Goal: Information Seeking & Learning: Learn about a topic

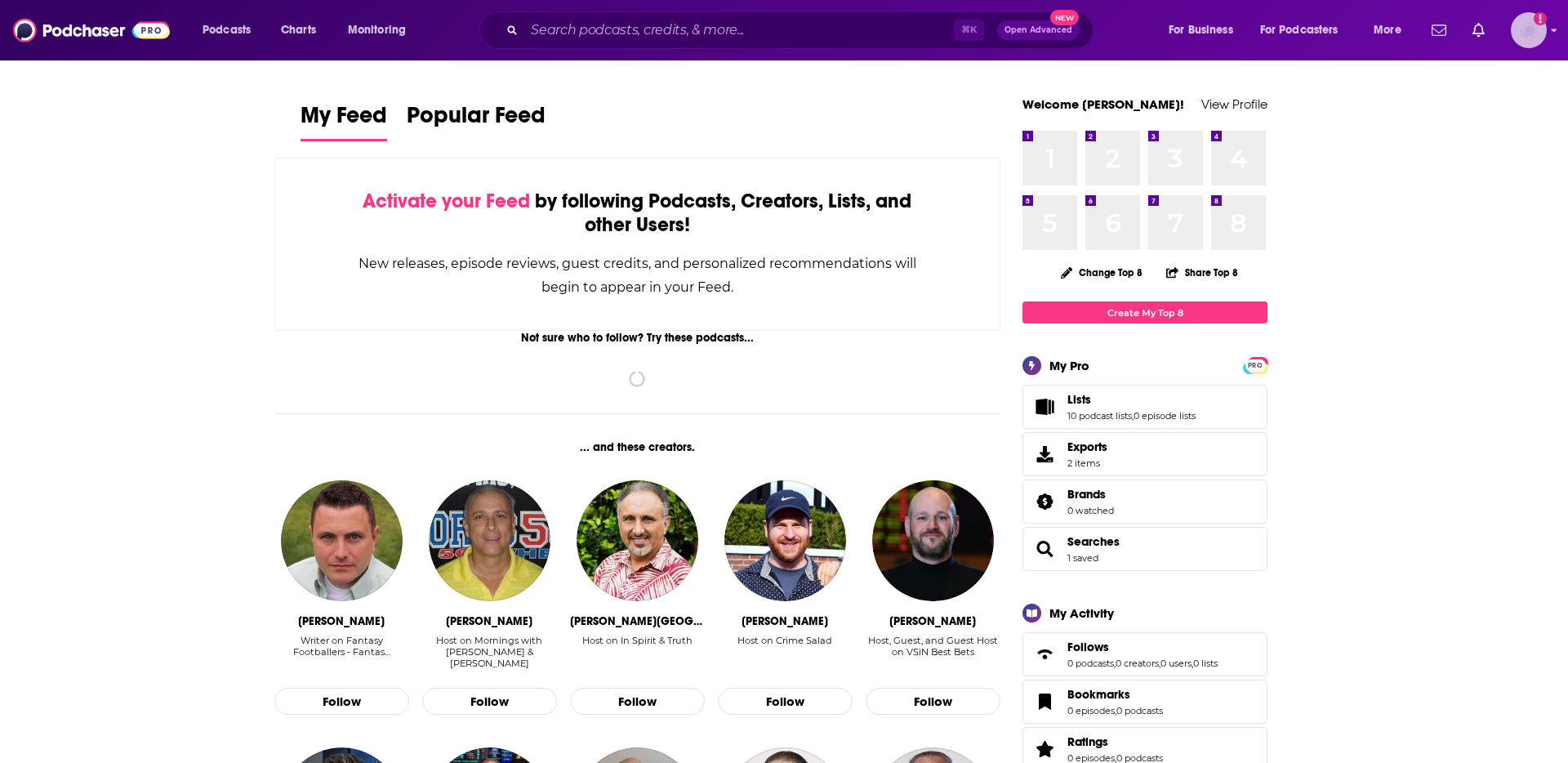
click at [1540, 26] on img "Logged in as JamesRod2024" at bounding box center [1528, 30] width 36 height 36
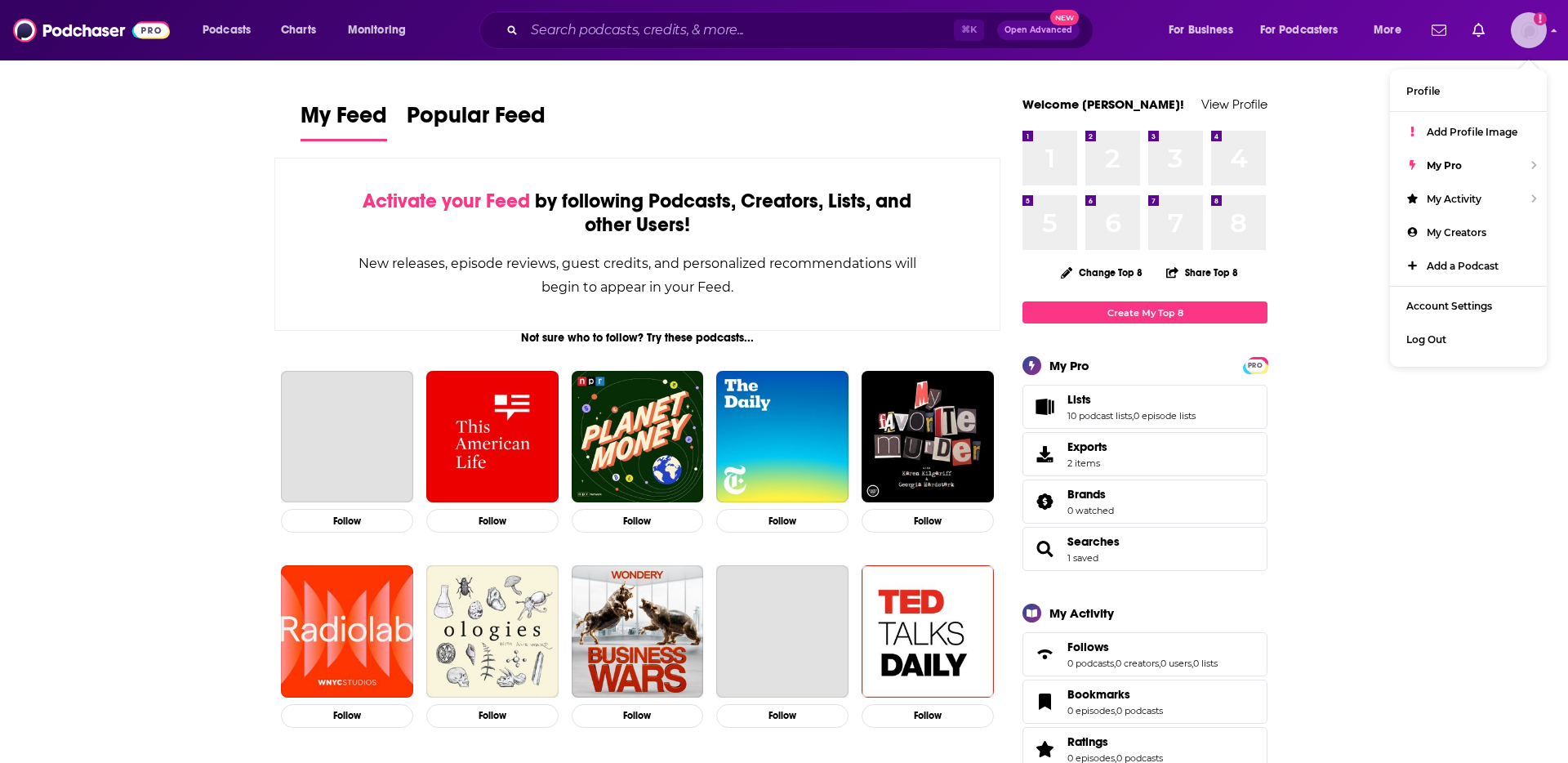
scroll to position [1, 0]
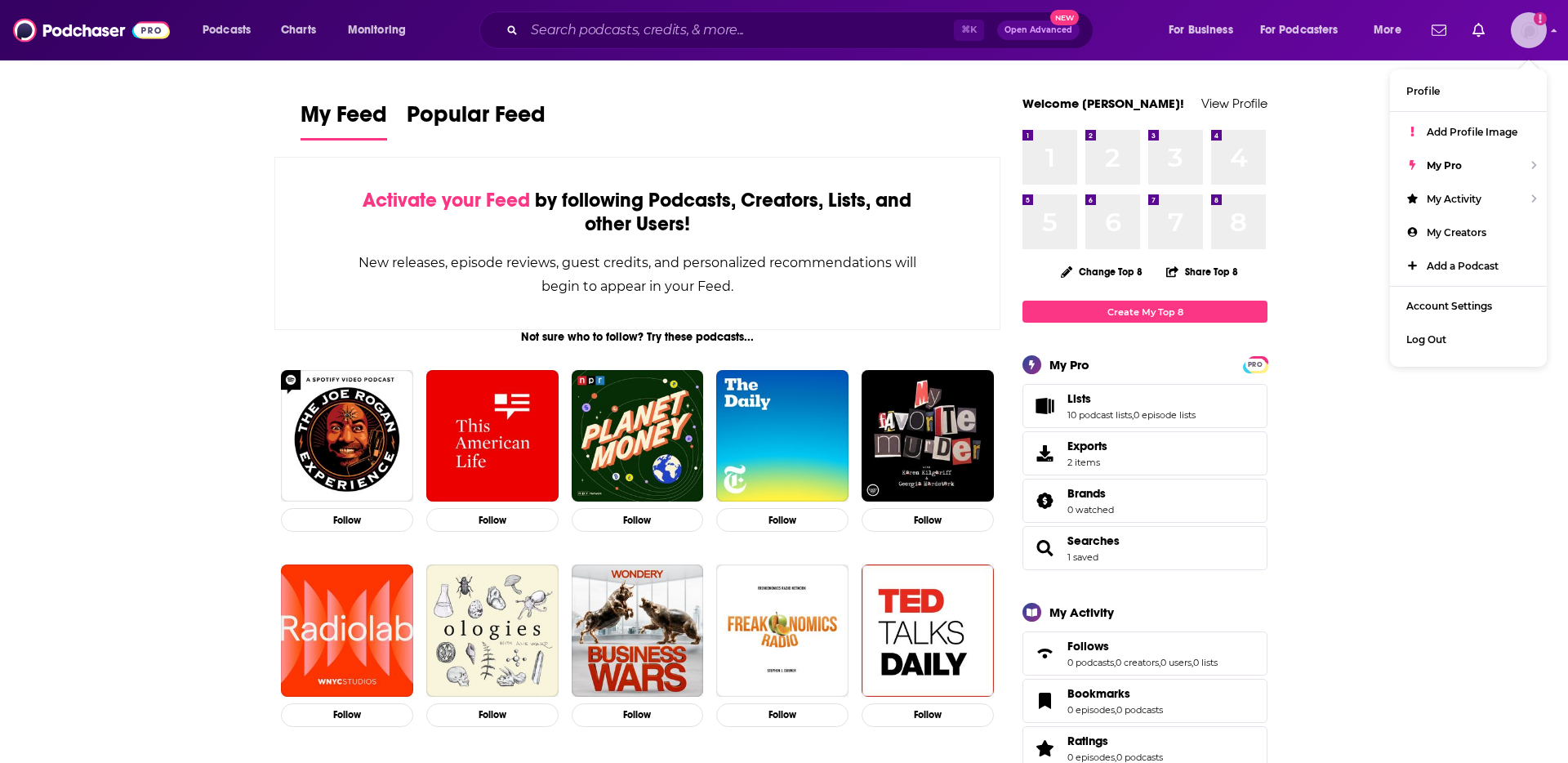
click at [1540, 26] on img "Logged in as JamesRod2024" at bounding box center [1528, 30] width 36 height 36
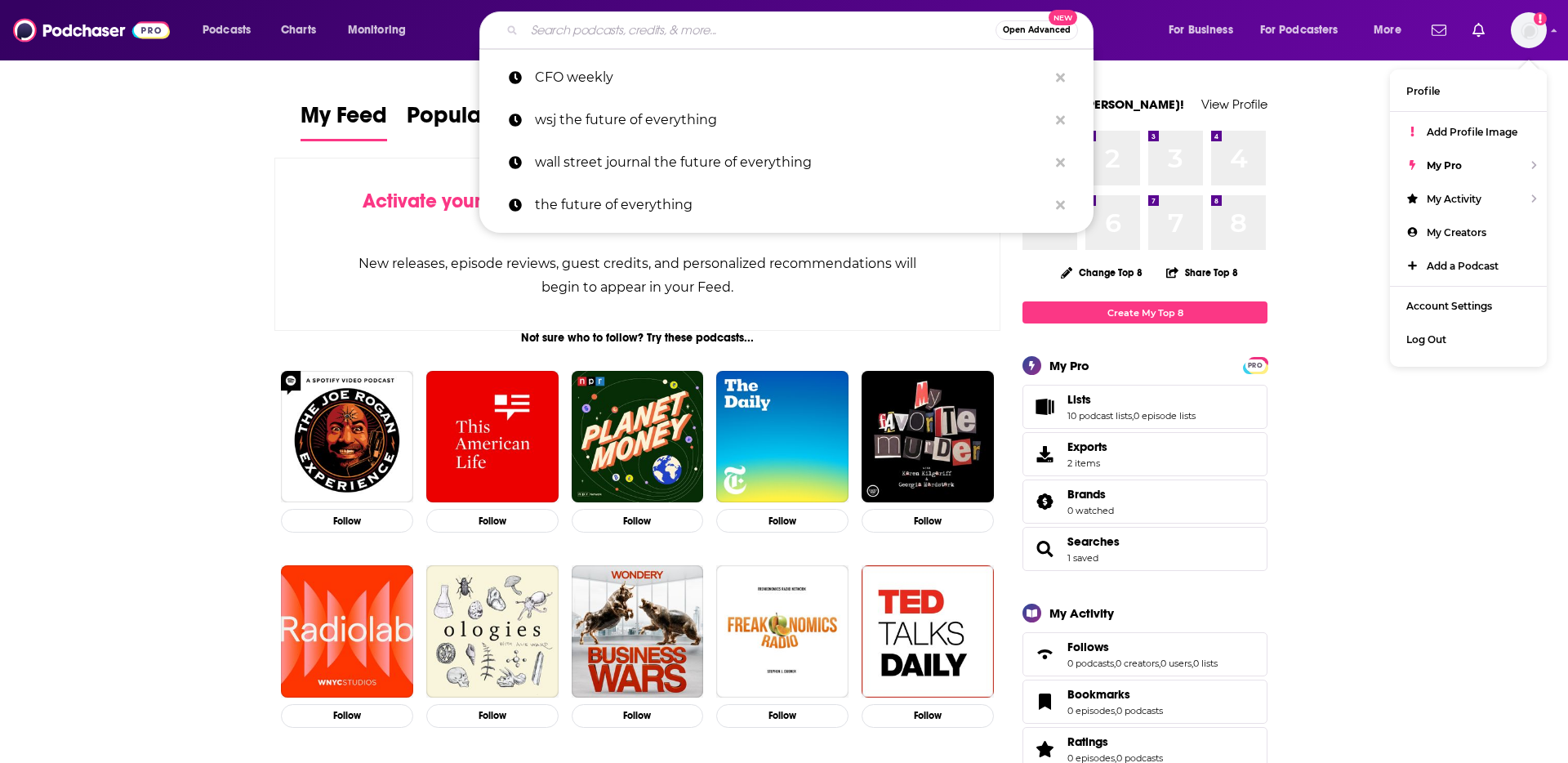
click at [743, 23] on input "Search podcasts, credits, & more..." at bounding box center [760, 30] width 471 height 26
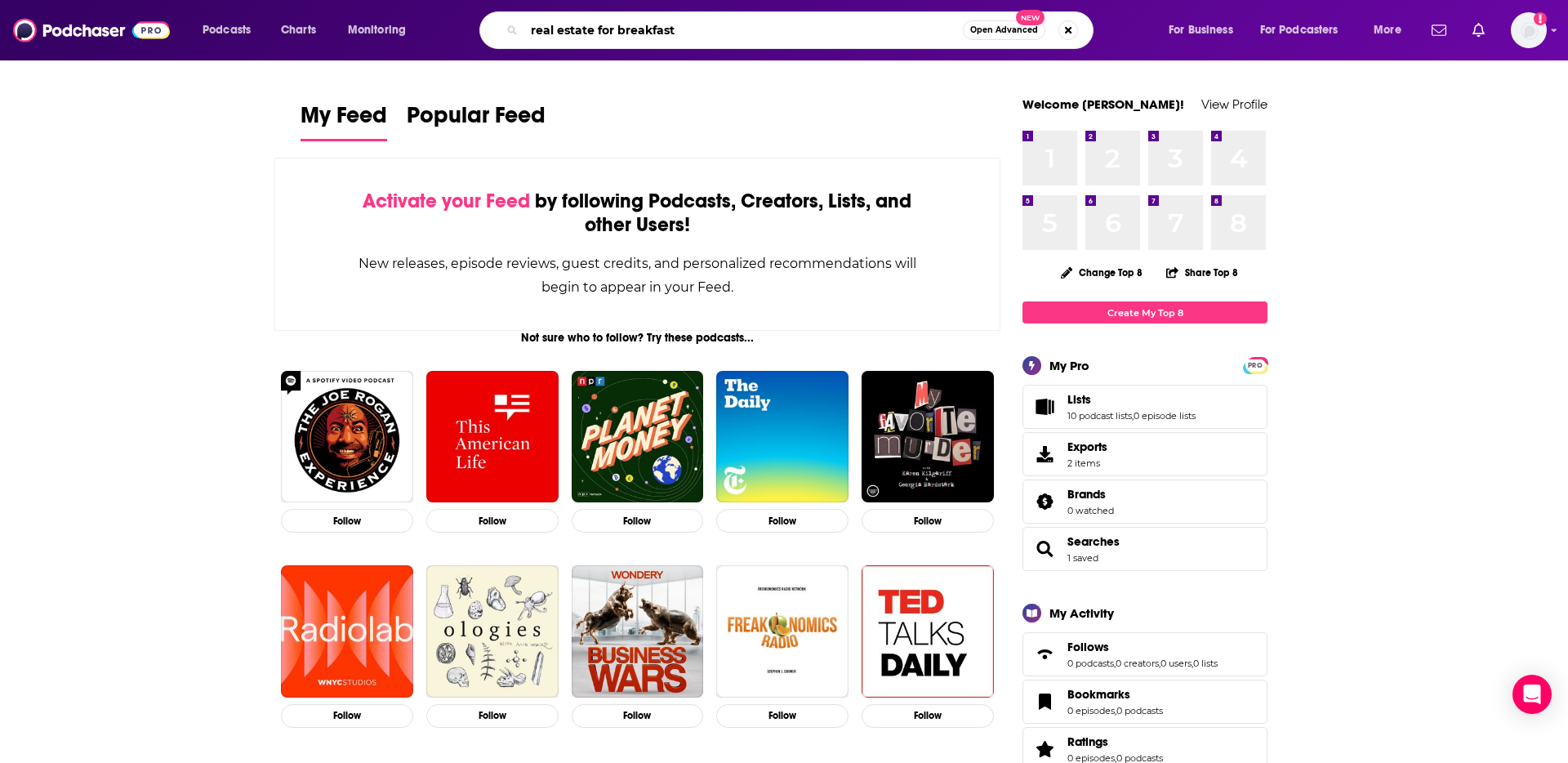
type input "real estate for breakfast"
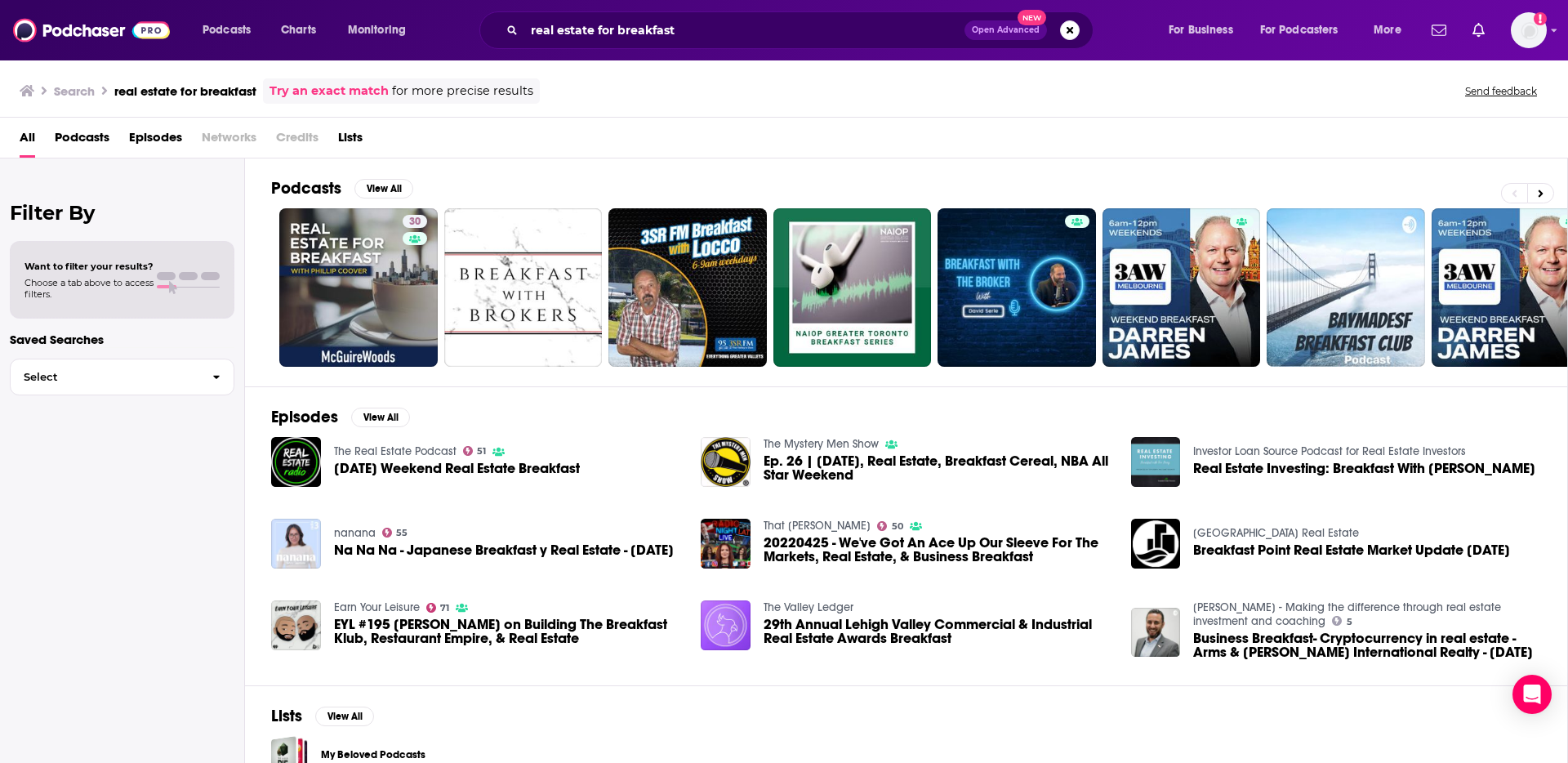
click at [85, 138] on span "Podcasts" at bounding box center [81, 141] width 54 height 33
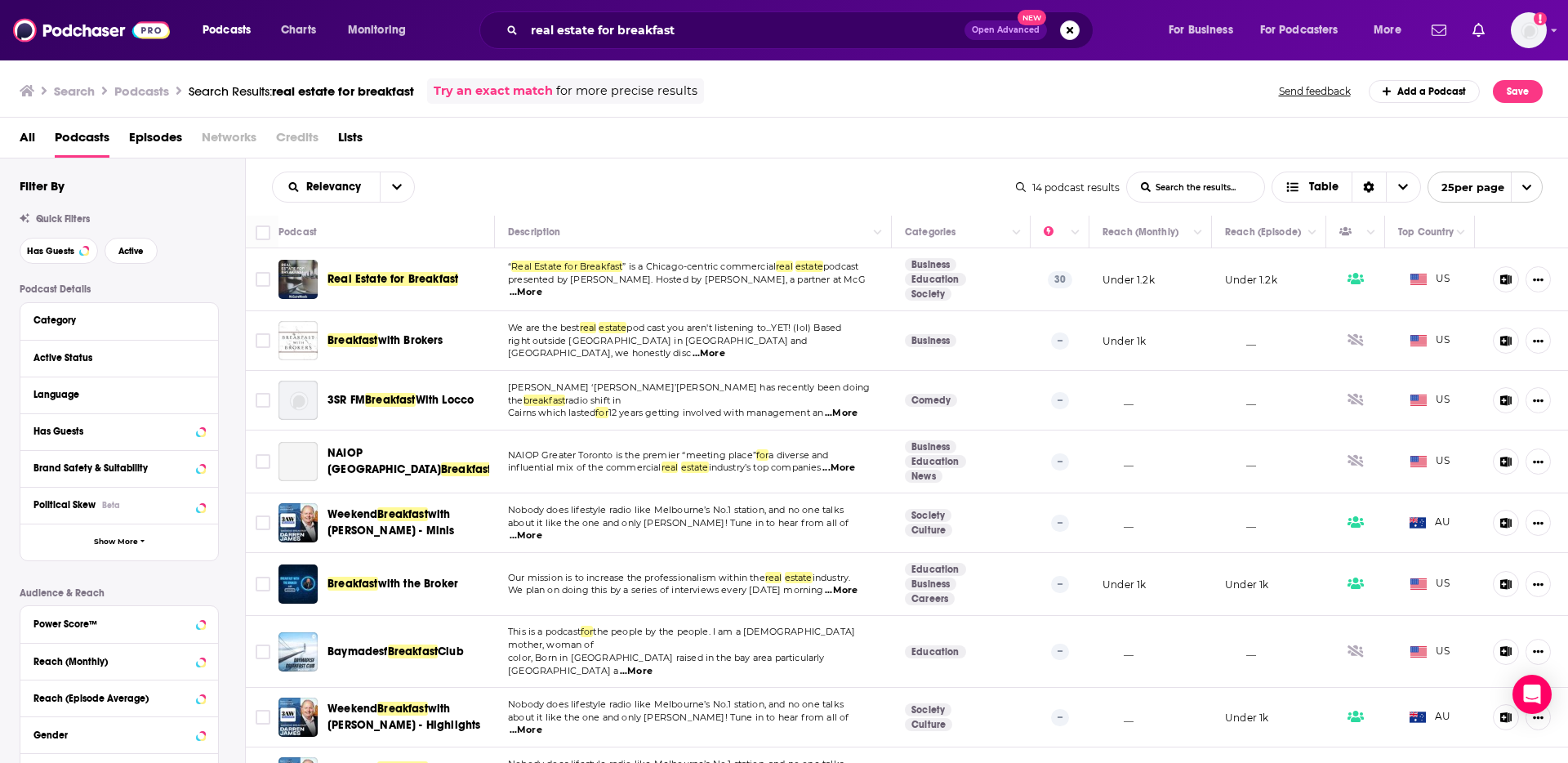
click at [542, 286] on span "...More" at bounding box center [525, 292] width 33 height 13
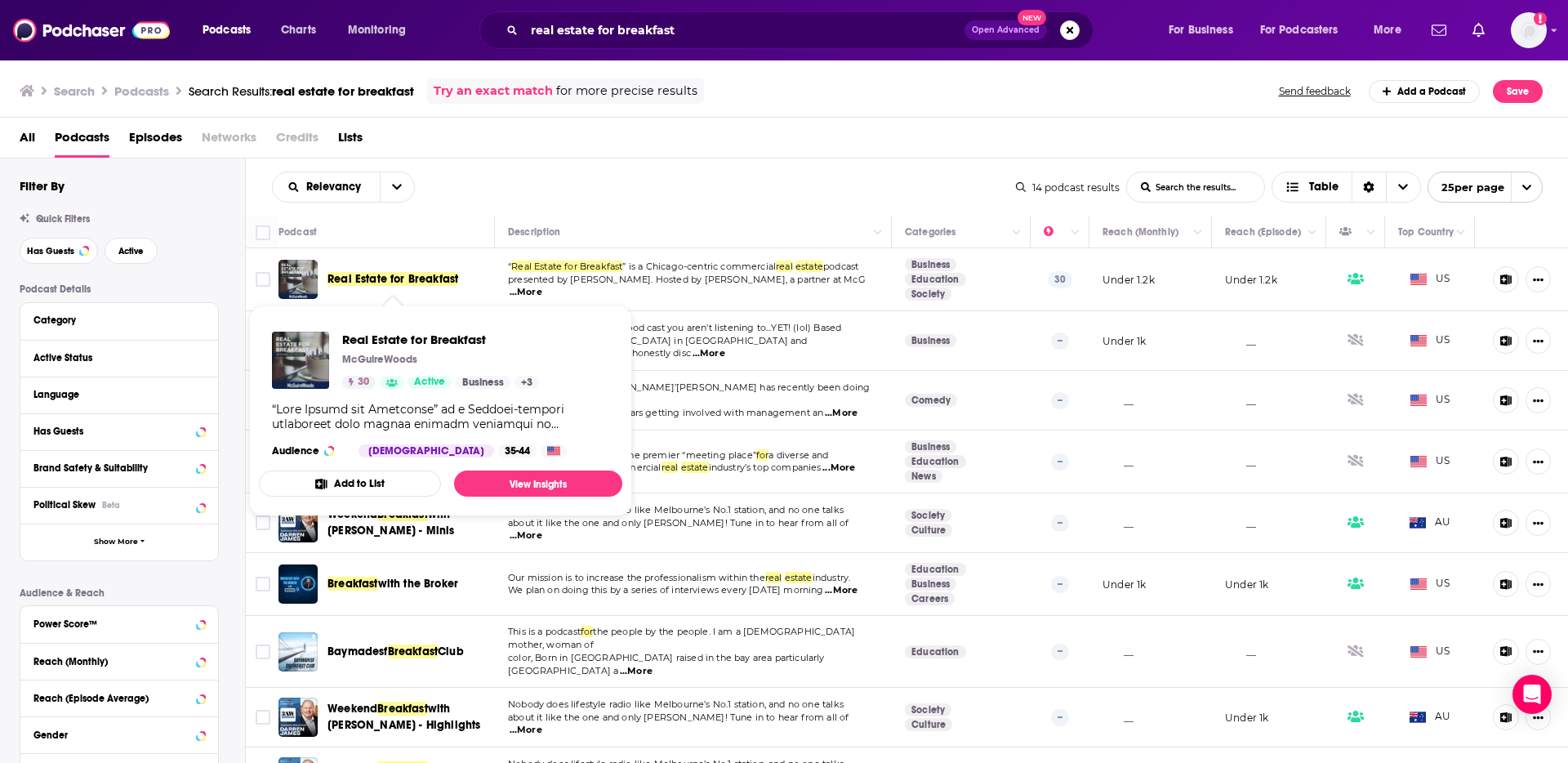
click at [410, 276] on span "Real Estate for Breakfast" at bounding box center [393, 278] width 130 height 14
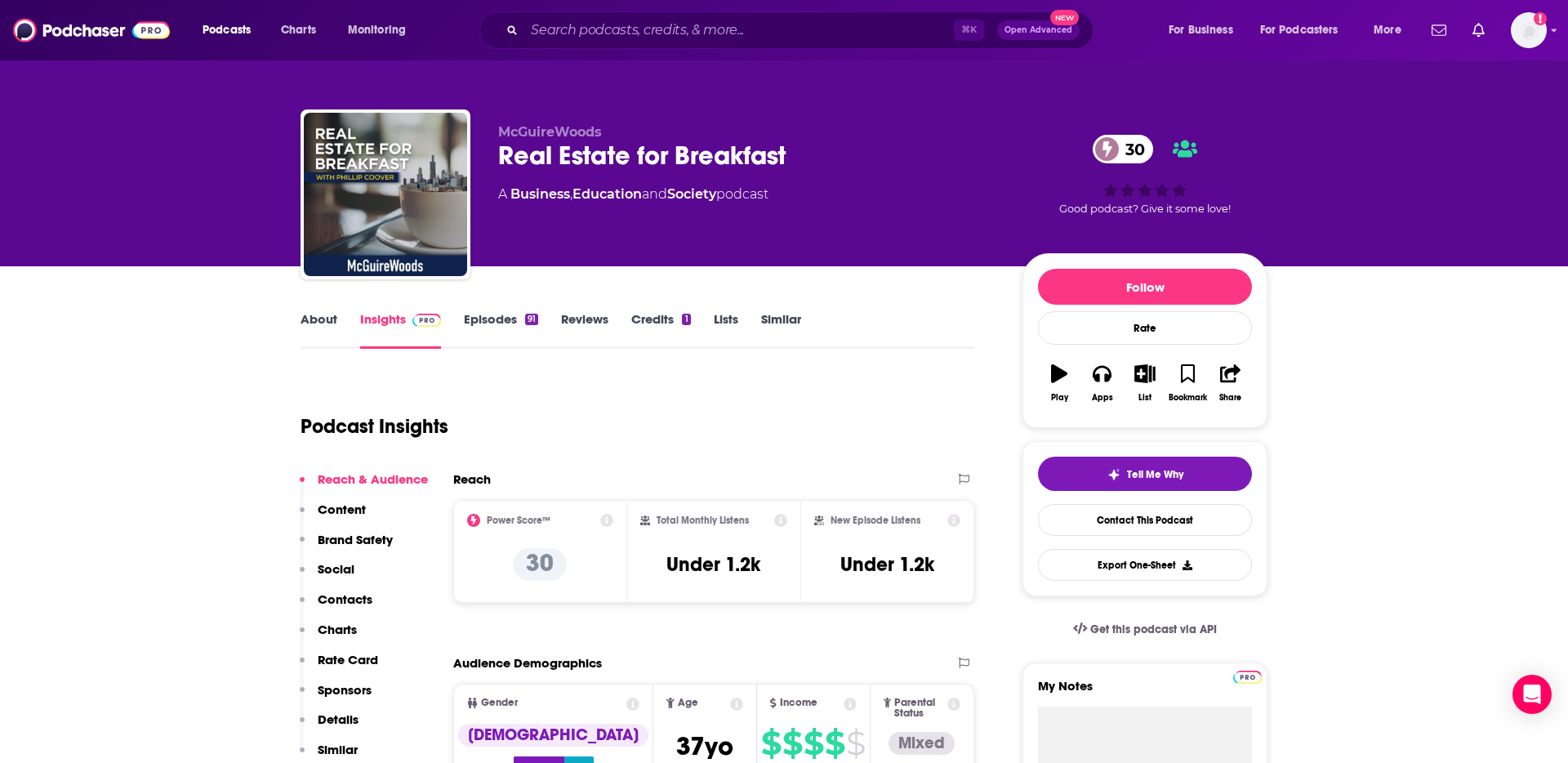
click at [550, 130] on span "McGuireWoods" at bounding box center [550, 132] width 104 height 16
drag, startPoint x: 604, startPoint y: 133, endPoint x: 501, endPoint y: 130, distance: 103.0
click at [501, 130] on p "McGuireWoods" at bounding box center [747, 132] width 498 height 16
copy span "McGuireWoods"
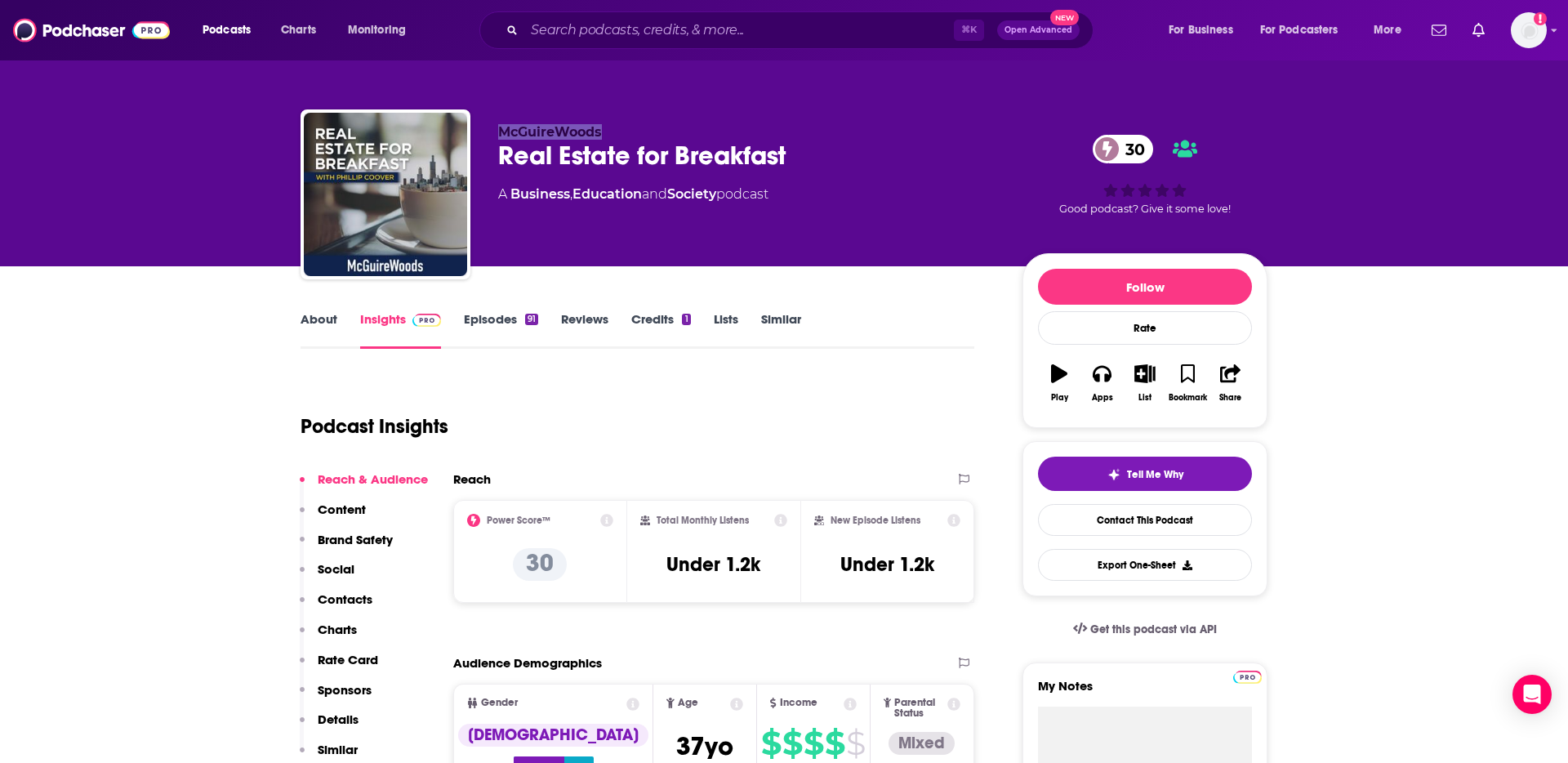
click at [327, 326] on link "About" at bounding box center [319, 329] width 37 height 38
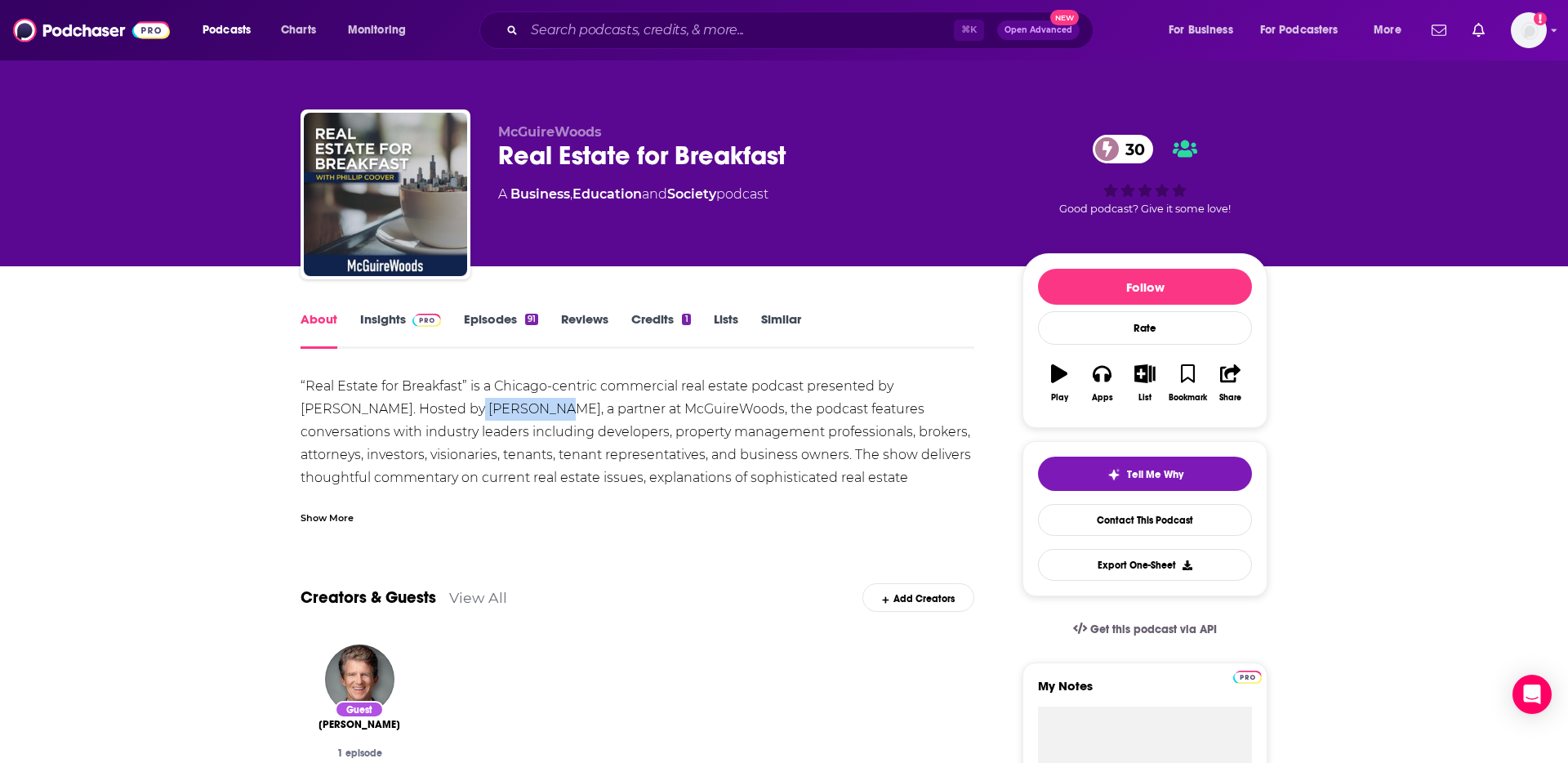
drag, startPoint x: 475, startPoint y: 409, endPoint x: 546, endPoint y: 411, distance: 71.0
click at [546, 411] on div "“Real Estate for Breakfast” is a Chicago-centric commercial real estate podcast…" at bounding box center [637, 673] width 673 height 595
copy div "Phil Coover"
click at [417, 404] on div "“Real Estate for Breakfast” is a Chicago-centric commercial real estate podcast…" at bounding box center [637, 673] width 673 height 595
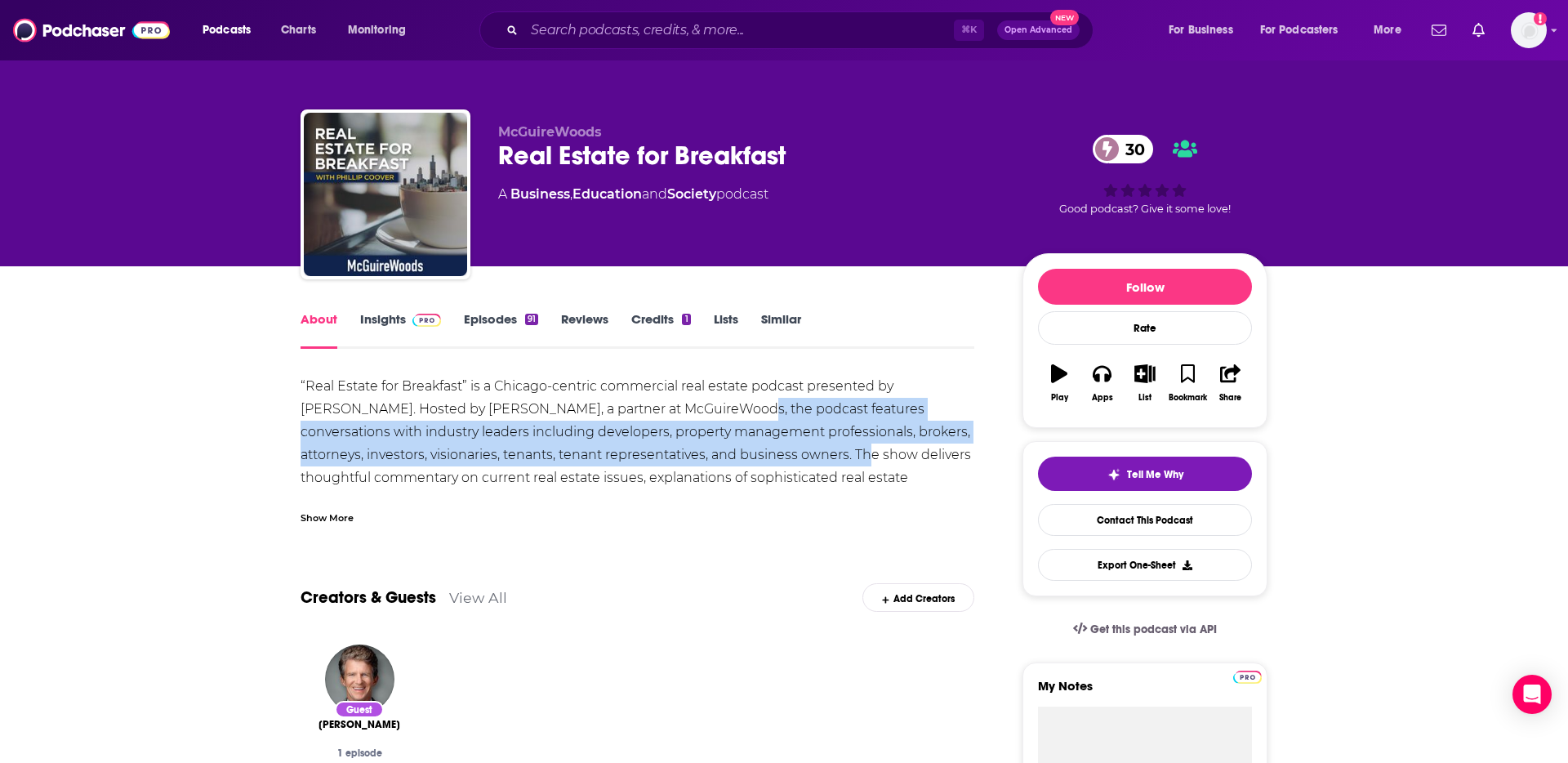
drag, startPoint x: 738, startPoint y: 410, endPoint x: 816, endPoint y: 458, distance: 91.6
click at [816, 458] on div "“Real Estate for Breakfast” is a Chicago-centric commercial real estate podcast…" at bounding box center [637, 673] width 673 height 595
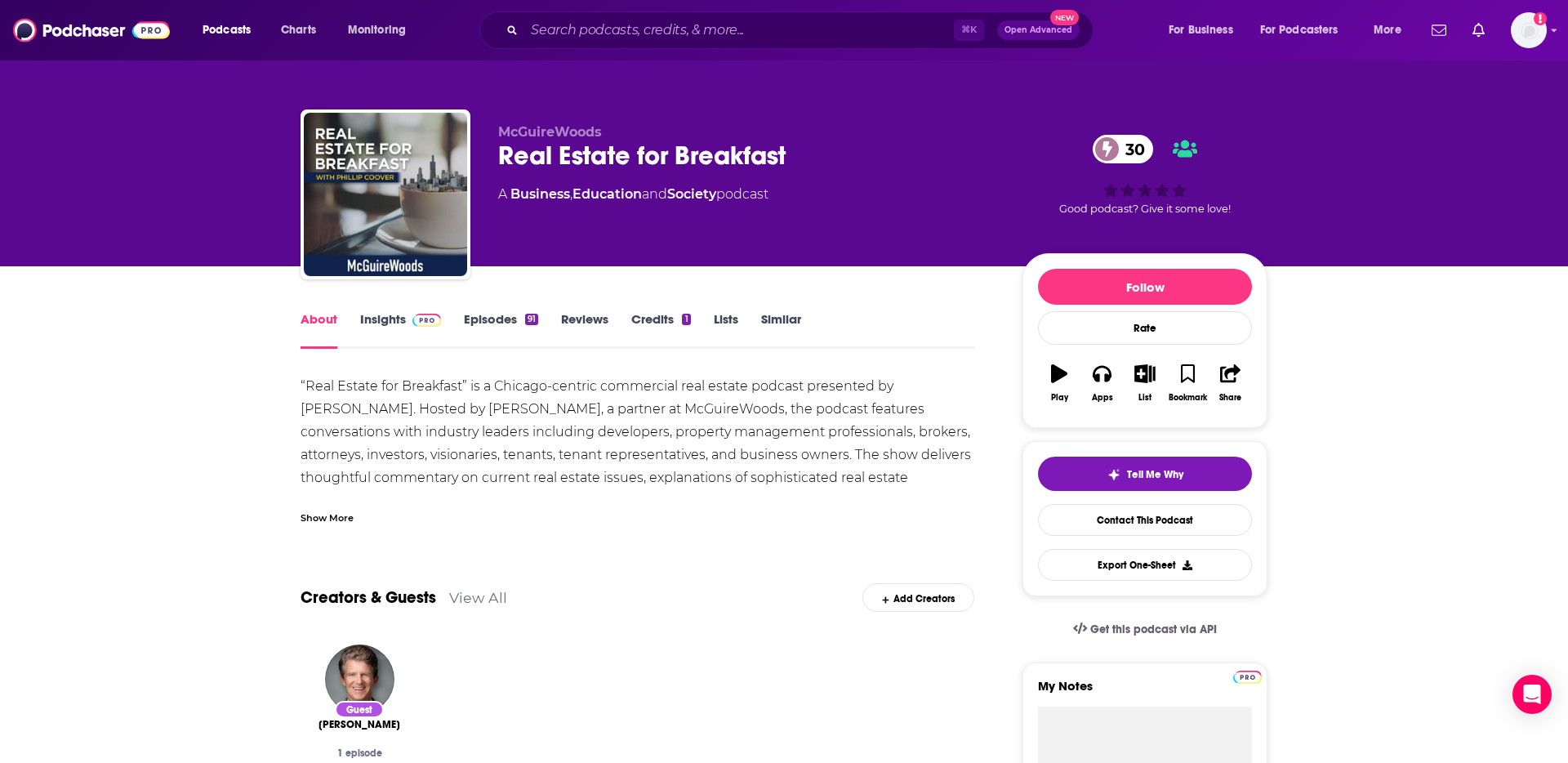
click at [336, 513] on div "Show More" at bounding box center [327, 516] width 53 height 16
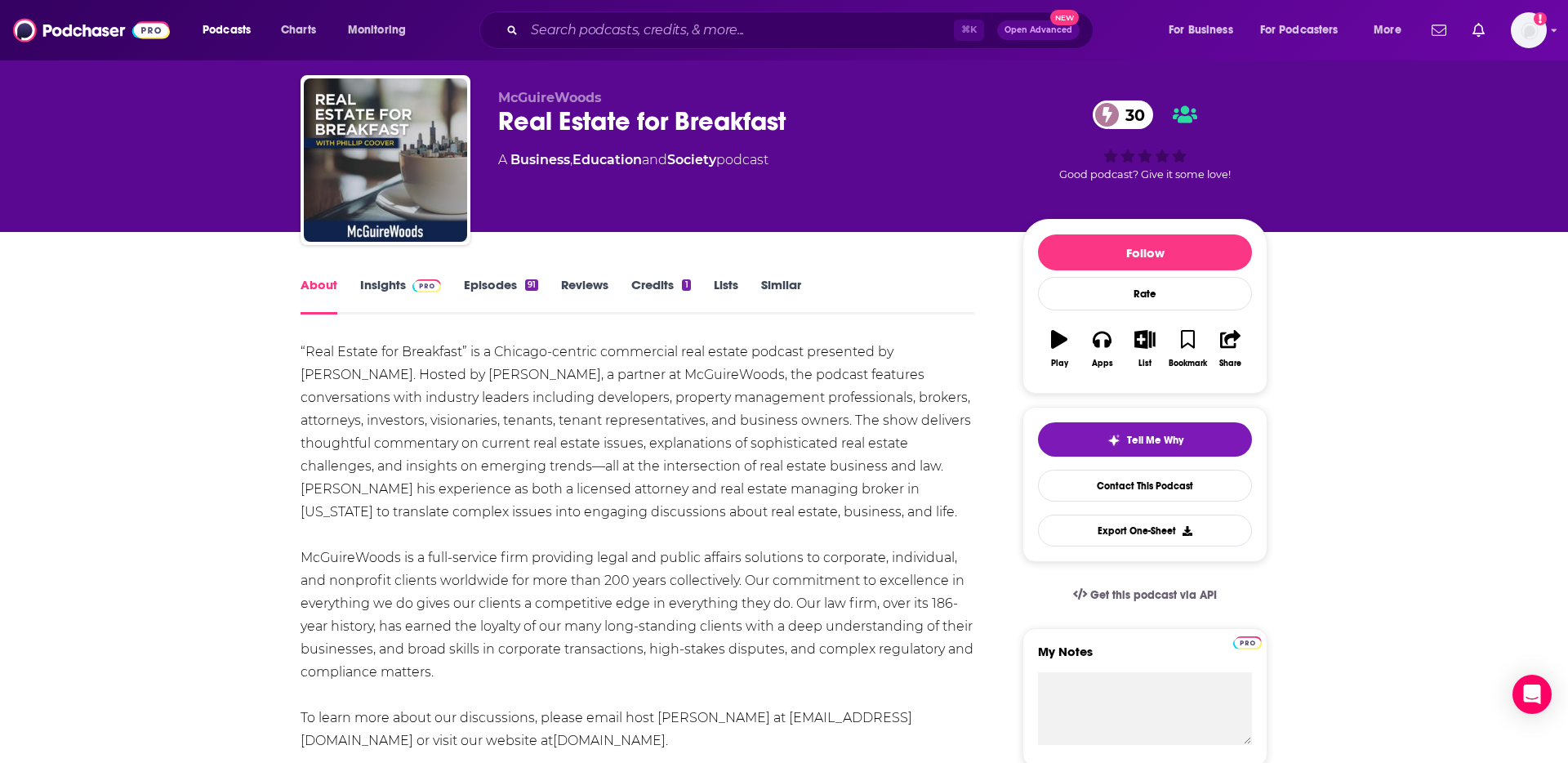
scroll to position [45, 0]
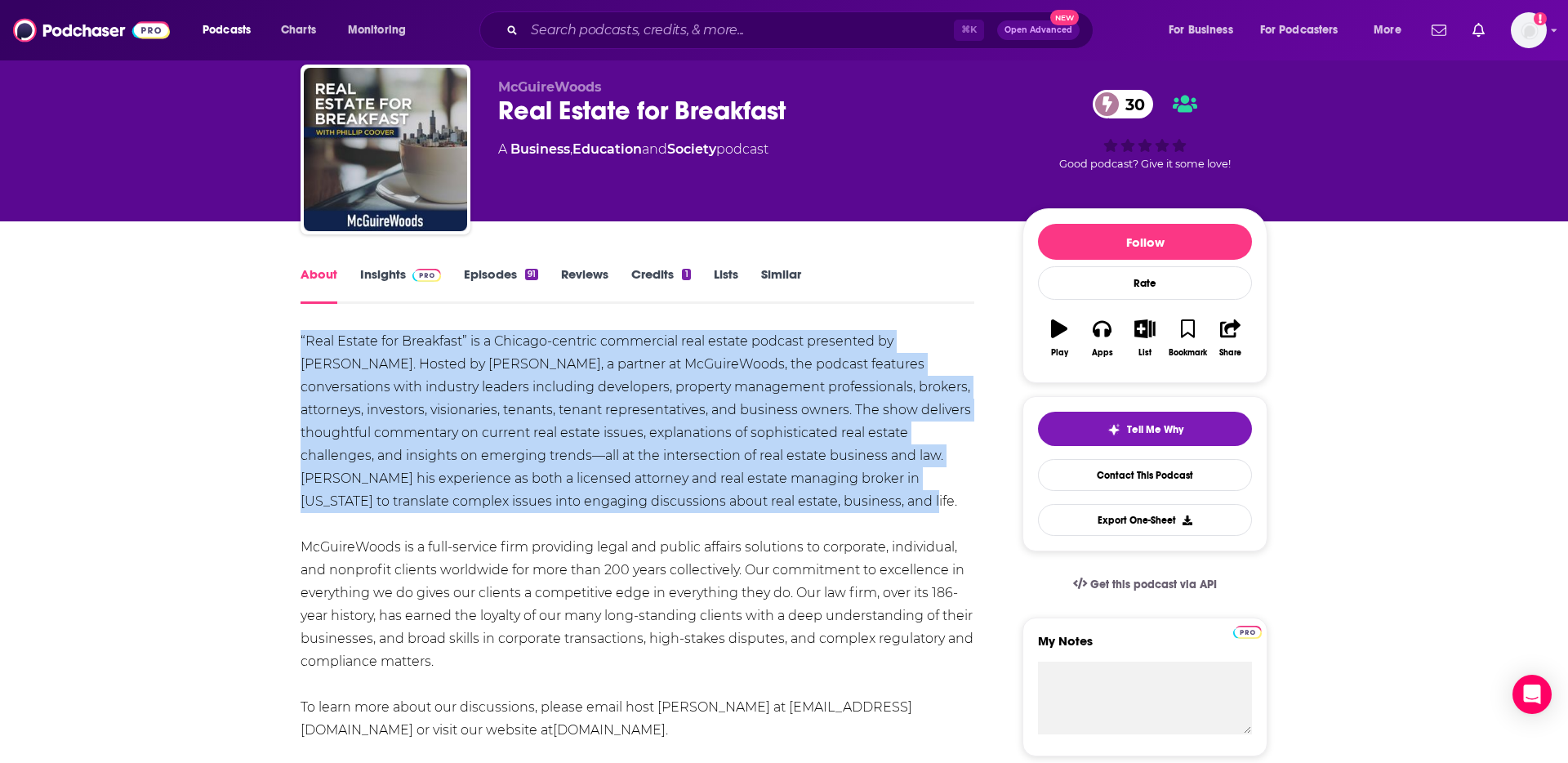
drag, startPoint x: 746, startPoint y: 498, endPoint x: 294, endPoint y: 342, distance: 478.2
copy div "“Real Estate for Breakfast” is a Chicago-centric commercial real estate podcast…"
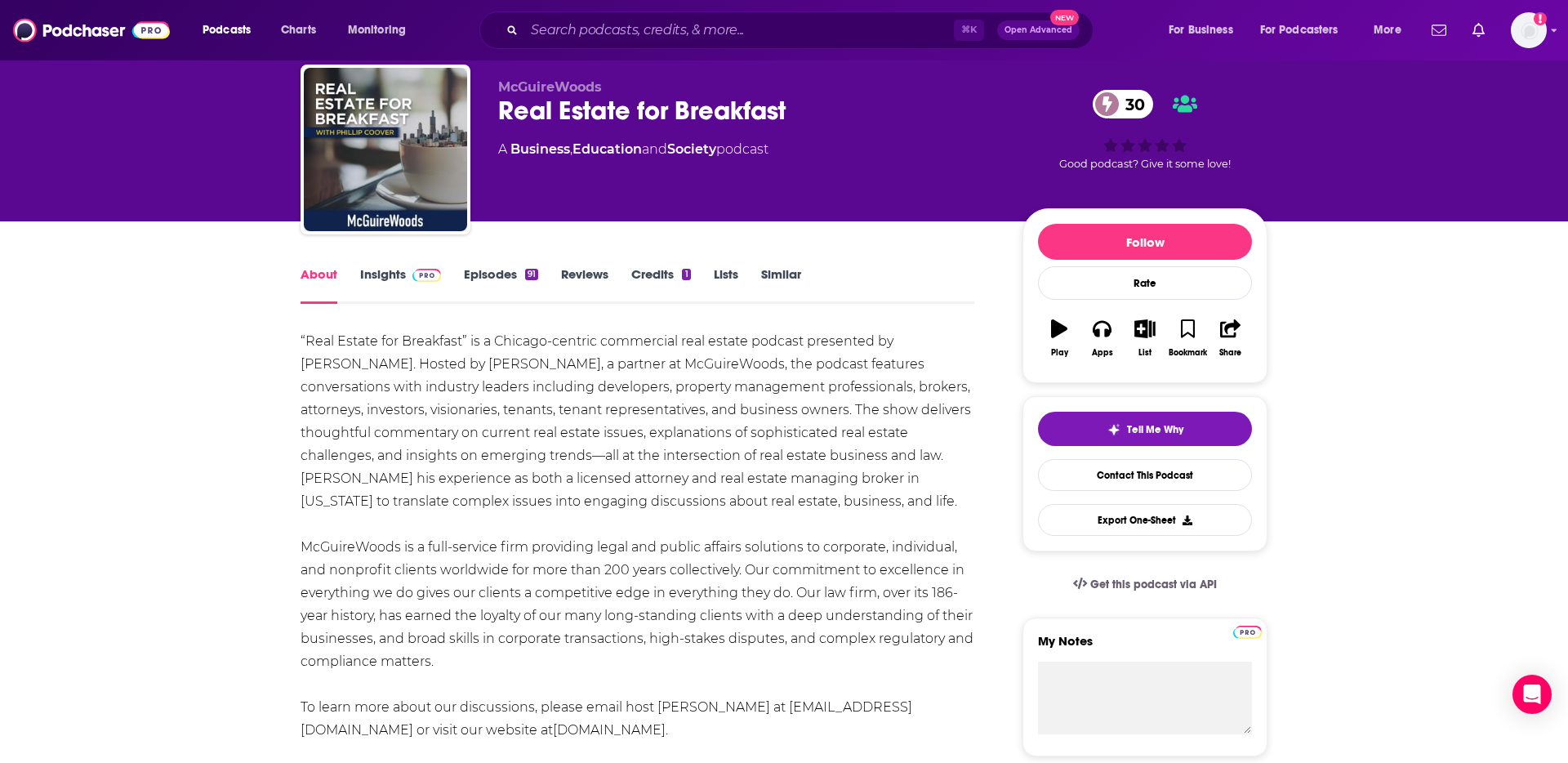
click at [388, 272] on link "Insights" at bounding box center [400, 285] width 81 height 38
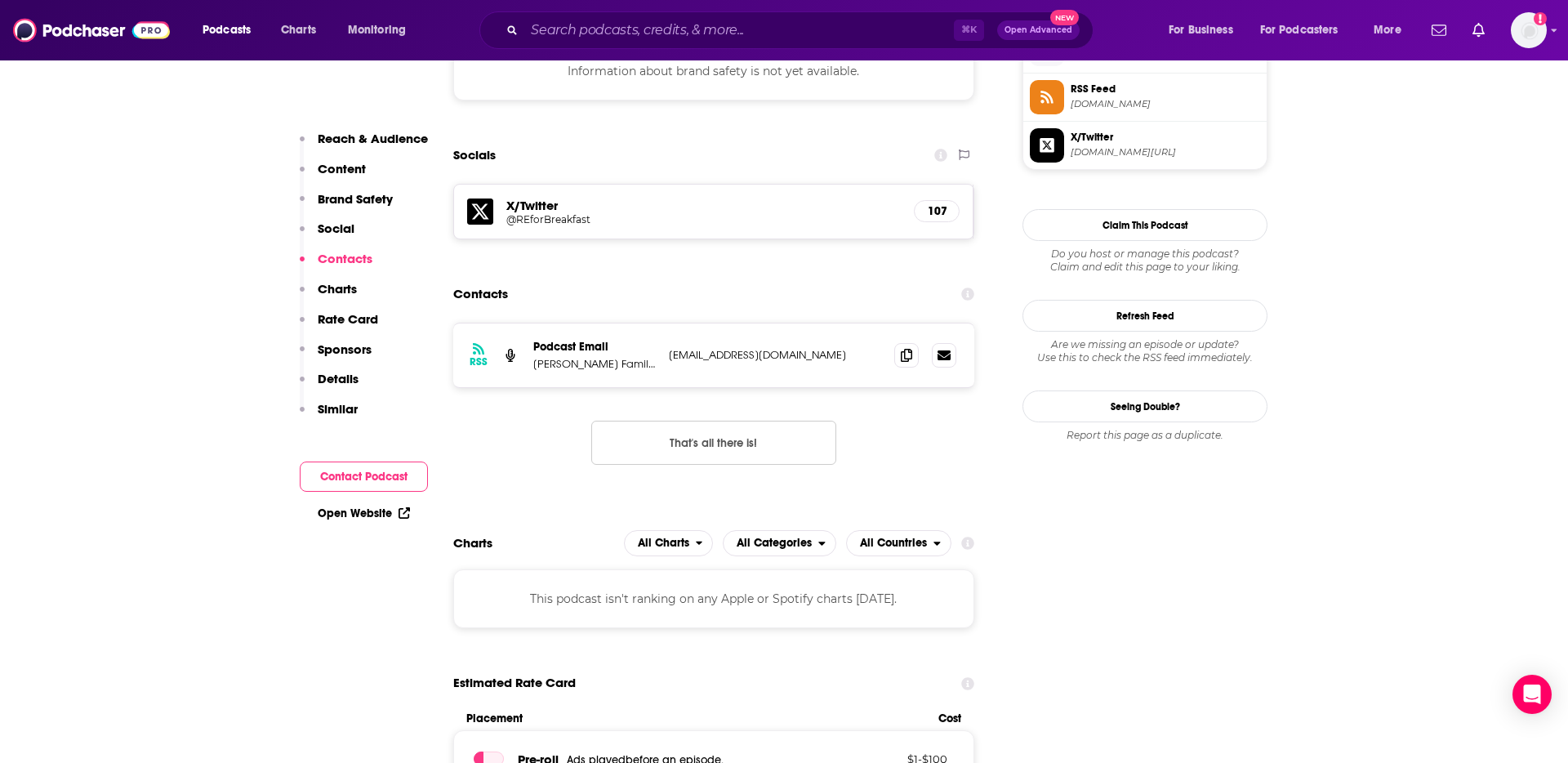
scroll to position [1522, 0]
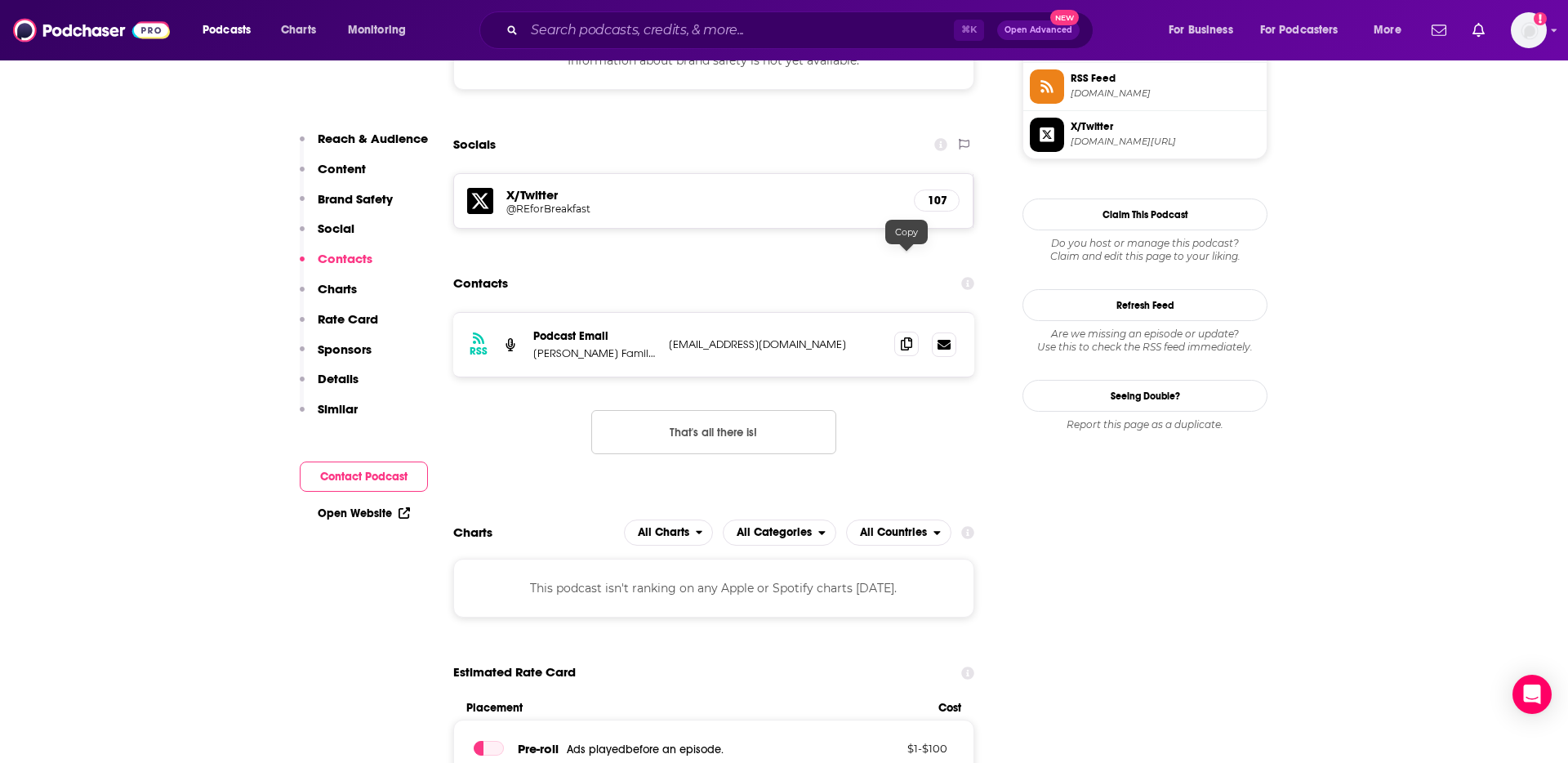
click at [901, 338] on icon at bounding box center [906, 344] width 12 height 13
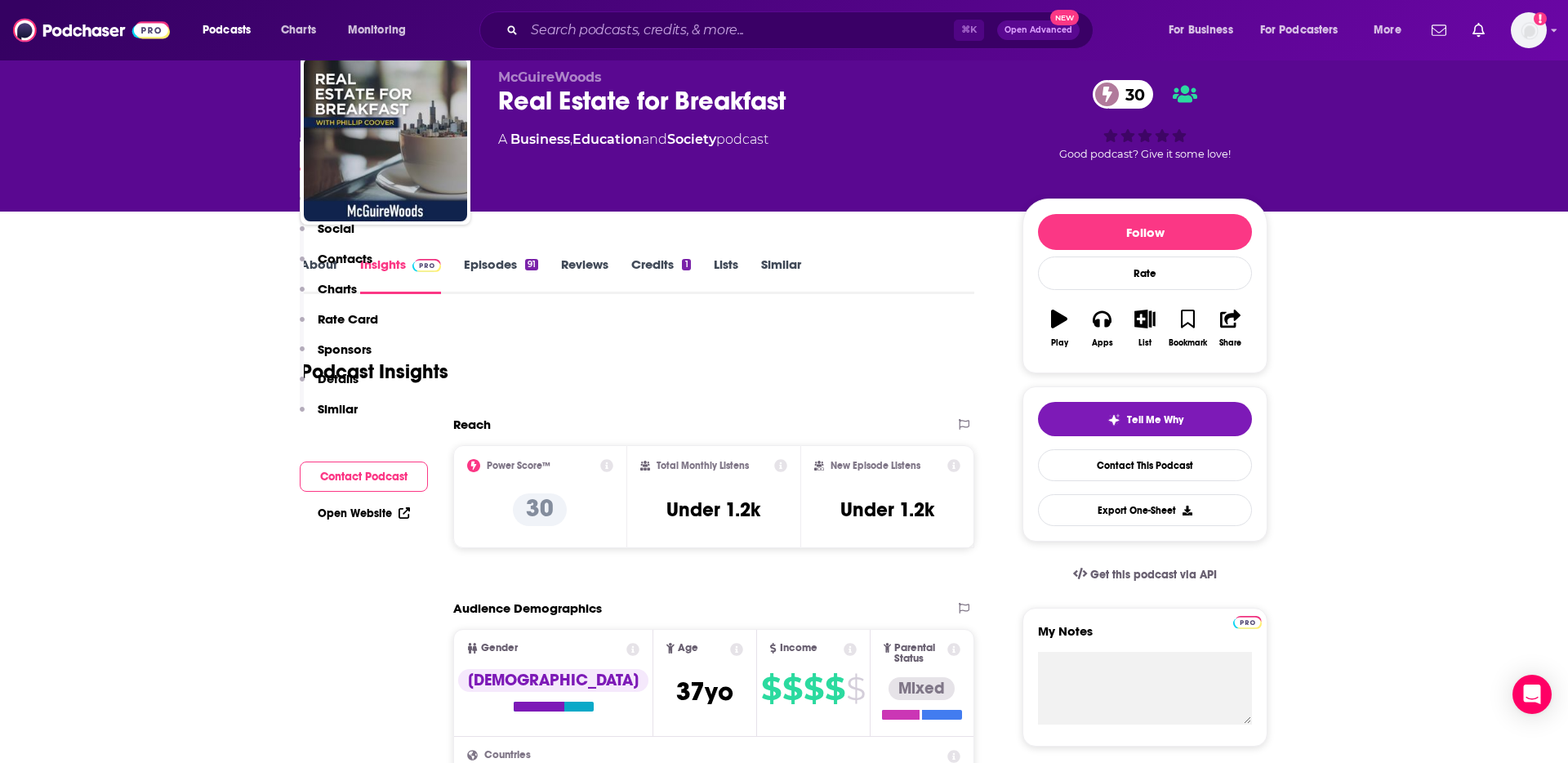
scroll to position [0, 0]
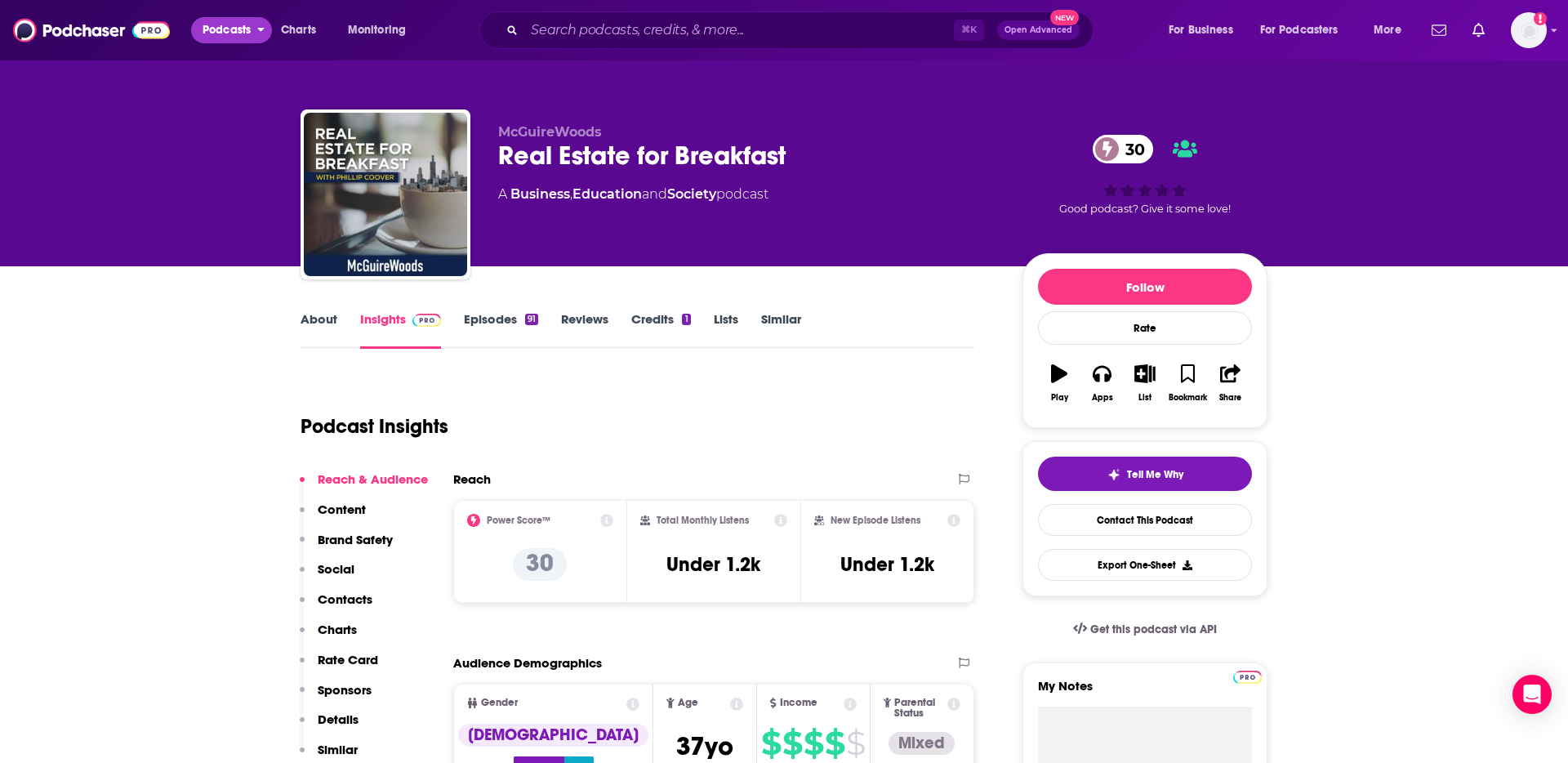
click at [236, 25] on span "Podcasts" at bounding box center [226, 29] width 48 height 23
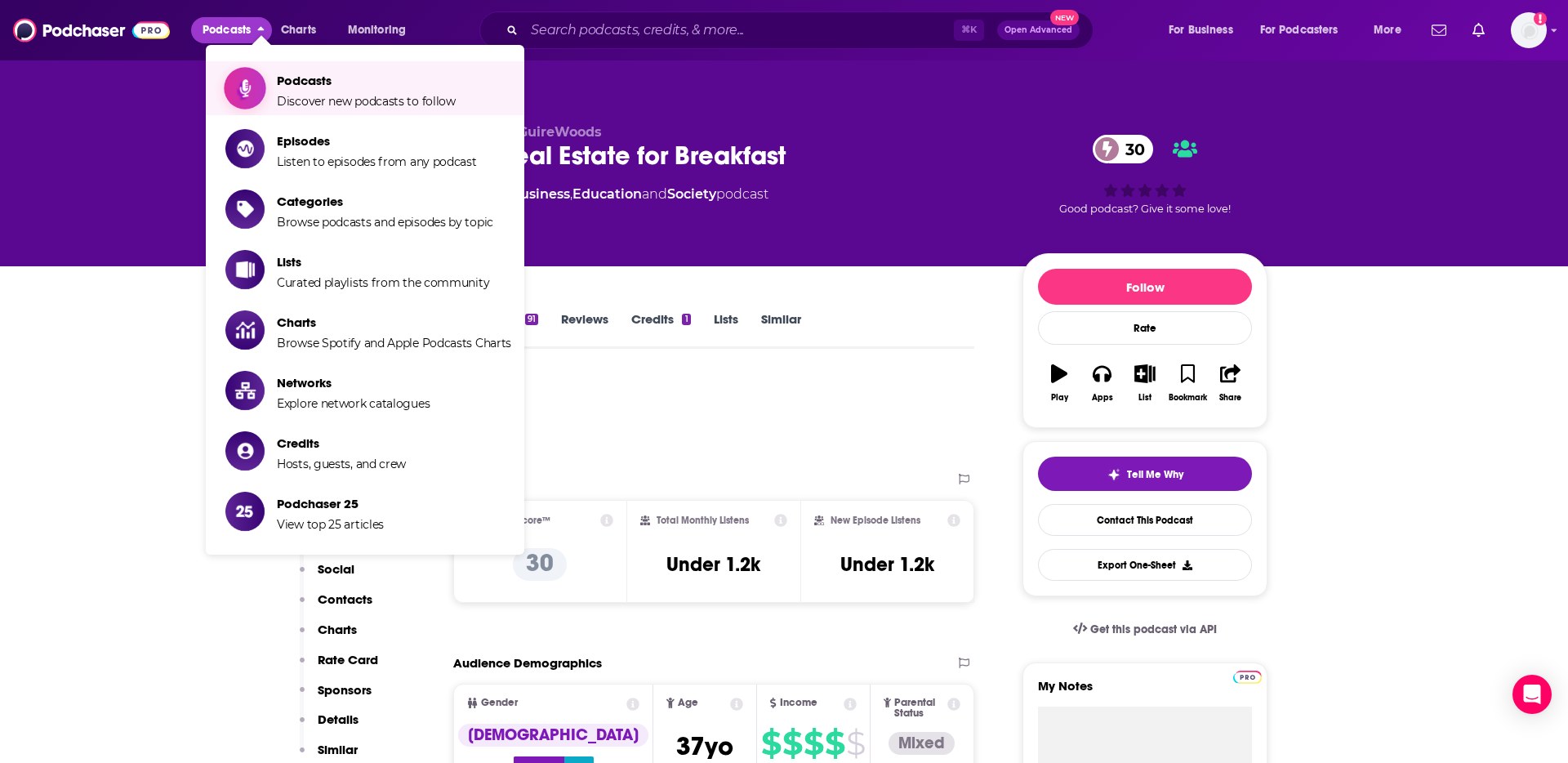
click at [307, 90] on span "Podcasts Discover new podcasts to follow" at bounding box center [366, 88] width 179 height 41
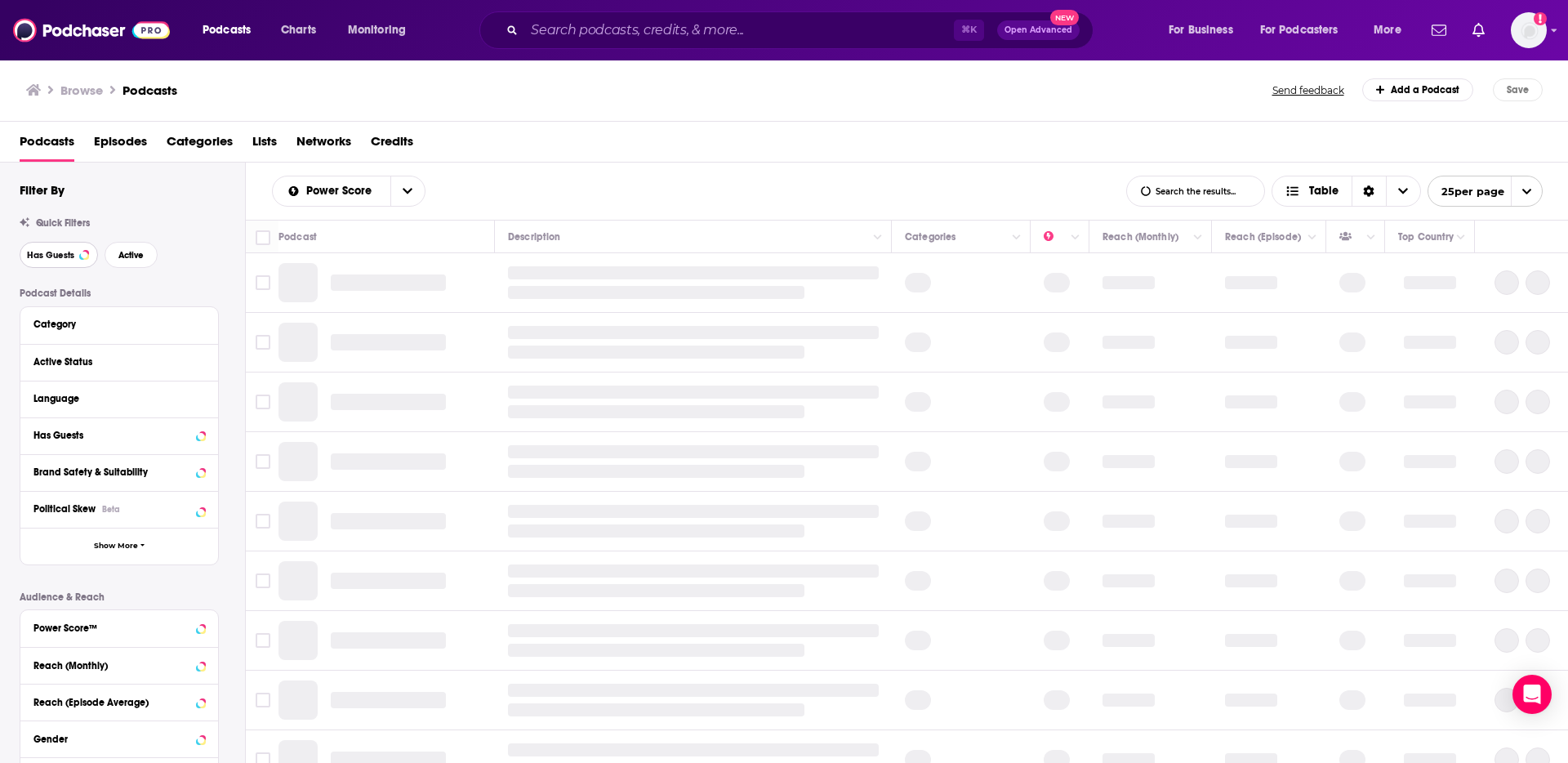
click at [77, 257] on button "Has Guests" at bounding box center [58, 254] width 79 height 26
click at [128, 255] on span "Active" at bounding box center [131, 255] width 25 height 9
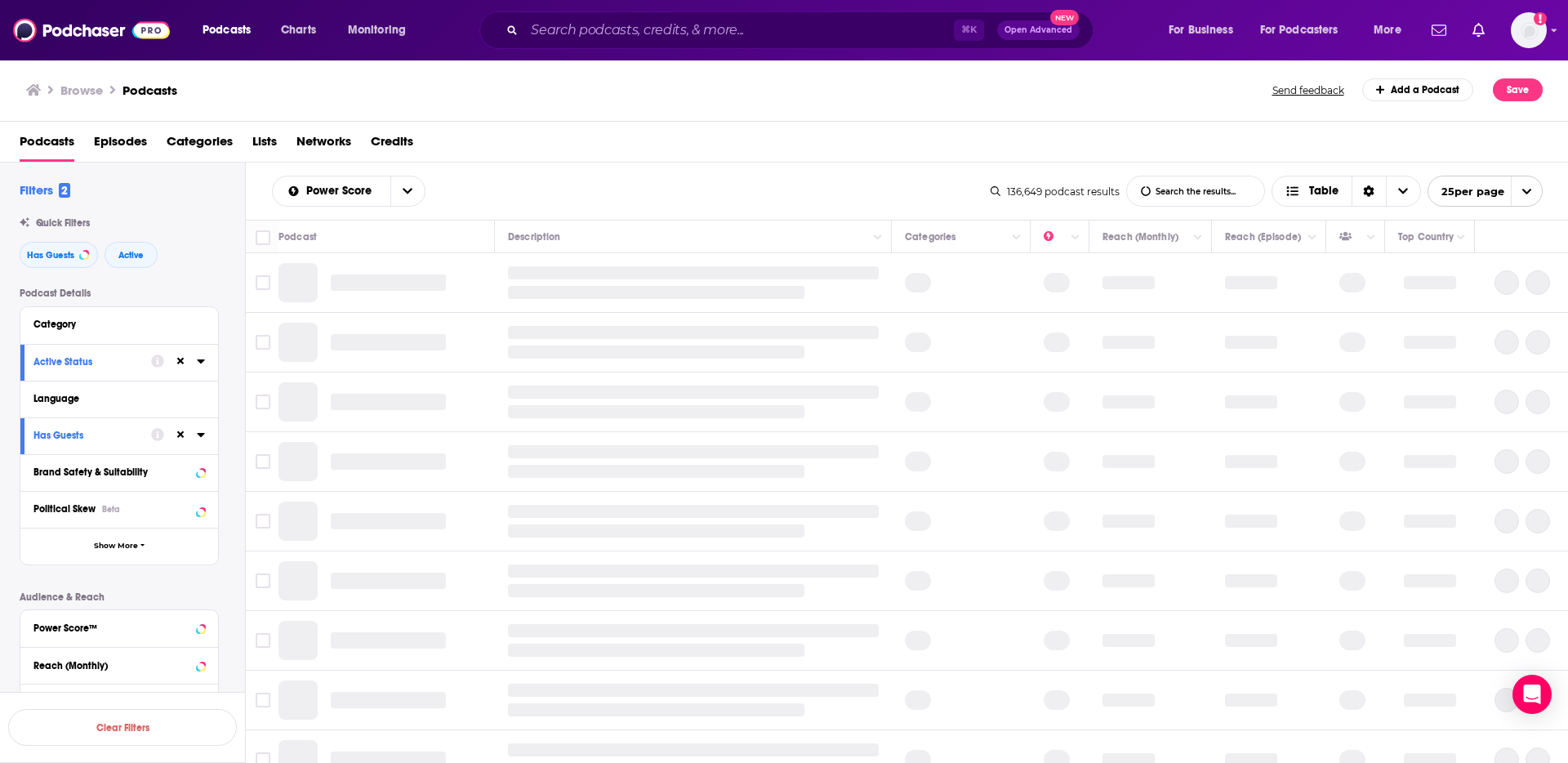
click at [207, 141] on span "Categories" at bounding box center [199, 145] width 66 height 33
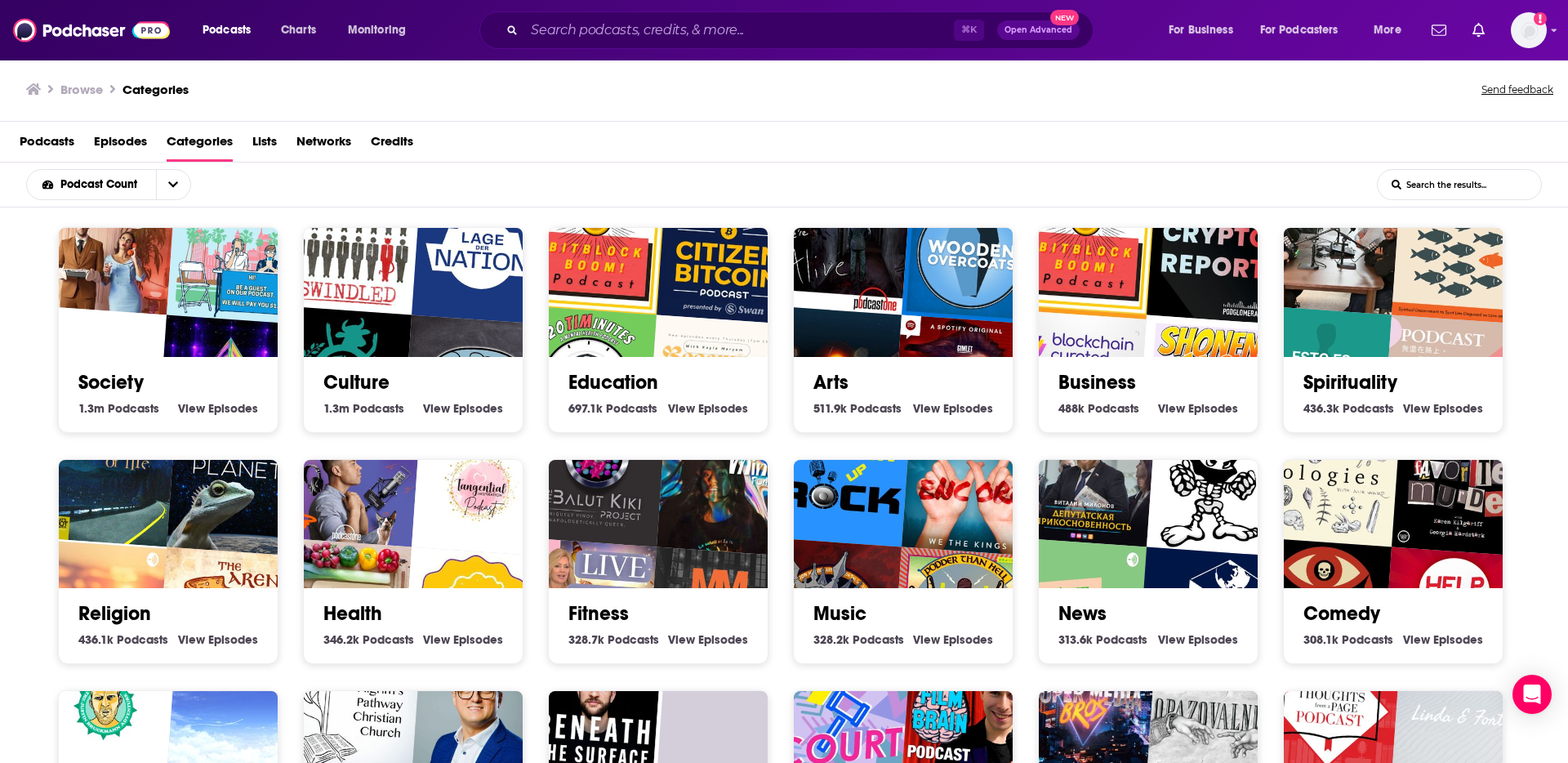
click at [1084, 289] on img "The BitBlockBoom Bitcoin Podcast" at bounding box center [1086, 245] width 140 height 140
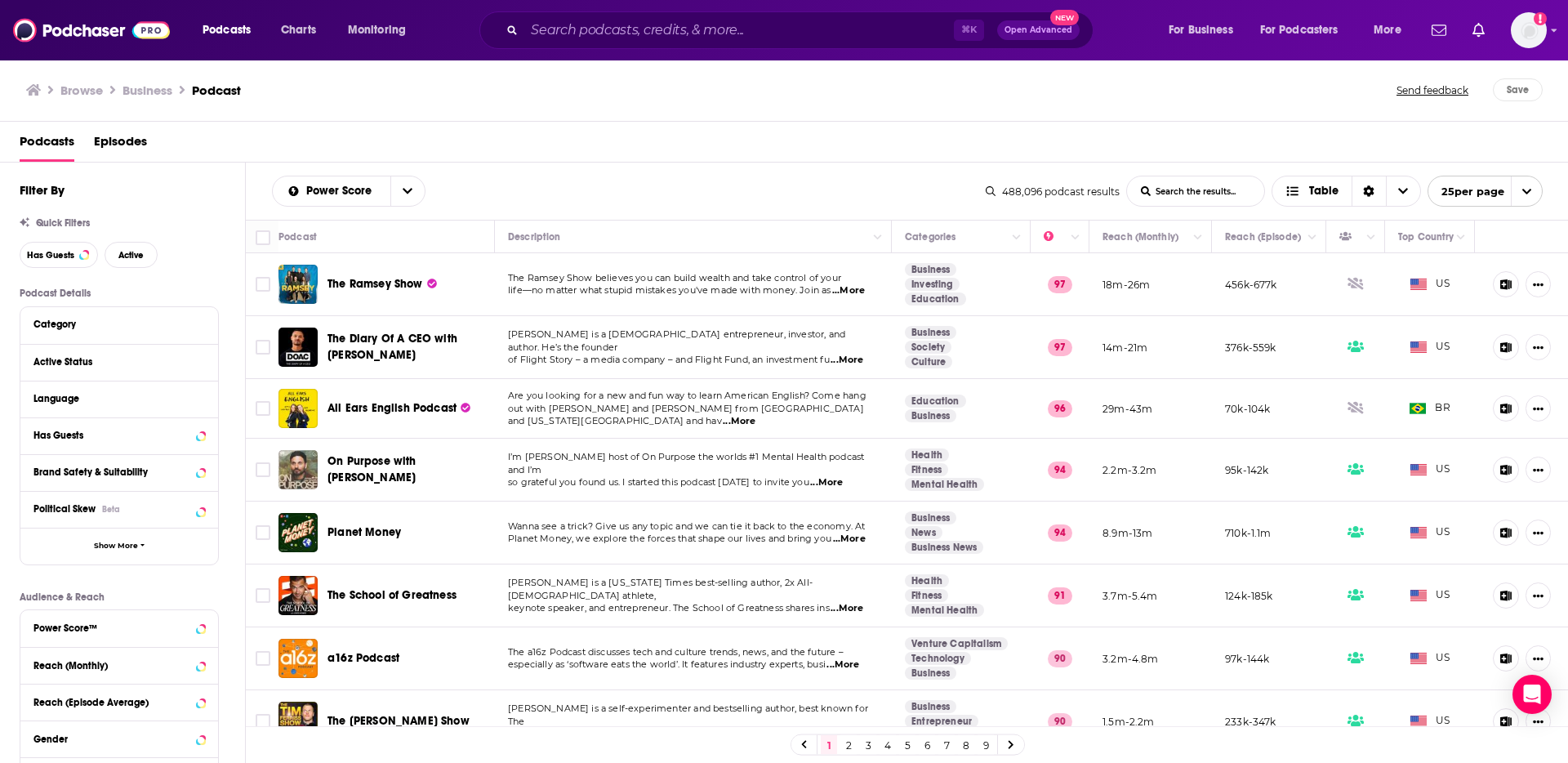
click at [671, 63] on div "Browse Business Podcast Send feedback Save" at bounding box center [784, 89] width 1569 height 63
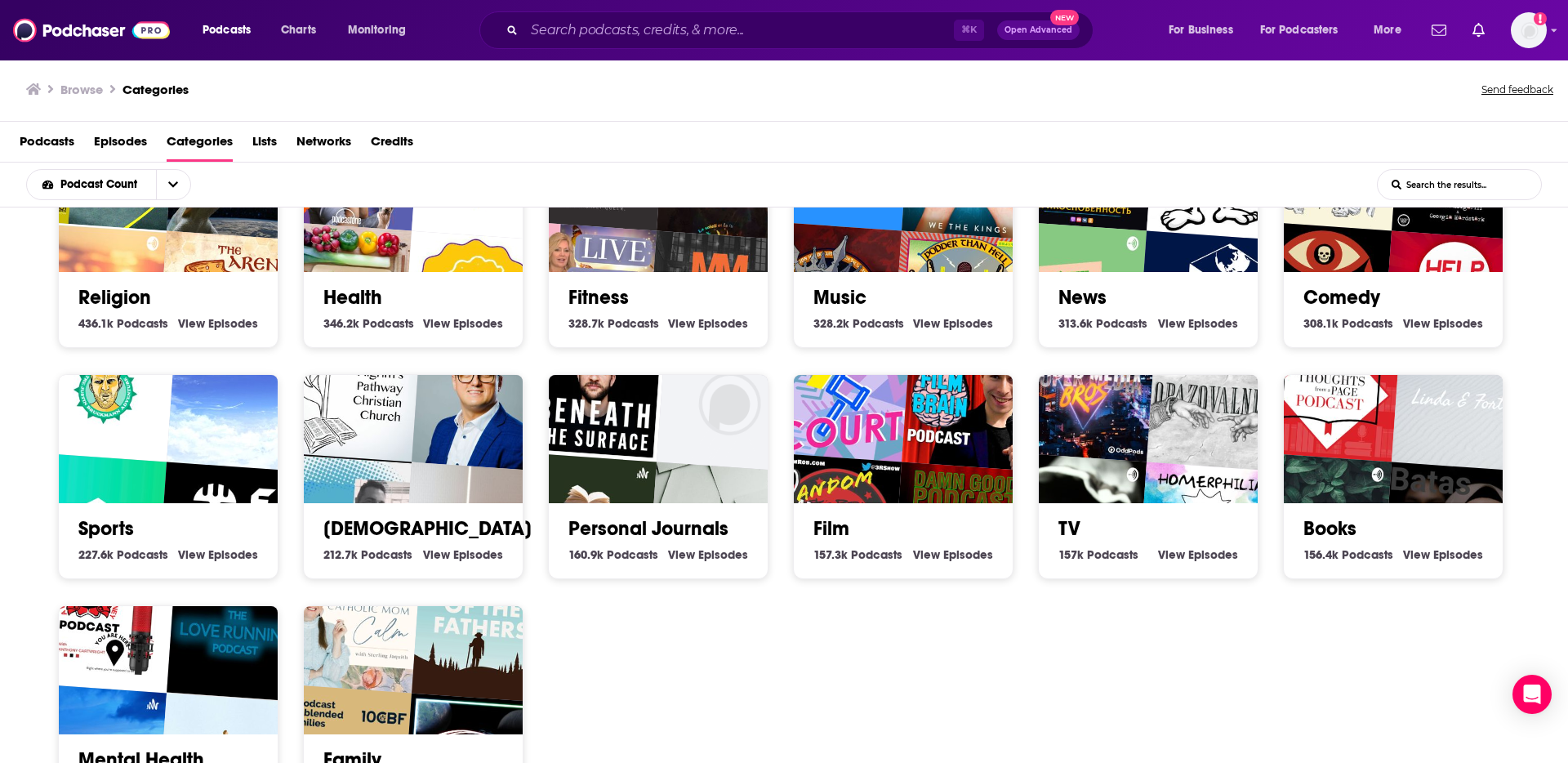
scroll to position [490, 0]
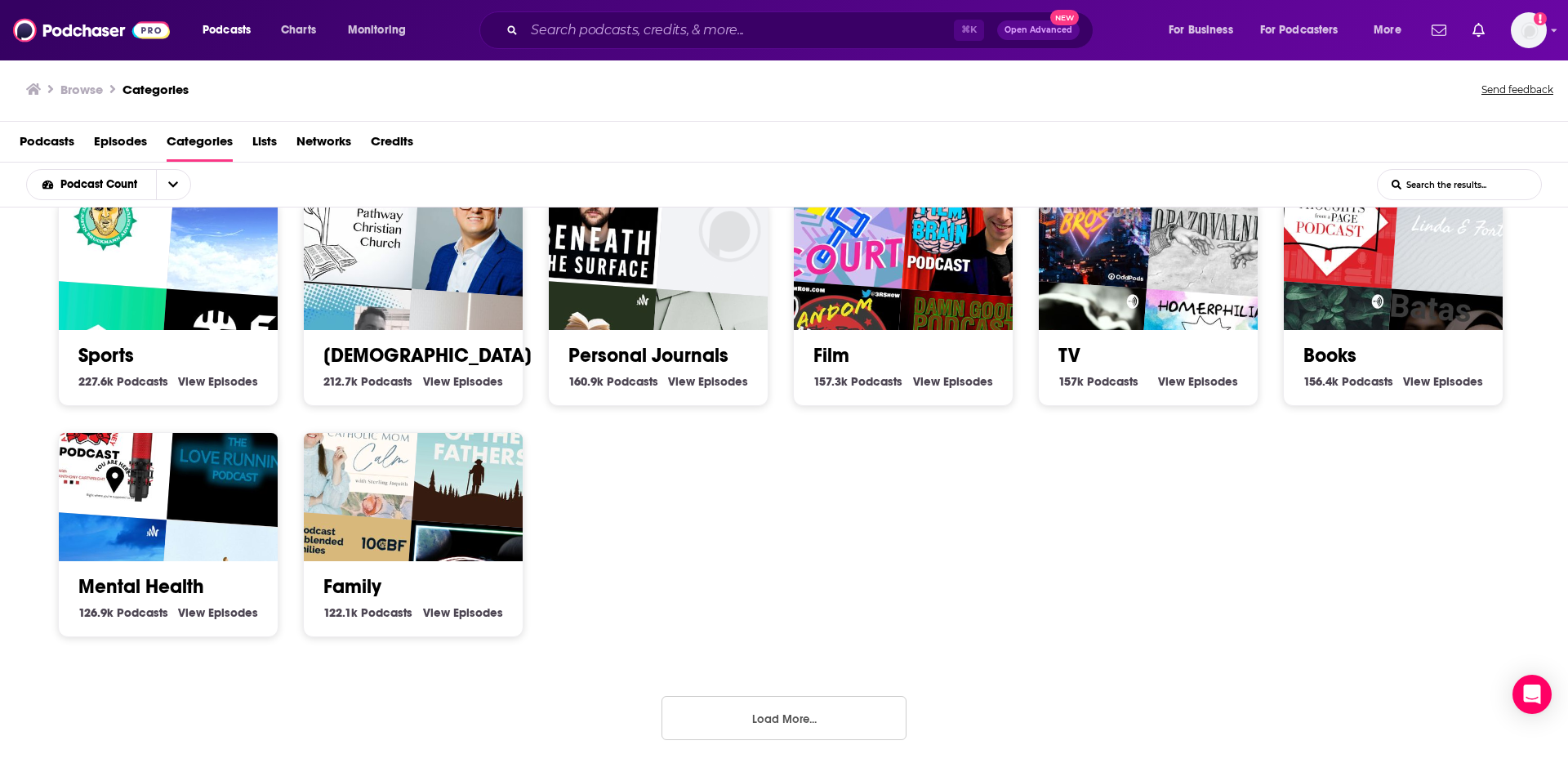
click at [736, 713] on button "Load More..." at bounding box center [784, 718] width 245 height 44
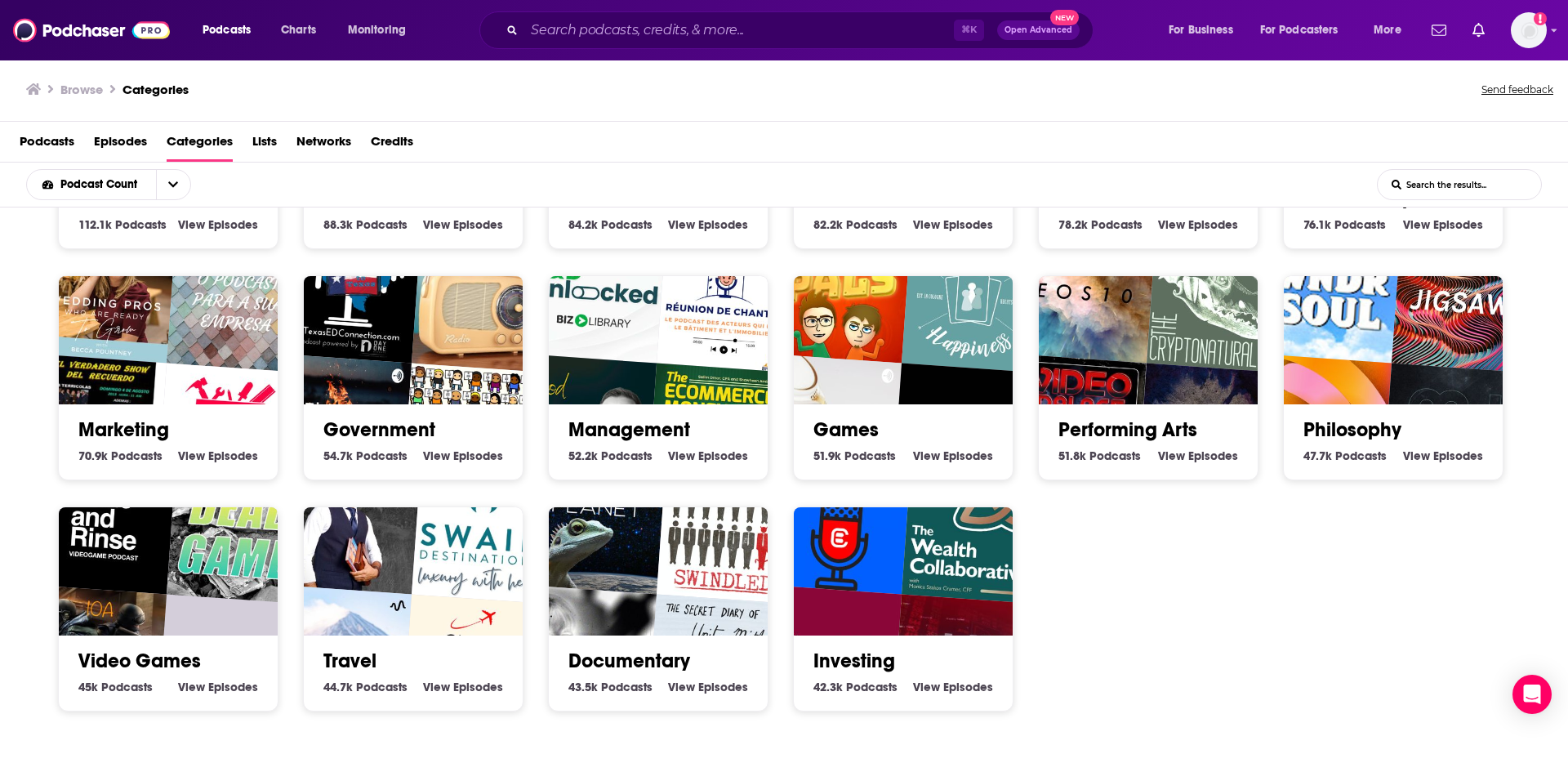
scroll to position [1183, 0]
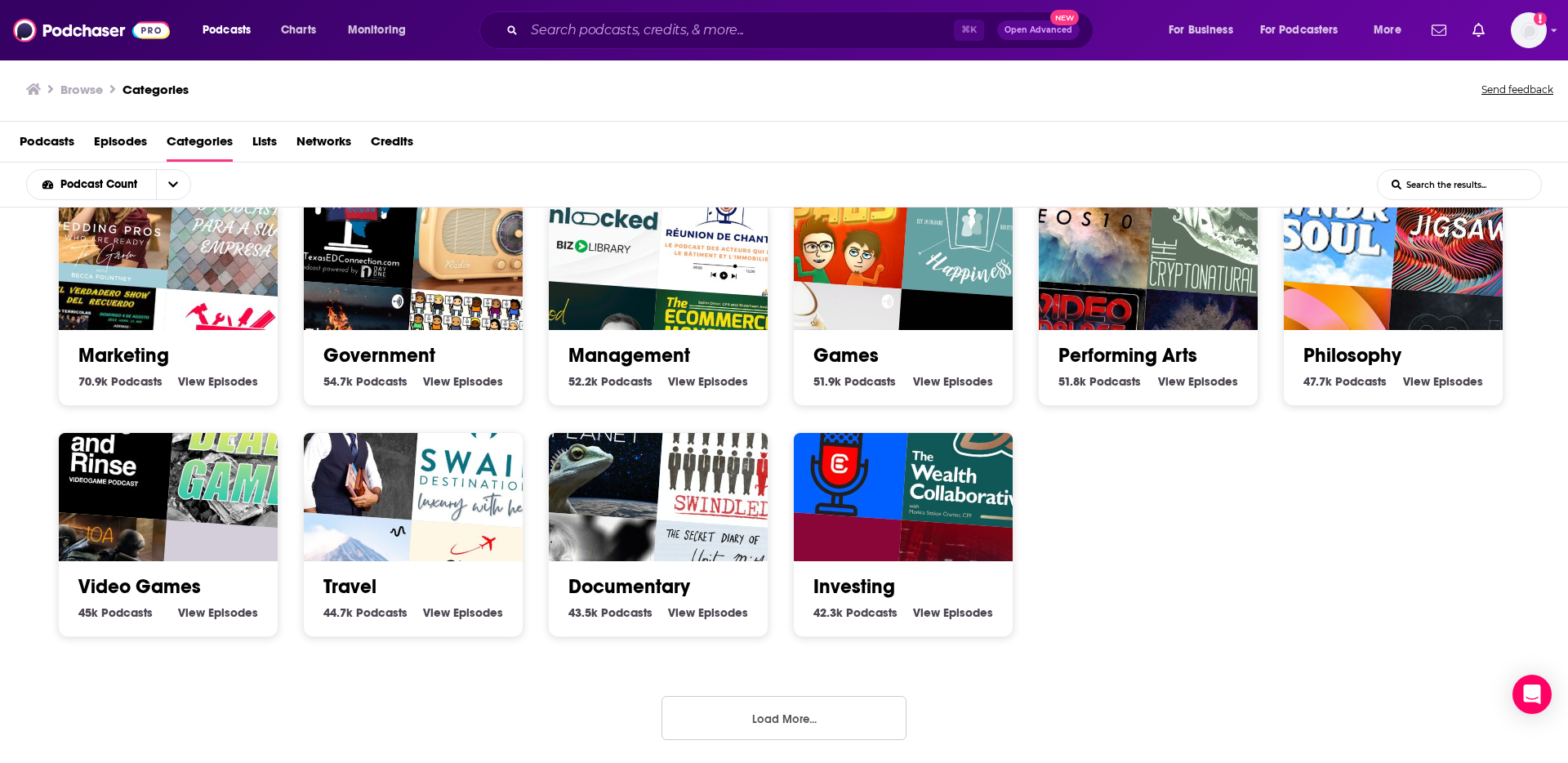
click at [844, 703] on button "Load More..." at bounding box center [784, 718] width 245 height 44
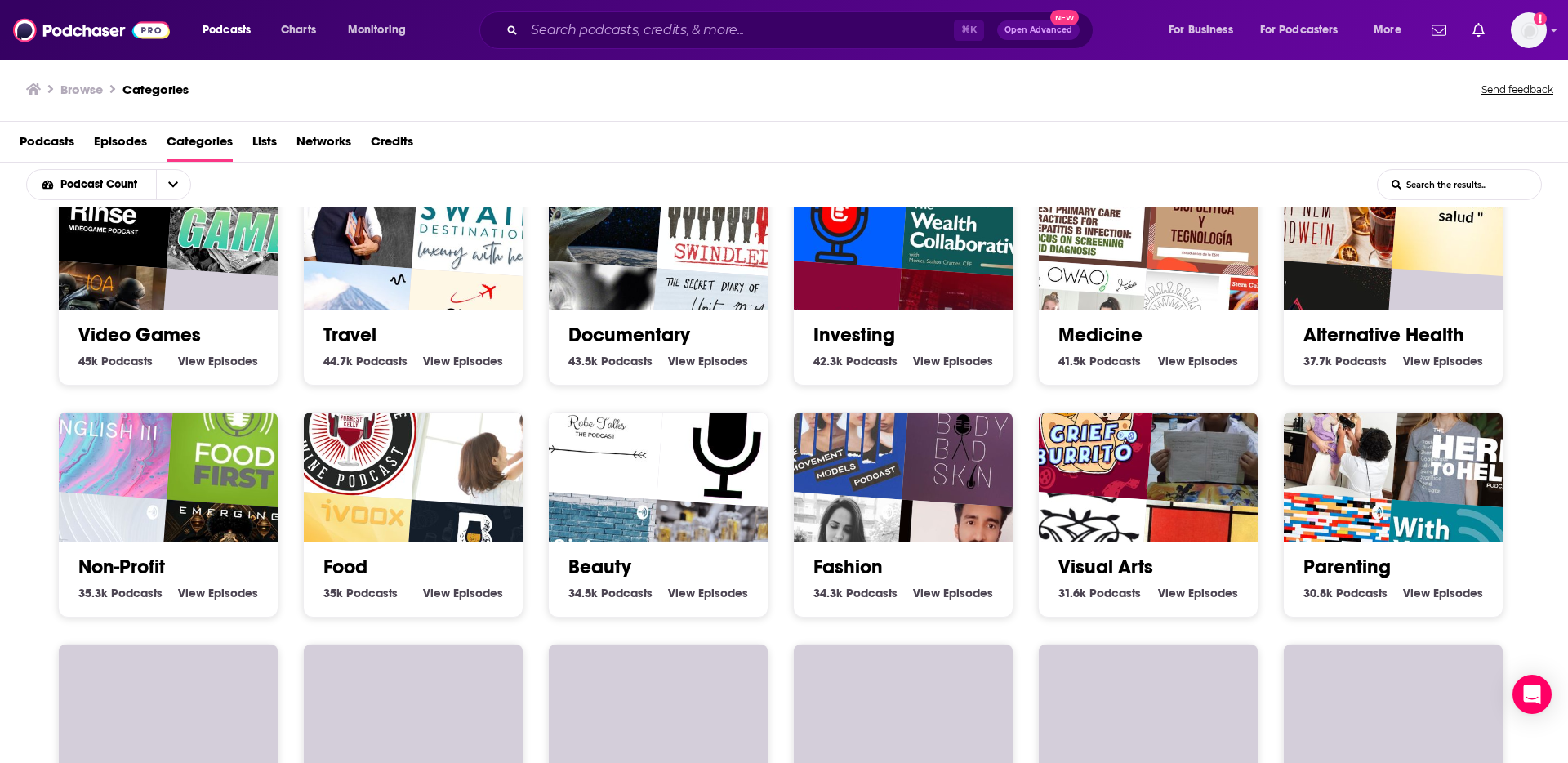
scroll to position [1437, 0]
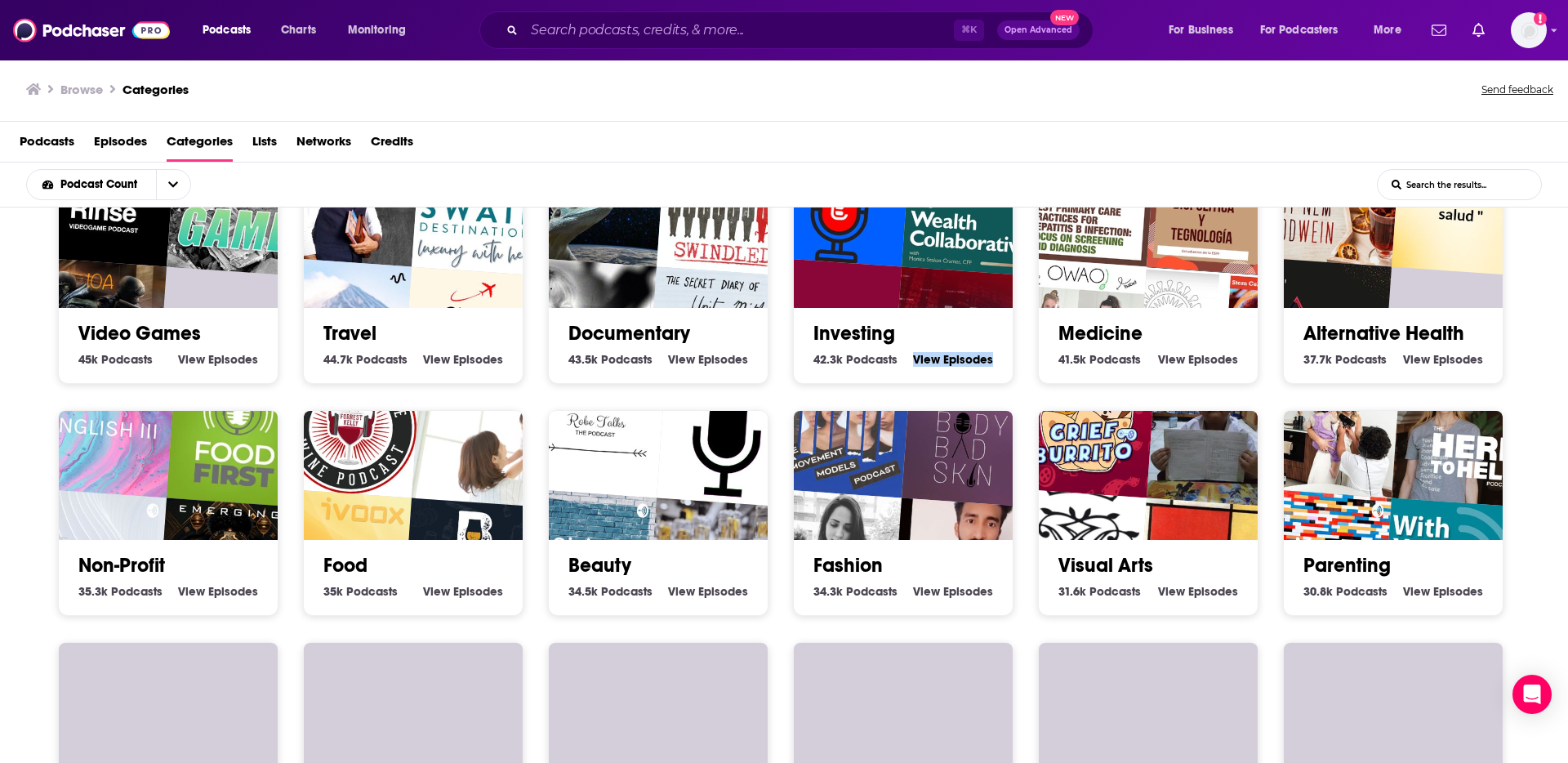
click at [1021, 381] on div "Investing 42.3k Investing Podcasts View Investing Episodes" at bounding box center [902, 281] width 245 height 205
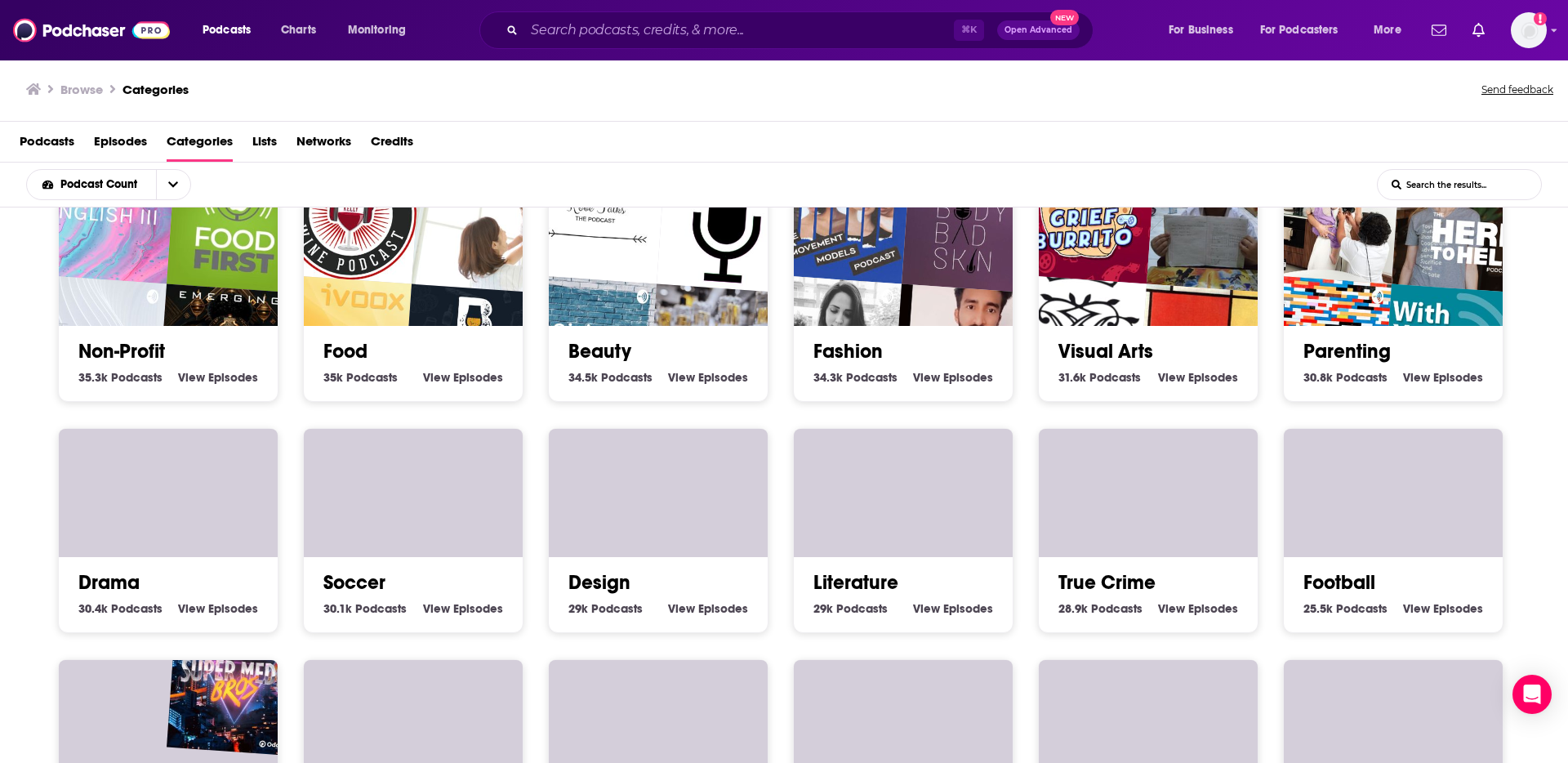
scroll to position [1652, 0]
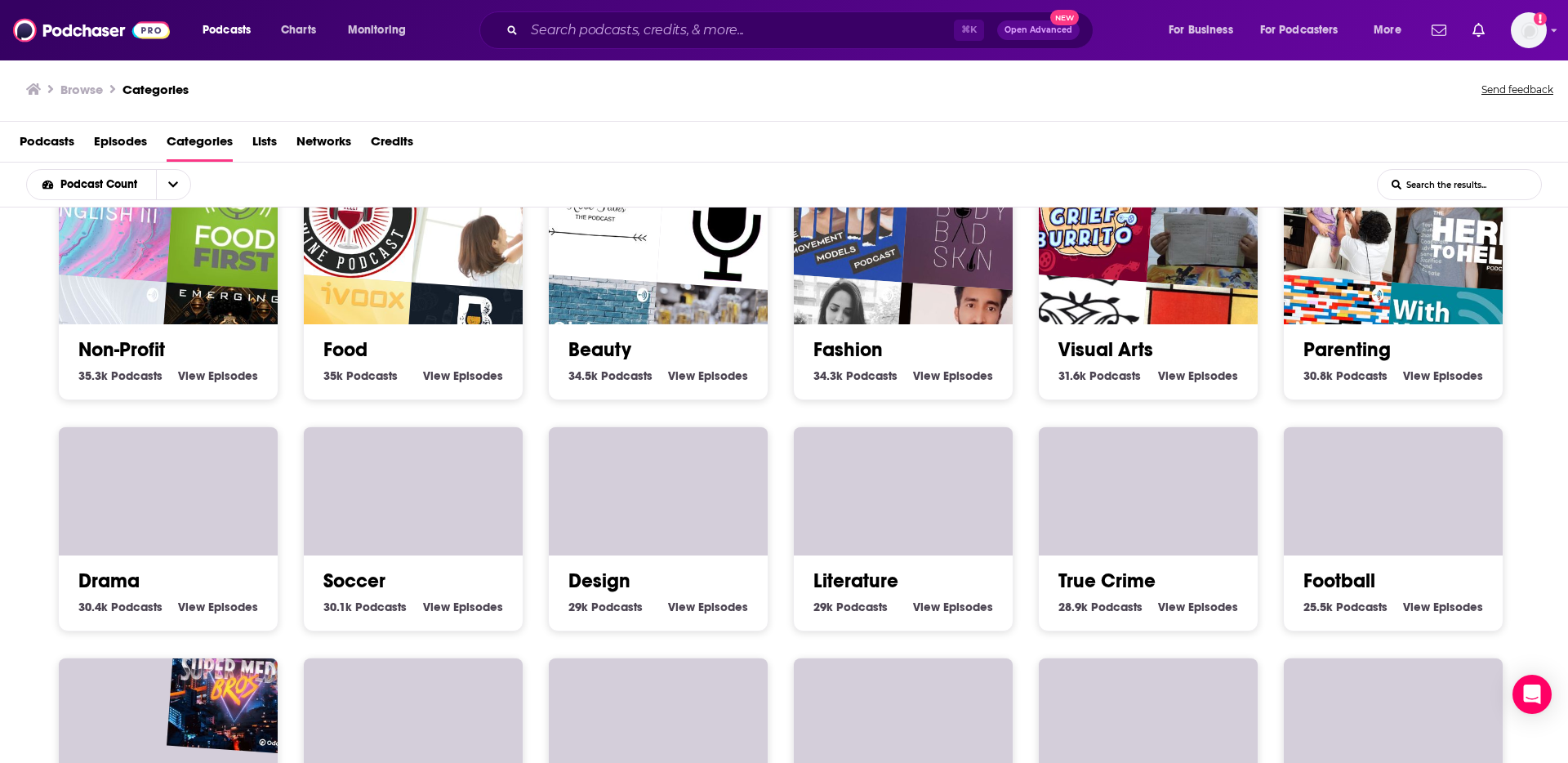
click at [220, 381] on span "Episodes" at bounding box center [233, 376] width 50 height 15
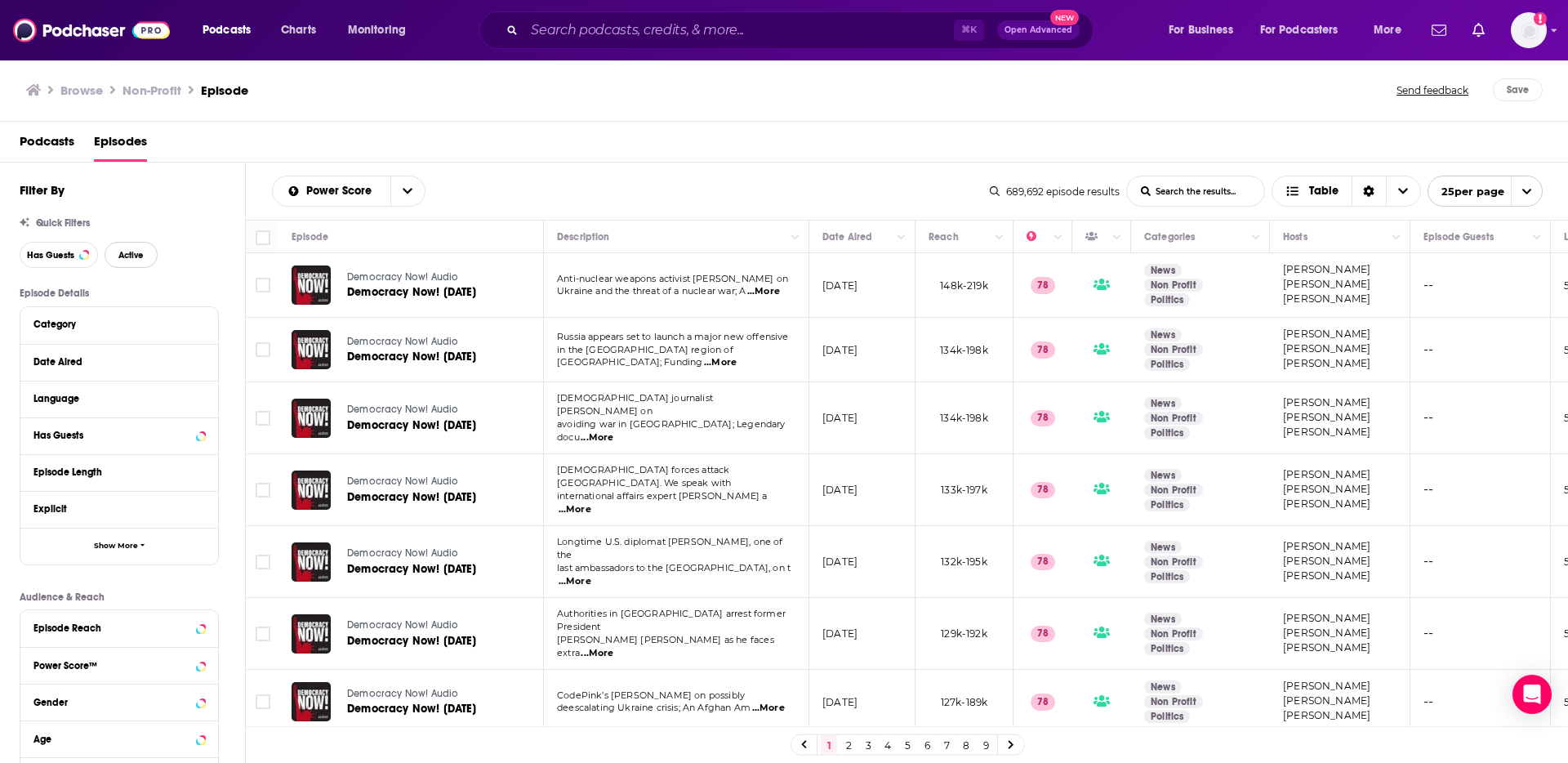
click at [139, 252] on span "Active" at bounding box center [131, 255] width 25 height 9
click at [43, 253] on span "Has Guests" at bounding box center [50, 255] width 48 height 9
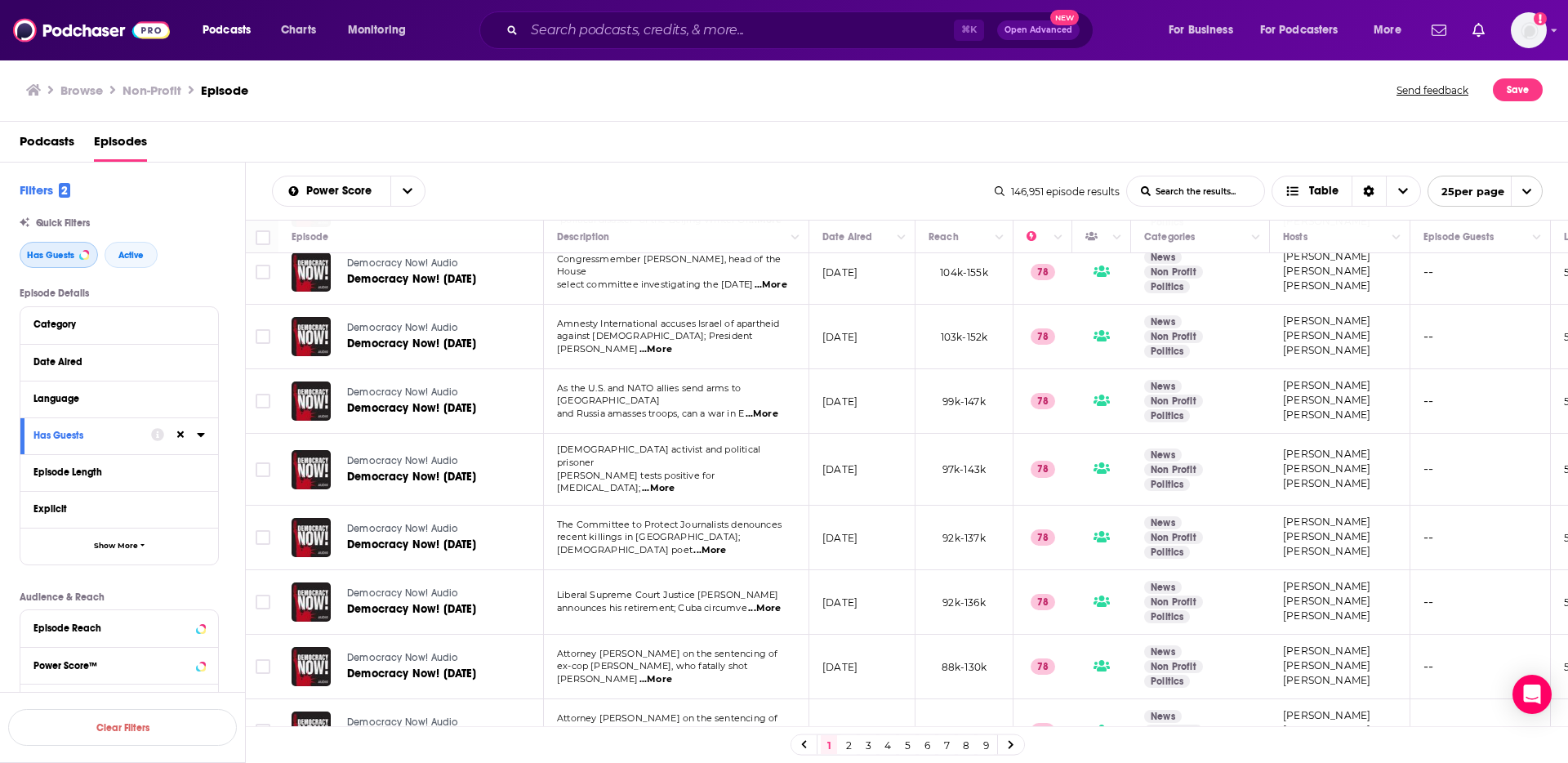
scroll to position [1192, 0]
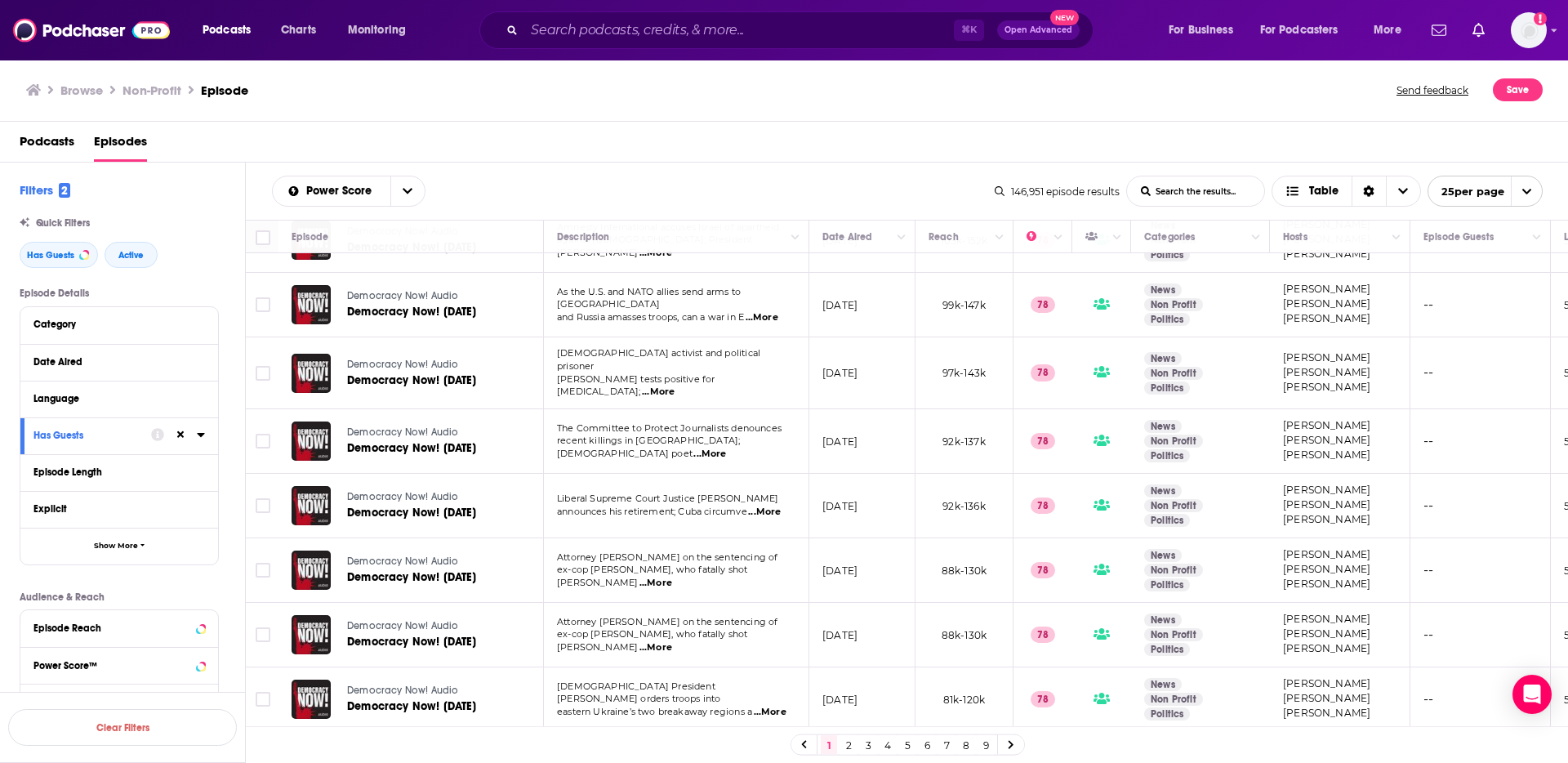
click at [162, 92] on h1 "Non-Profit" at bounding box center [152, 90] width 58 height 16
click at [49, 145] on span "Podcasts" at bounding box center [46, 145] width 54 height 33
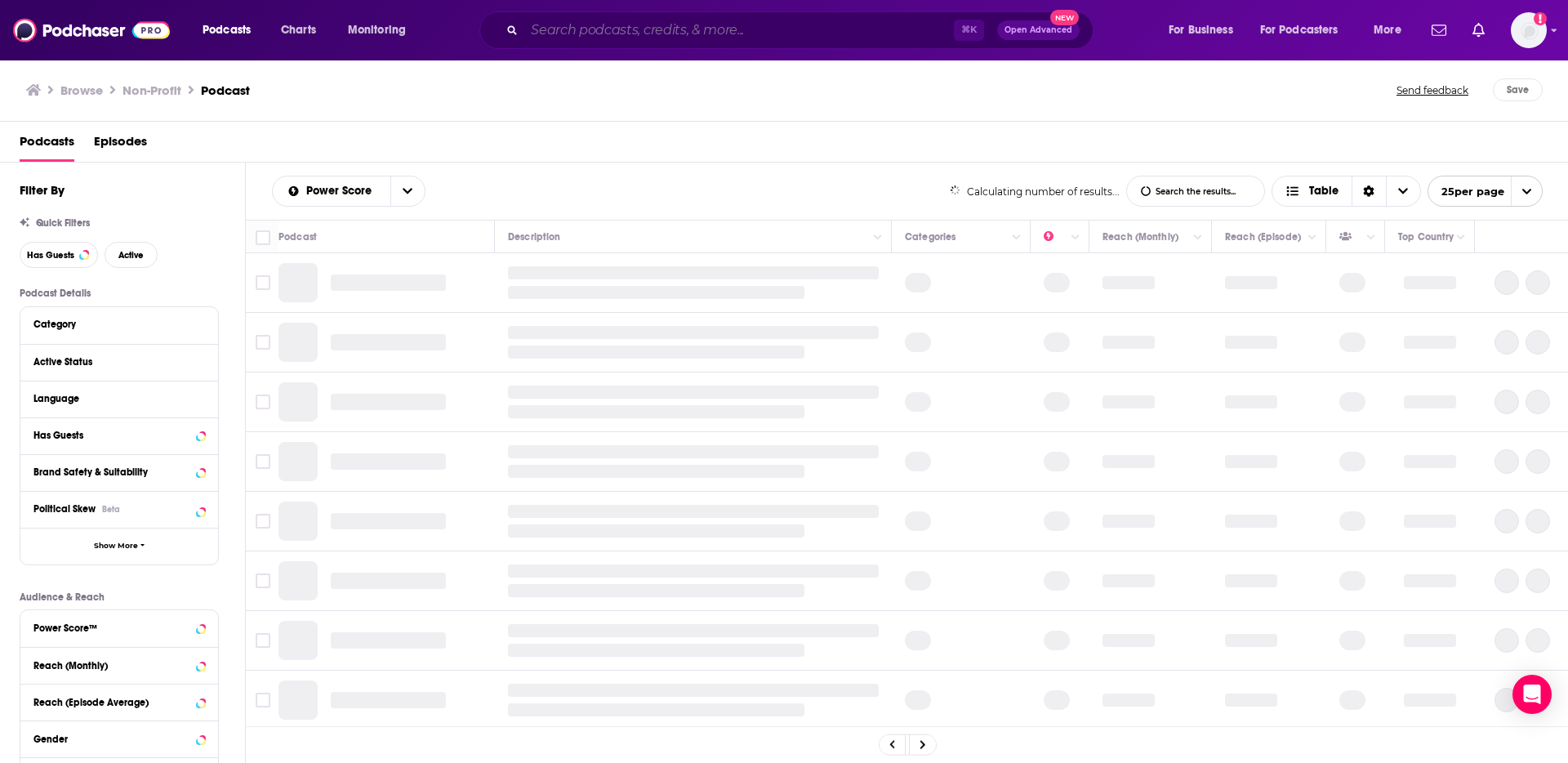
click at [630, 28] on input "Search podcasts, credits, & more..." at bounding box center [739, 30] width 429 height 26
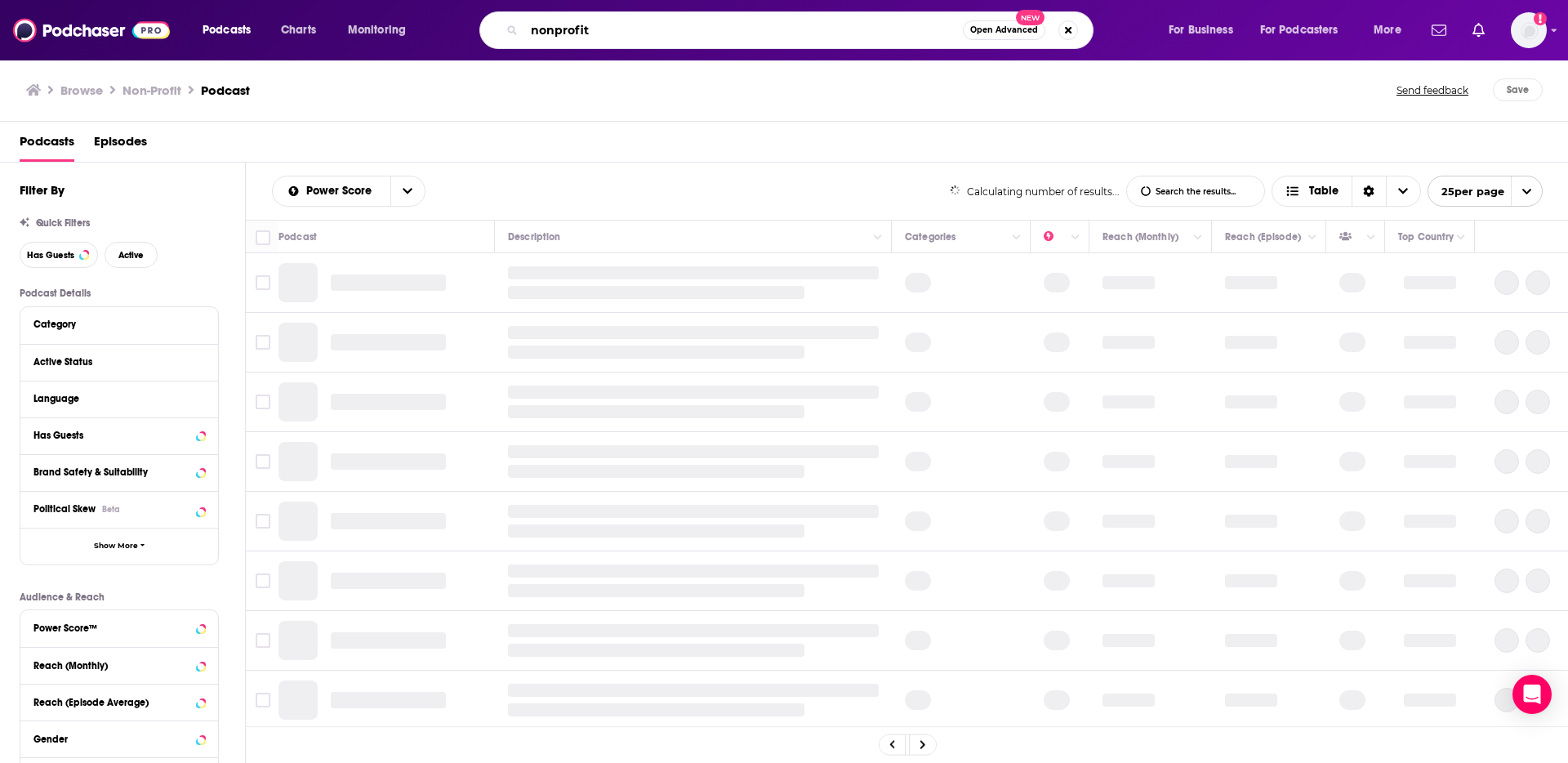
type input "nonprofit"
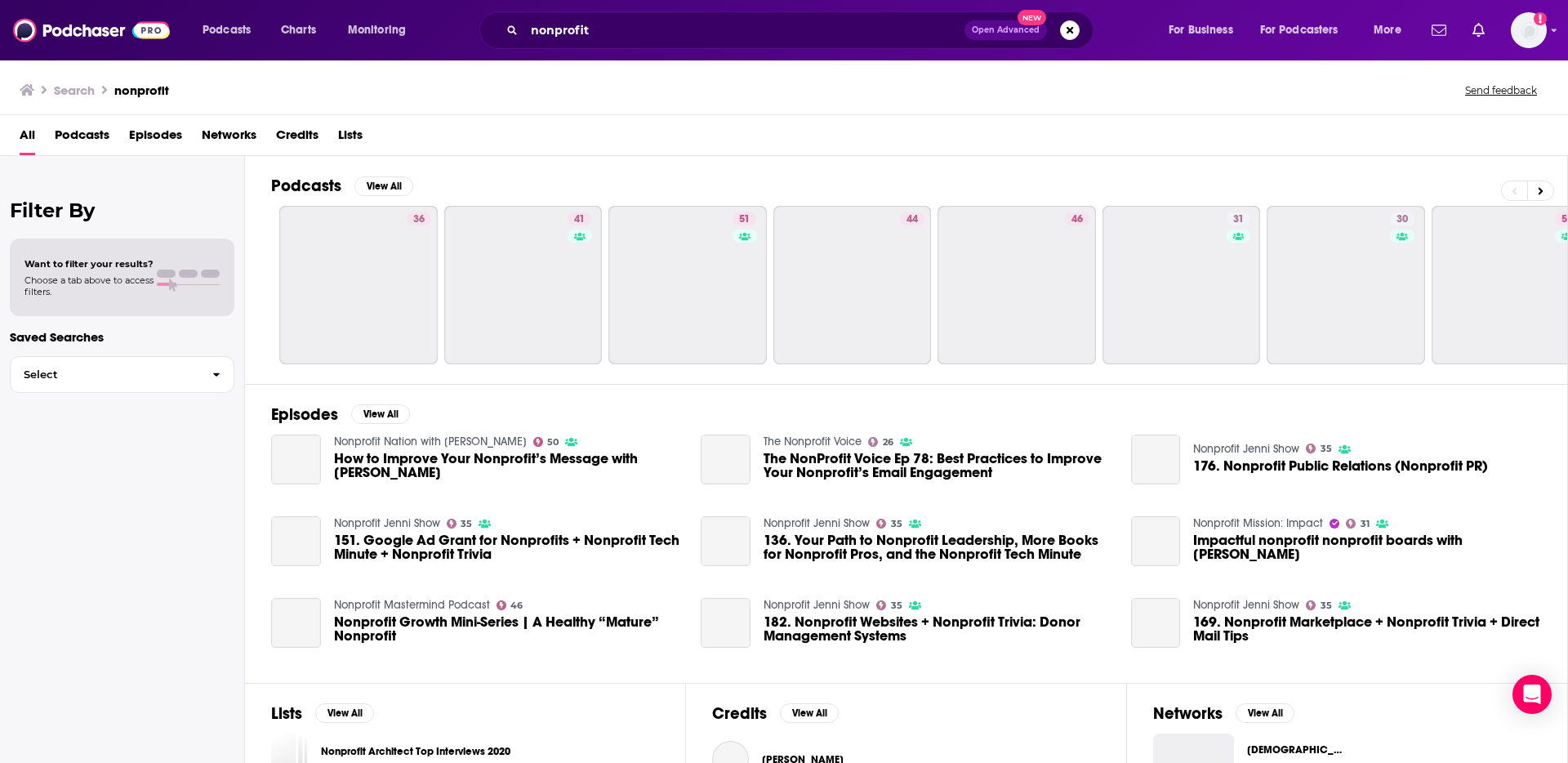
click at [95, 130] on span "Podcasts" at bounding box center [81, 139] width 54 height 33
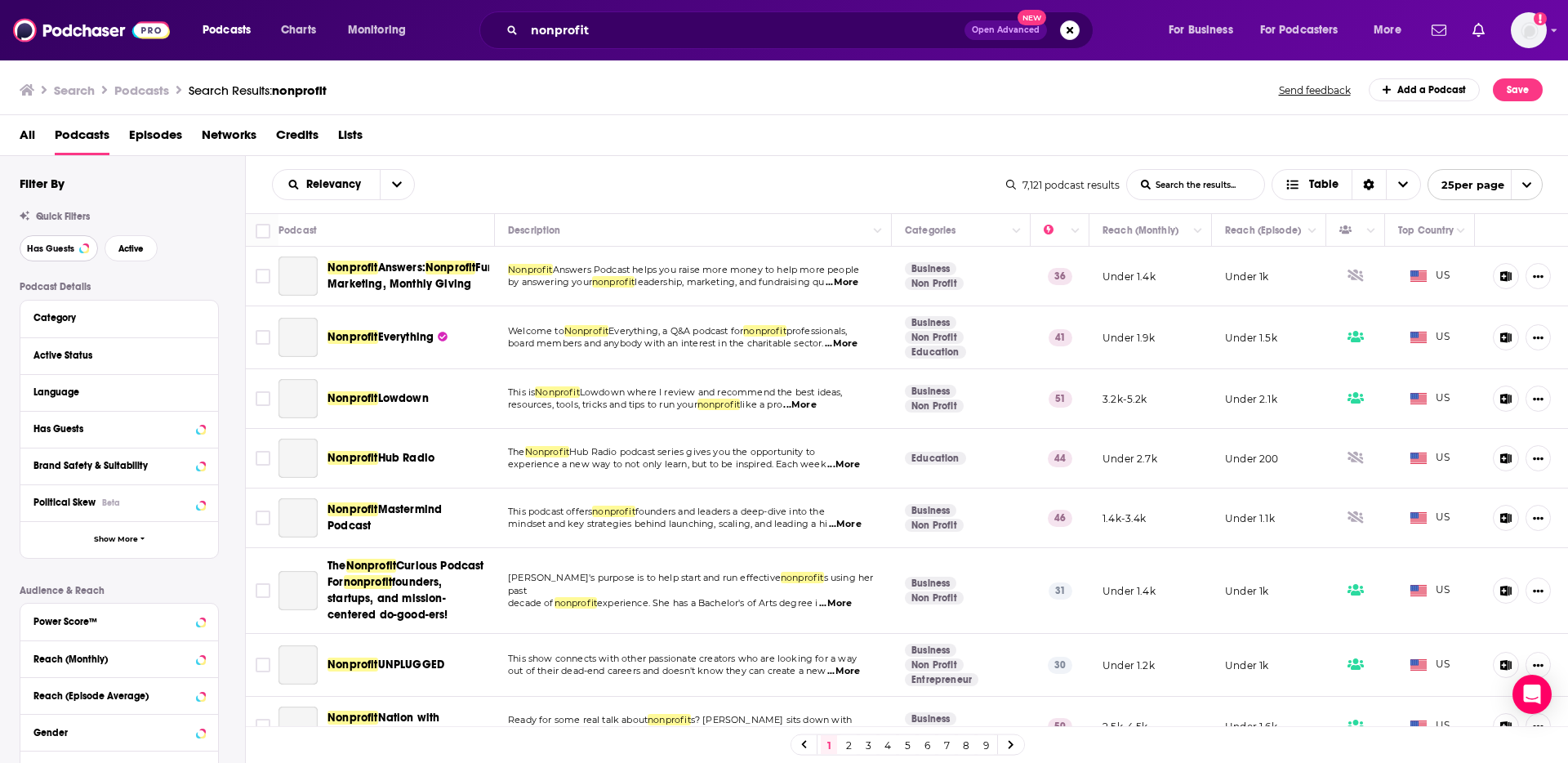
drag, startPoint x: 64, startPoint y: 248, endPoint x: 738, endPoint y: 121, distance: 685.9
click at [68, 248] on span "Has Guests" at bounding box center [50, 248] width 48 height 9
click at [115, 249] on button "Active" at bounding box center [131, 248] width 53 height 26
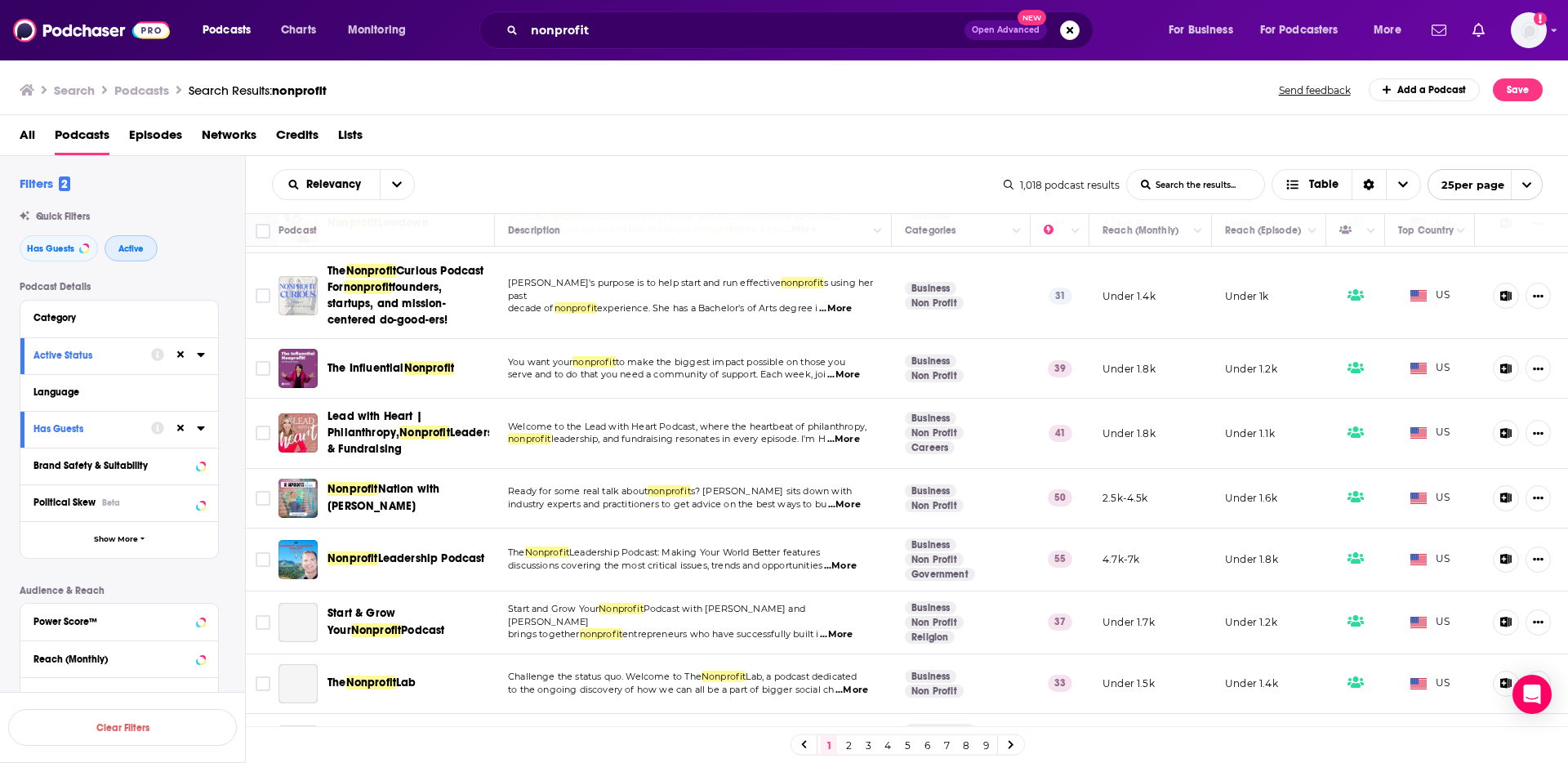
scroll to position [118, 0]
click at [850, 380] on span "...More" at bounding box center [843, 374] width 33 height 13
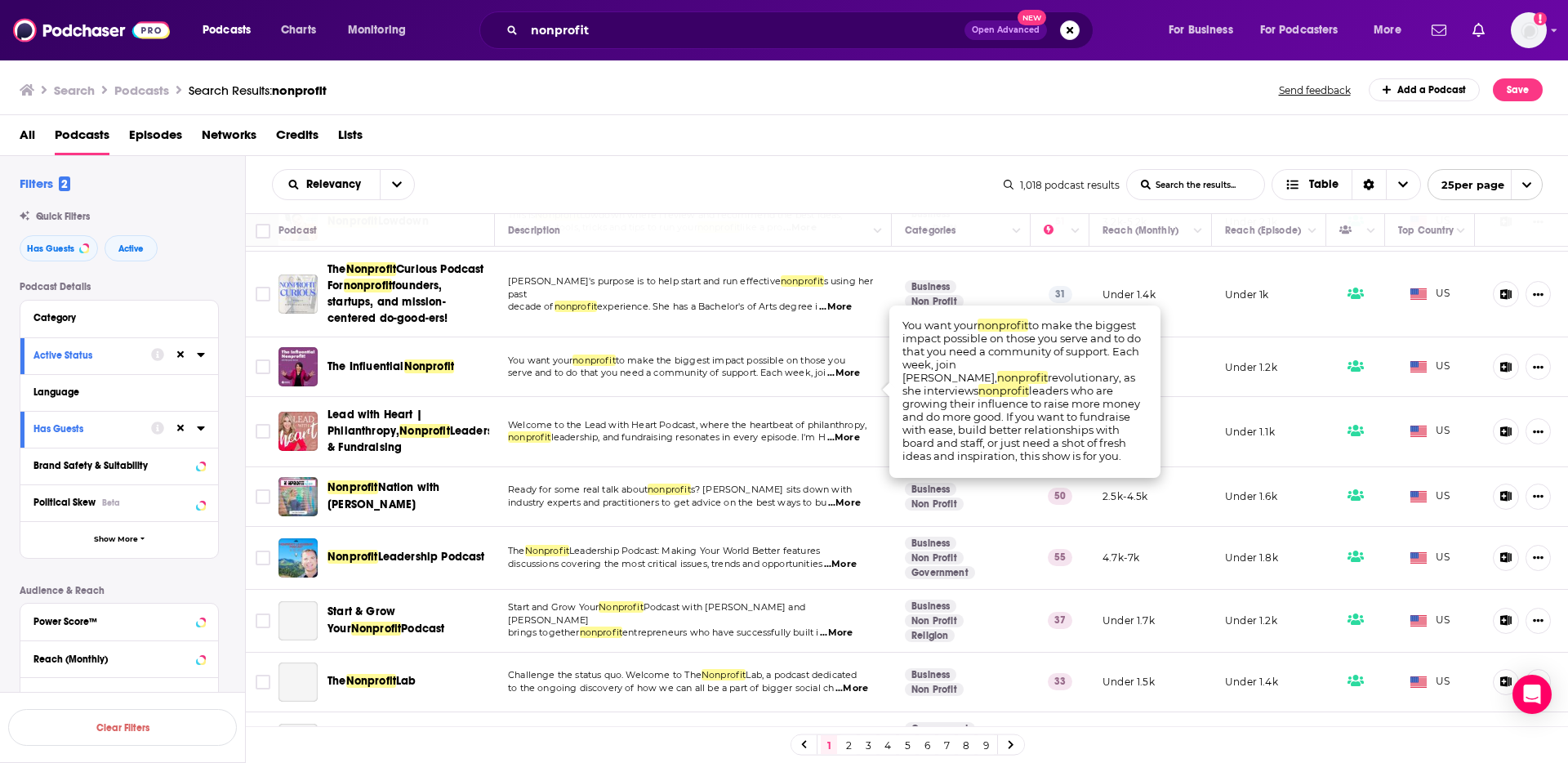
click at [850, 380] on span "...More" at bounding box center [843, 374] width 33 height 13
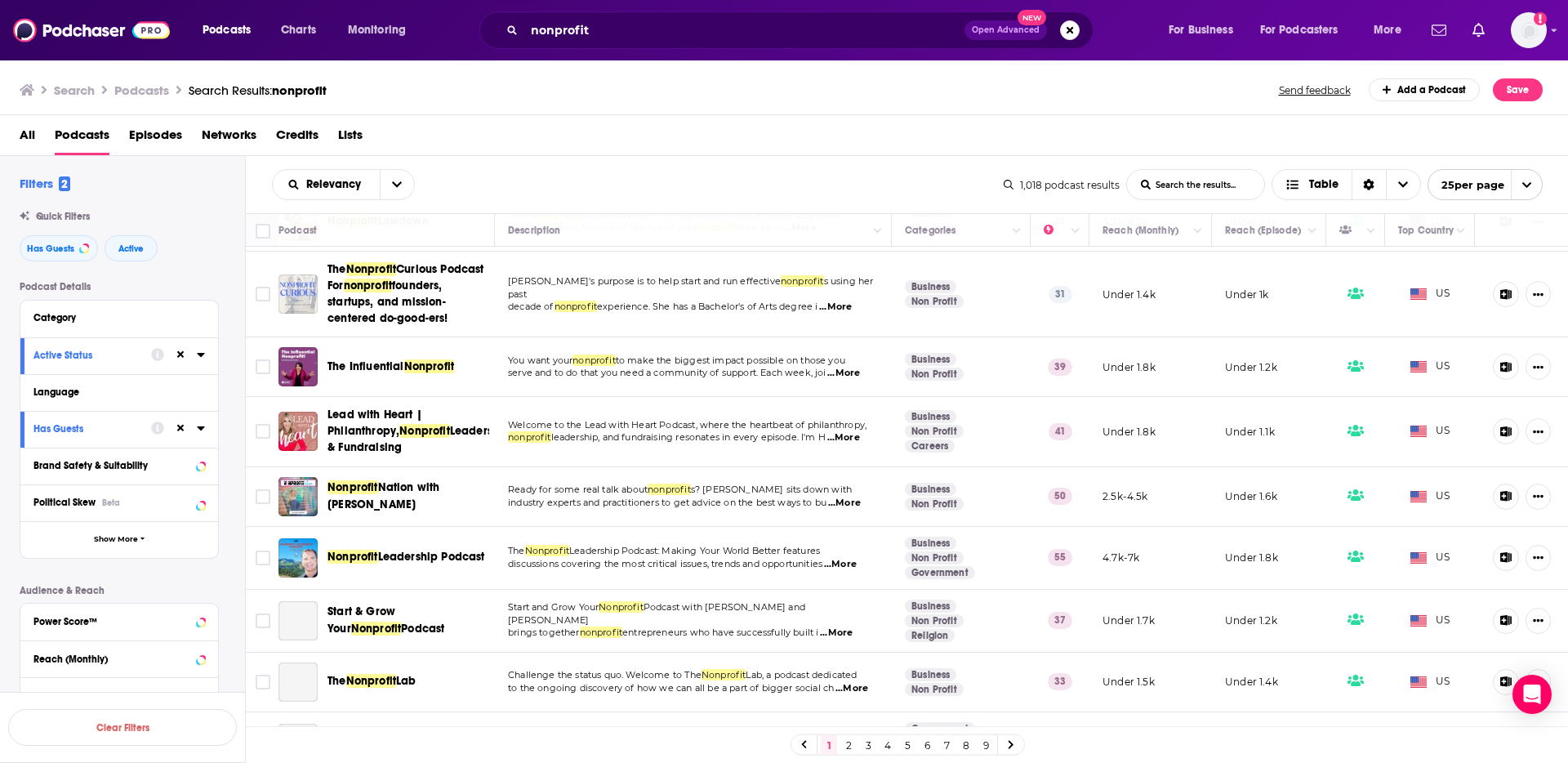
click at [669, 168] on div "Relevancy List Search Input Search the results... Table 1,018 podcast results L…" at bounding box center [906, 185] width 1322 height 57
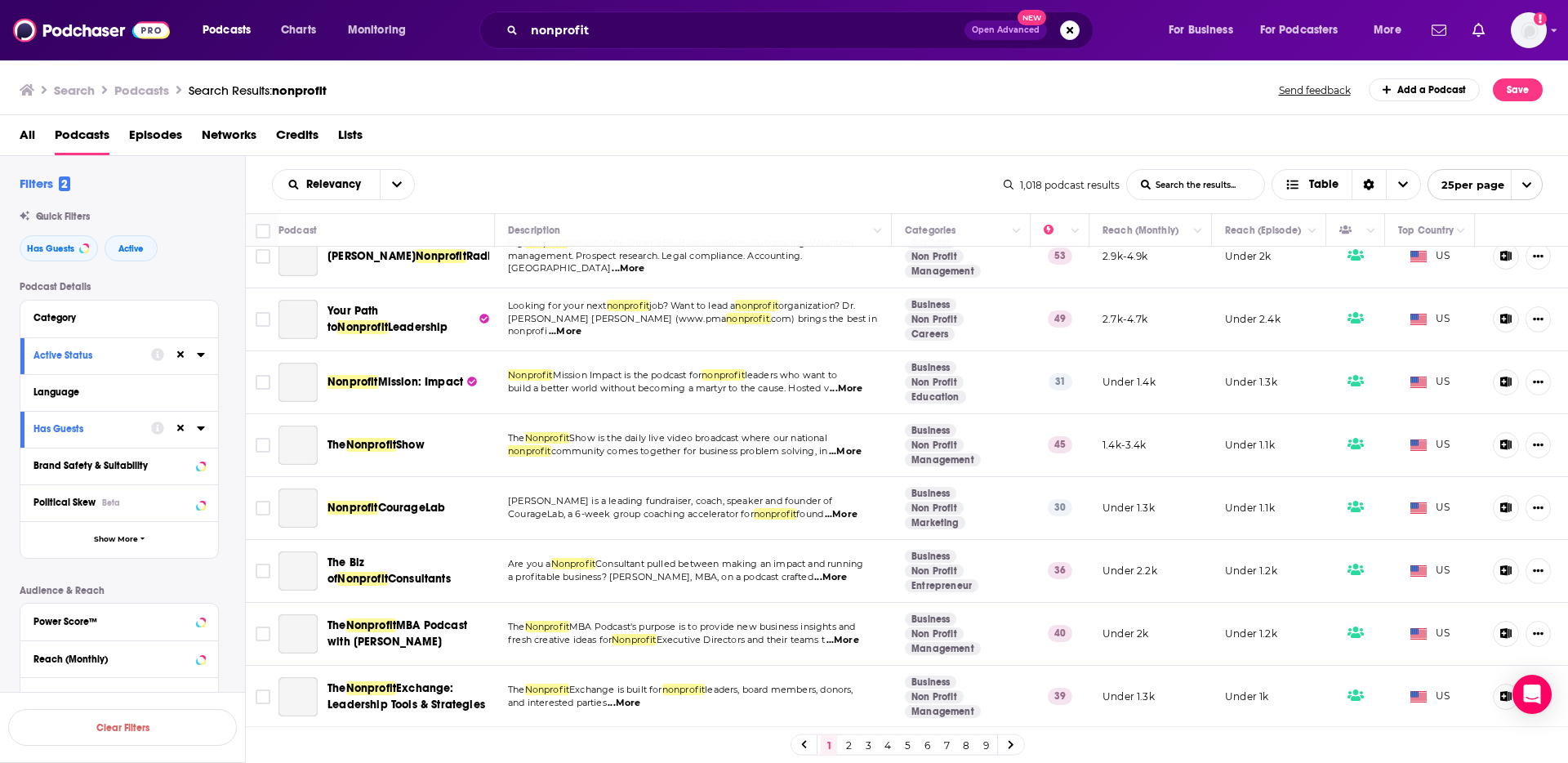
scroll to position [1143, 0]
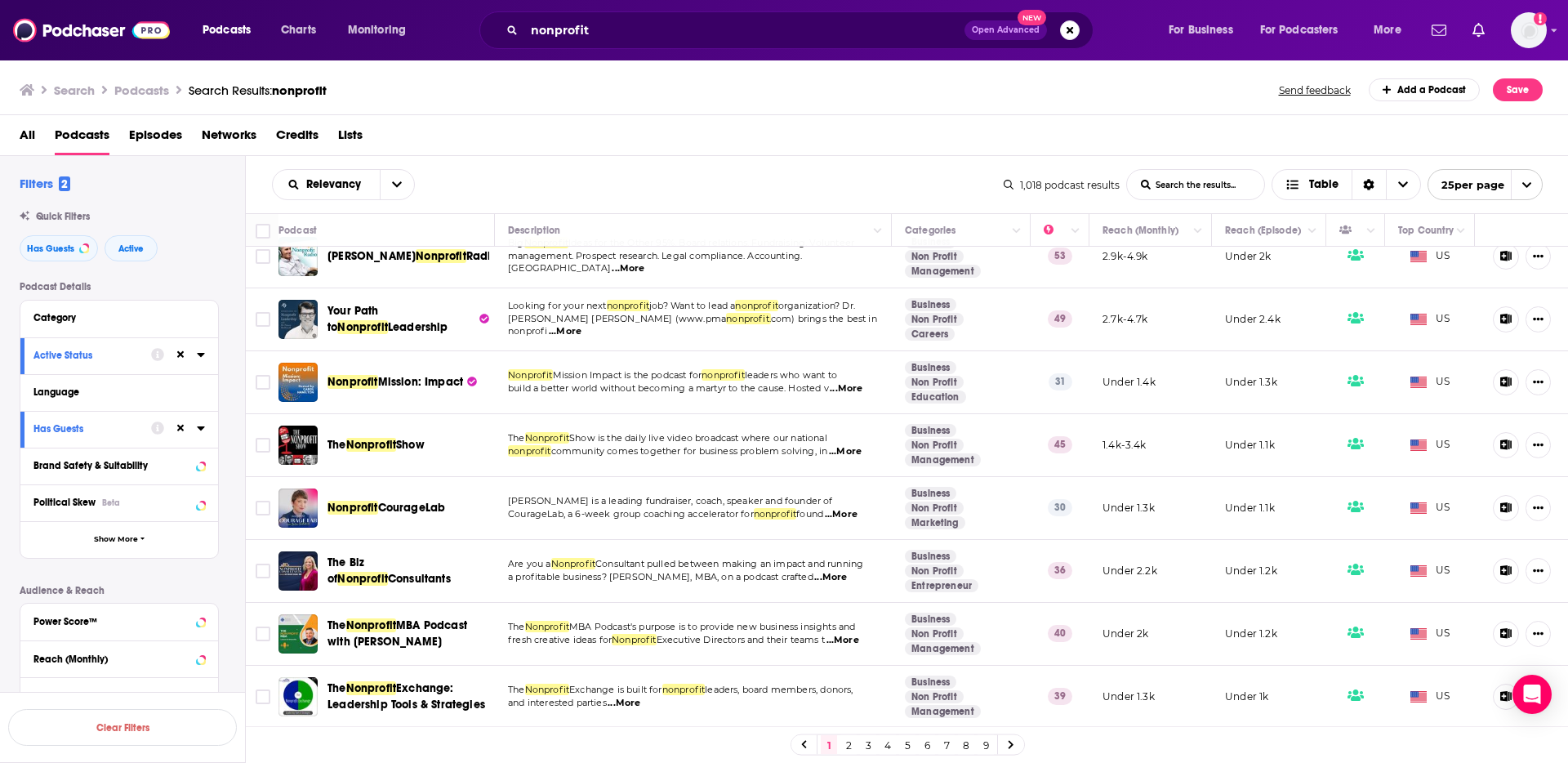
click at [629, 700] on span "...More" at bounding box center [623, 704] width 33 height 13
click at [845, 740] on link "2" at bounding box center [849, 745] width 17 height 19
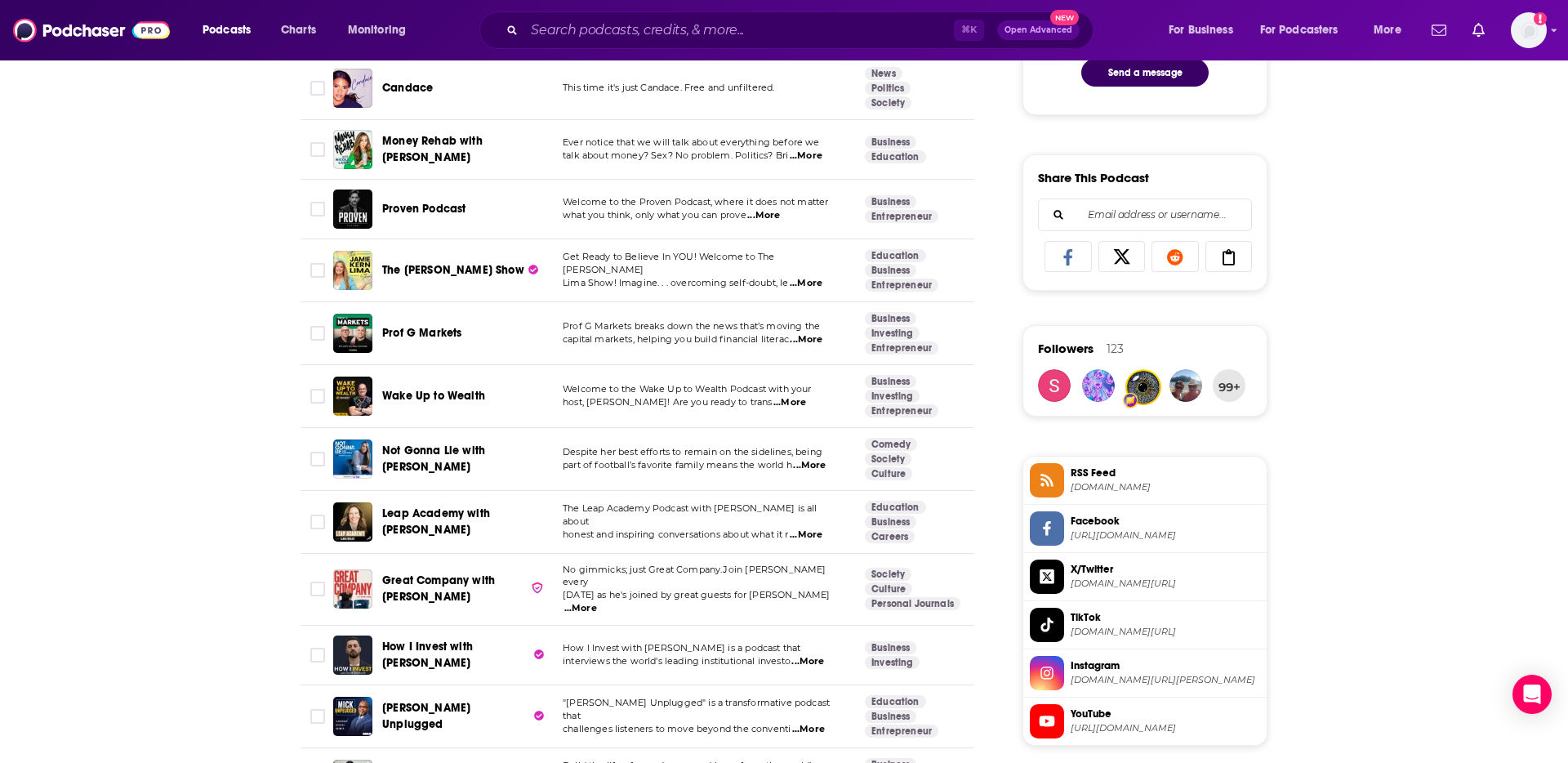
scroll to position [941, 0]
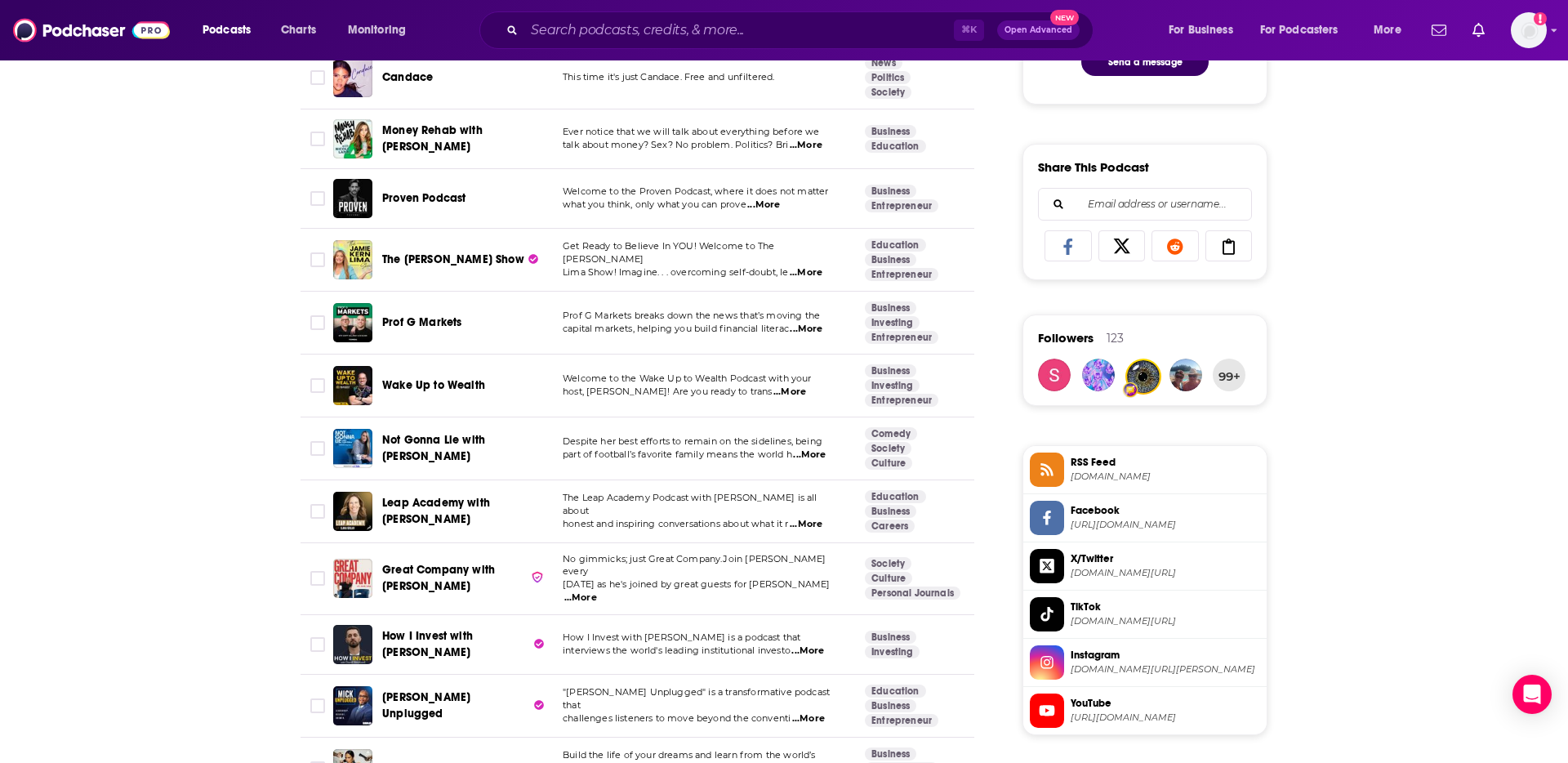
click at [806, 385] on span "...More" at bounding box center [789, 392] width 33 height 13
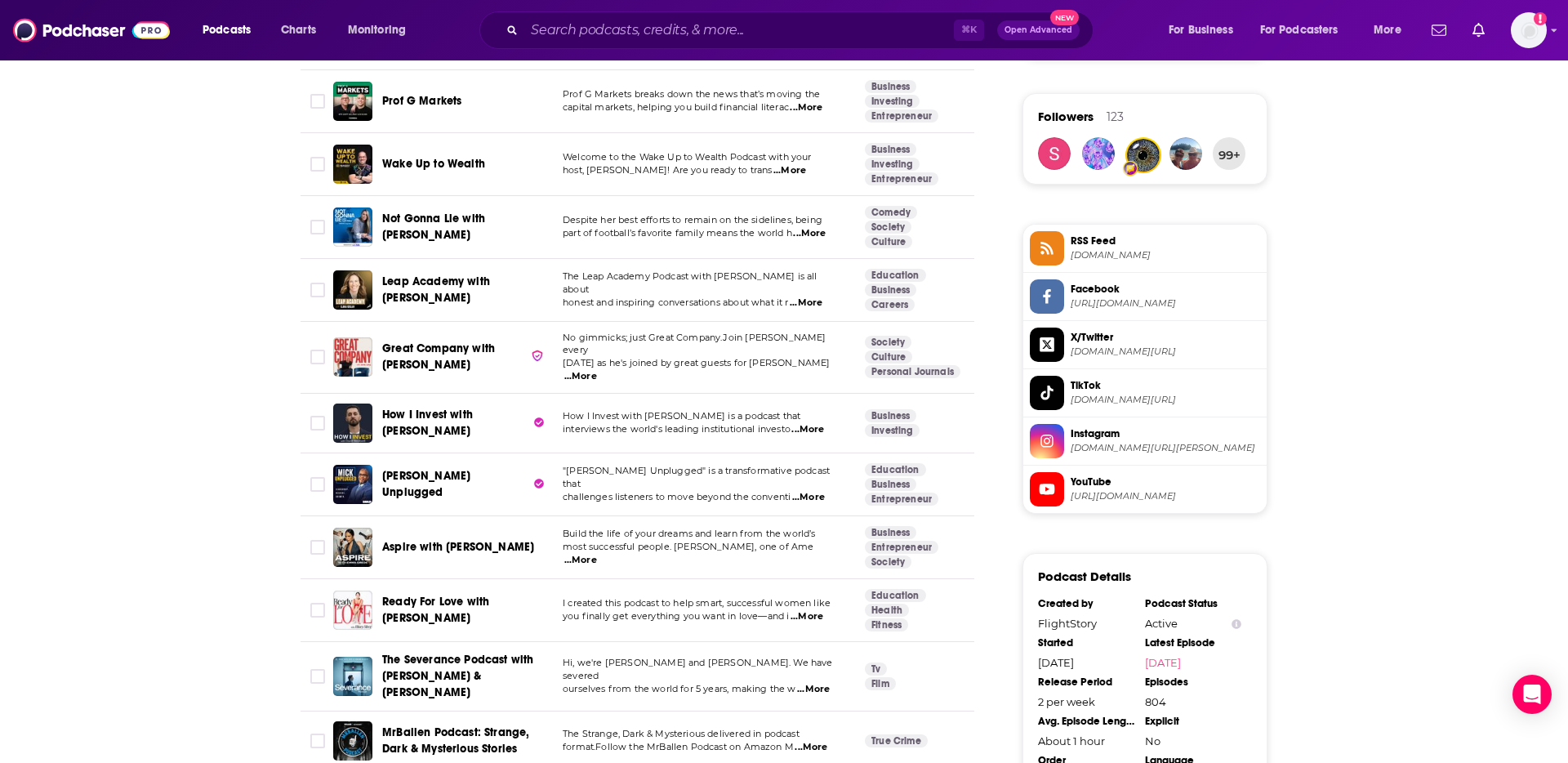
scroll to position [1164, 0]
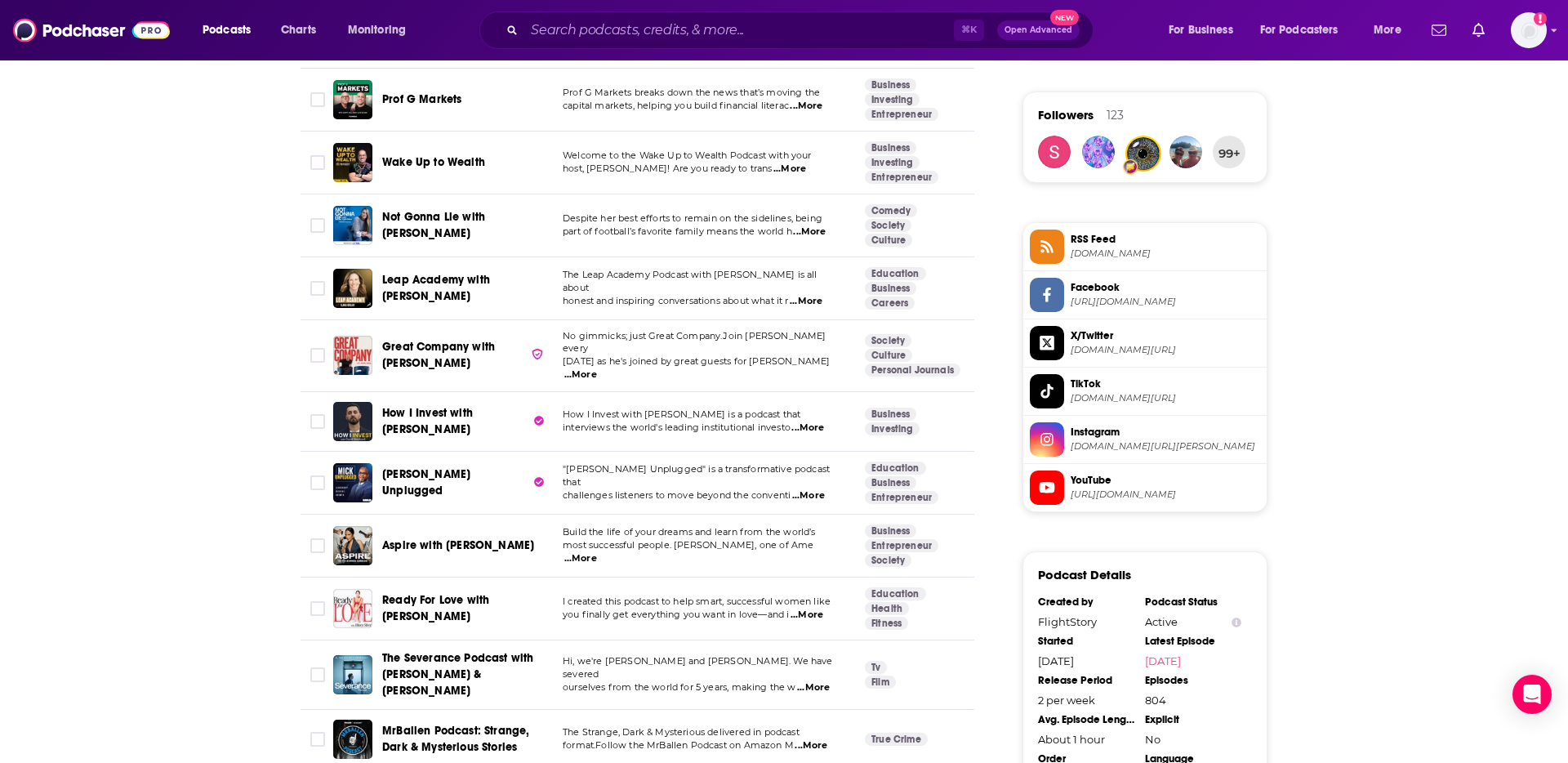
click at [814, 421] on span "...More" at bounding box center [807, 428] width 33 height 13
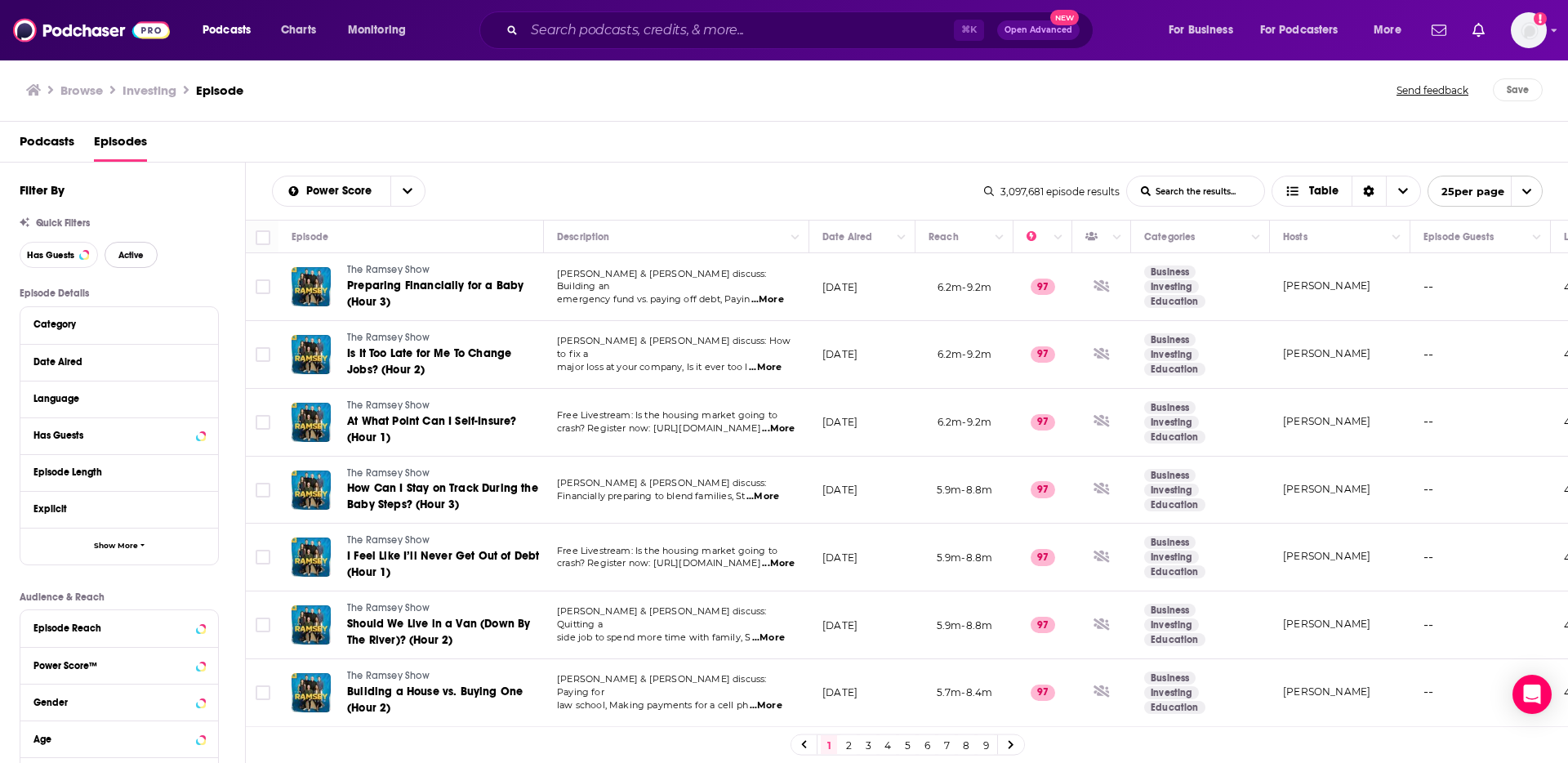
drag, startPoint x: 119, startPoint y: 252, endPoint x: 769, endPoint y: 92, distance: 669.4
click at [115, 252] on button "Active" at bounding box center [131, 254] width 53 height 26
click at [56, 251] on span "Has Guests" at bounding box center [50, 255] width 48 height 9
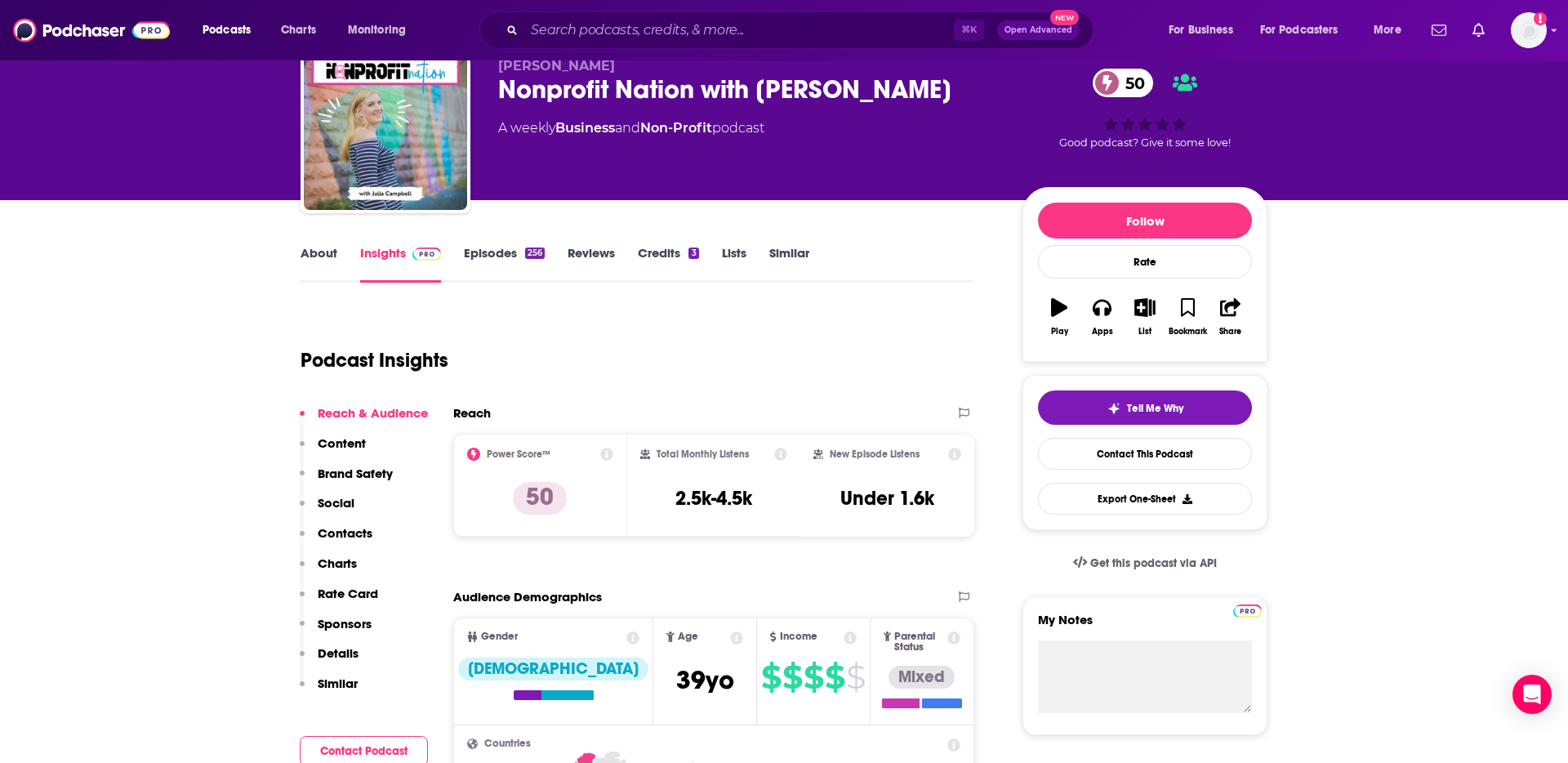
scroll to position [70, 0]
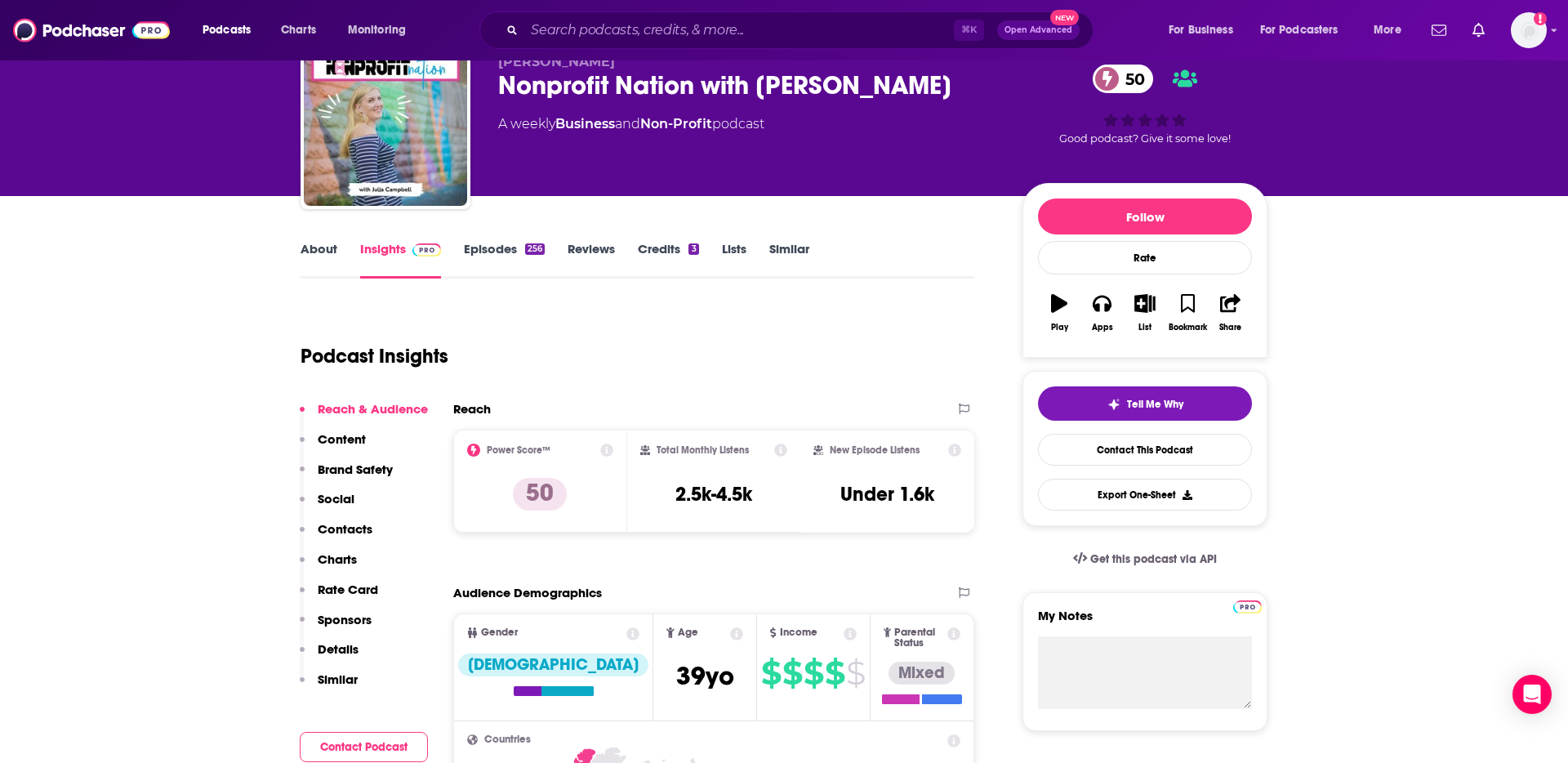
click at [799, 90] on div "Nonprofit Nation with Julia Campbell 50" at bounding box center [747, 85] width 498 height 32
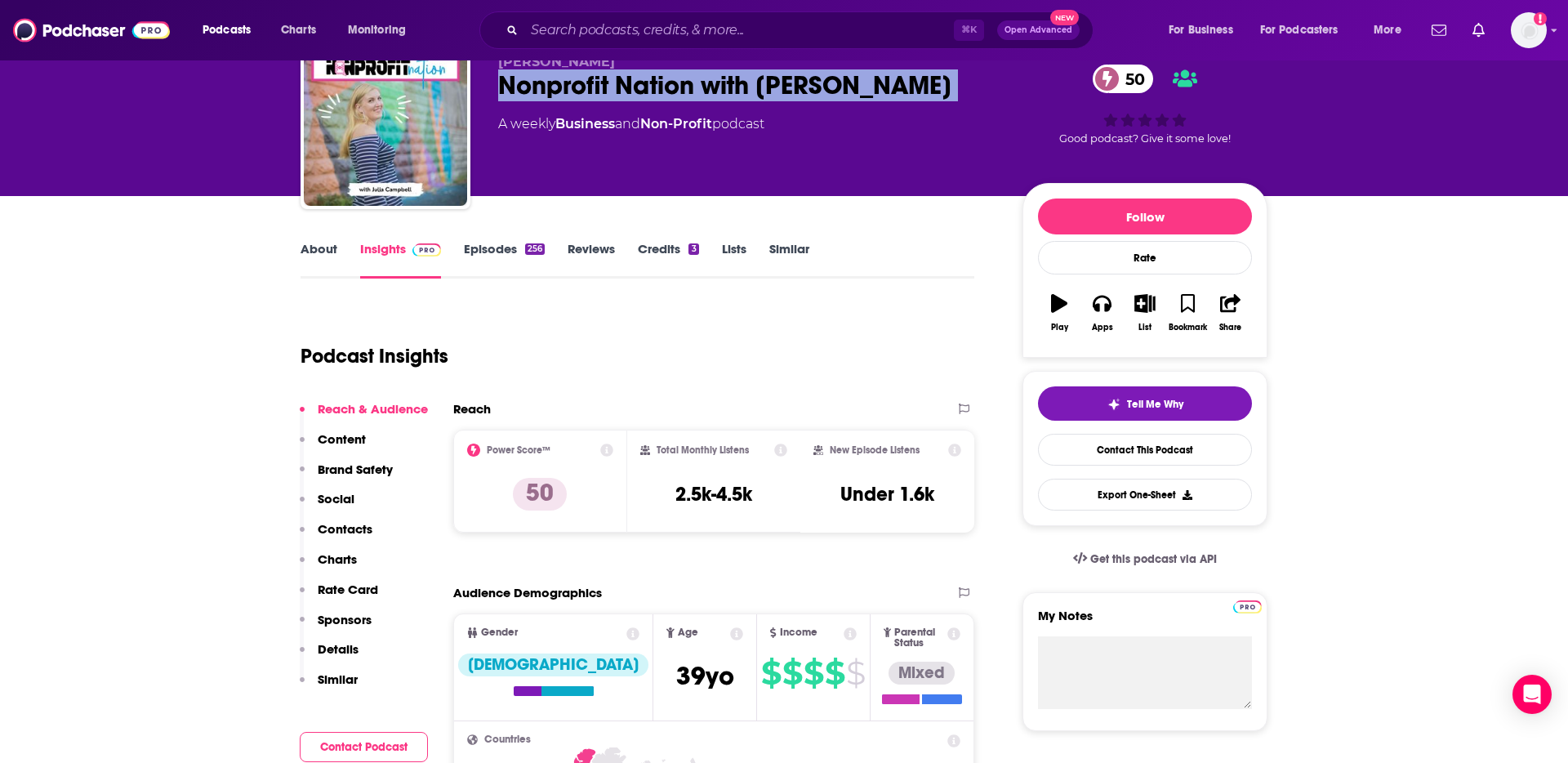
click at [799, 90] on div "Nonprofit Nation with Julia Campbell 50" at bounding box center [747, 85] width 498 height 32
click at [704, 493] on h3 "2.5k-4.5k" at bounding box center [713, 494] width 77 height 24
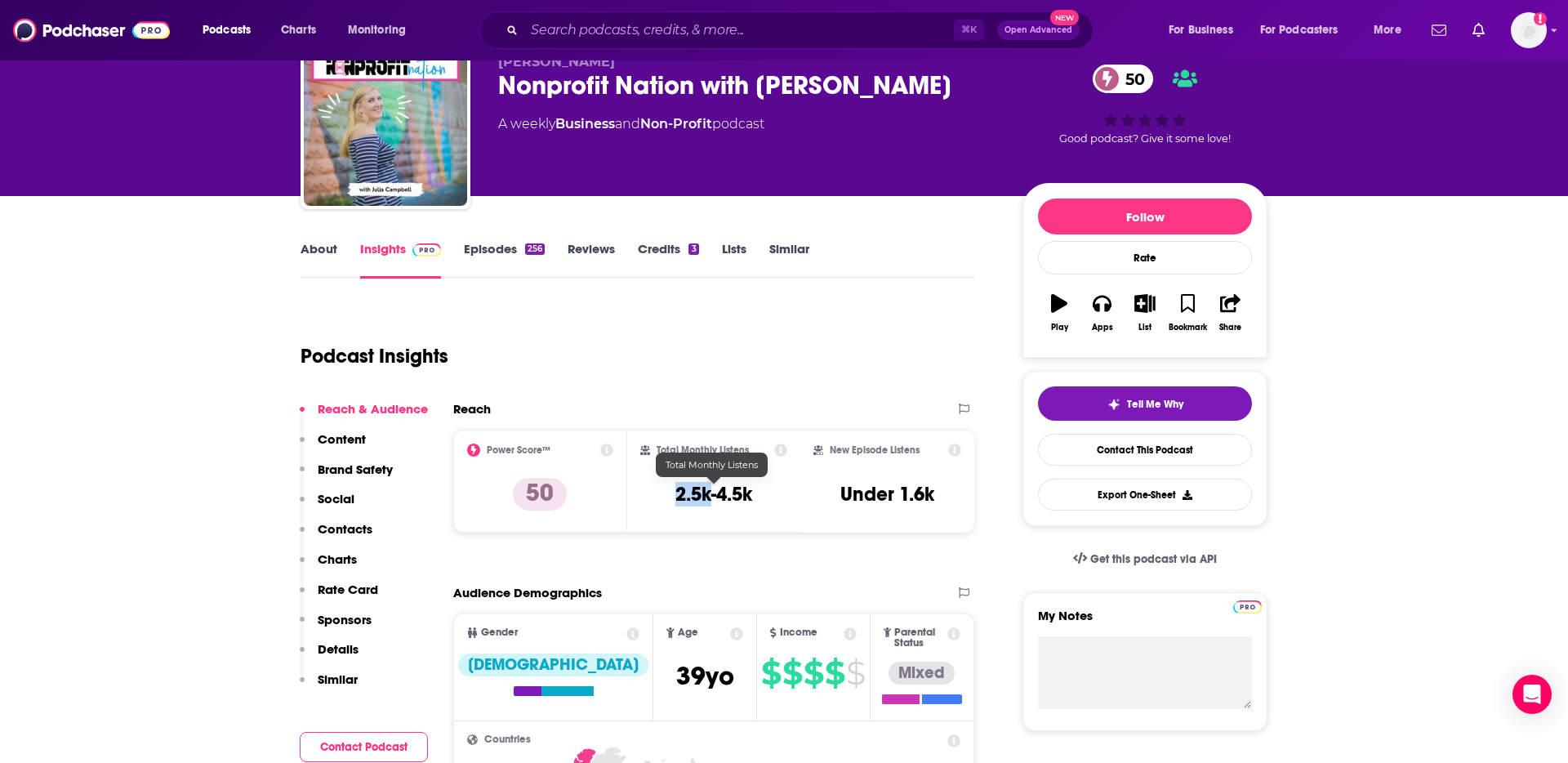
click at [704, 493] on h3 "2.5k-4.5k" at bounding box center [713, 494] width 77 height 24
click at [707, 491] on h3 "2.5k-4.5k" at bounding box center [713, 494] width 77 height 24
drag, startPoint x: 674, startPoint y: 494, endPoint x: 748, endPoint y: 497, distance: 74.1
click at [748, 497] on h3 "2.5k-4.5k" at bounding box center [713, 494] width 77 height 24
copy h3 "2.5k-4.5k"
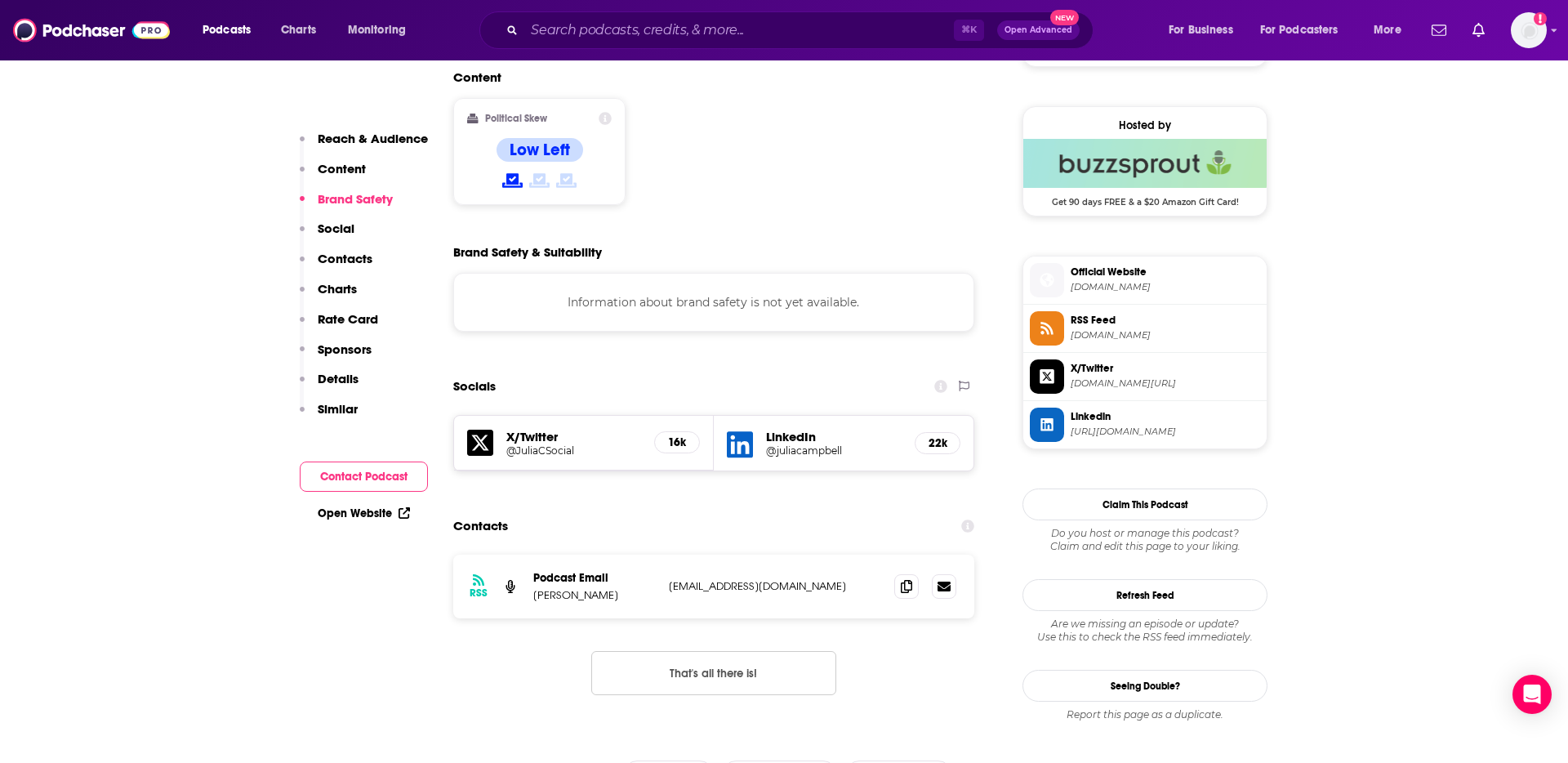
scroll to position [1311, 0]
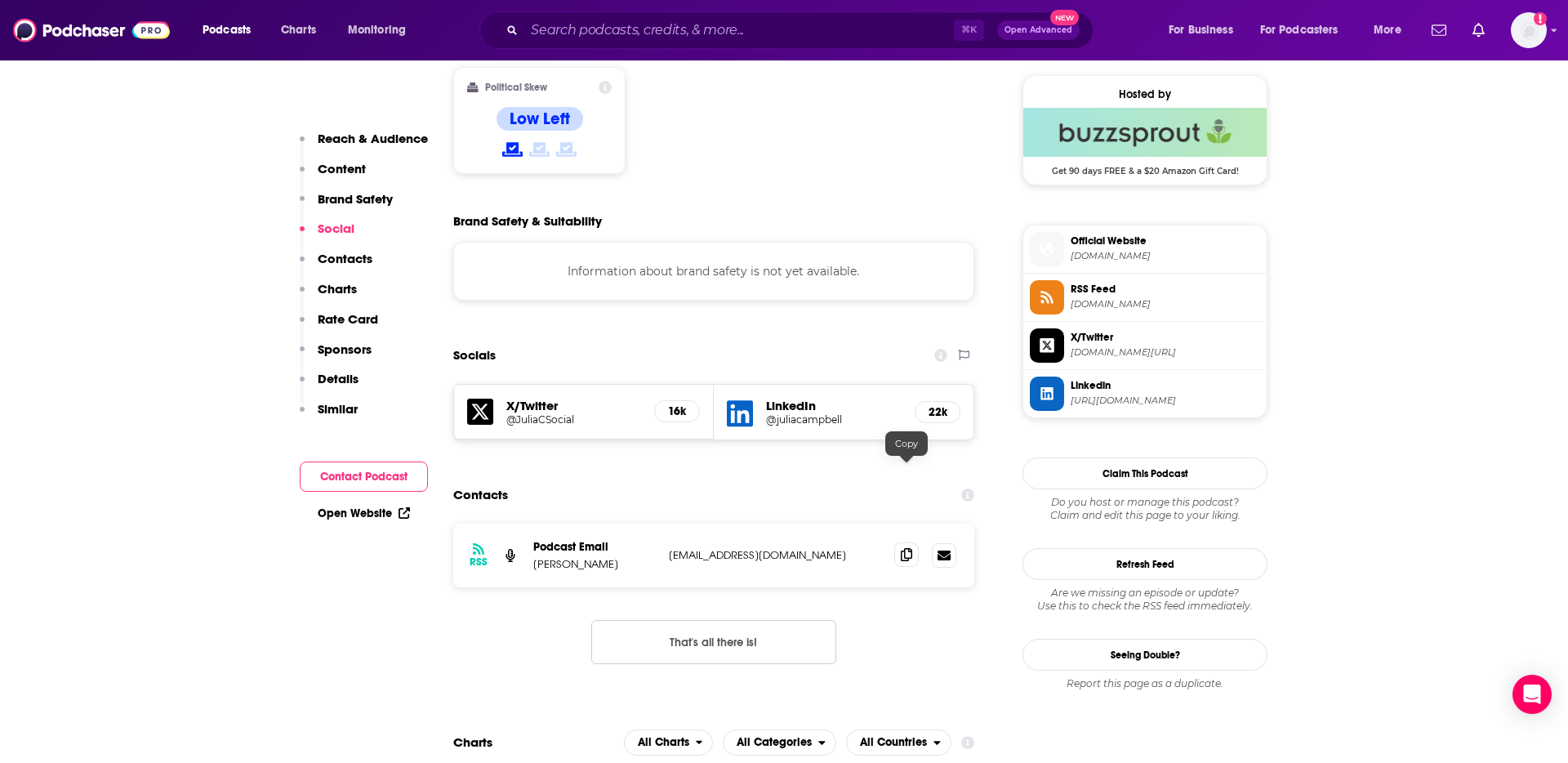
click at [911, 548] on icon at bounding box center [906, 555] width 12 height 13
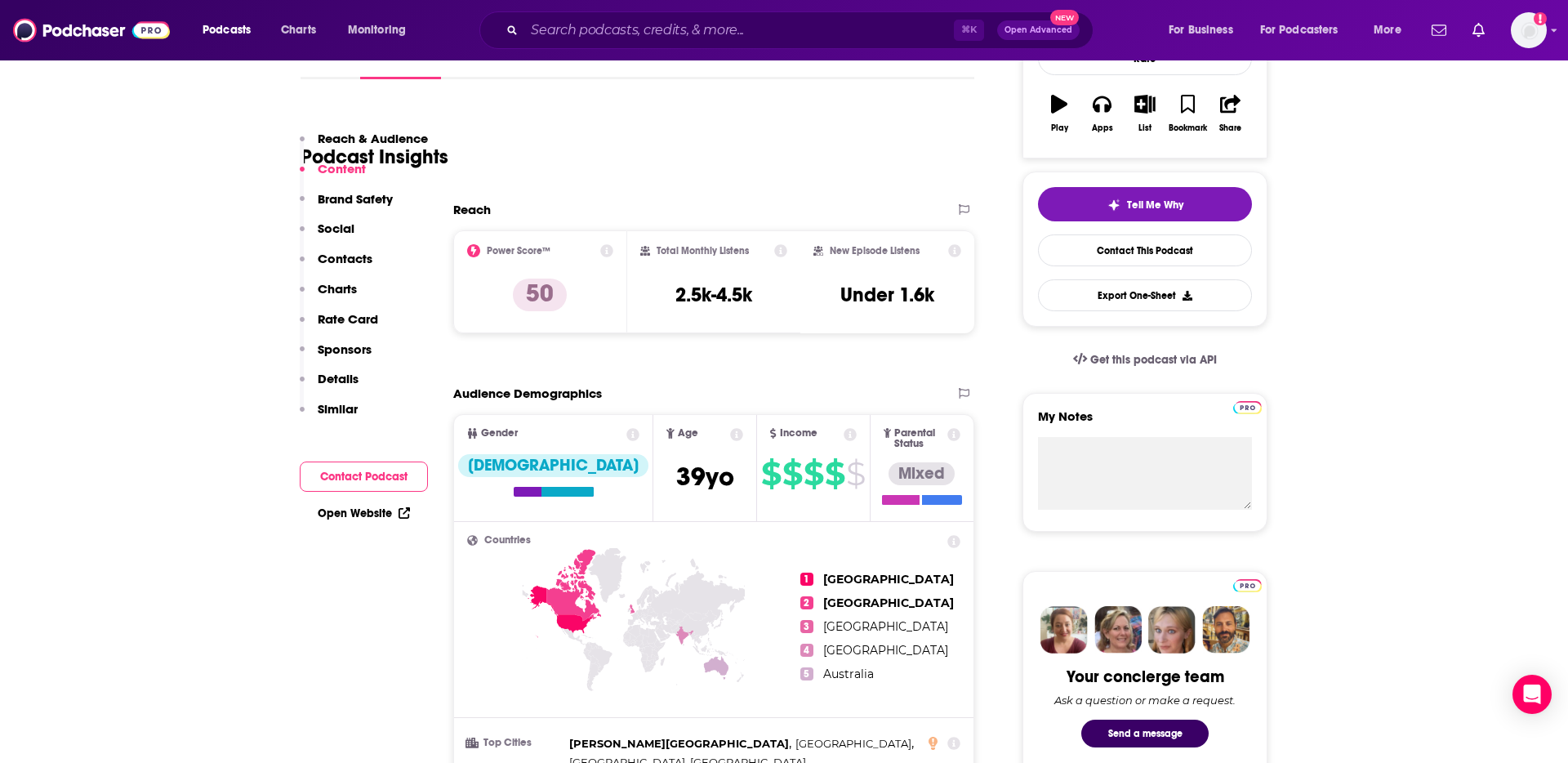
scroll to position [0, 0]
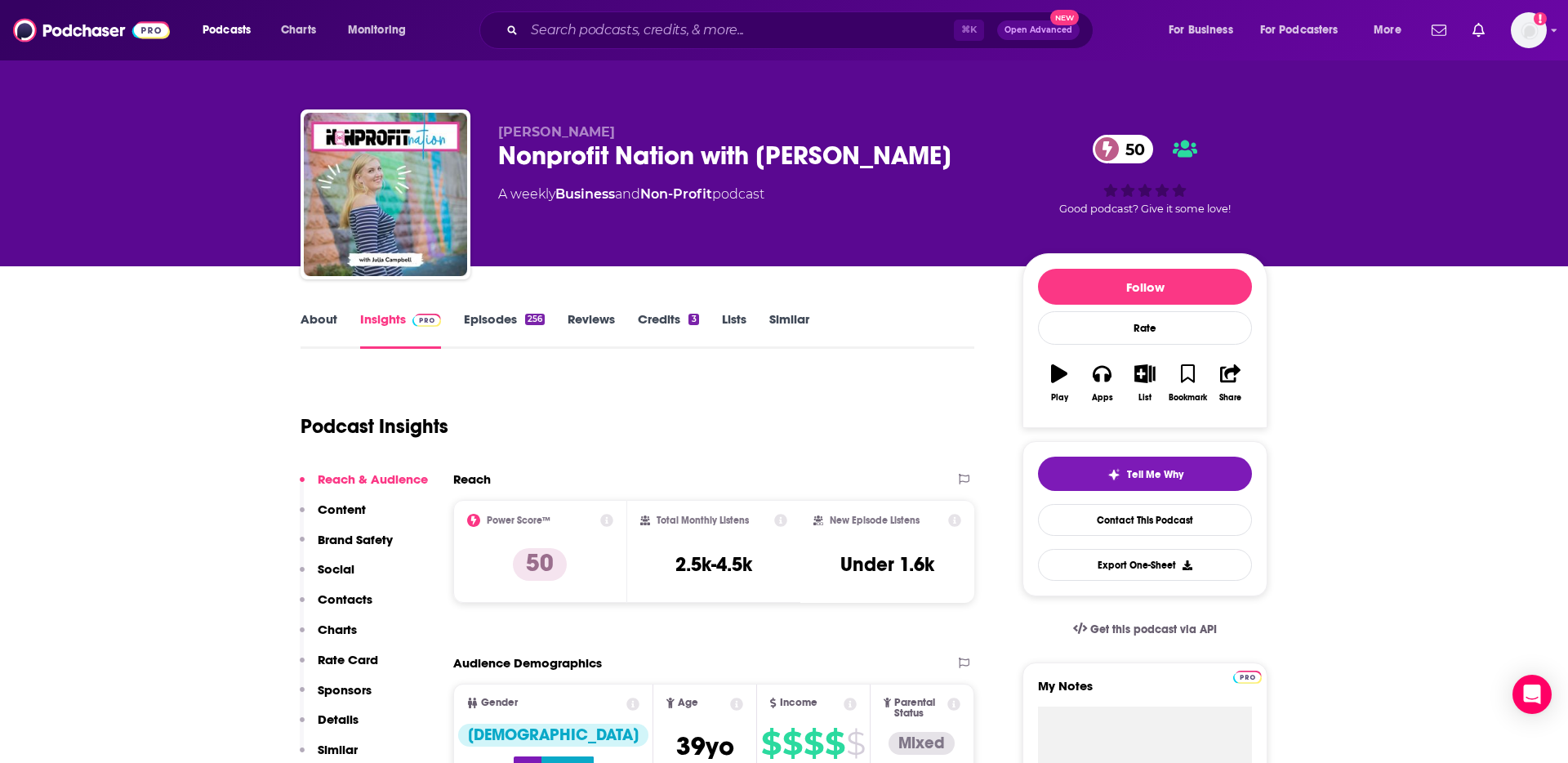
click at [321, 321] on link "About" at bounding box center [319, 329] width 37 height 38
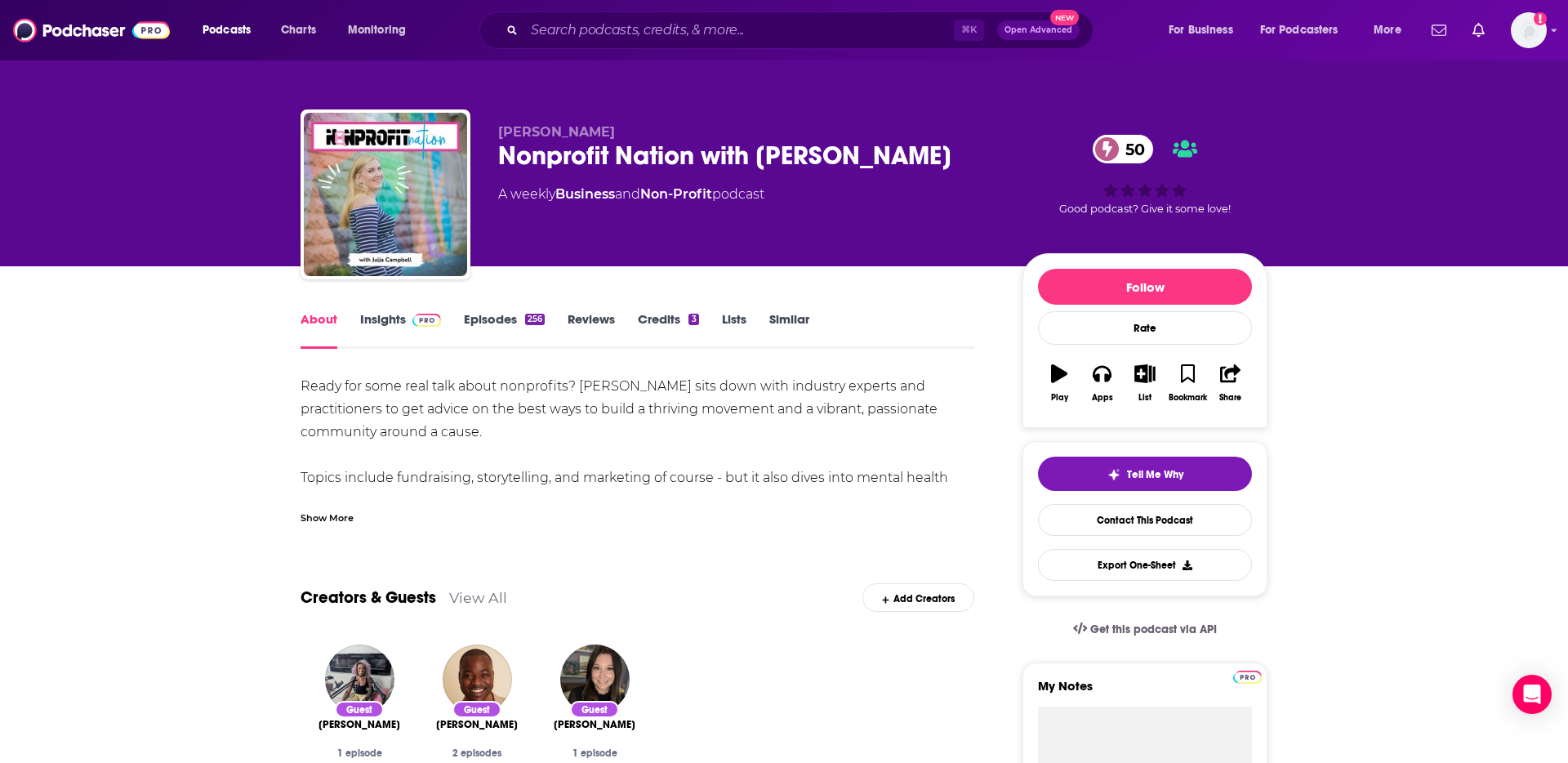
click at [330, 517] on div "Show More" at bounding box center [327, 516] width 53 height 16
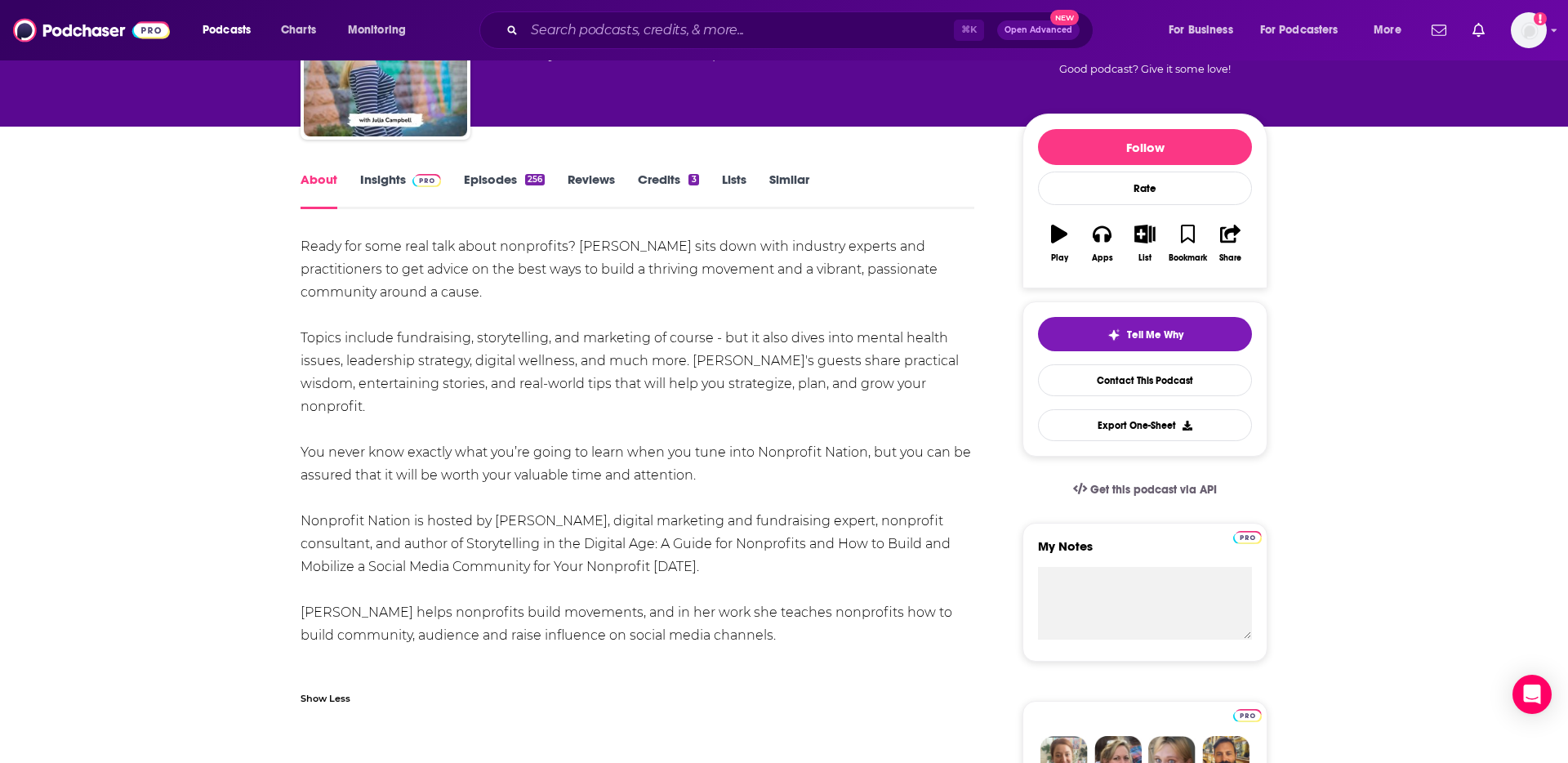
scroll to position [141, 0]
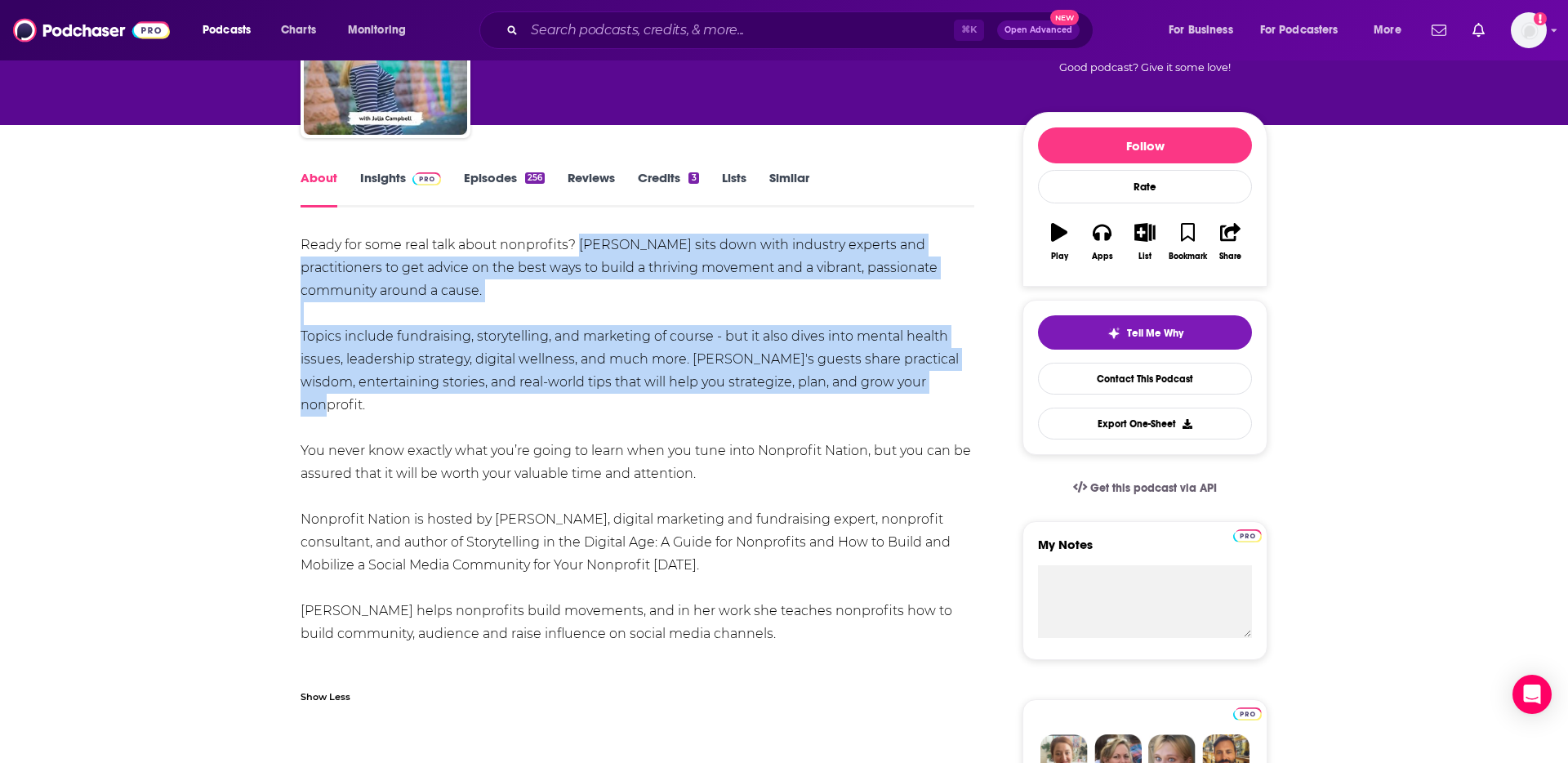
drag, startPoint x: 581, startPoint y: 239, endPoint x: 936, endPoint y: 373, distance: 379.4
click at [936, 373] on div "Ready for some real talk about nonprofits? Julia Campbell sits down with indust…" at bounding box center [637, 462] width 673 height 457
copy div "Julia Campbell sits down with industry experts and practitioners to get advice …"
click at [928, 372] on div "Ready for some real talk about nonprofits? Julia Campbell sits down with indust…" at bounding box center [637, 462] width 673 height 457
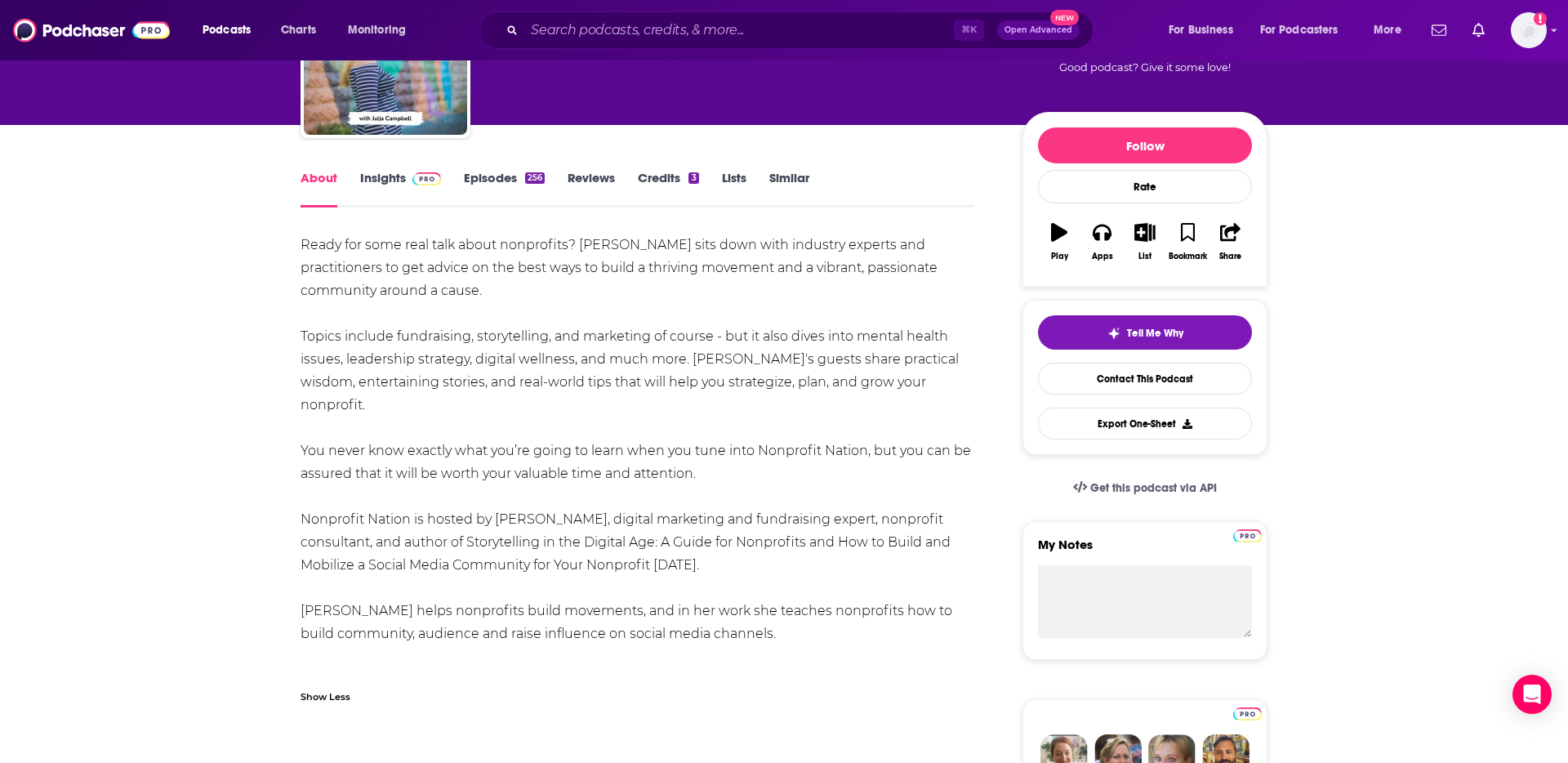
click at [378, 179] on link "Insights" at bounding box center [400, 188] width 81 height 38
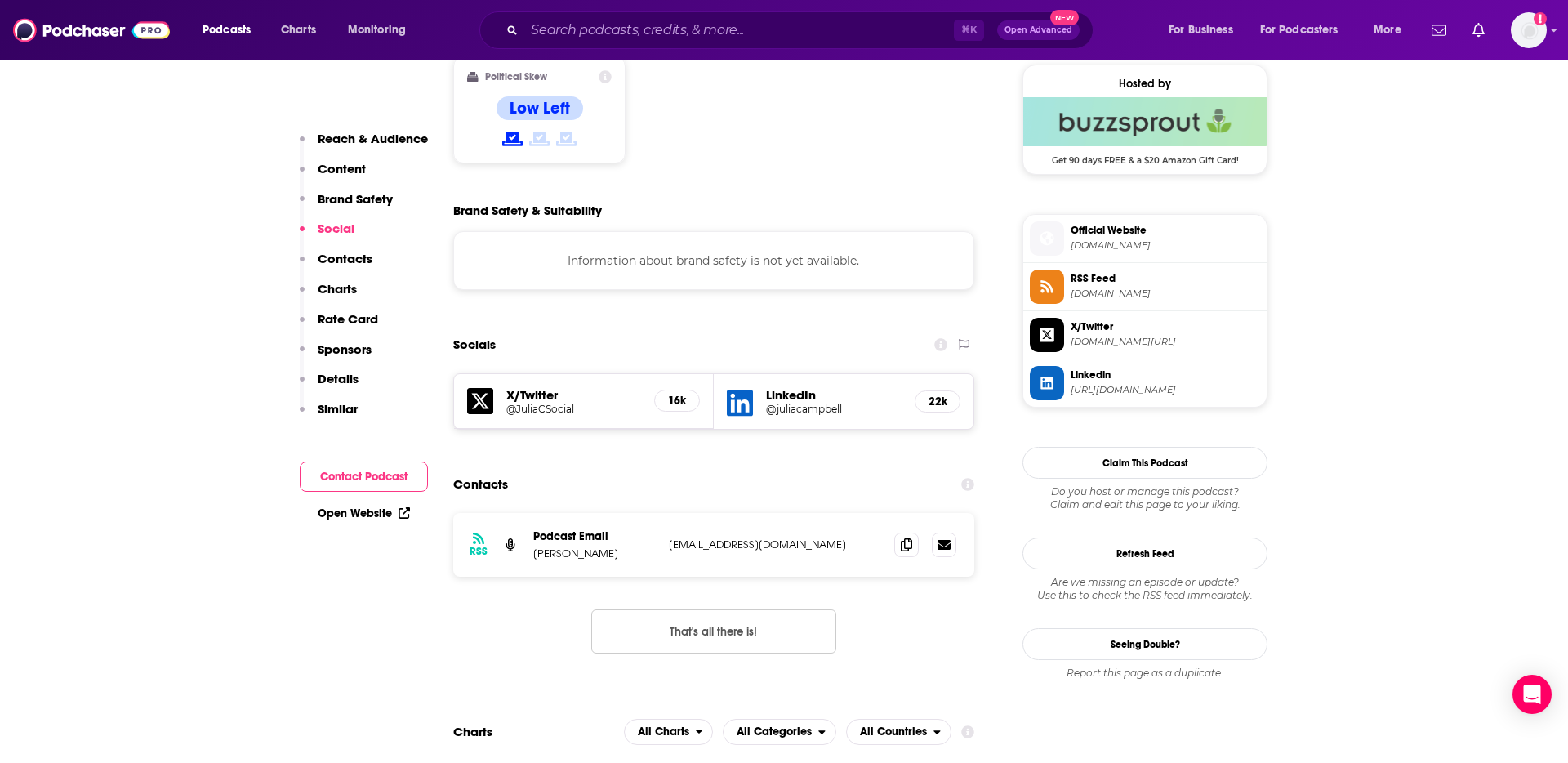
scroll to position [1338, 0]
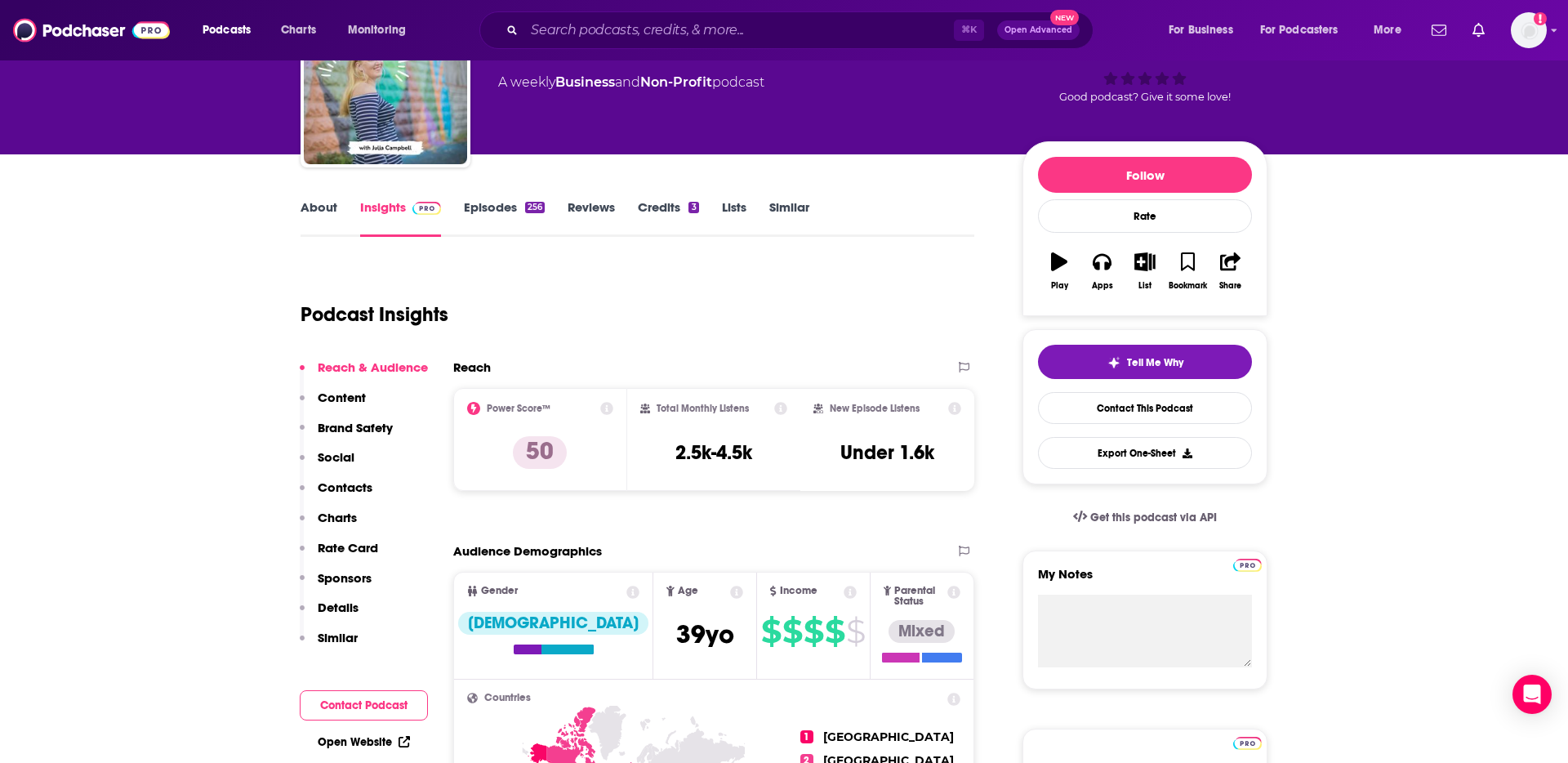
scroll to position [0, 0]
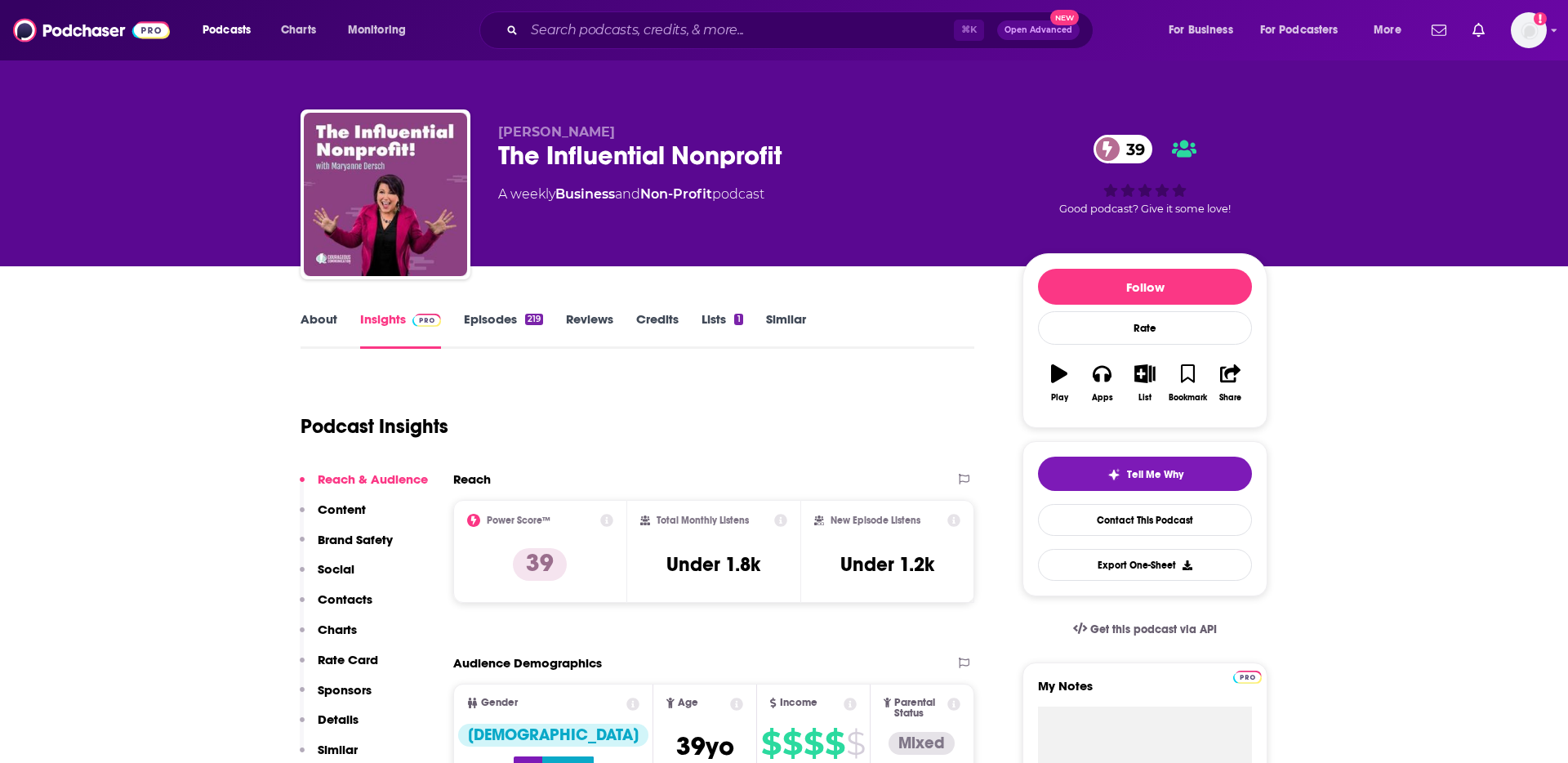
click at [743, 153] on div "The Influential Nonprofit 39" at bounding box center [747, 155] width 498 height 32
copy div "The Influential Nonprofit 39"
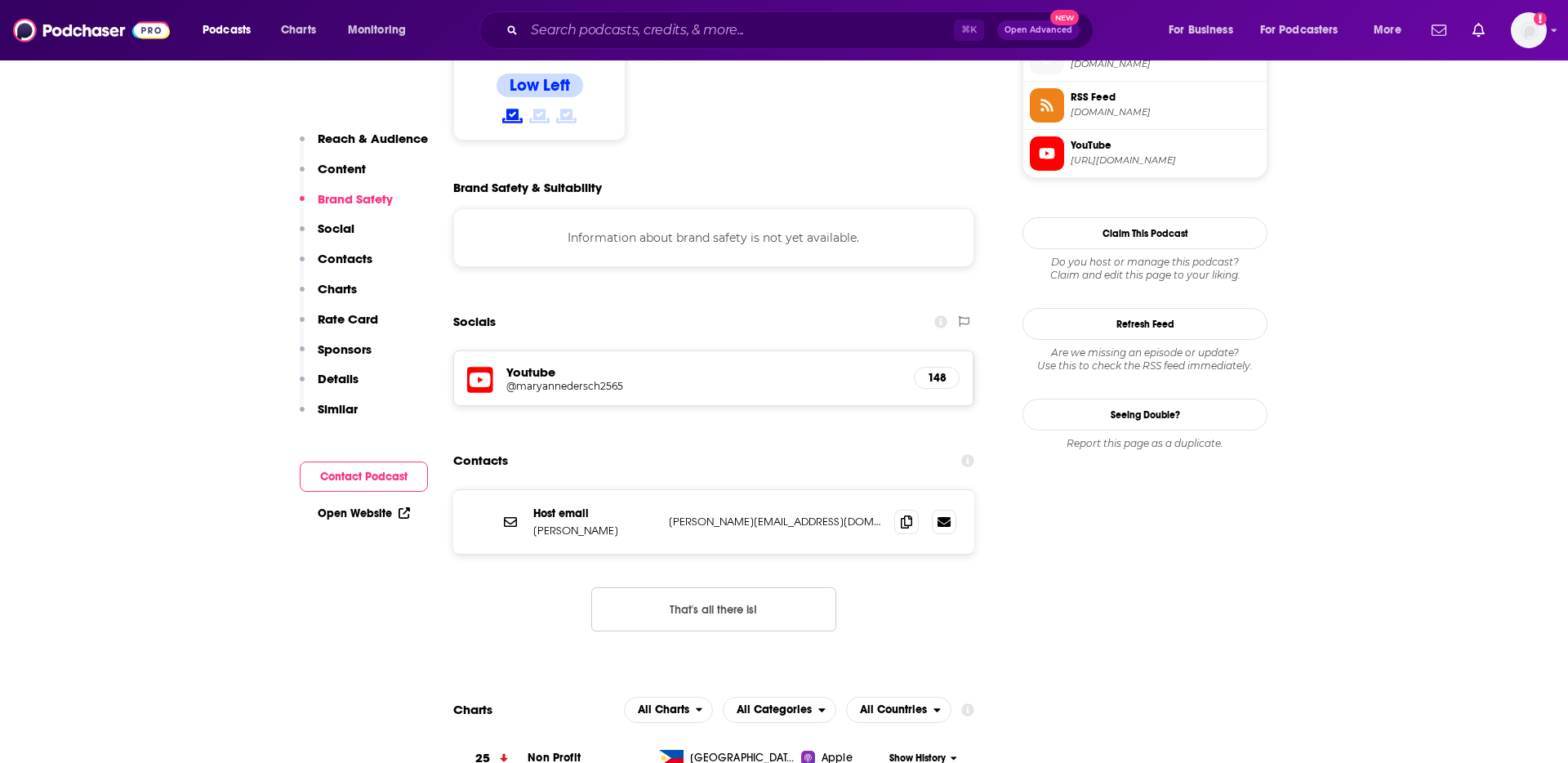
scroll to position [1389, 0]
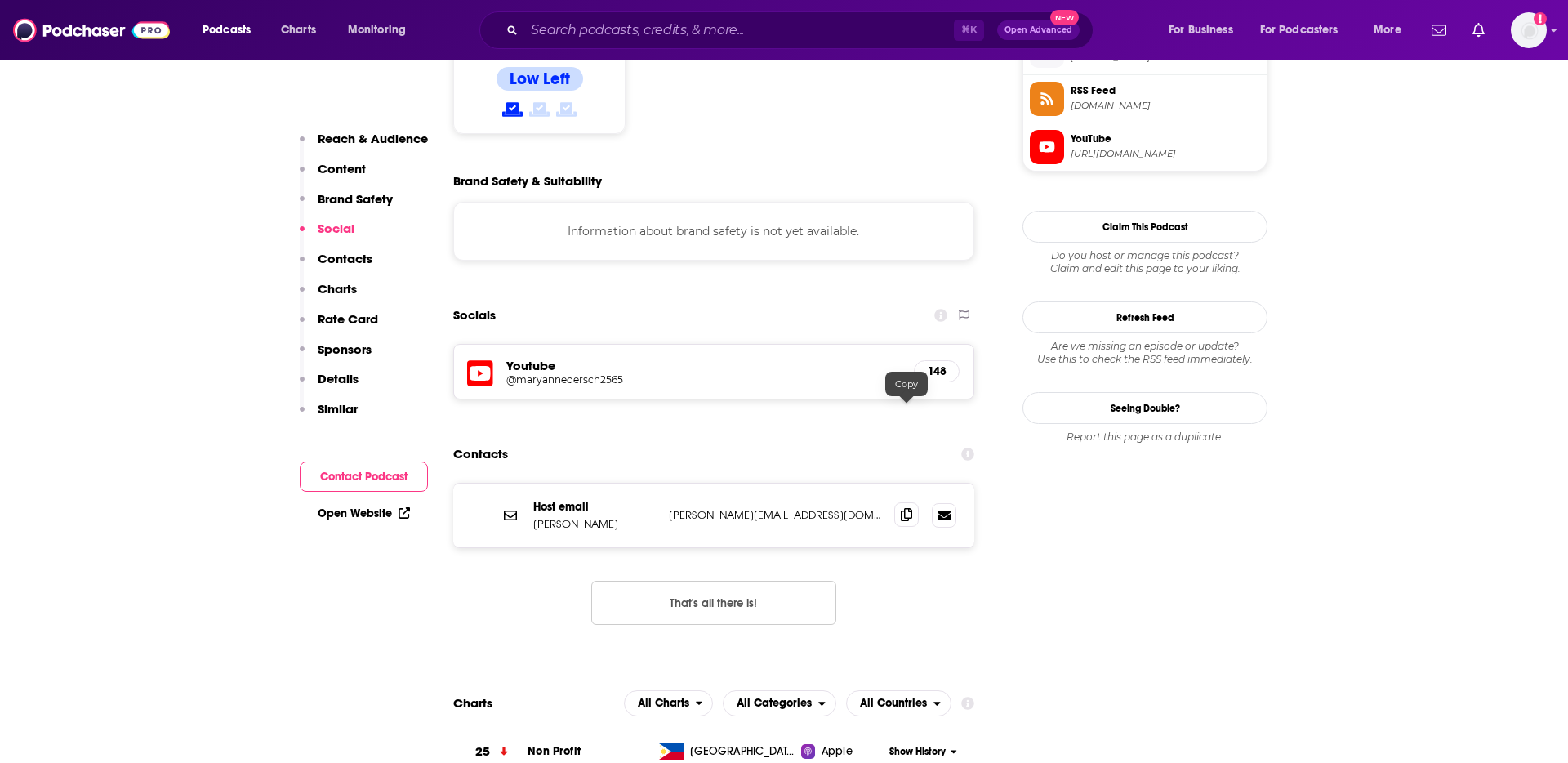
click at [909, 508] on icon at bounding box center [906, 515] width 12 height 13
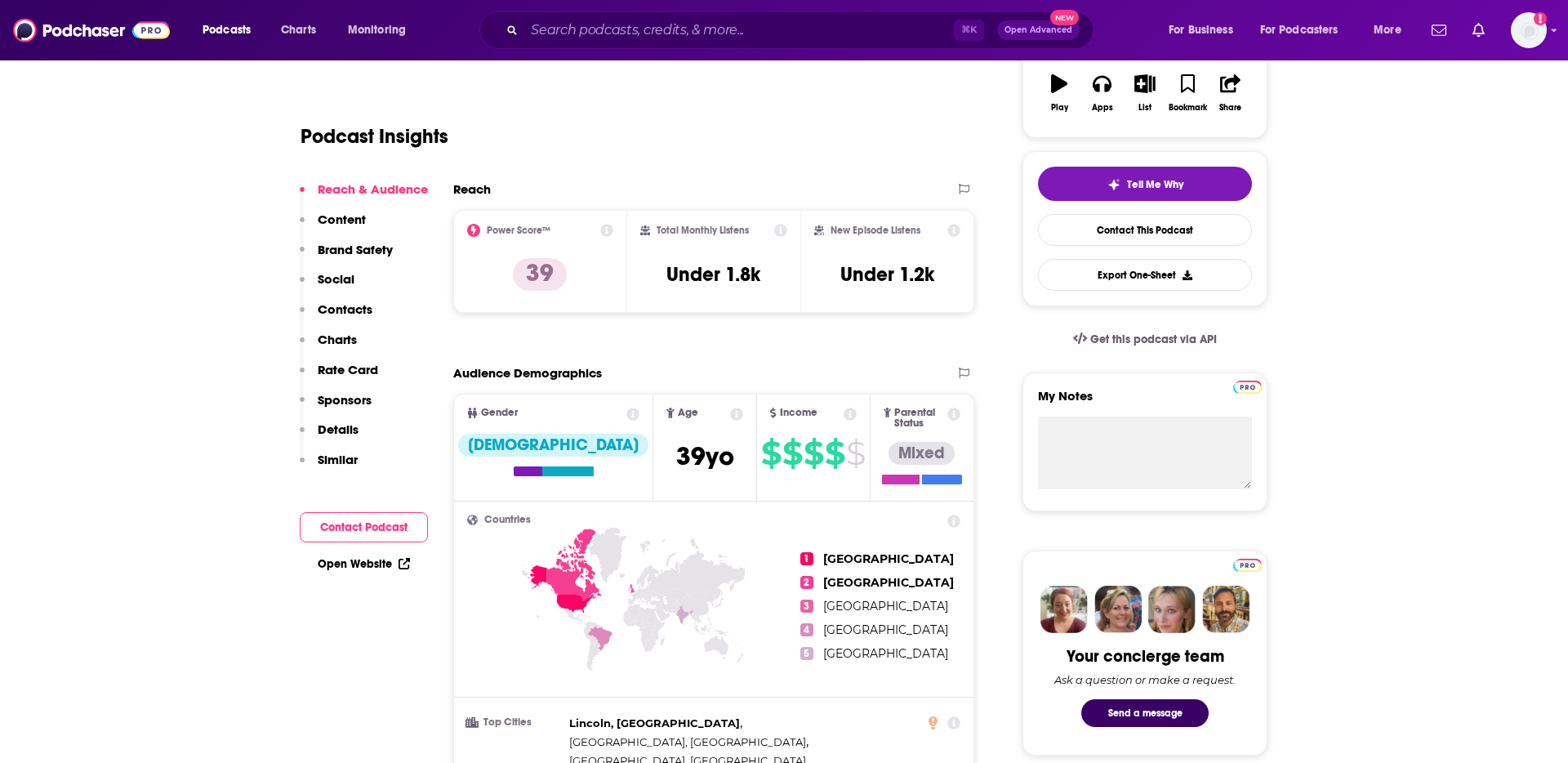
scroll to position [0, 0]
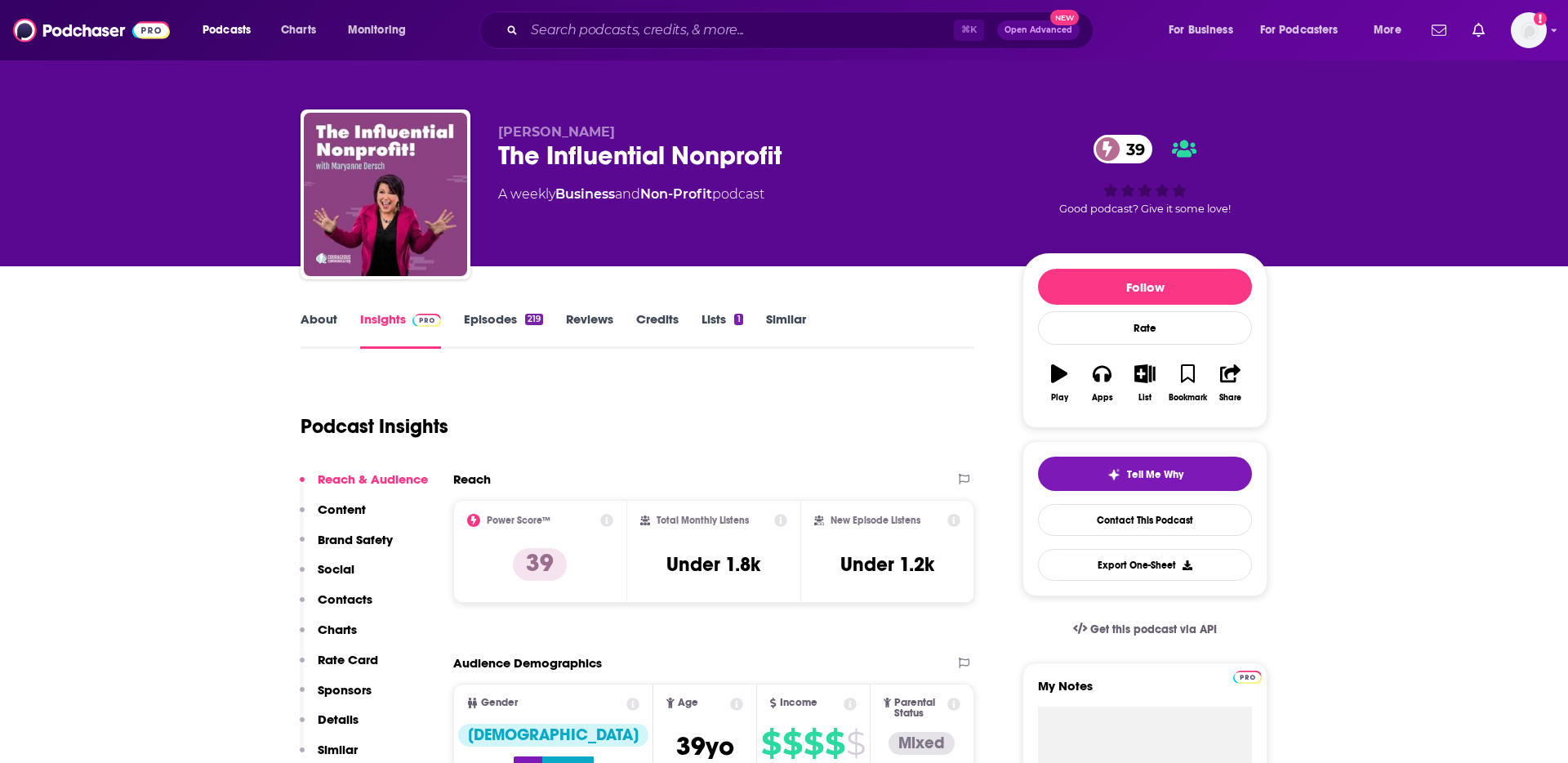
click at [329, 318] on link "About" at bounding box center [319, 329] width 37 height 38
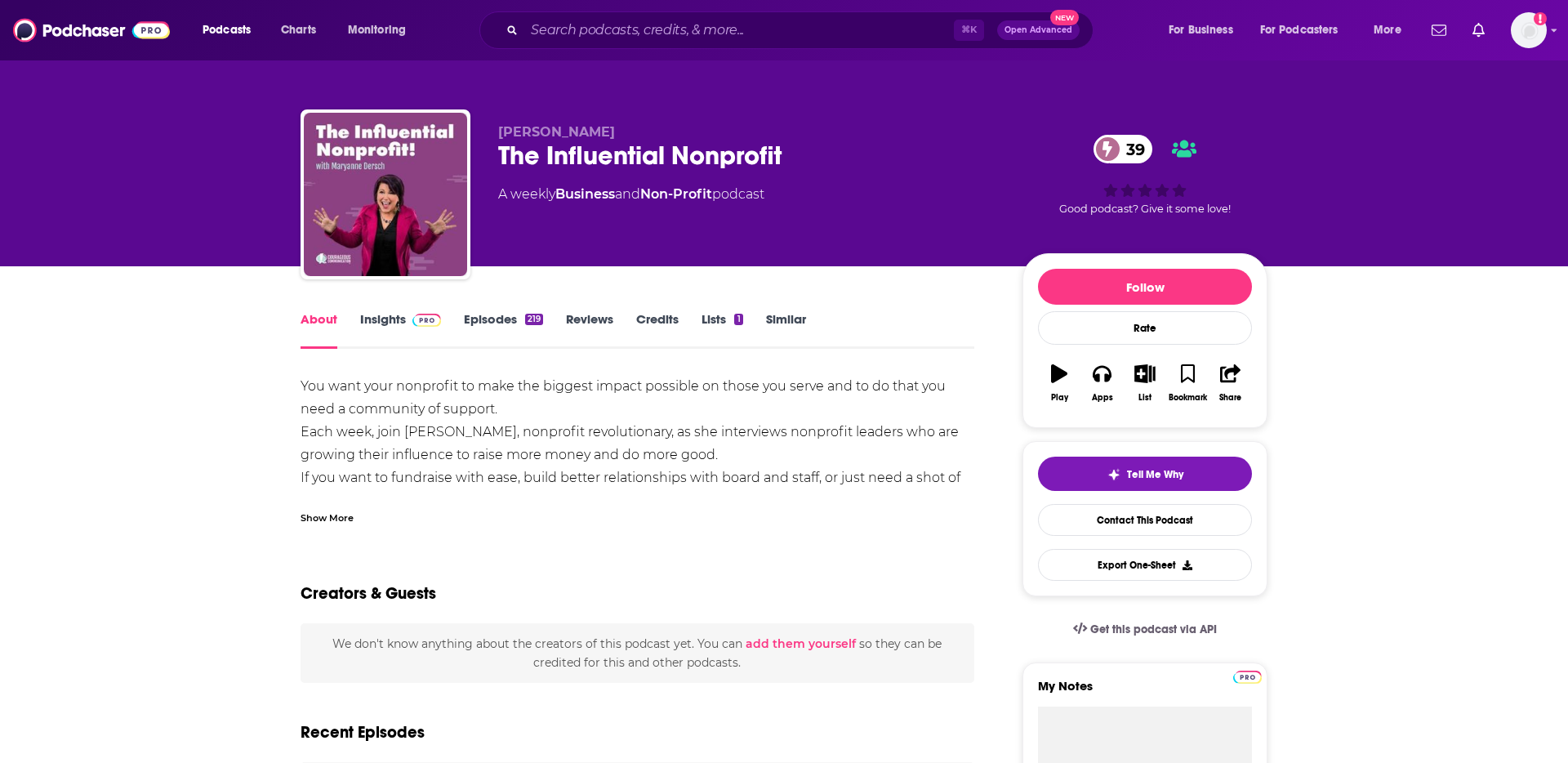
click at [317, 516] on div "Show More" at bounding box center [327, 516] width 53 height 16
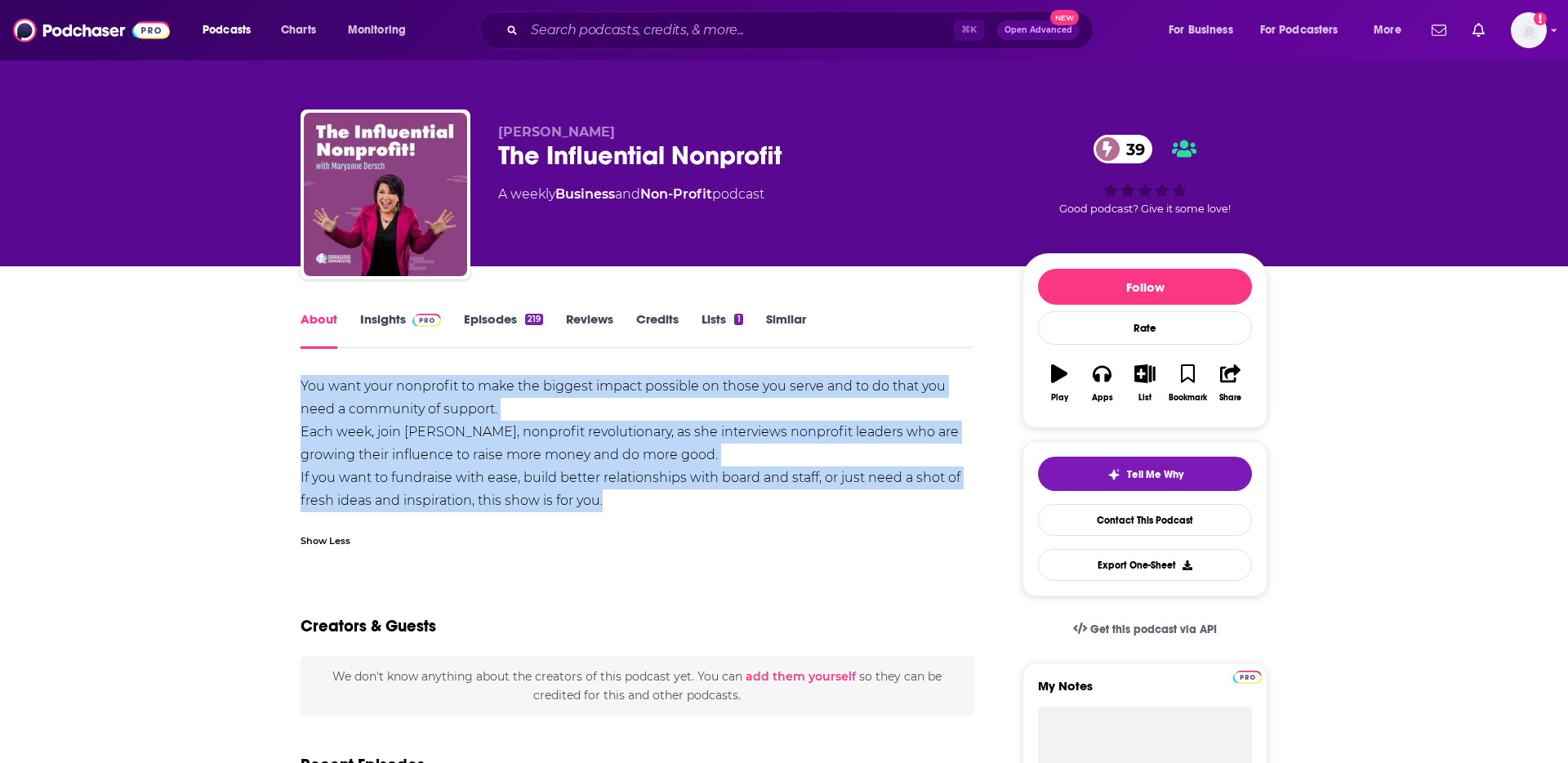
drag, startPoint x: 303, startPoint y: 382, endPoint x: 604, endPoint y: 501, distance: 323.7
click at [604, 501] on div "You want your nonprofit to make the biggest impact possible on those you serve …" at bounding box center [637, 444] width 673 height 137
copy div "You want your nonprofit to make the biggest impact possible on those you serve …"
click at [648, 506] on div "You want your nonprofit to make the biggest impact possible on those you serve …" at bounding box center [637, 444] width 673 height 137
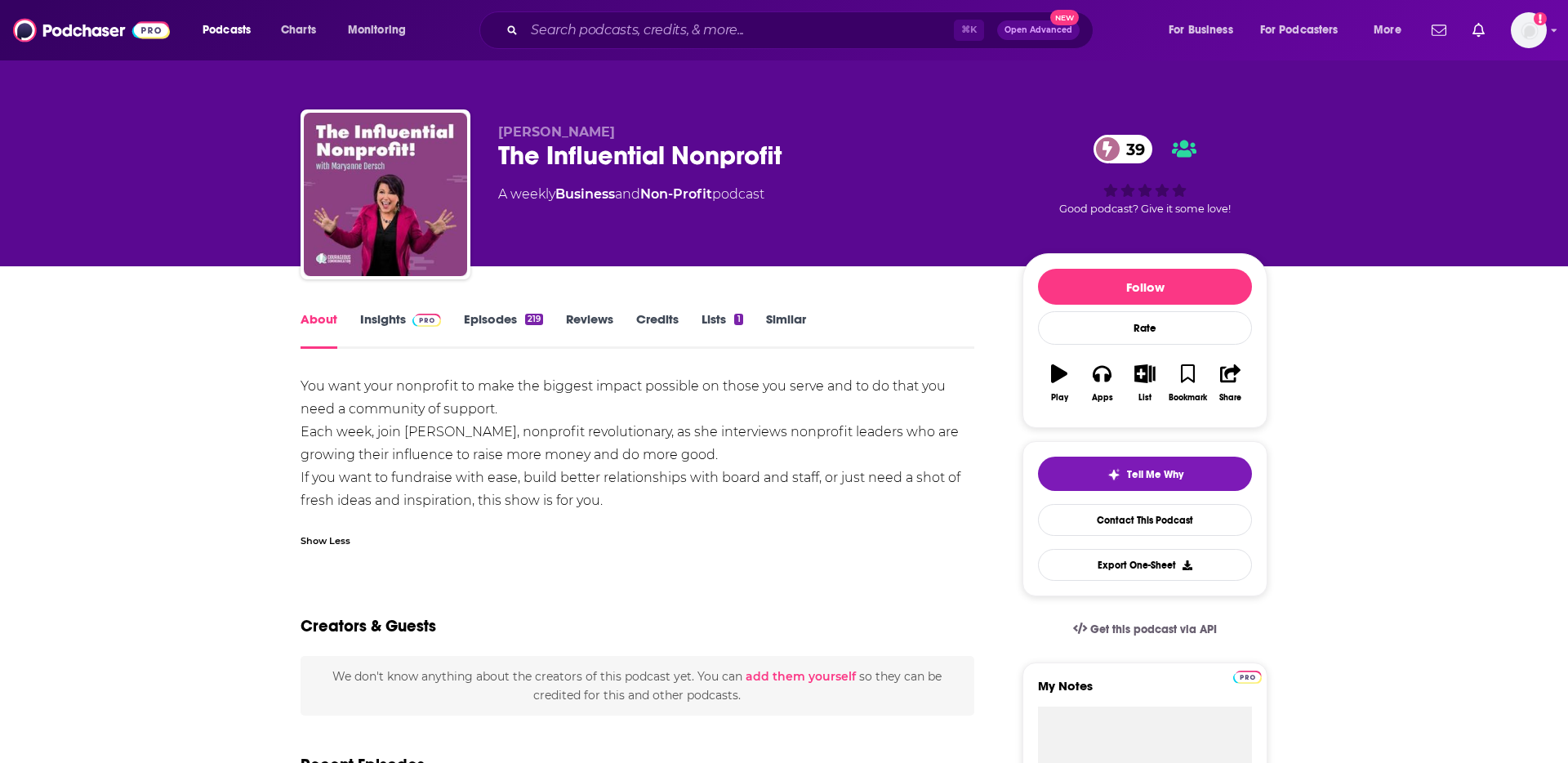
click at [383, 318] on link "Insights" at bounding box center [400, 329] width 81 height 38
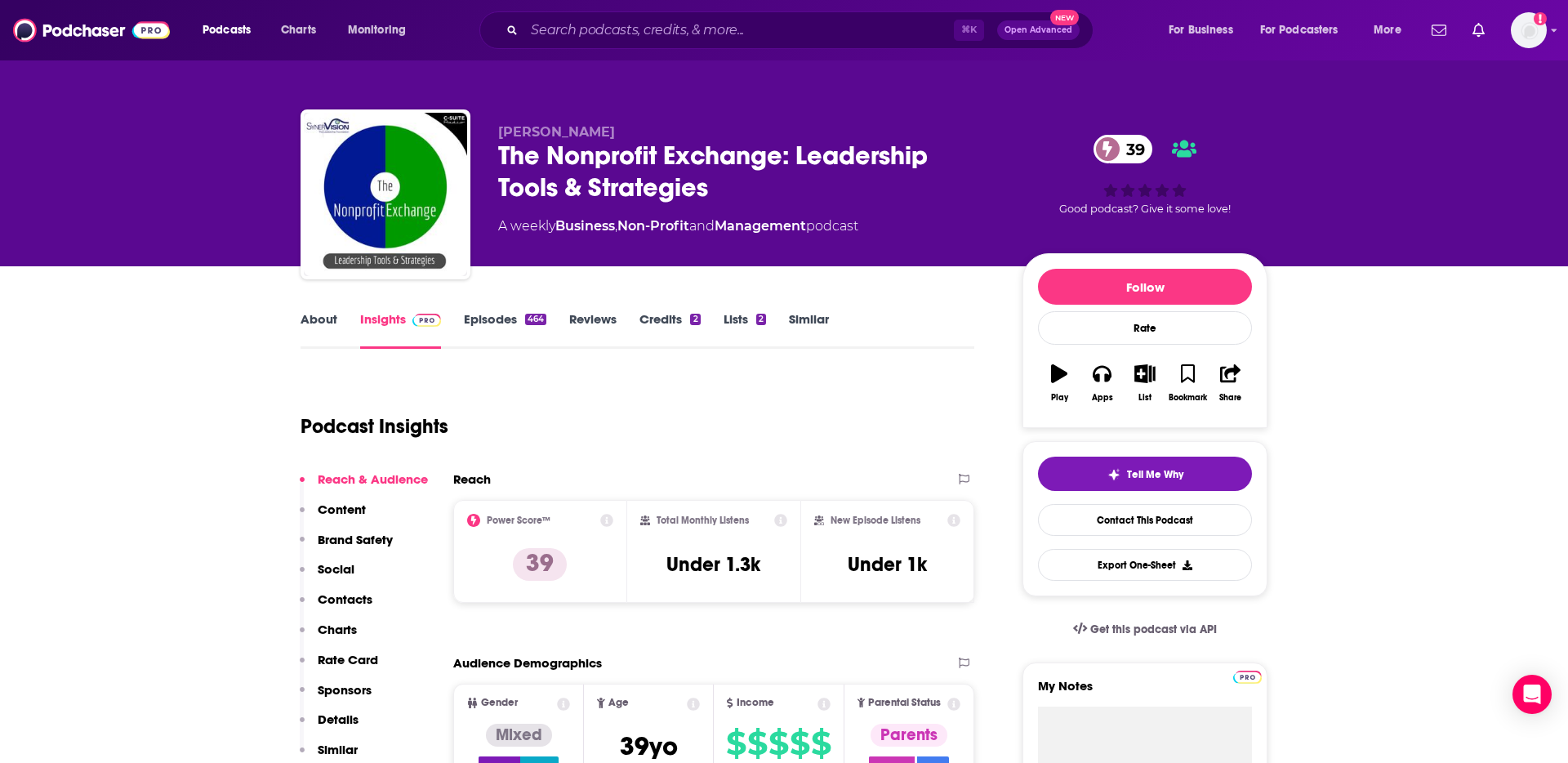
click at [601, 171] on div "The Nonprofit Exchange: Leadership Tools & Strategies 39" at bounding box center [747, 171] width 498 height 64
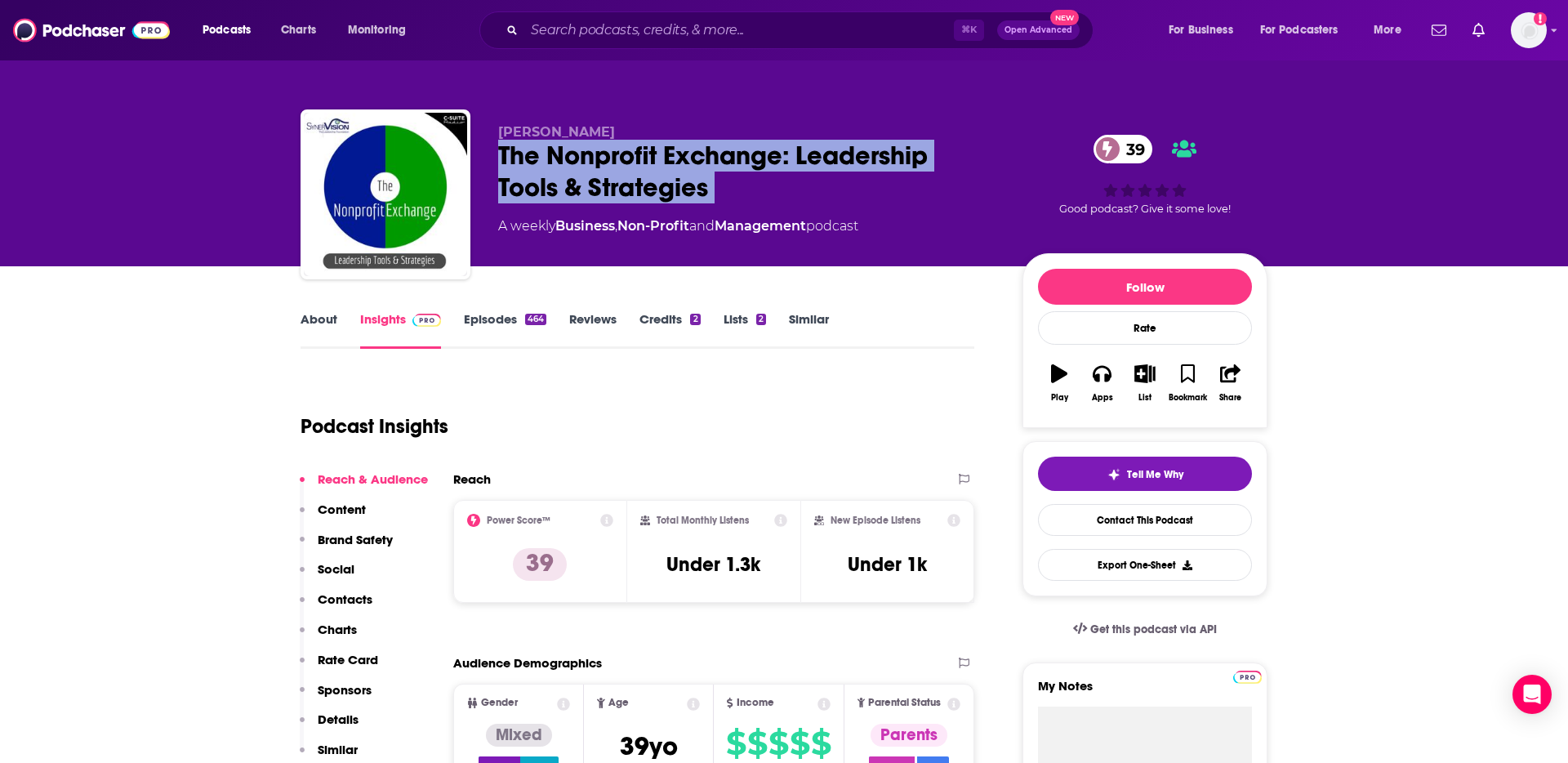
click at [601, 171] on div "The Nonprofit Exchange: Leadership Tools & Strategies 39" at bounding box center [747, 171] width 498 height 64
click at [813, 176] on div "The Nonprofit Exchange: Leadership Tools & Strategies 39" at bounding box center [747, 171] width 498 height 64
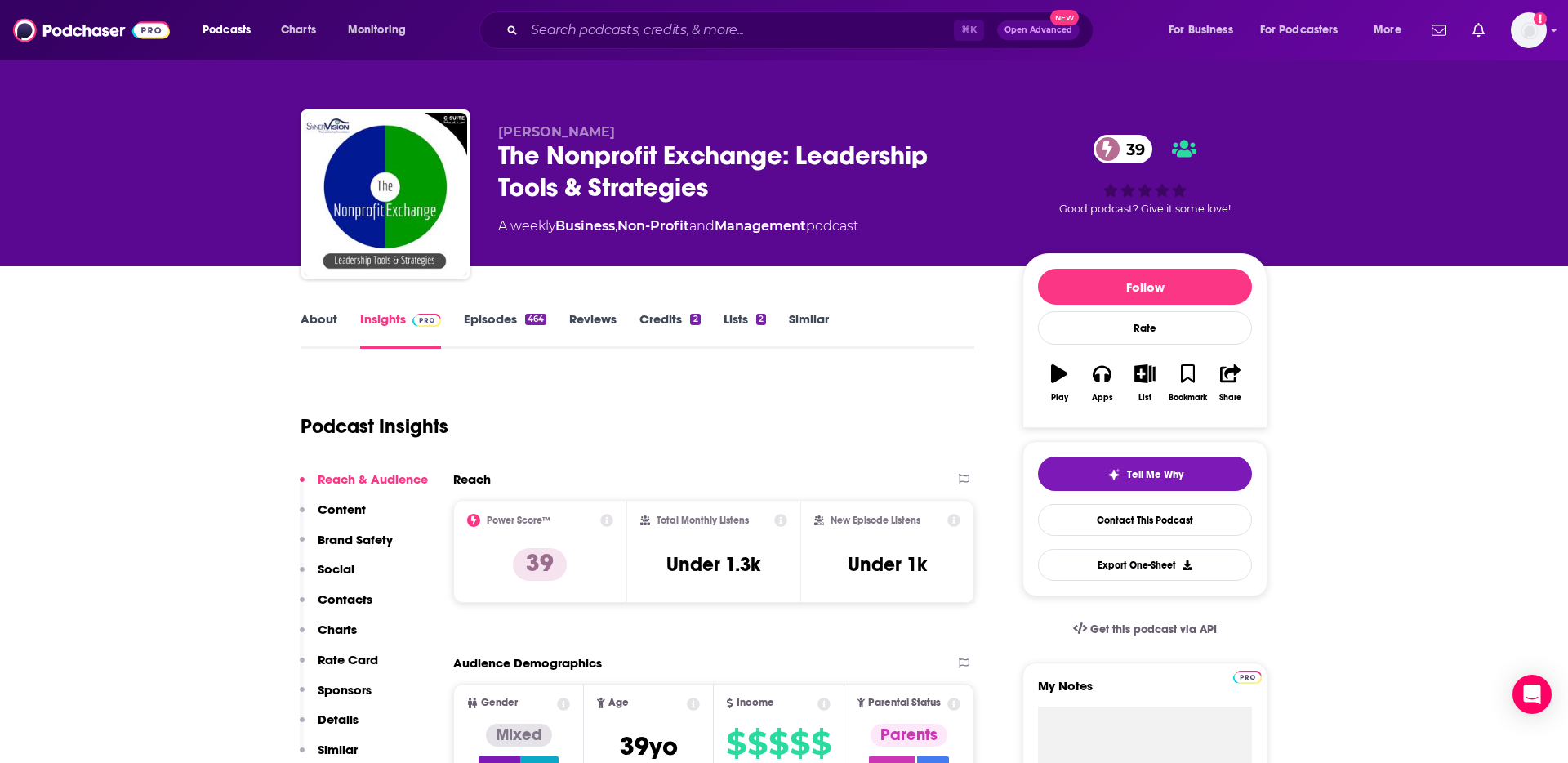
click at [334, 319] on link "About" at bounding box center [319, 329] width 37 height 38
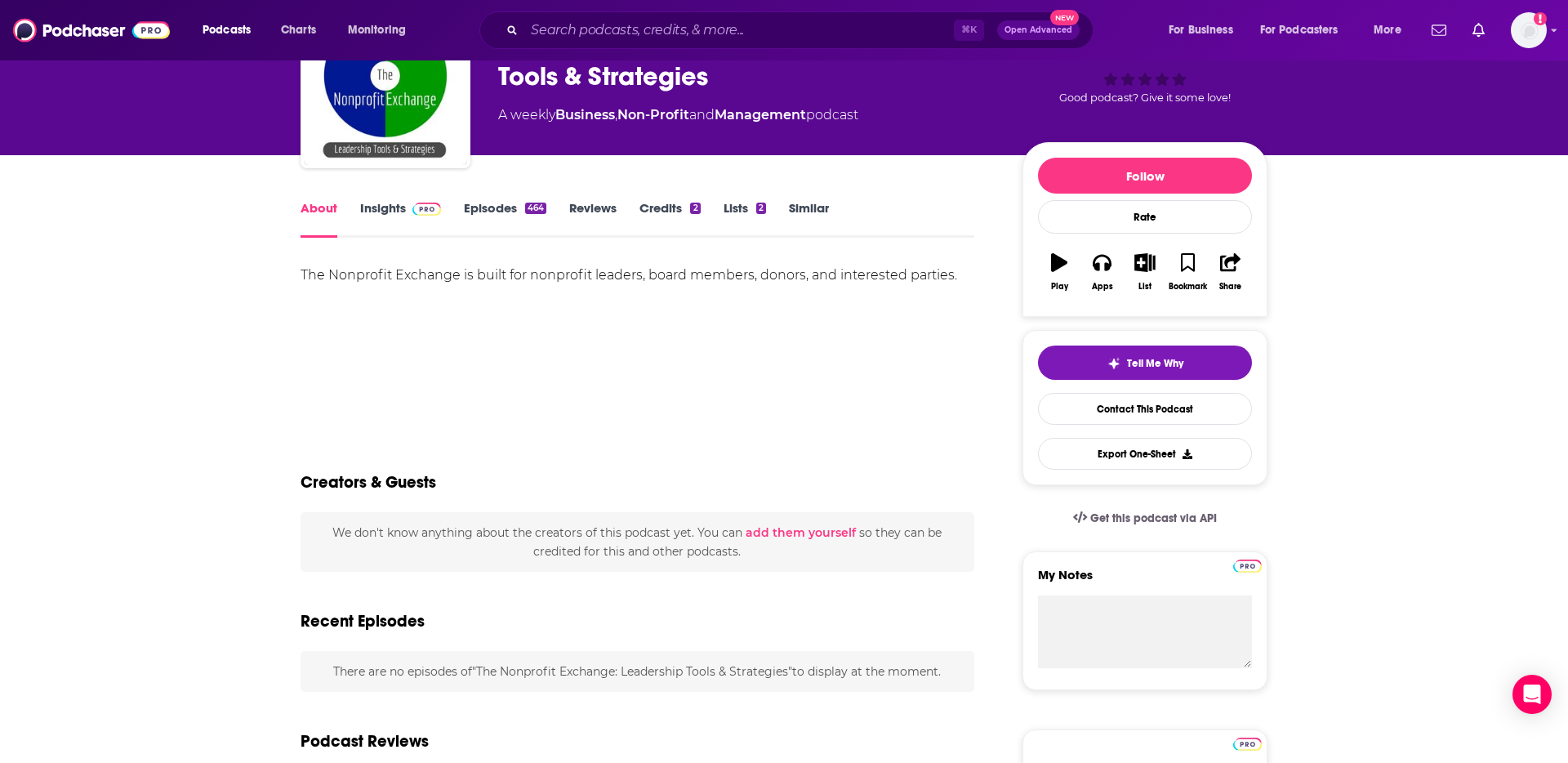
scroll to position [110, 0]
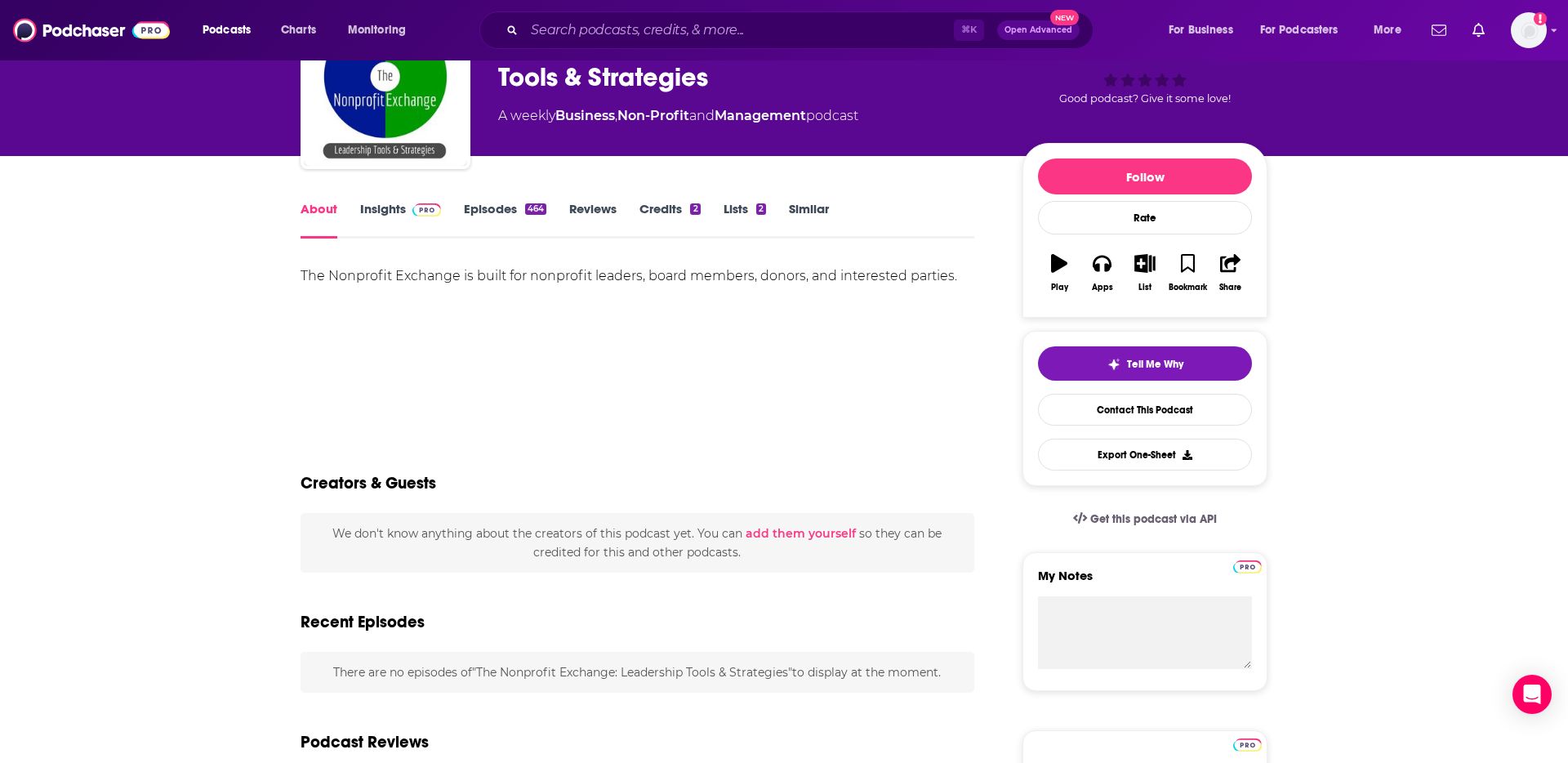
click at [375, 211] on link "Insights" at bounding box center [400, 219] width 81 height 38
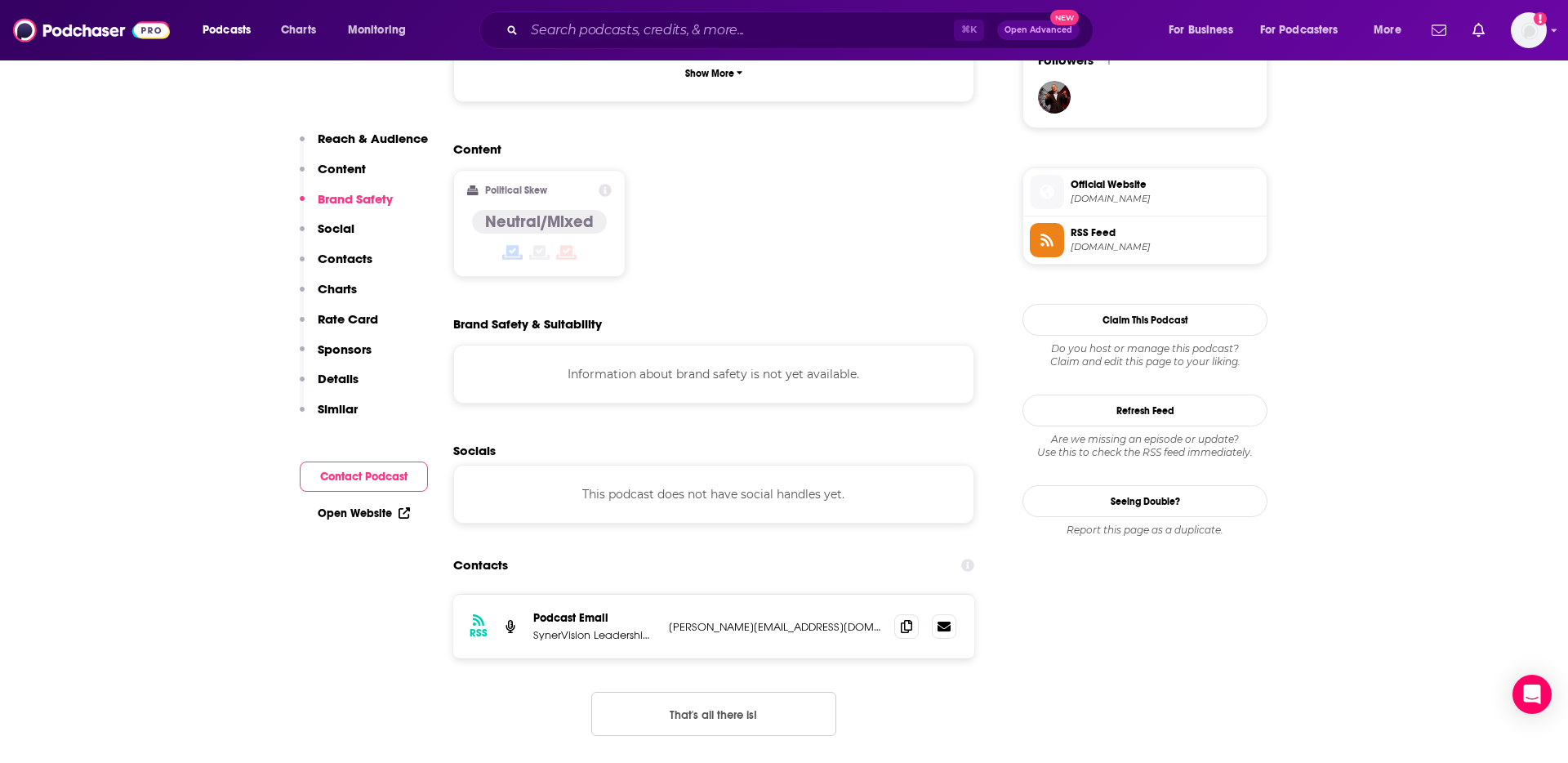
scroll to position [1275, 0]
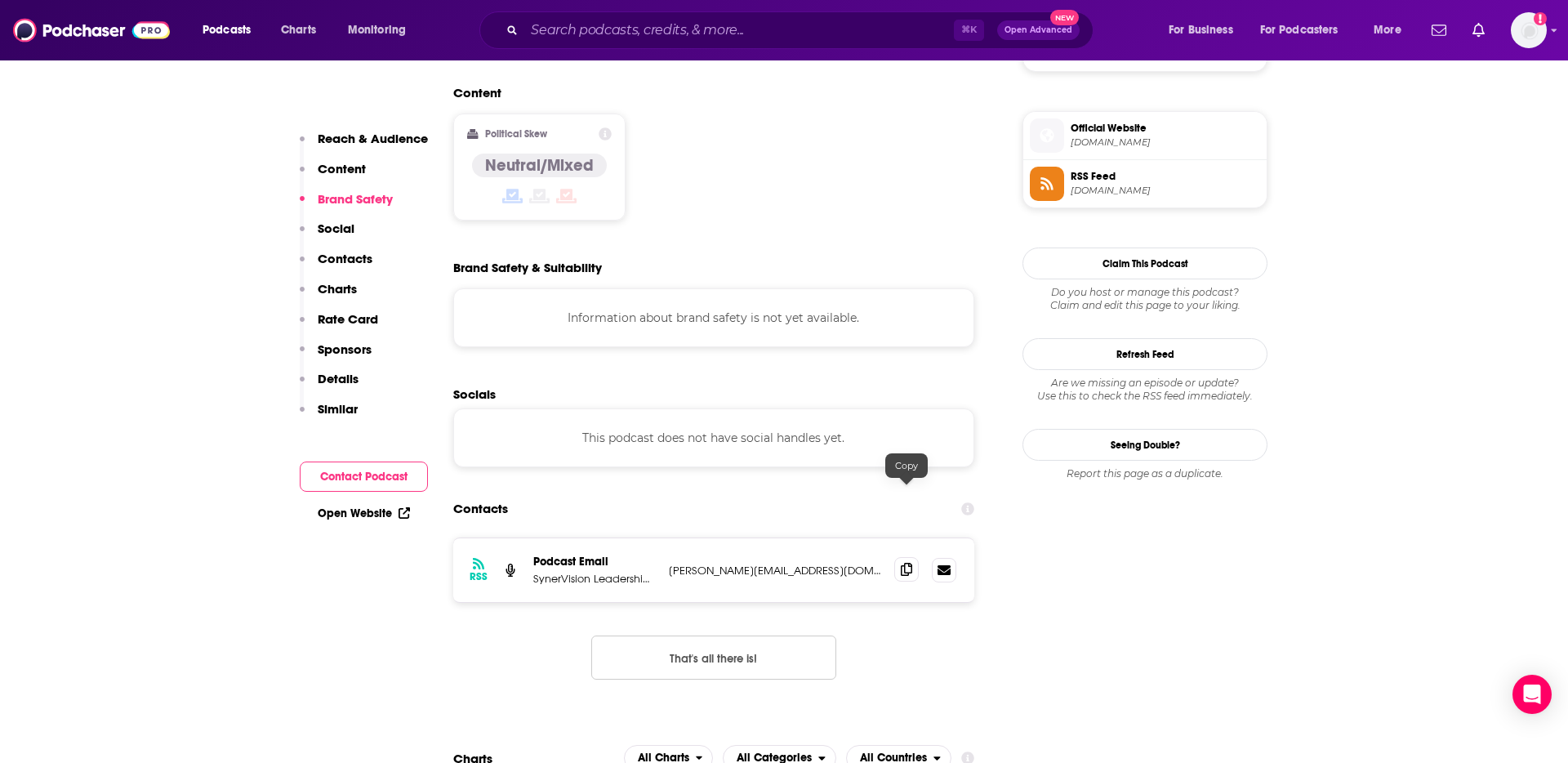
click at [908, 557] on span at bounding box center [906, 569] width 24 height 24
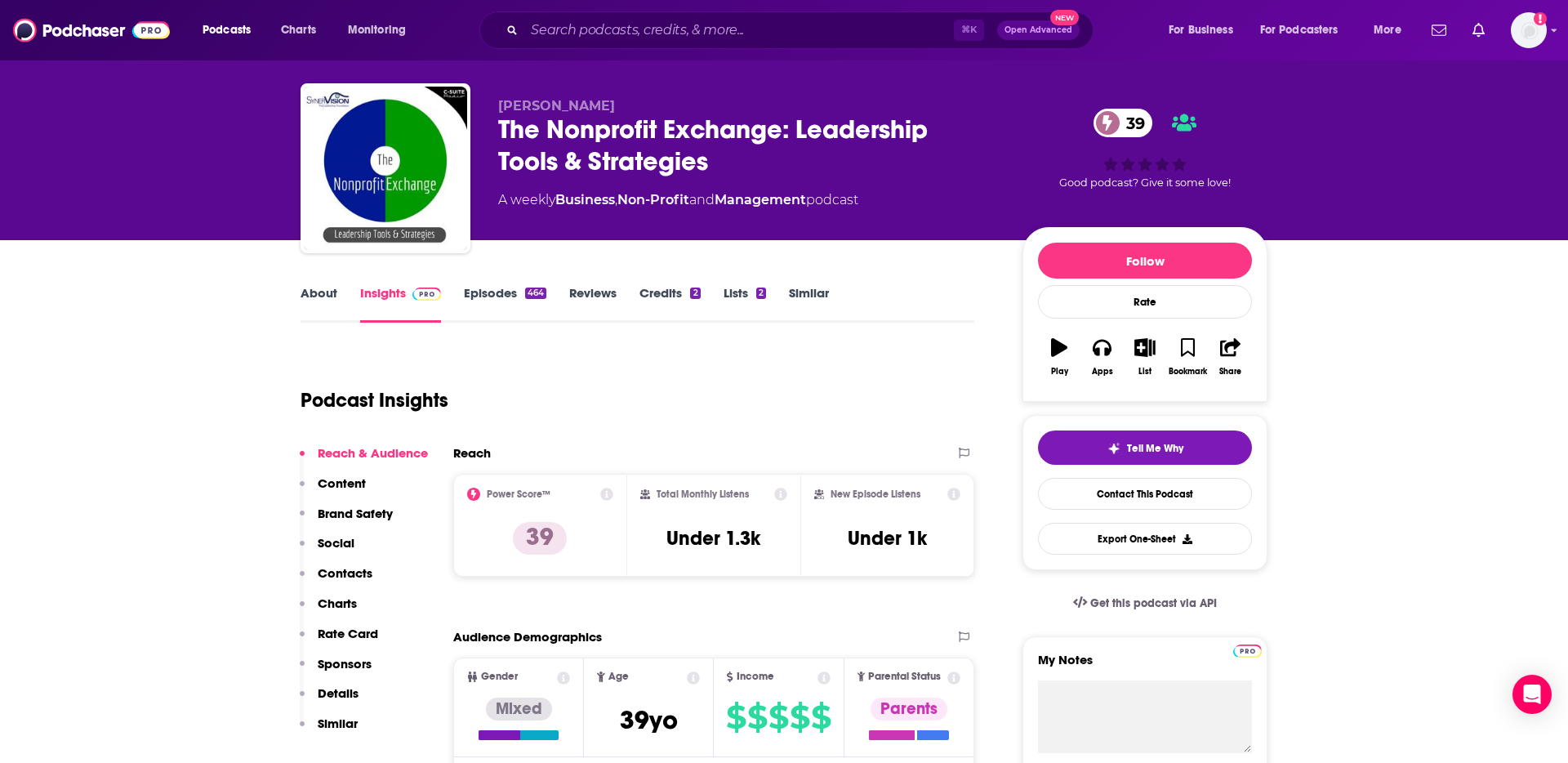
scroll to position [17, 0]
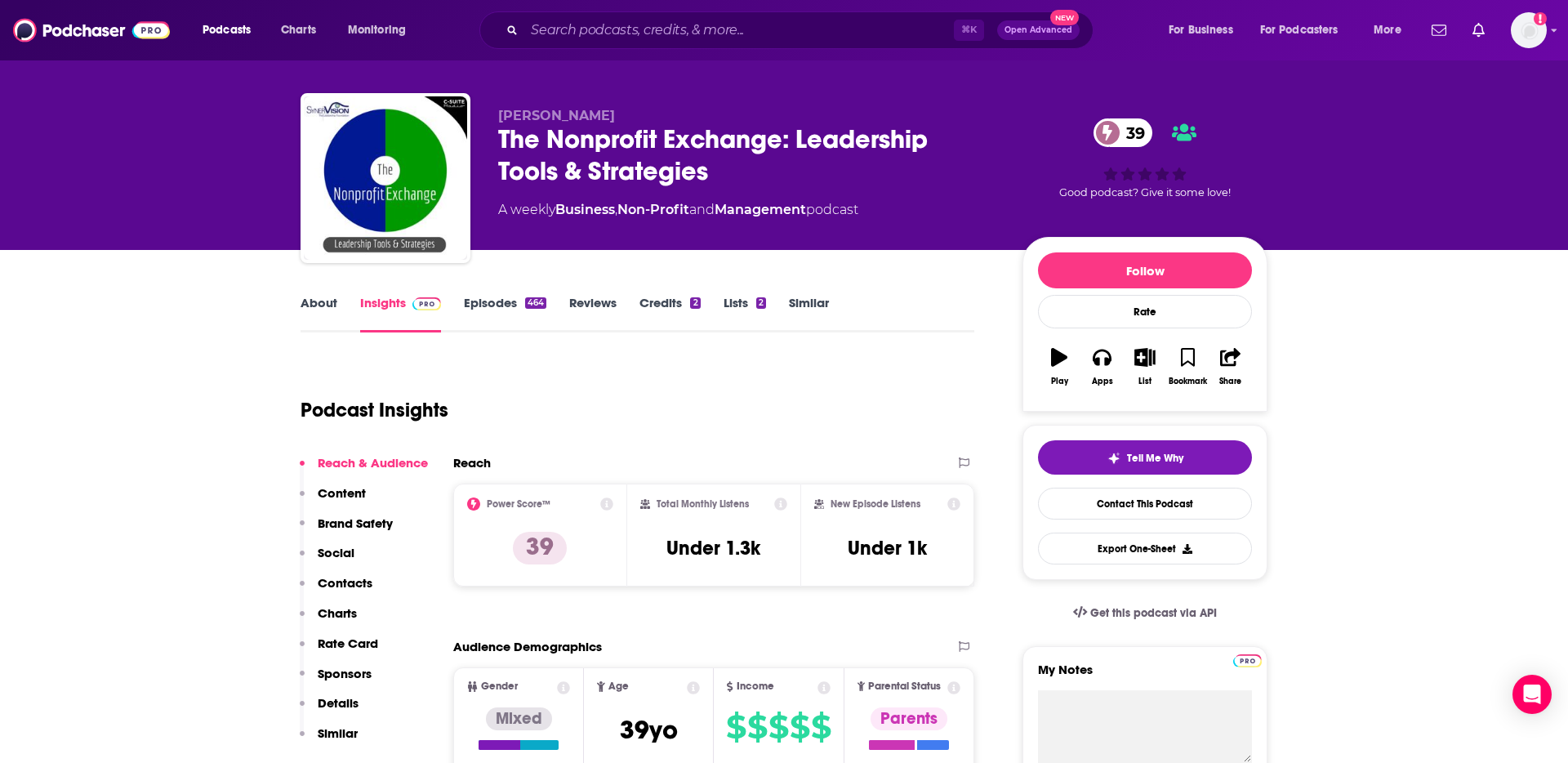
click at [665, 165] on div "The Nonprofit Exchange: Leadership Tools & Strategies 39" at bounding box center [747, 155] width 498 height 64
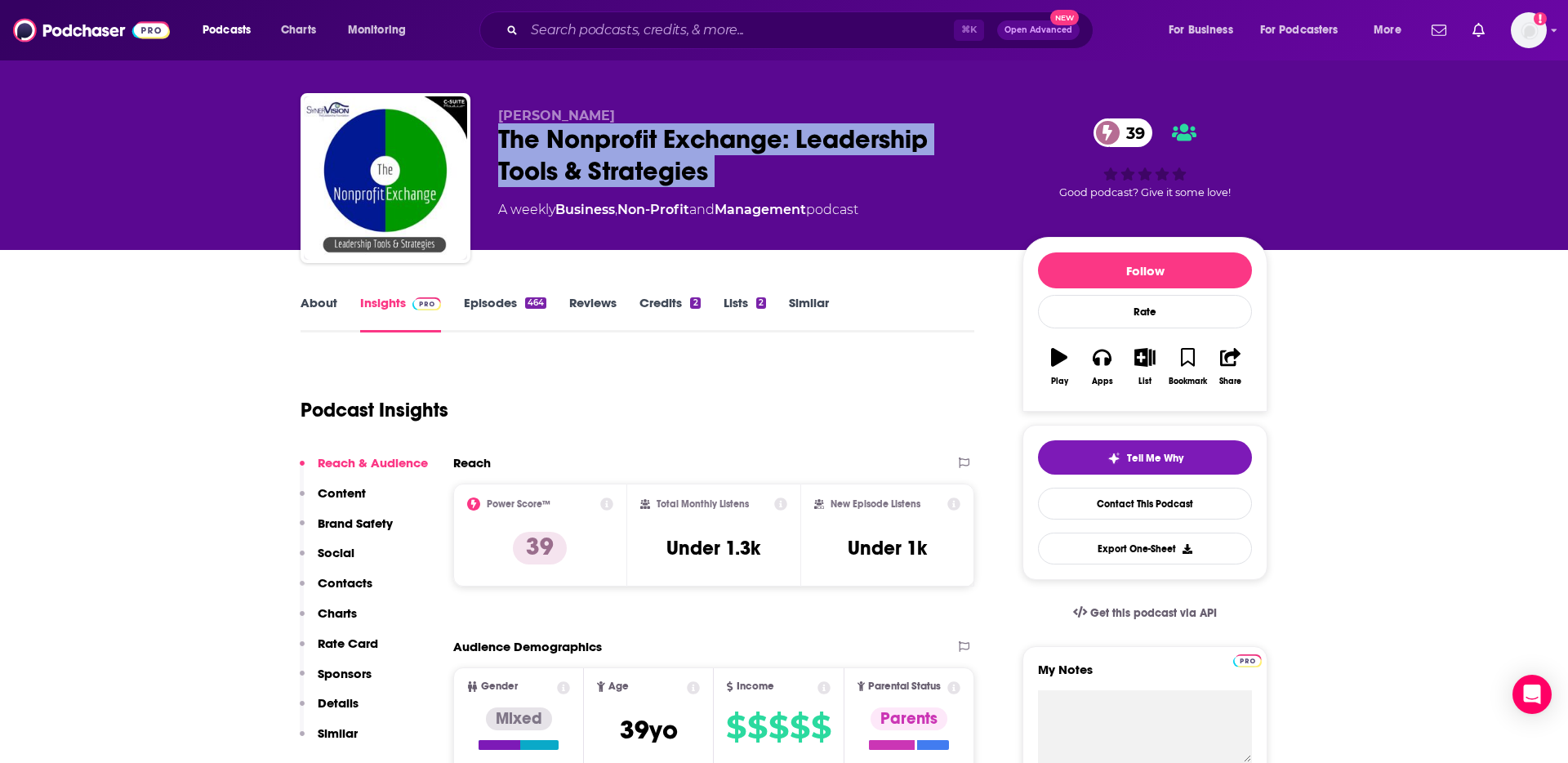
click at [665, 165] on div "The Nonprofit Exchange: Leadership Tools & Strategies 39" at bounding box center [747, 155] width 498 height 64
copy div "The Nonprofit Exchange: Leadership Tools & Strategies 39"
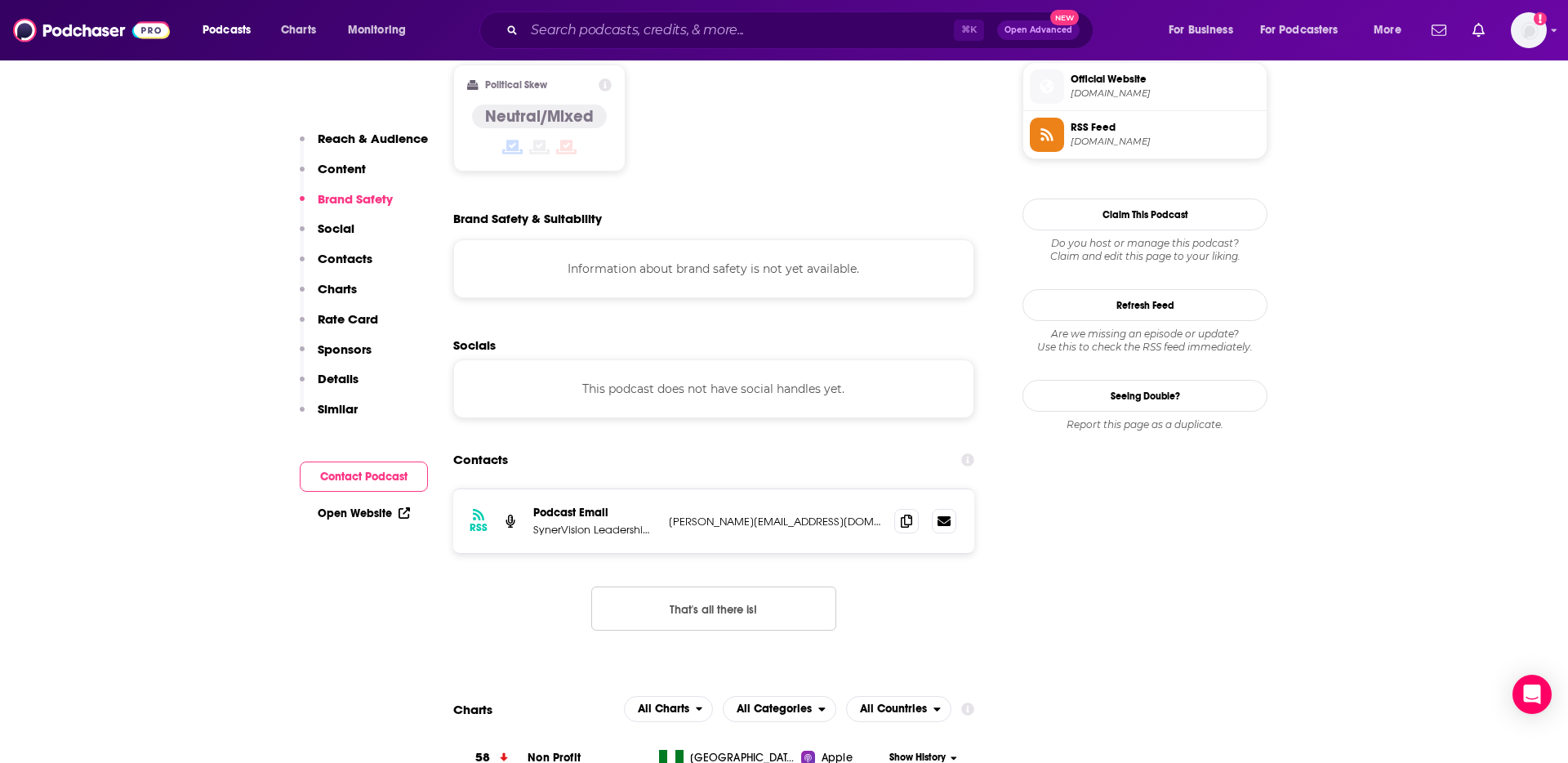
scroll to position [1417, 0]
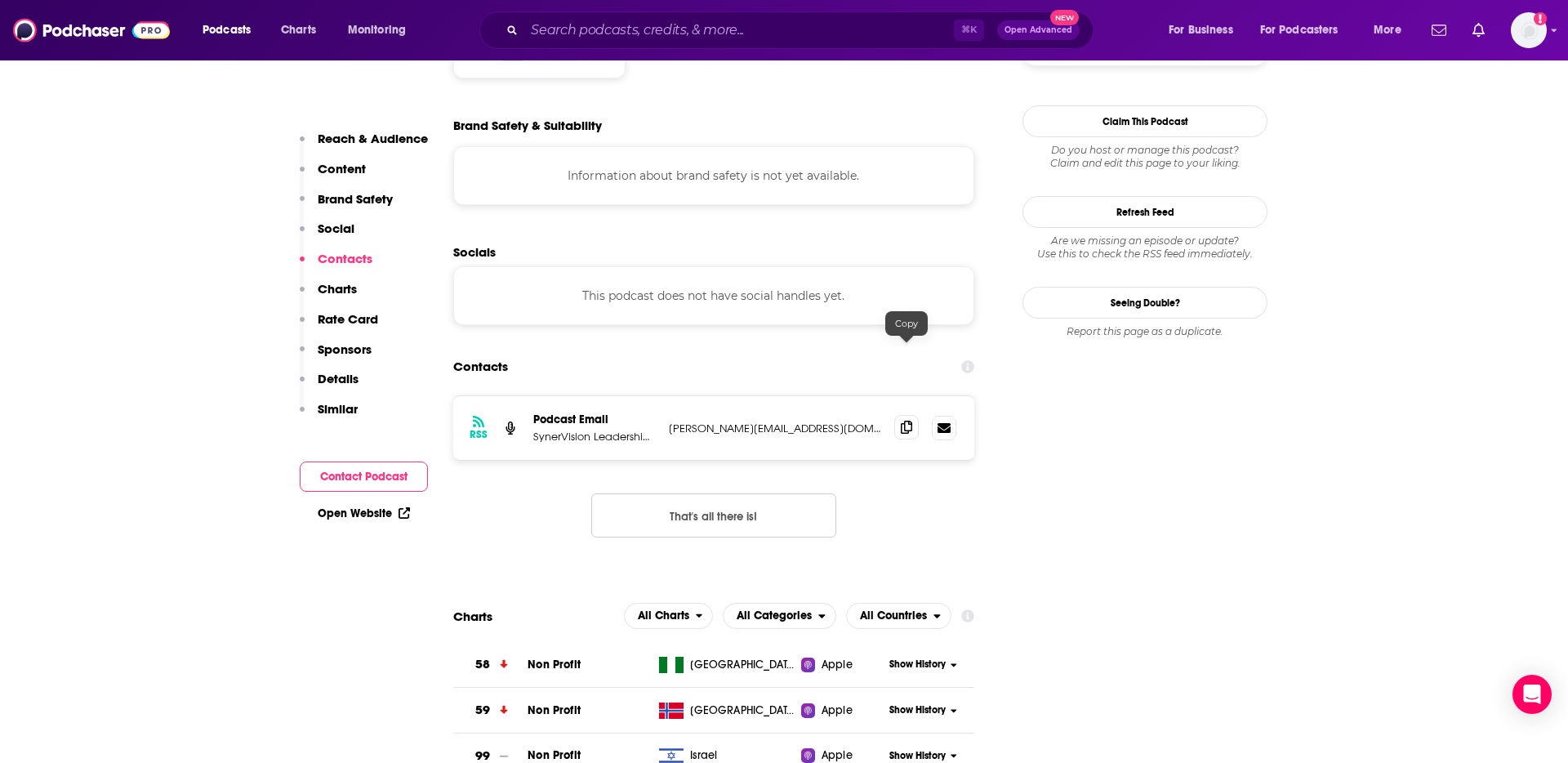
click at [901, 420] on icon at bounding box center [906, 427] width 12 height 13
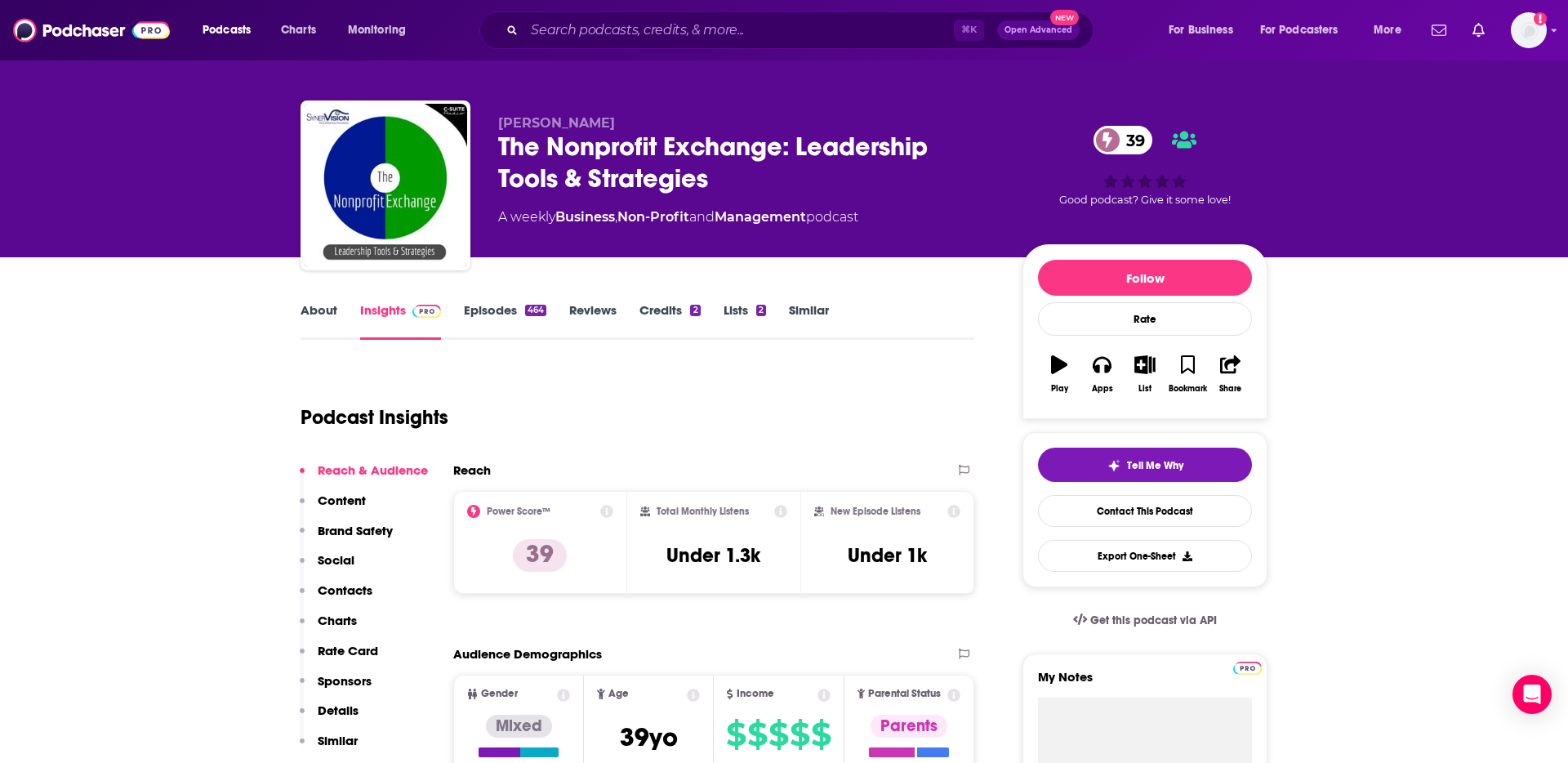
scroll to position [0, 0]
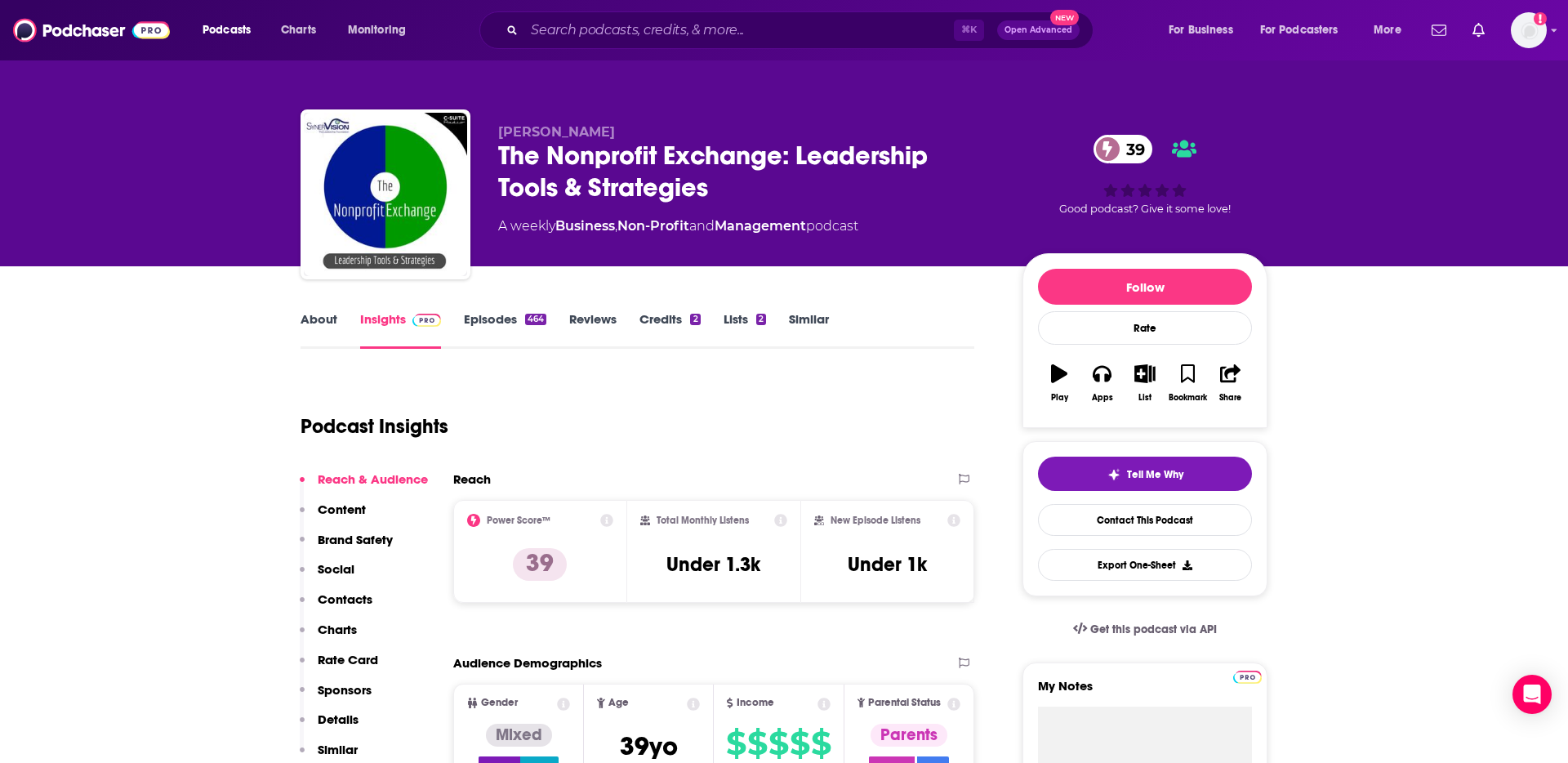
click at [327, 320] on link "About" at bounding box center [319, 329] width 37 height 38
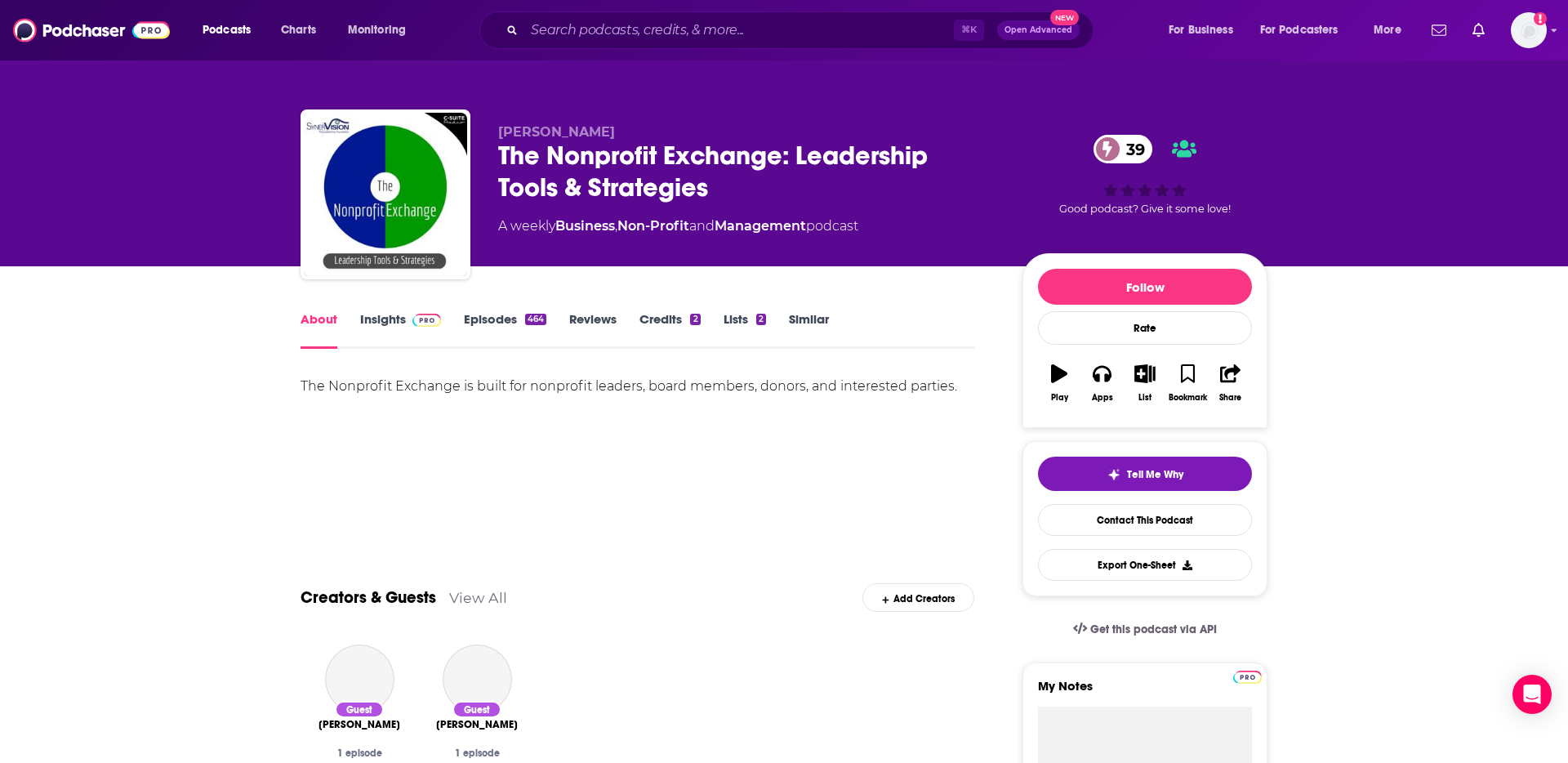
click at [536, 385] on div "The Nonprofit Exchange is built for nonprofit leaders, board members, donors, a…" at bounding box center [637, 386] width 673 height 23
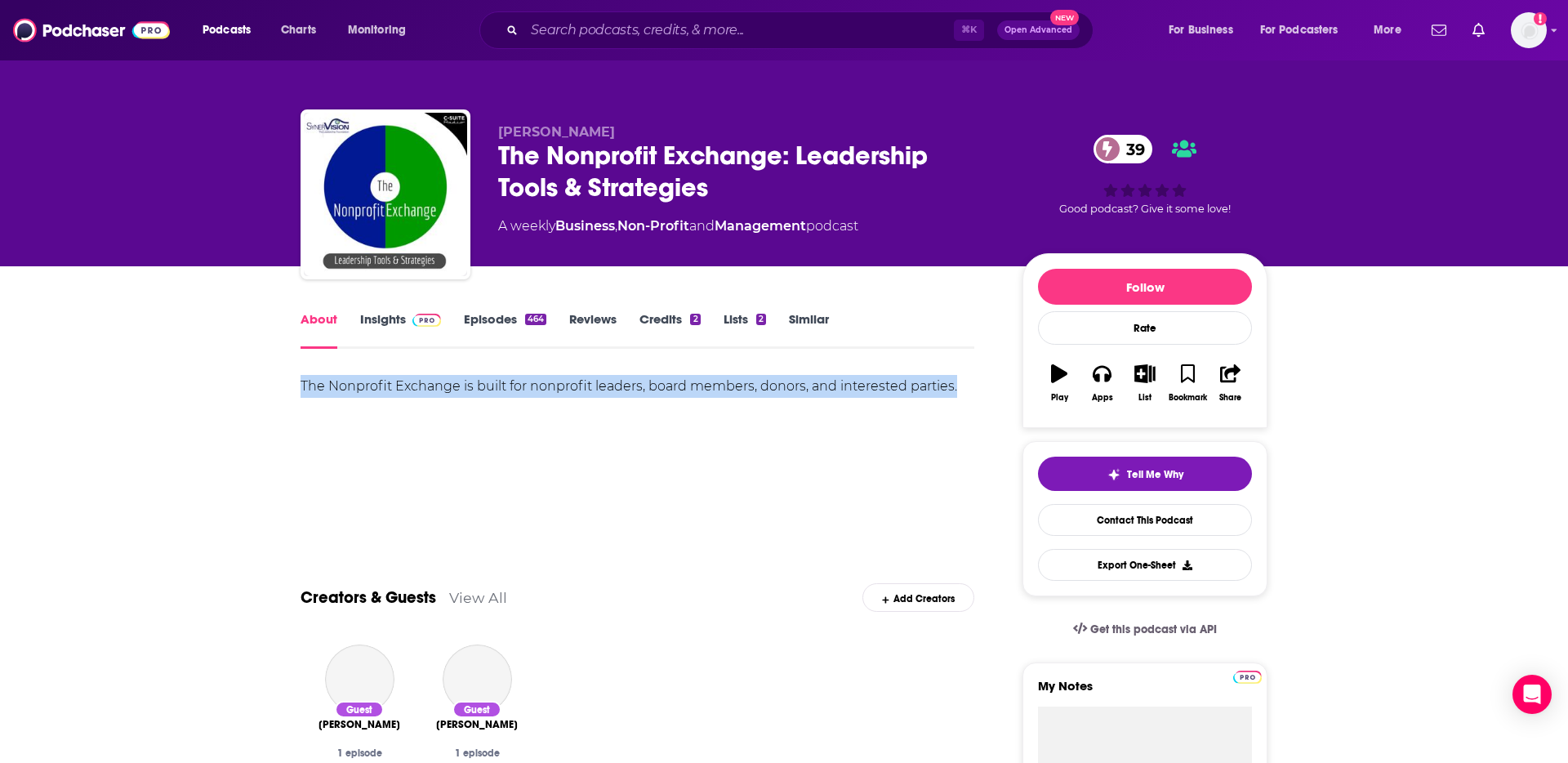
click at [536, 385] on div "The Nonprofit Exchange is built for nonprofit leaders, board members, donors, a…" at bounding box center [637, 386] width 673 height 23
copy div "The Nonprofit Exchange is built for nonprofit leaders, board members, donors, a…"
click at [377, 318] on link "Insights" at bounding box center [400, 329] width 81 height 38
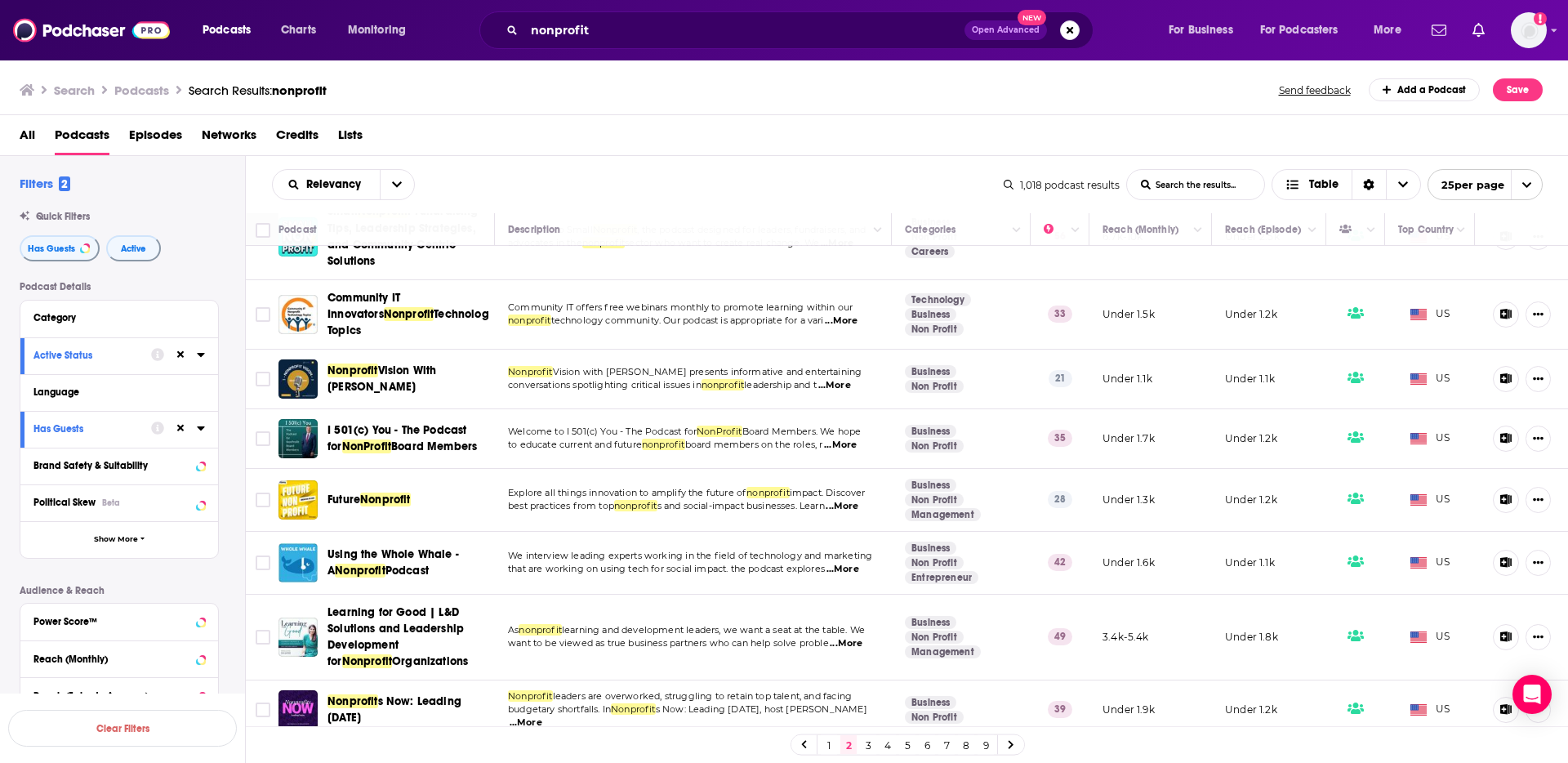
scroll to position [255, 0]
click at [563, 165] on div "Relevancy List Search Input Search the results... Table 1,018 podcast results L…" at bounding box center [906, 185] width 1322 height 57
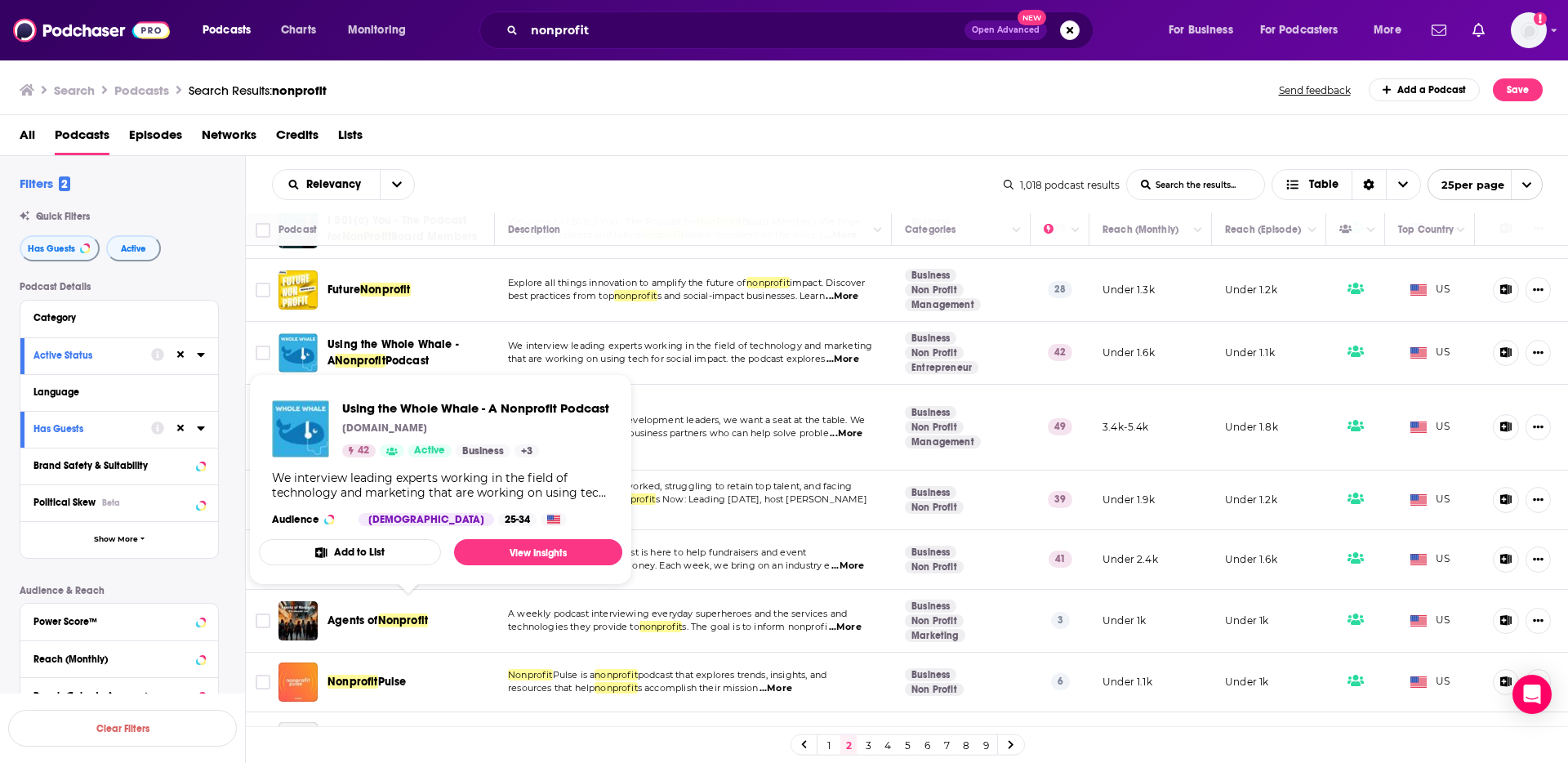
scroll to position [471, 0]
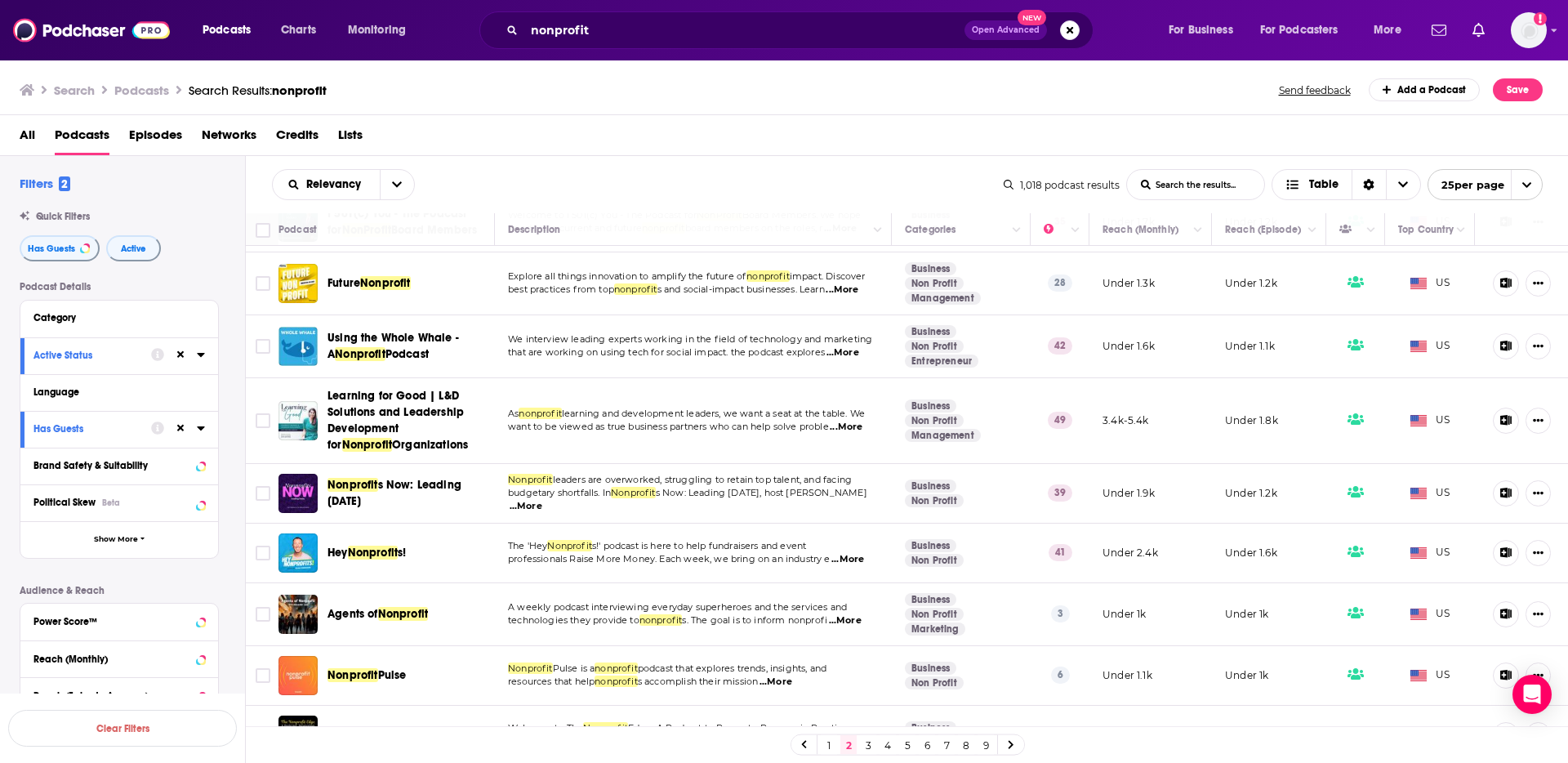
click at [882, 131] on div "All Podcasts Episodes Networks Credits Lists" at bounding box center [787, 139] width 1536 height 33
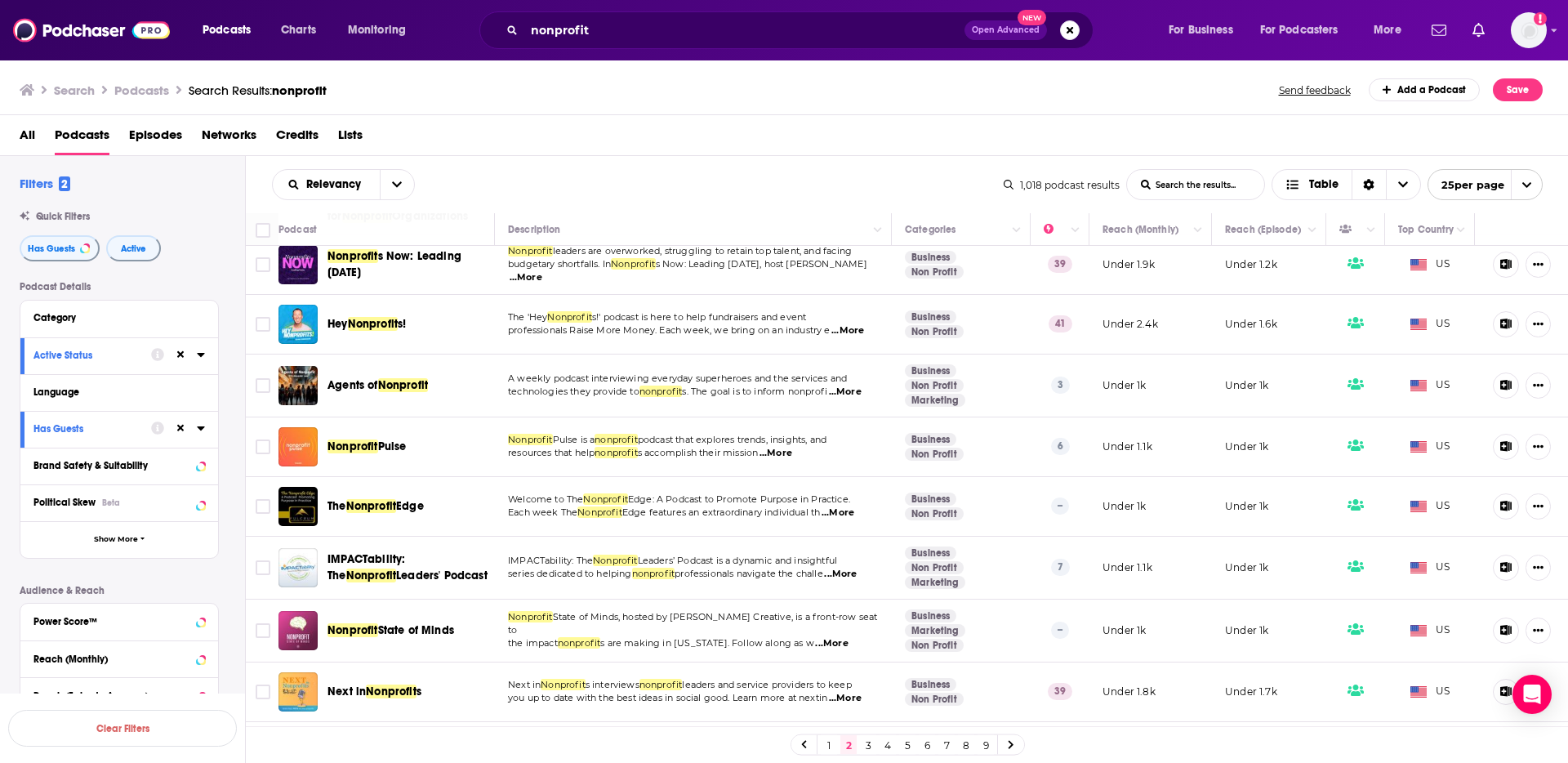
scroll to position [701, 0]
click at [855, 566] on span "...More" at bounding box center [840, 572] width 33 height 13
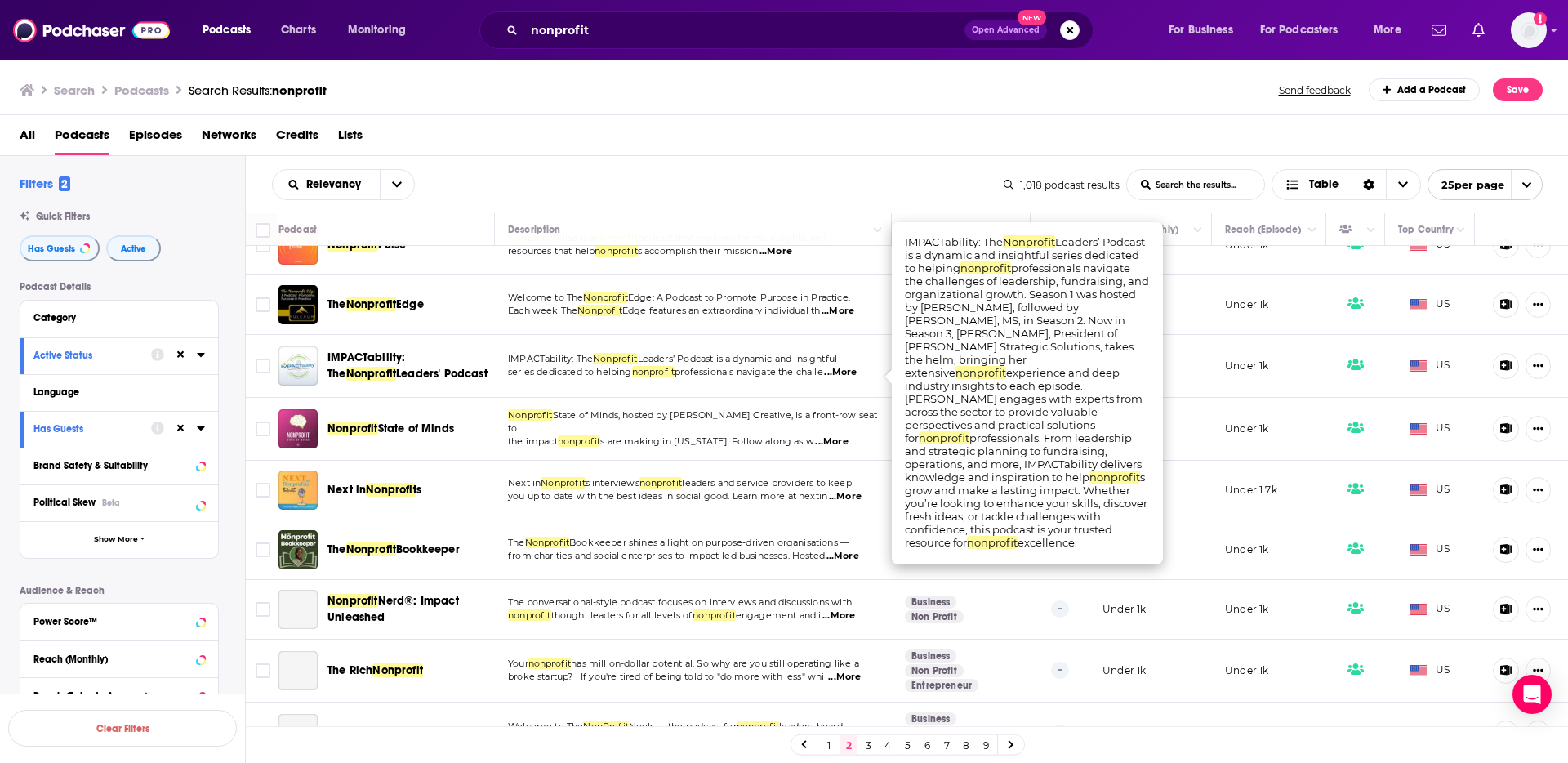
scroll to position [905, 0]
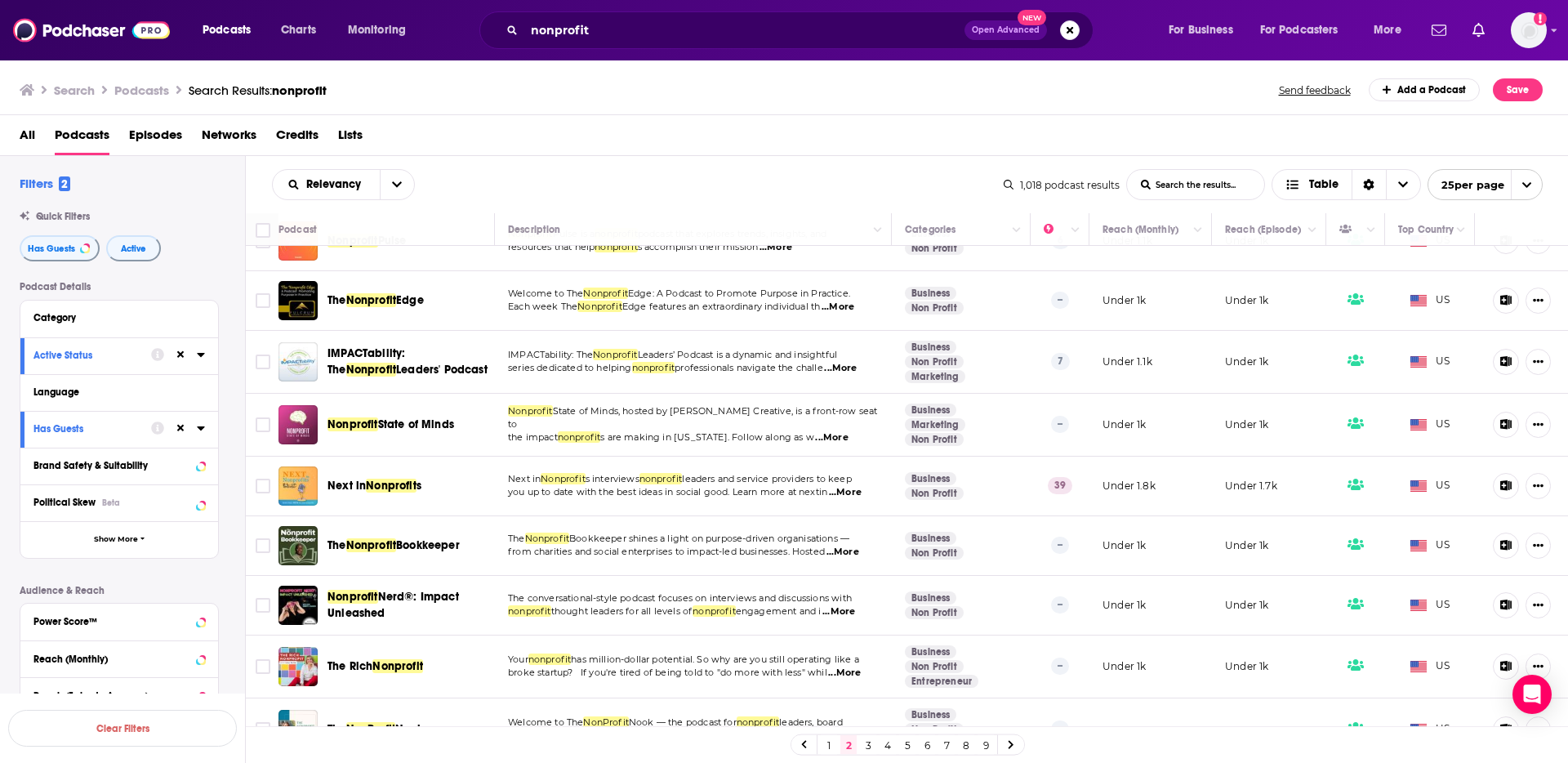
click at [861, 379] on td "IMPACTability: The Nonprofit Leaders’ Podcast is a dynamic and insightful serie…" at bounding box center [693, 362] width 397 height 63
click at [857, 491] on span "...More" at bounding box center [845, 493] width 33 height 13
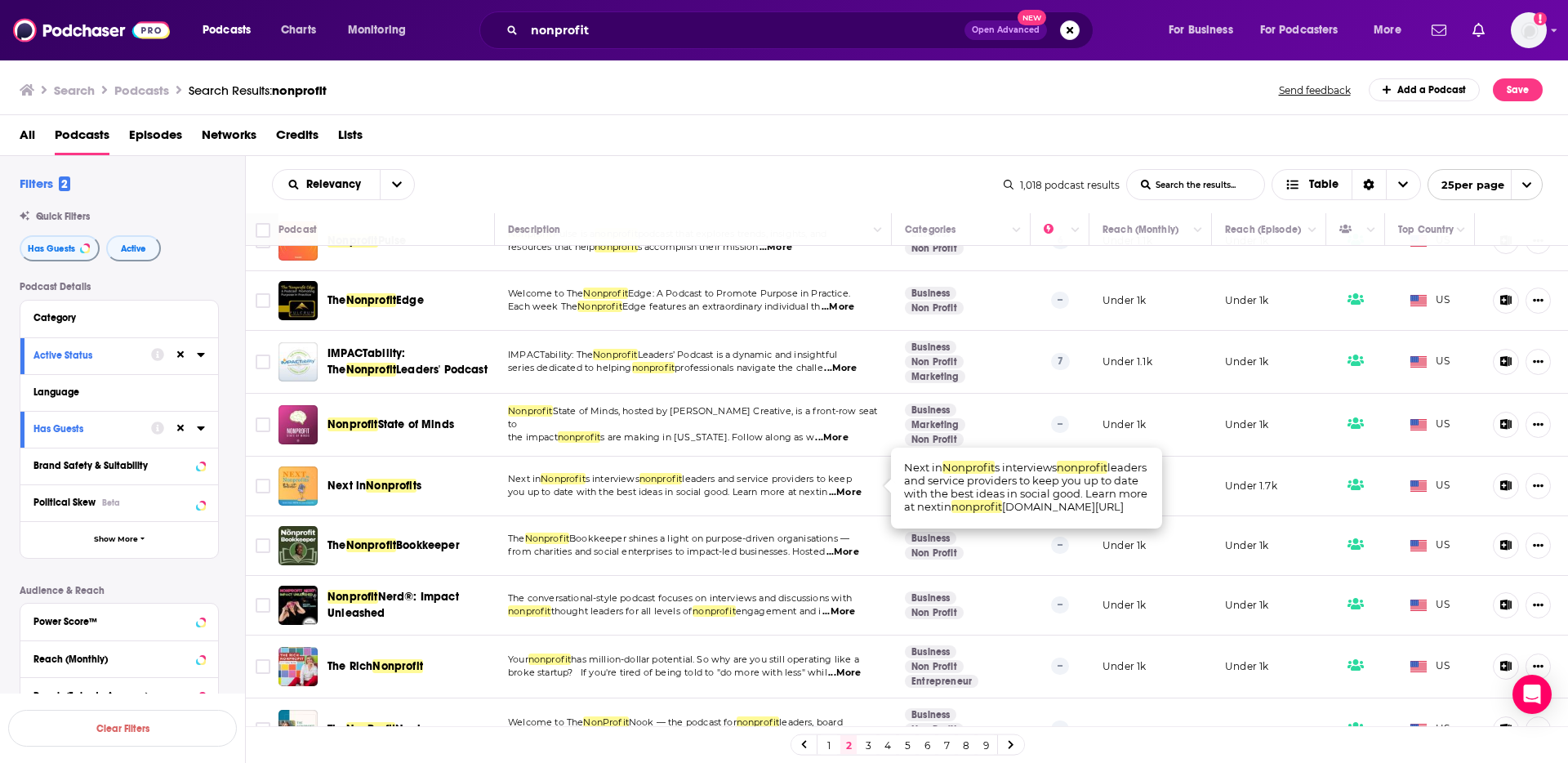
click at [857, 491] on span "...More" at bounding box center [845, 493] width 33 height 13
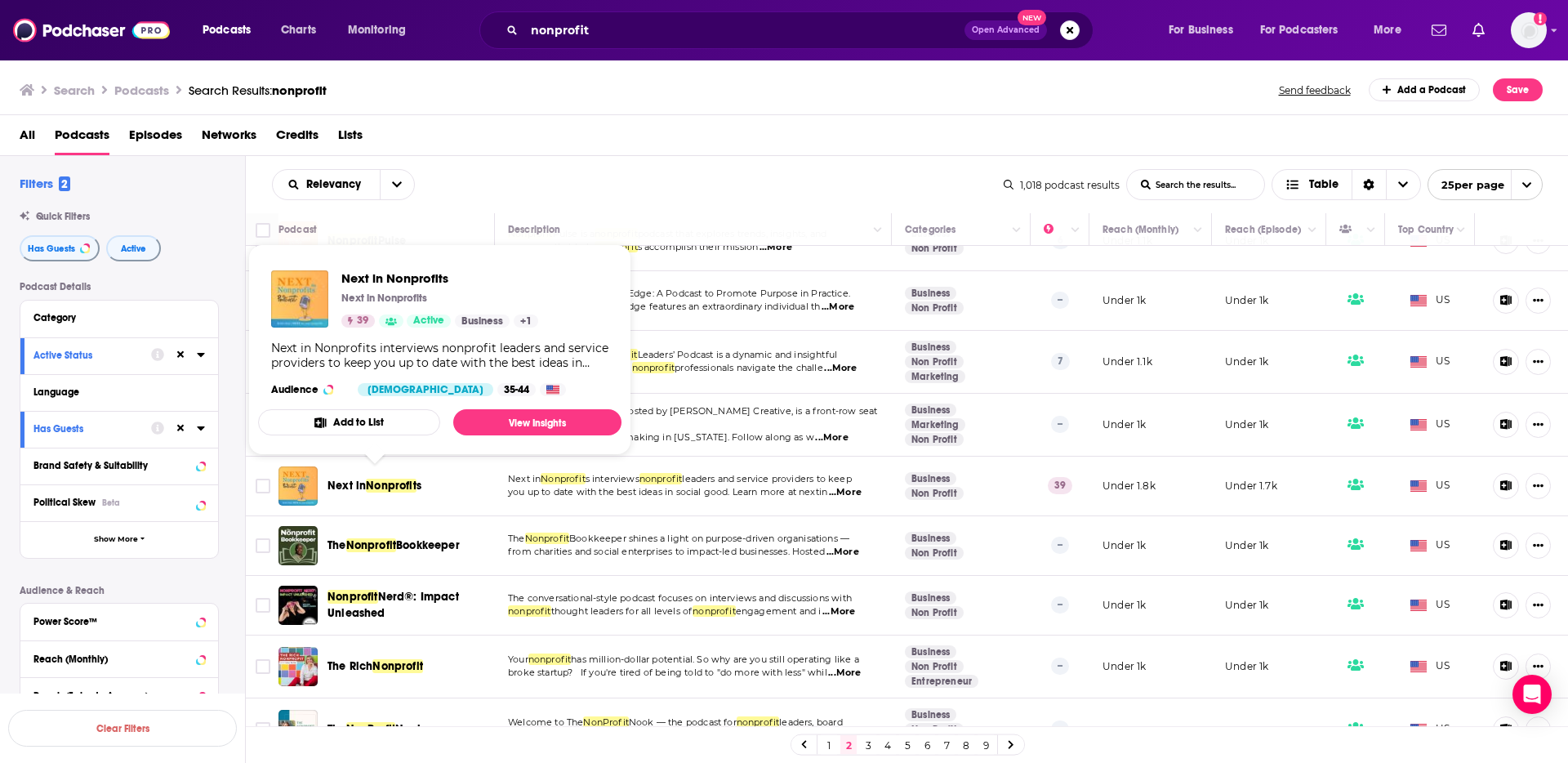
click at [398, 479] on span "Nonprofit" at bounding box center [391, 486] width 51 height 14
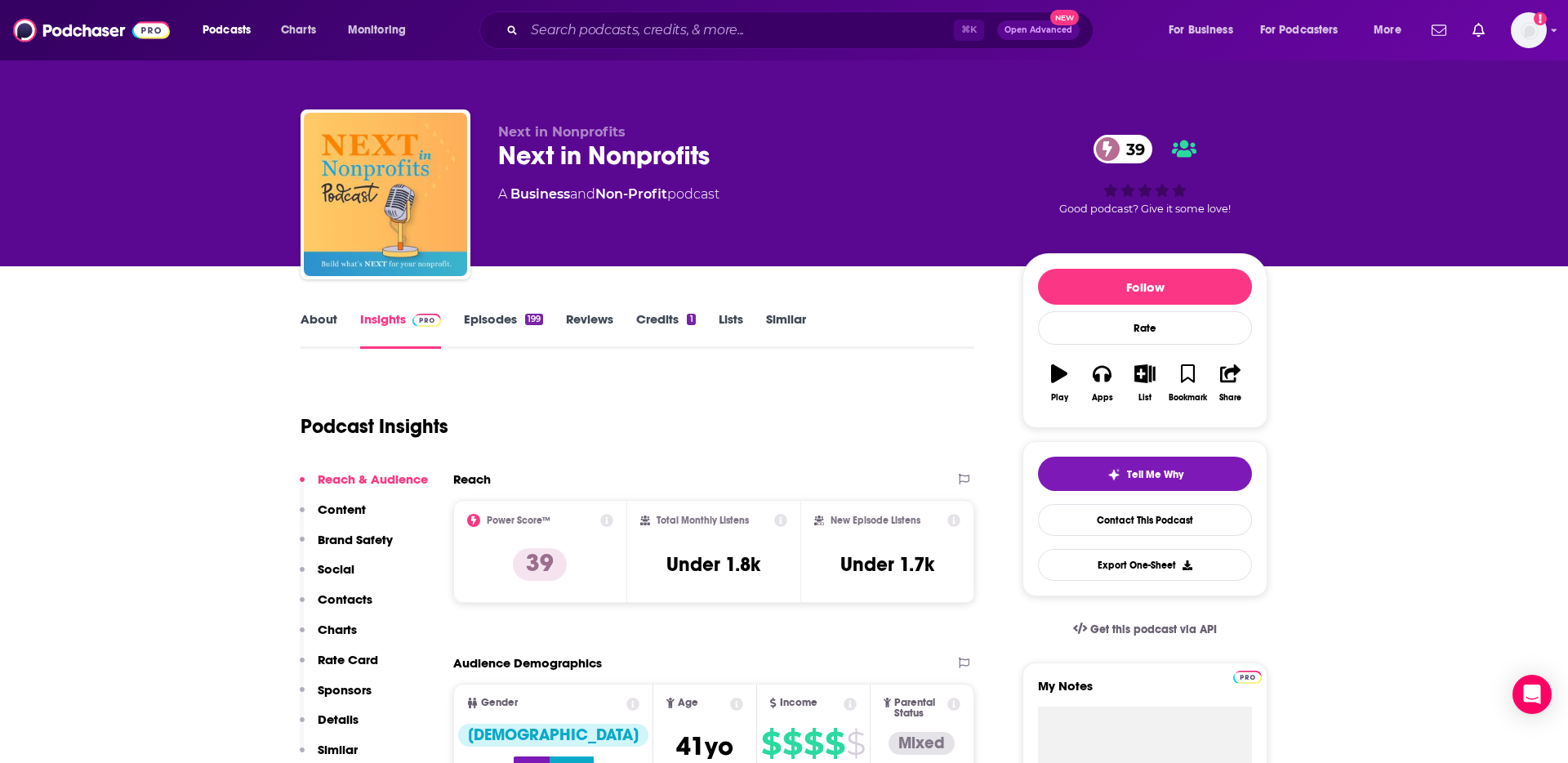
click at [322, 328] on link "About" at bounding box center [319, 329] width 37 height 38
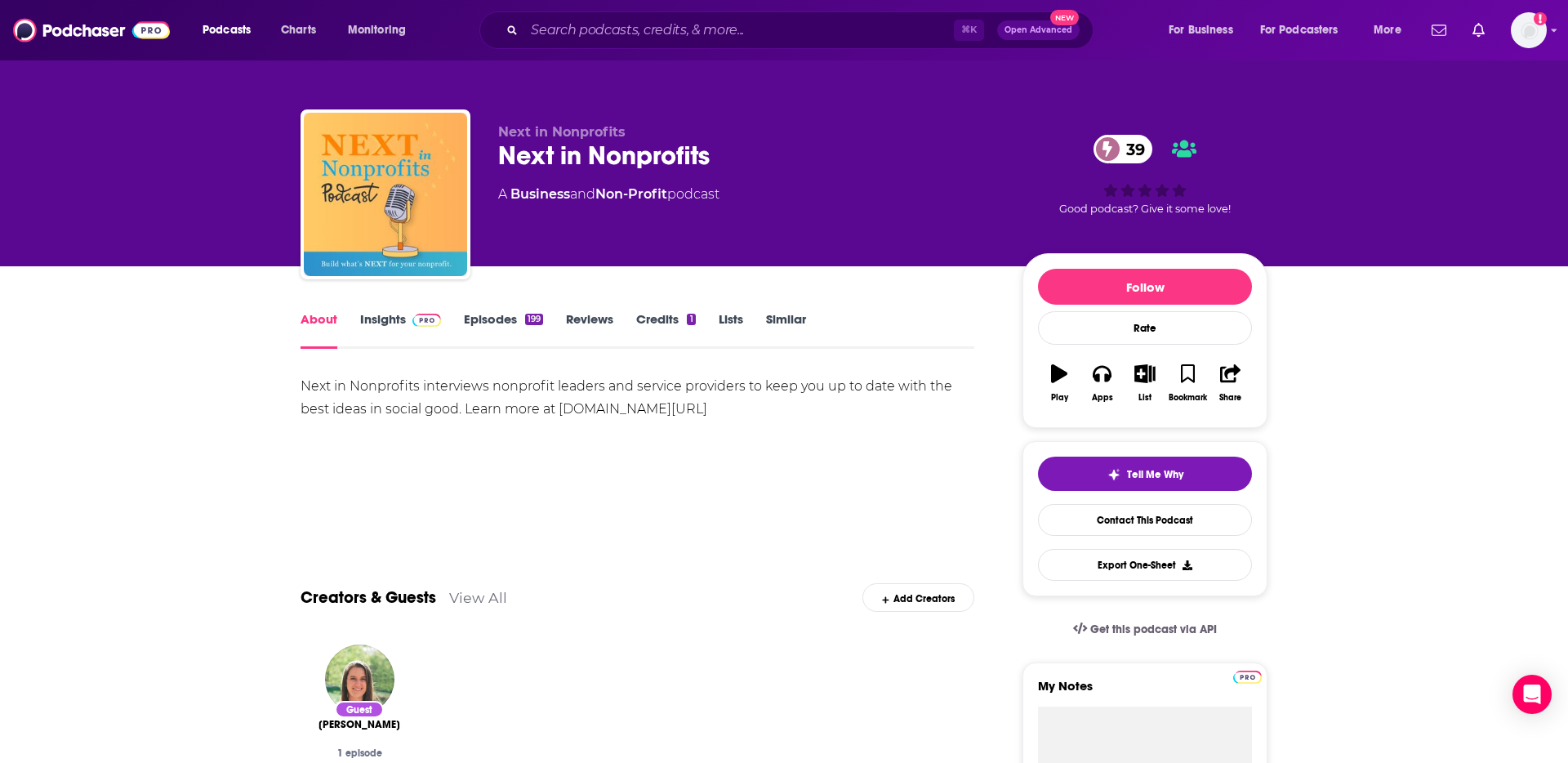
click at [393, 328] on link "Insights" at bounding box center [400, 329] width 81 height 38
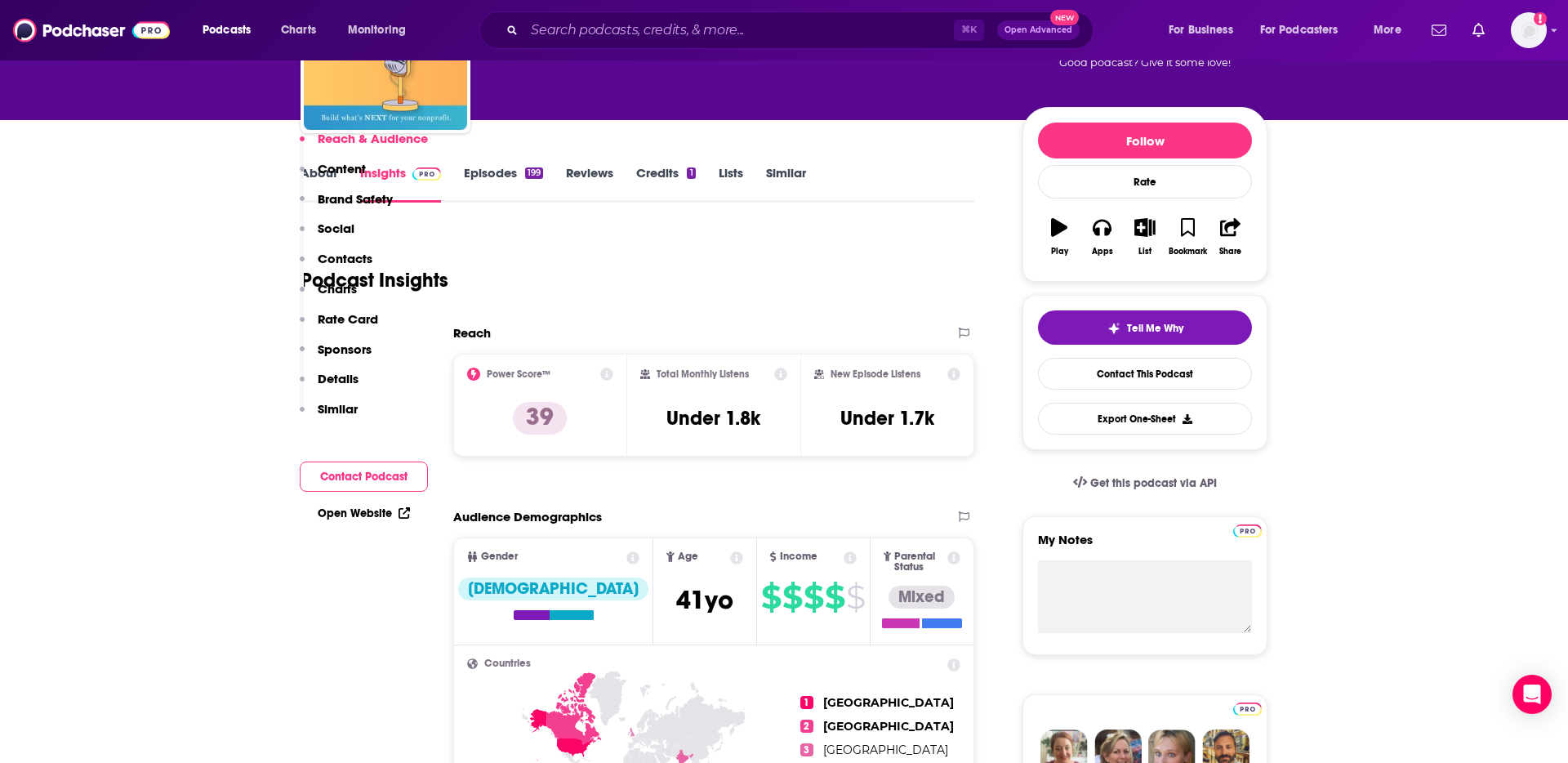
scroll to position [1085, 0]
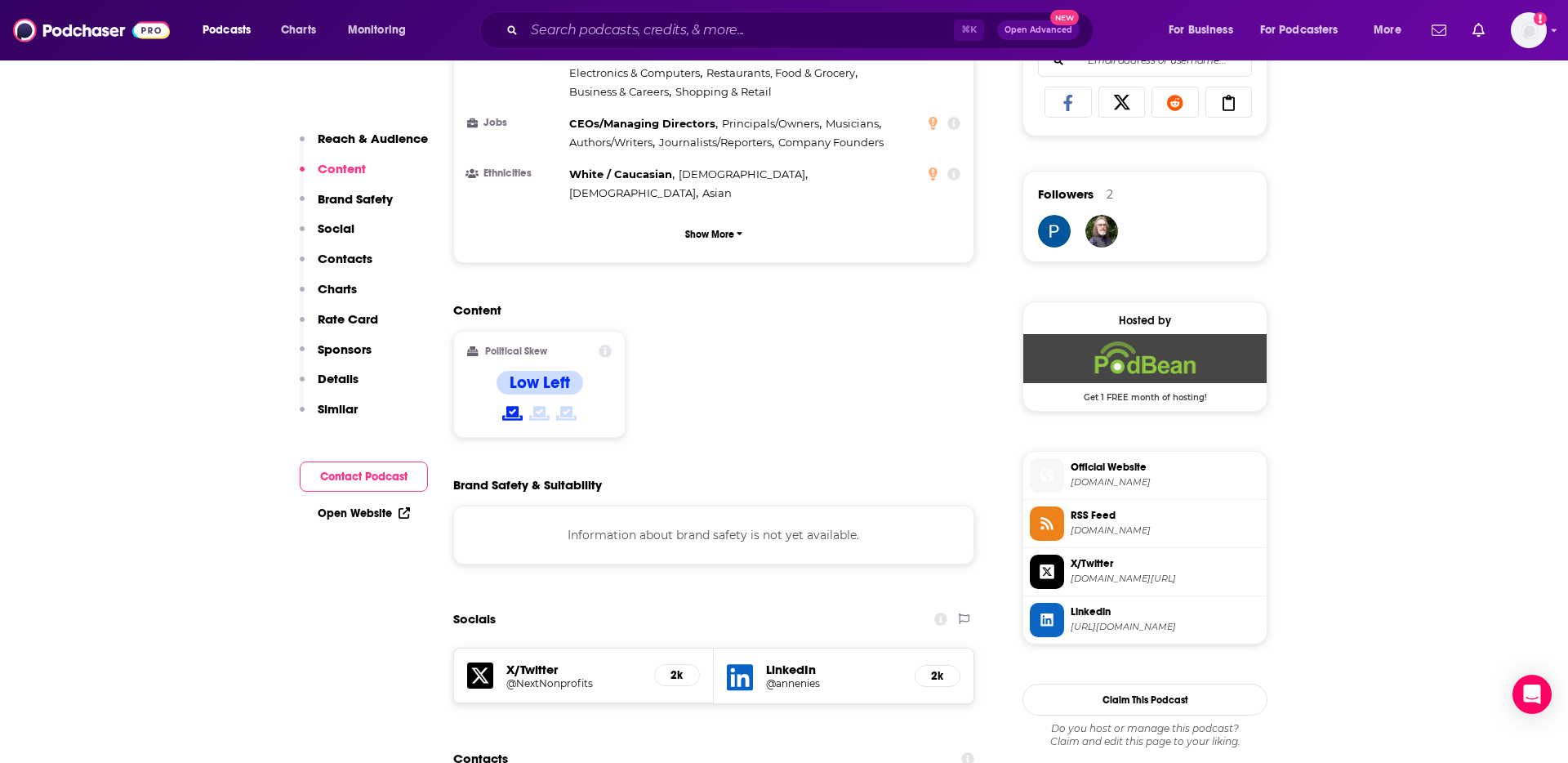
click at [1094, 468] on span "Official Website" at bounding box center [1165, 467] width 190 height 15
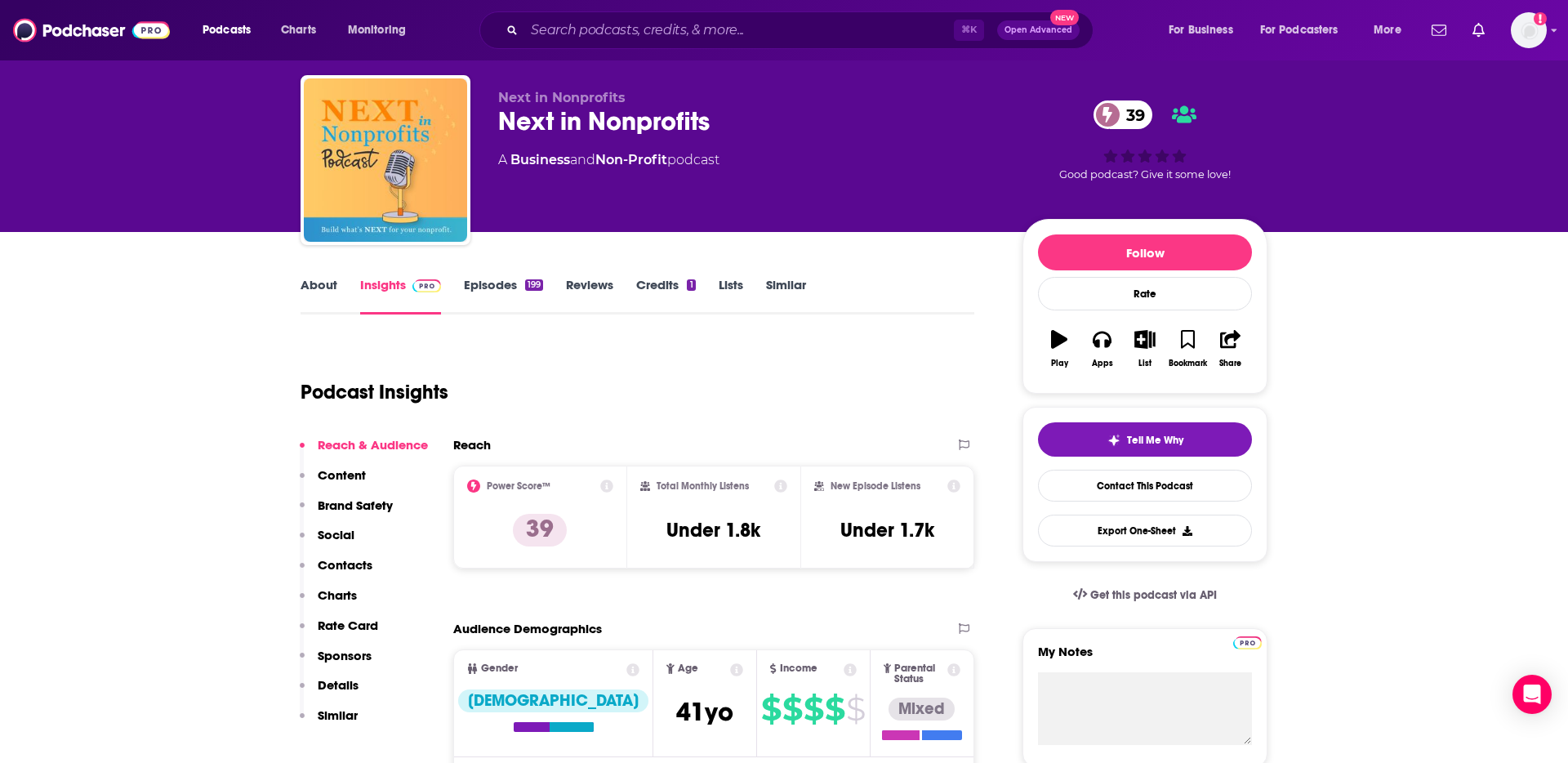
scroll to position [33, 0]
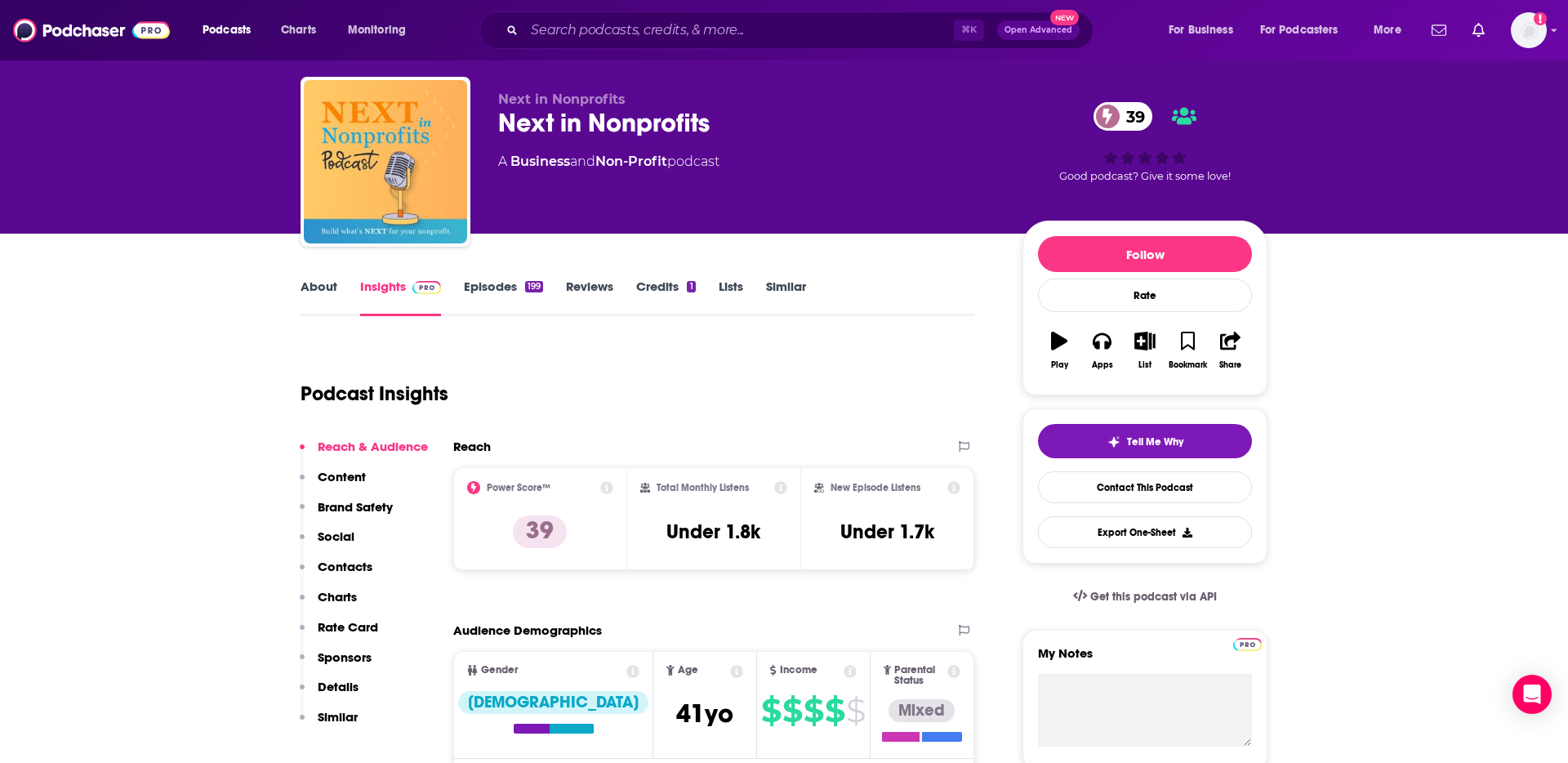
click at [317, 284] on link "About" at bounding box center [319, 297] width 37 height 38
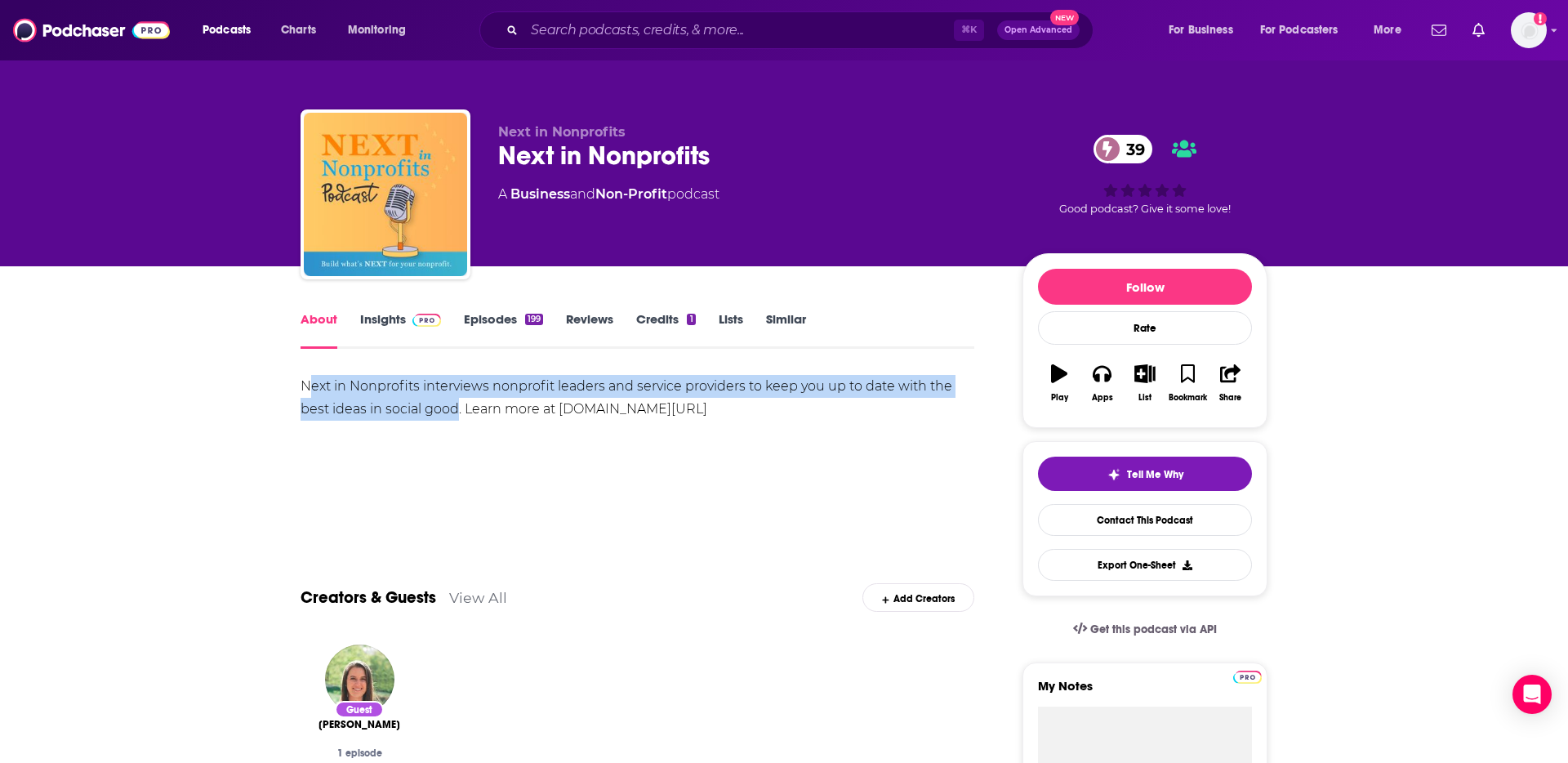
drag, startPoint x: 458, startPoint y: 410, endPoint x: 308, endPoint y: 386, distance: 151.9
click at [308, 386] on div "Next in Nonprofits interviews nonprofit leaders and service providers to keep y…" at bounding box center [637, 398] width 673 height 46
click at [307, 386] on div "Next in Nonprofits interviews nonprofit leaders and service providers to keep y…" at bounding box center [637, 398] width 673 height 46
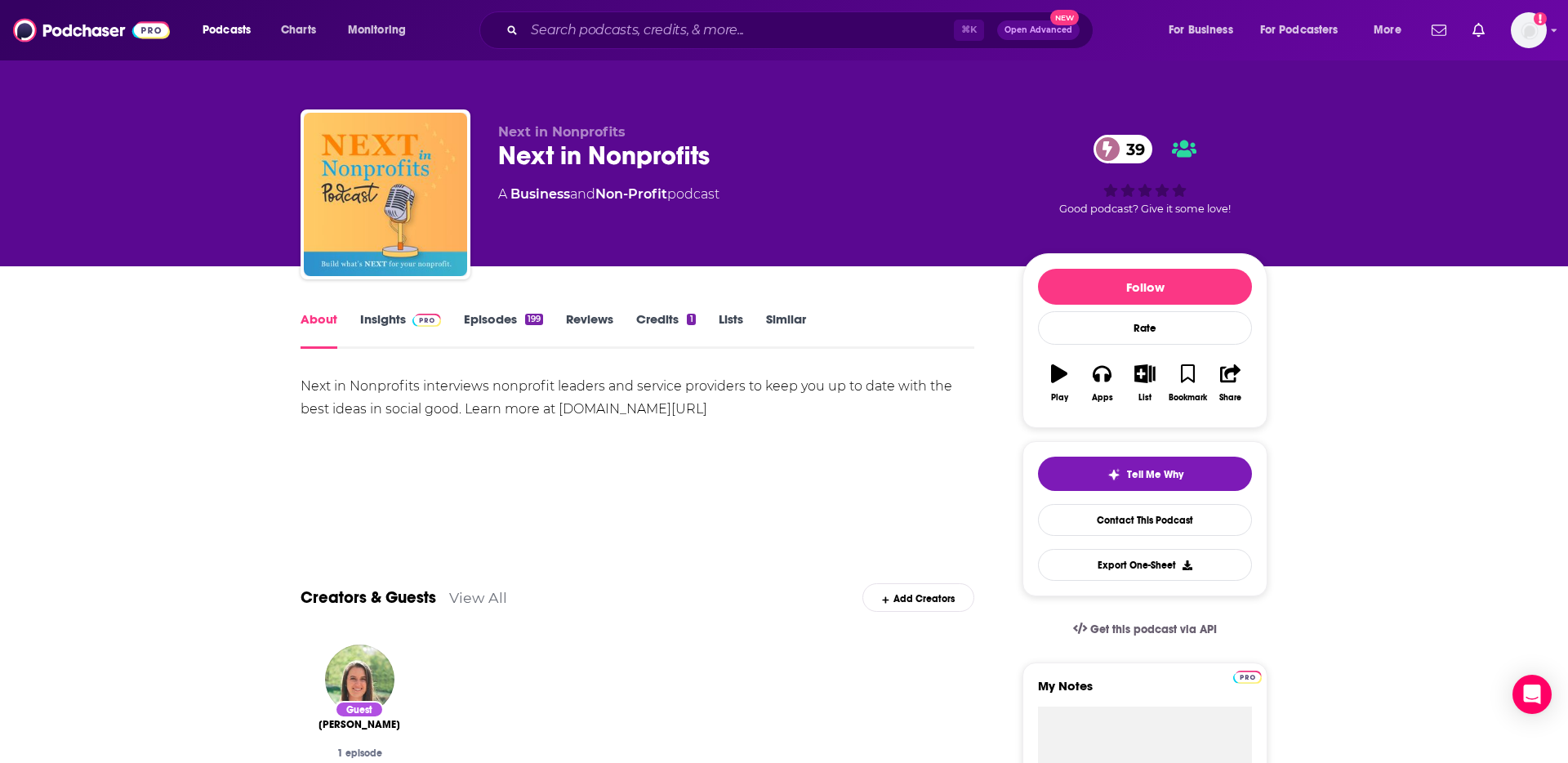
click at [383, 333] on link "Insights" at bounding box center [400, 329] width 81 height 38
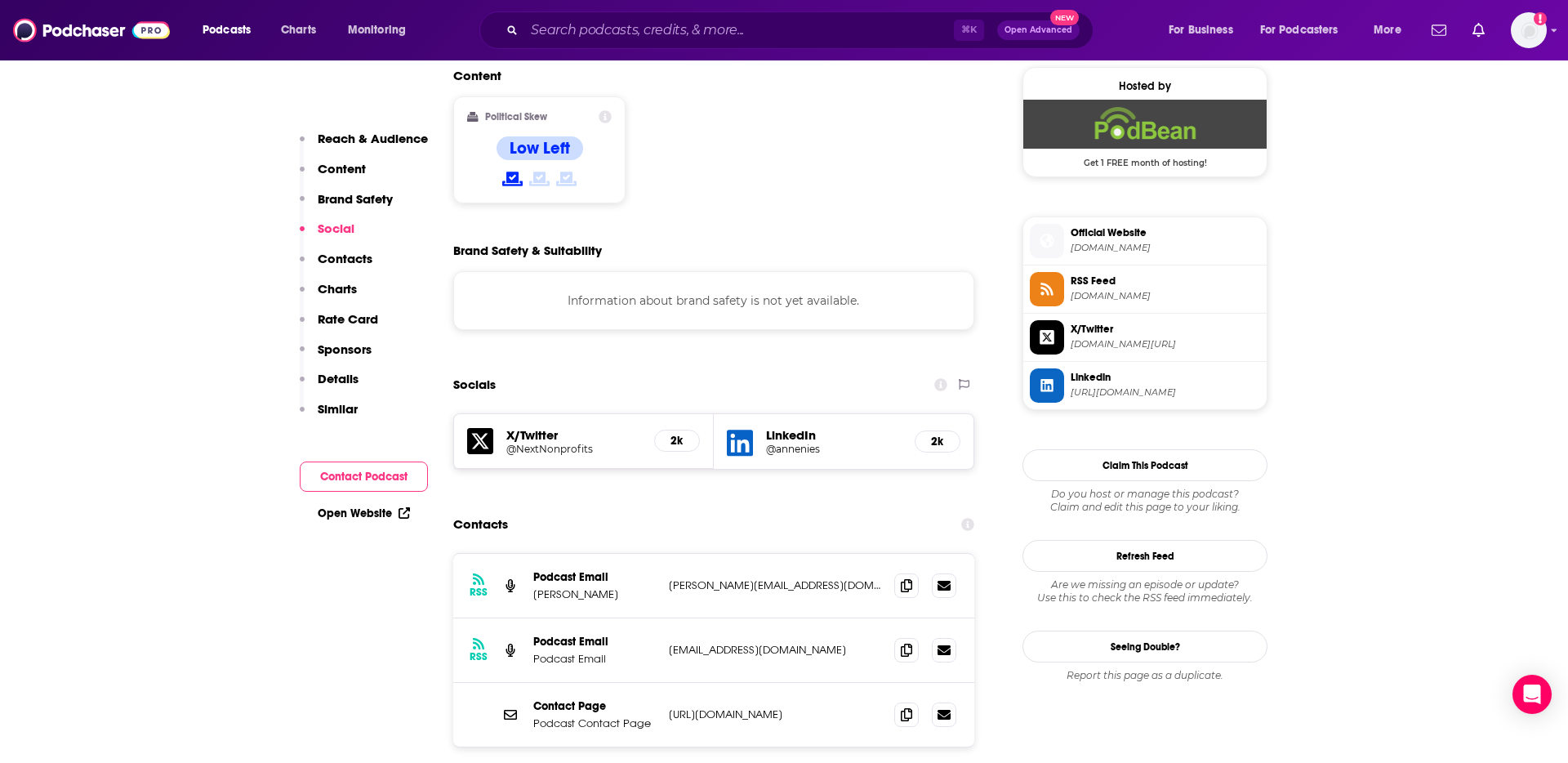
scroll to position [1457, 0]
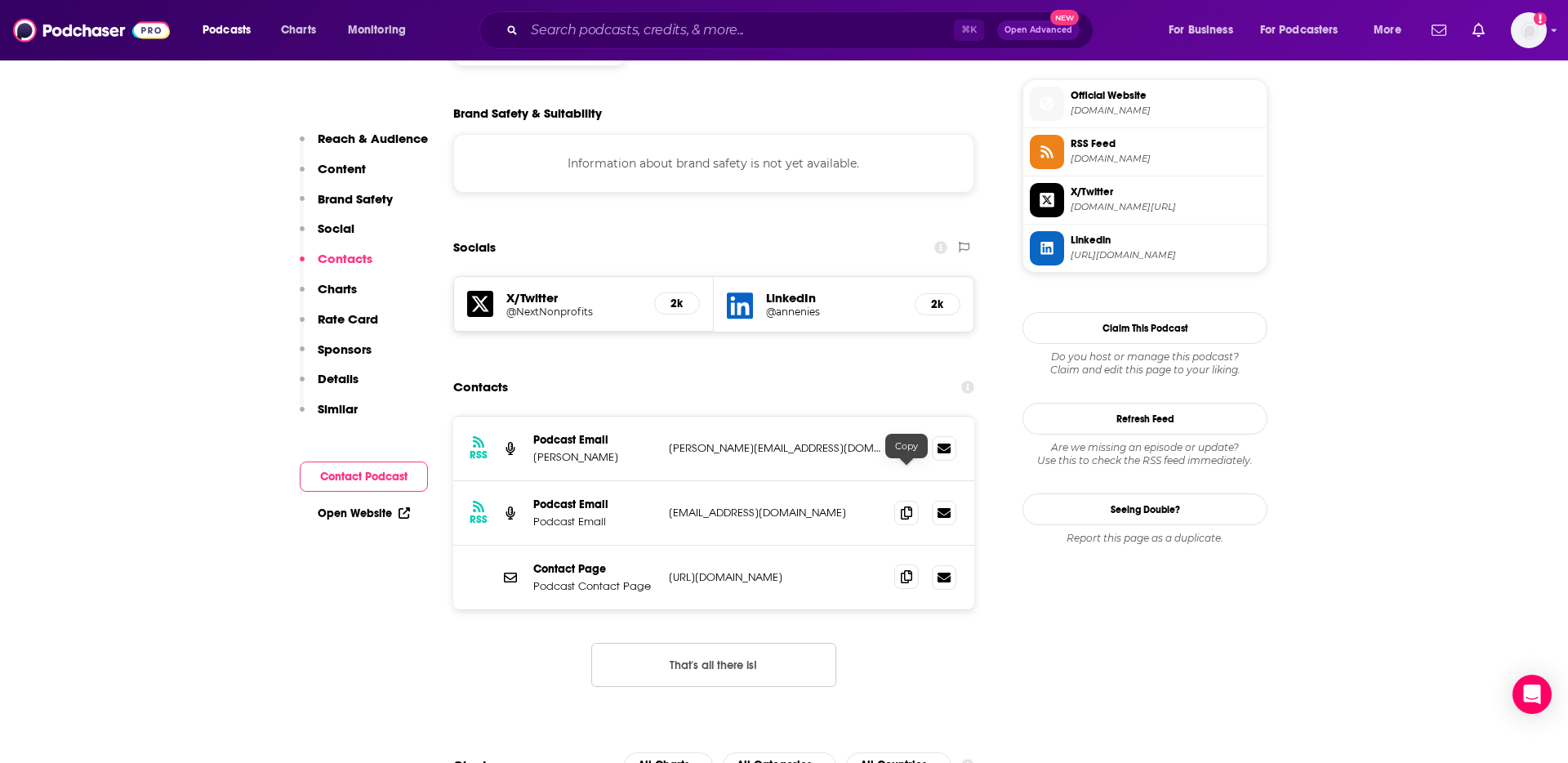
click at [904, 570] on icon at bounding box center [906, 577] width 12 height 13
click at [906, 500] on span at bounding box center [906, 511] width 24 height 24
click at [901, 441] on icon at bounding box center [906, 448] width 12 height 13
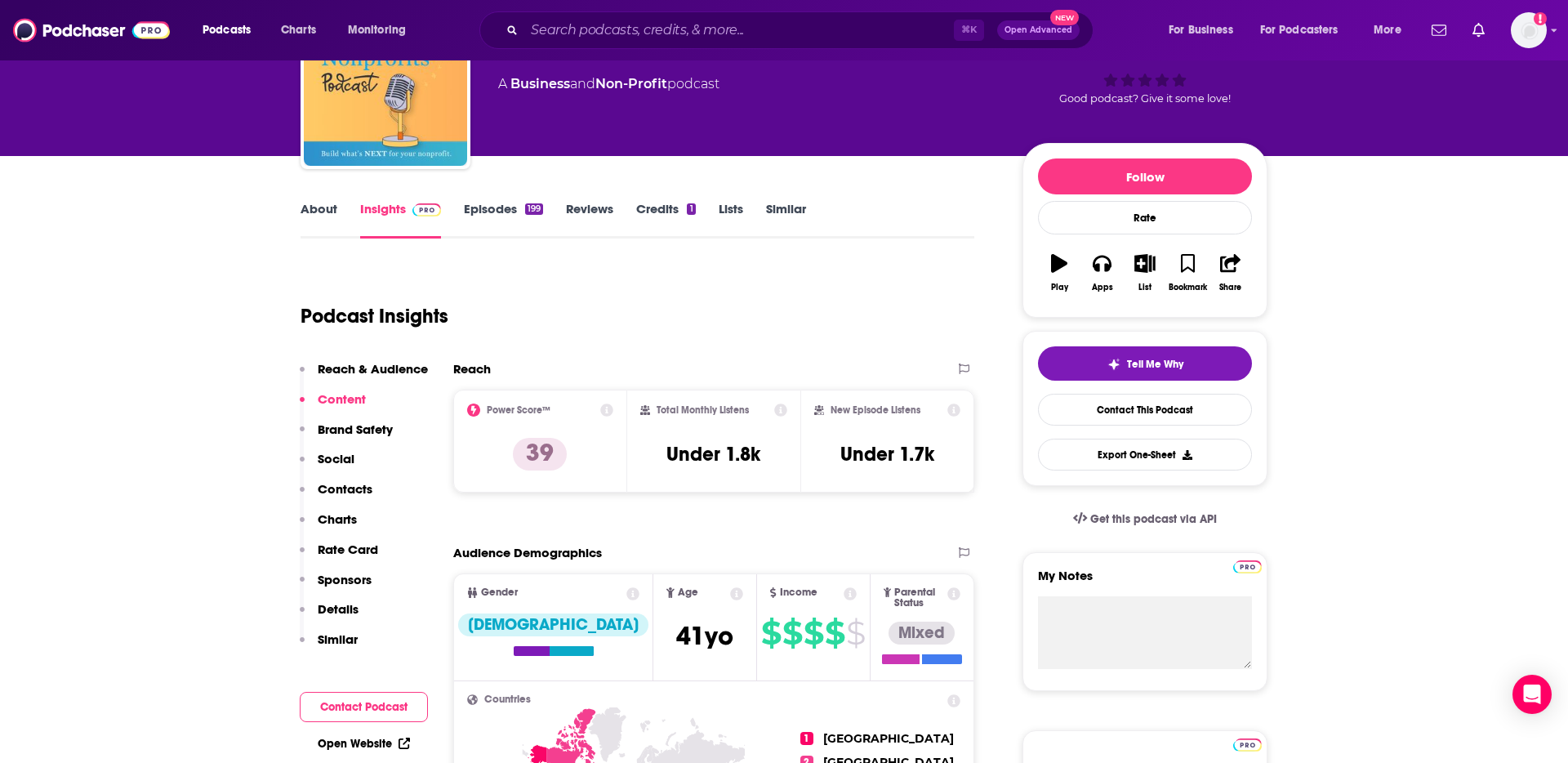
scroll to position [0, 0]
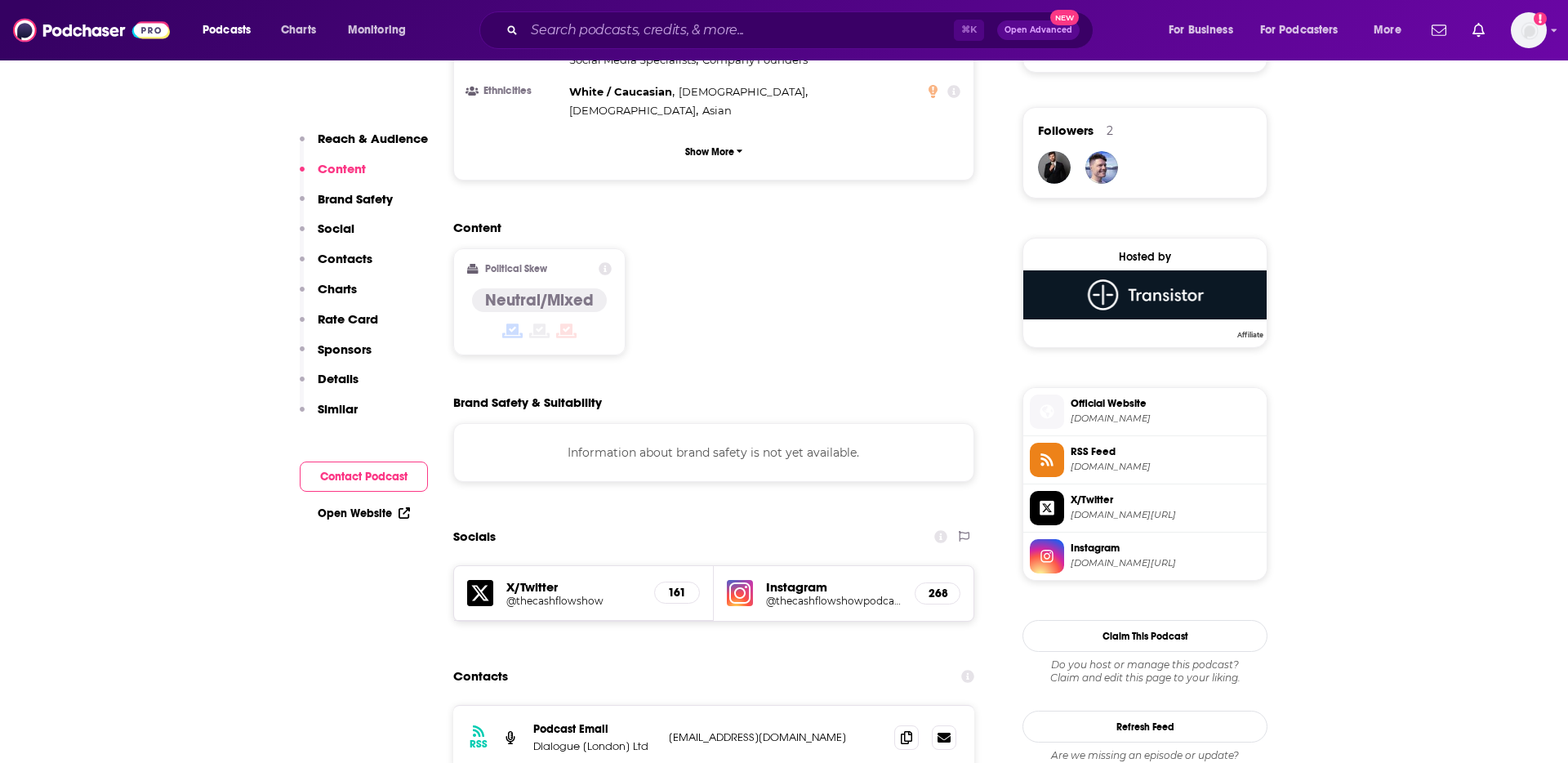
scroll to position [1158, 0]
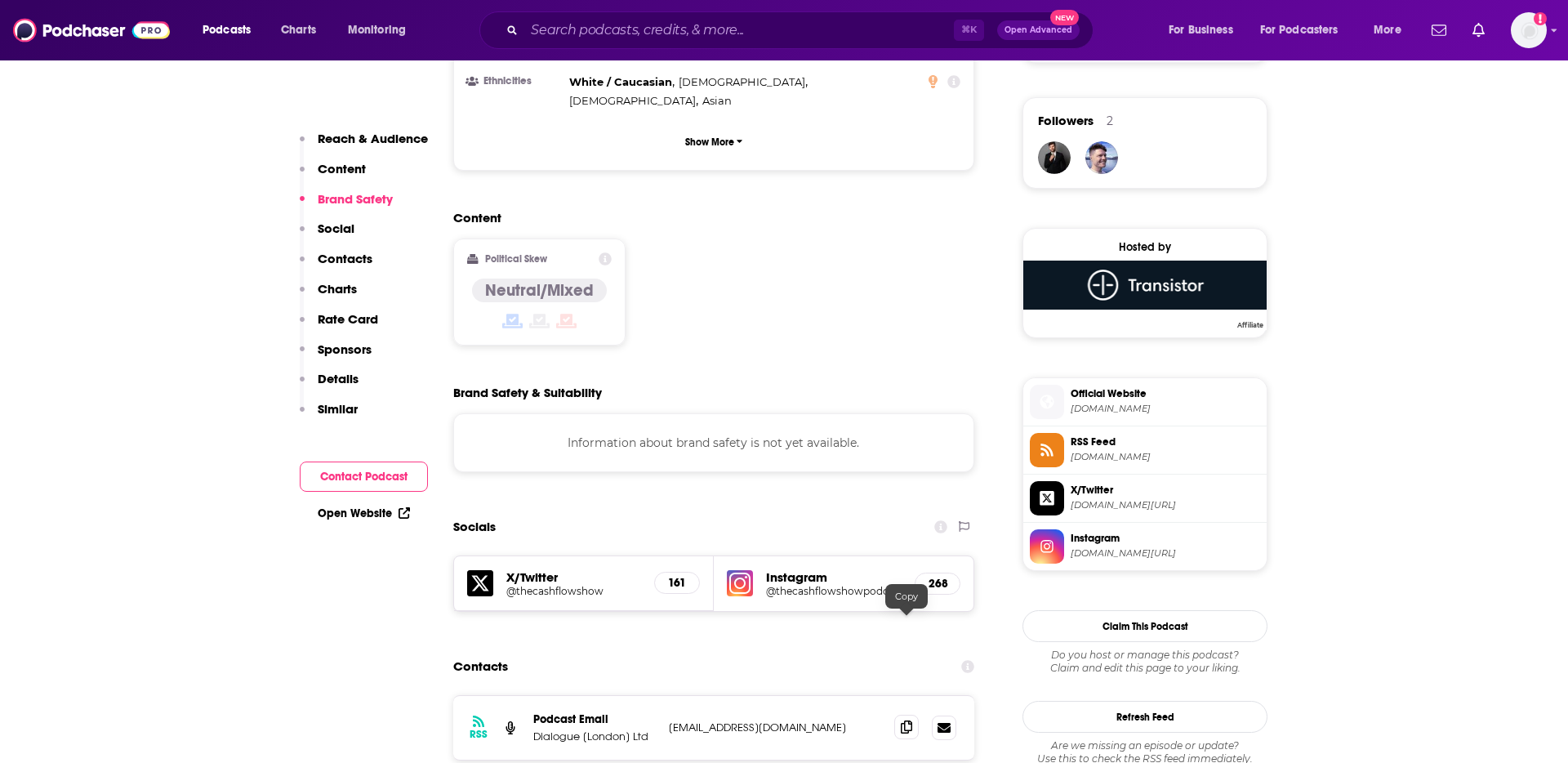
click at [911, 720] on icon at bounding box center [906, 727] width 12 height 13
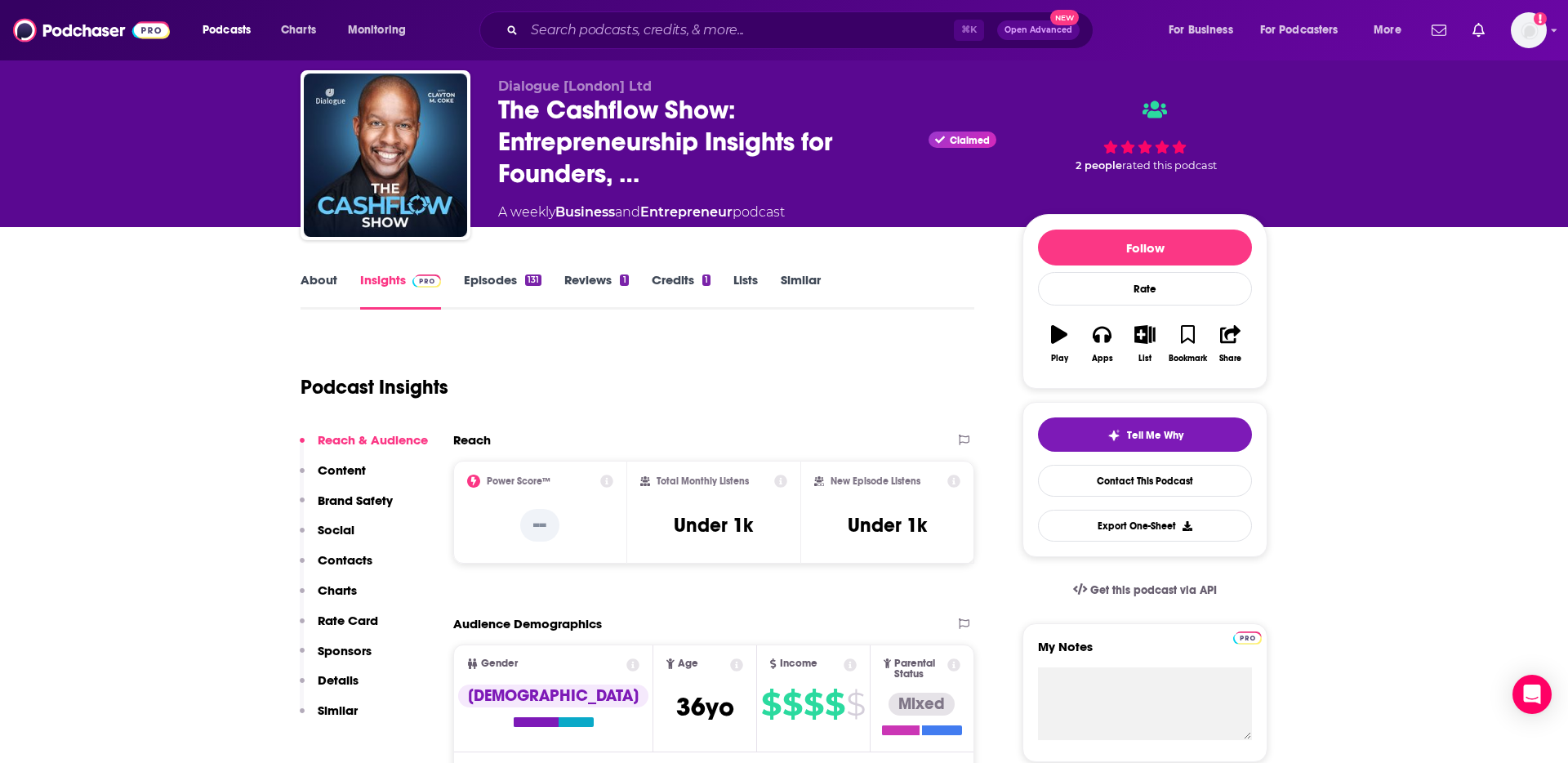
scroll to position [0, 0]
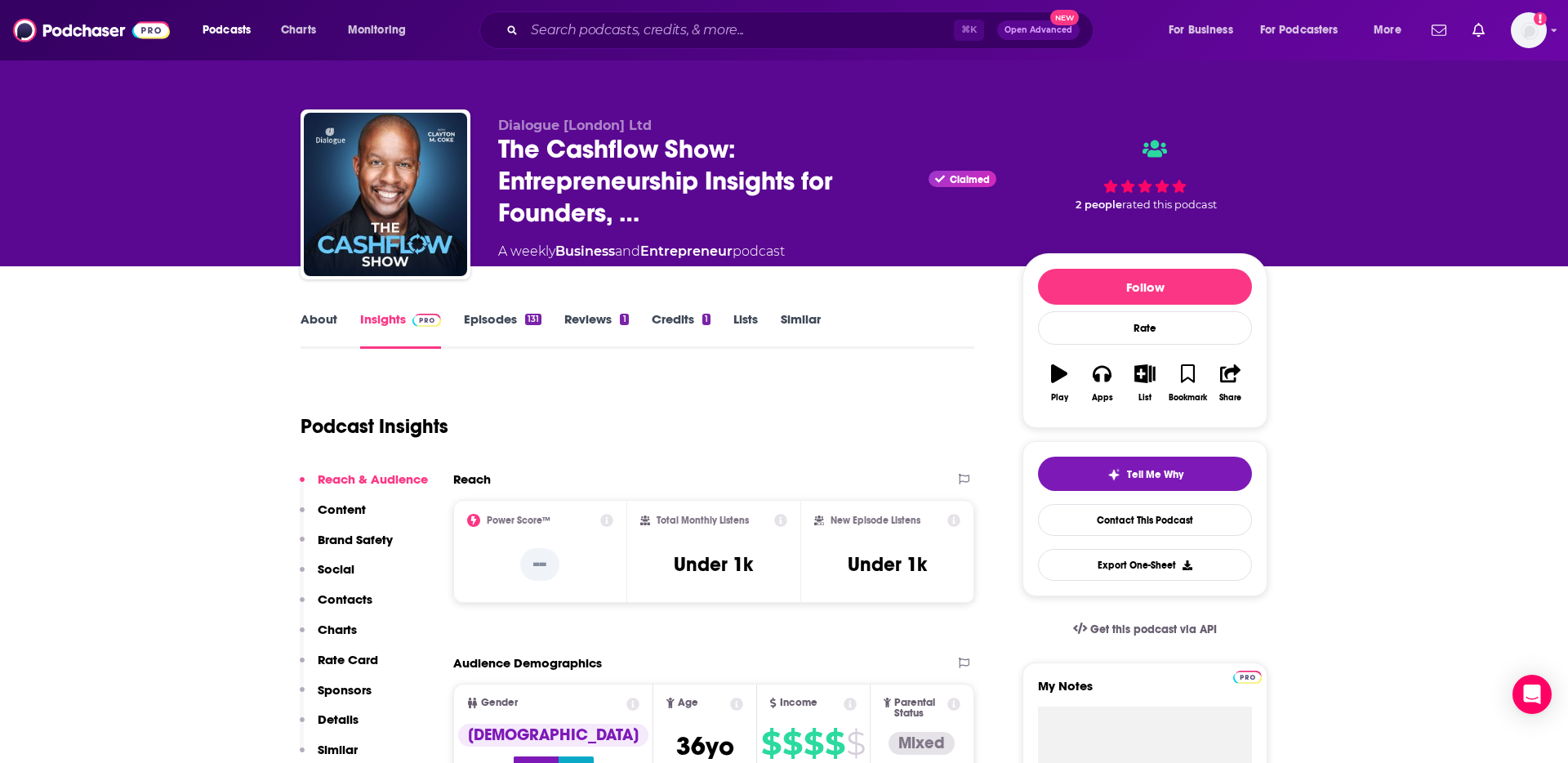
click at [649, 125] on span "Dialogue [London] Ltd" at bounding box center [575, 125] width 154 height 16
copy p "Dialogue [London] Ltd"
click at [733, 124] on p "Dialogue [London] Ltd" at bounding box center [747, 125] width 498 height 16
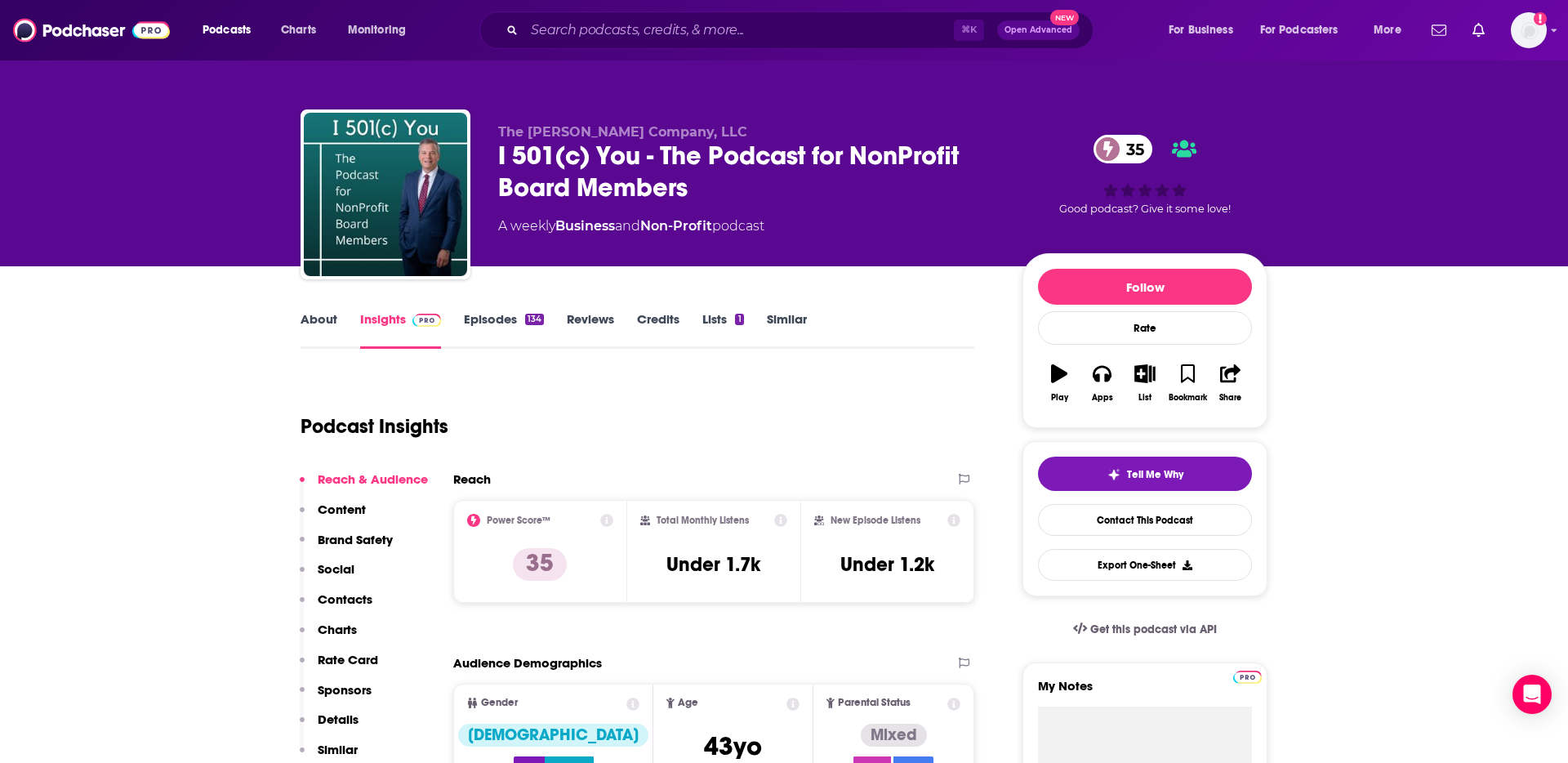
click at [574, 155] on div "I 501(c) You - The Podcast for NonProfit Board Members 35" at bounding box center [747, 171] width 498 height 64
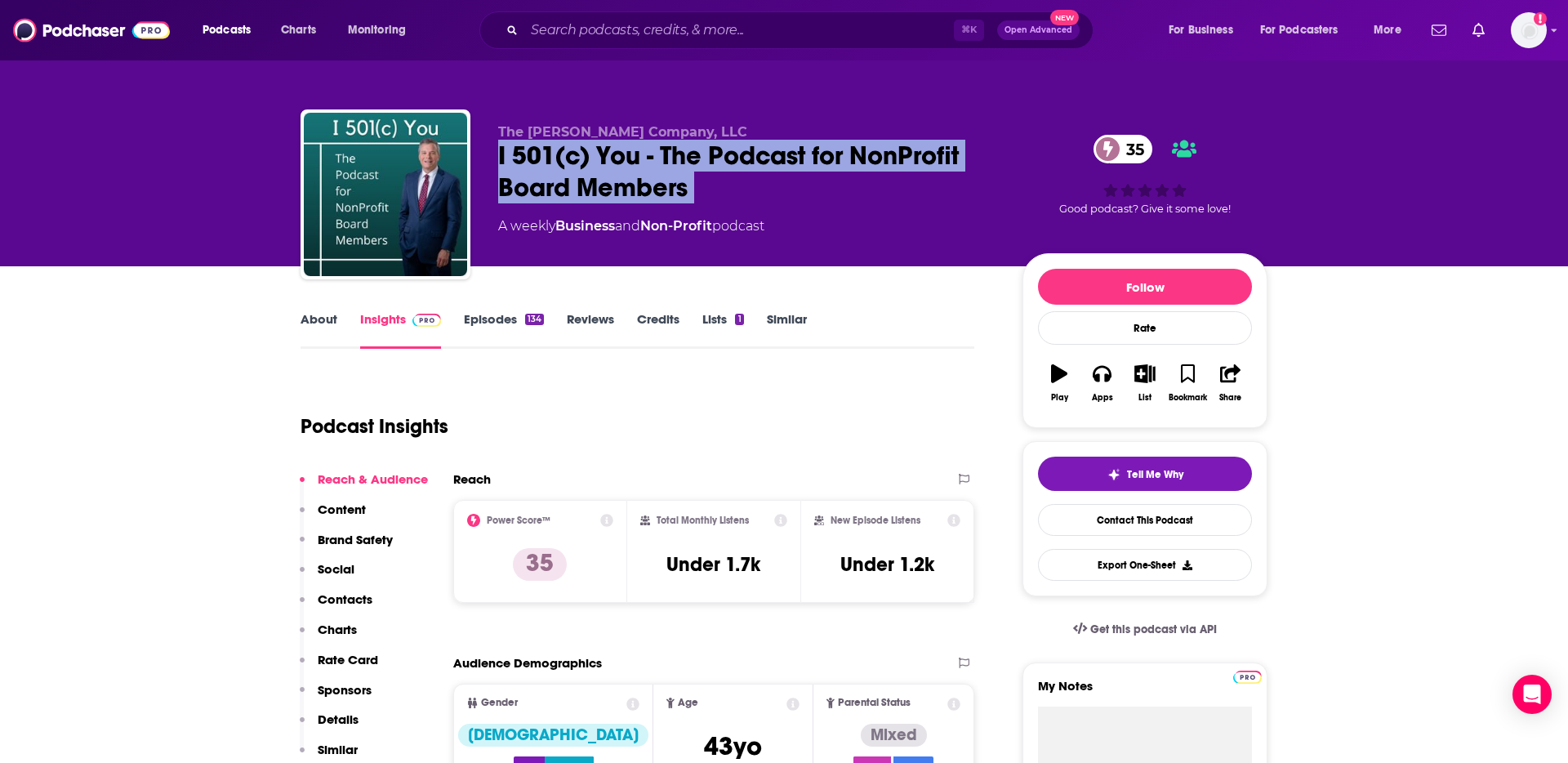
click at [574, 155] on div "I 501(c) You - The Podcast for NonProfit Board Members 35" at bounding box center [747, 171] width 498 height 64
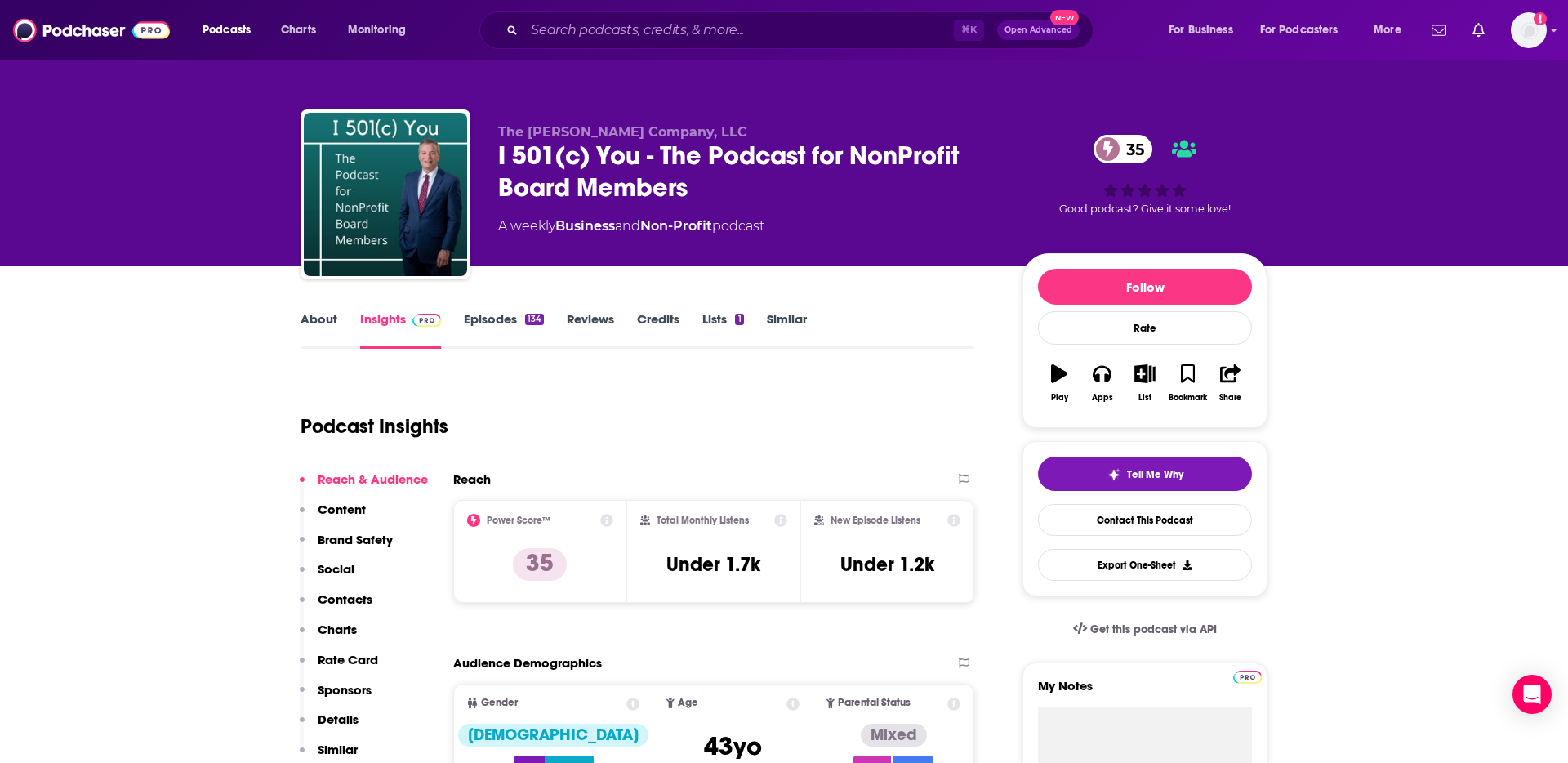
click at [526, 162] on div "I 501(c) You - The Podcast for NonProfit Board Members 35" at bounding box center [747, 171] width 498 height 64
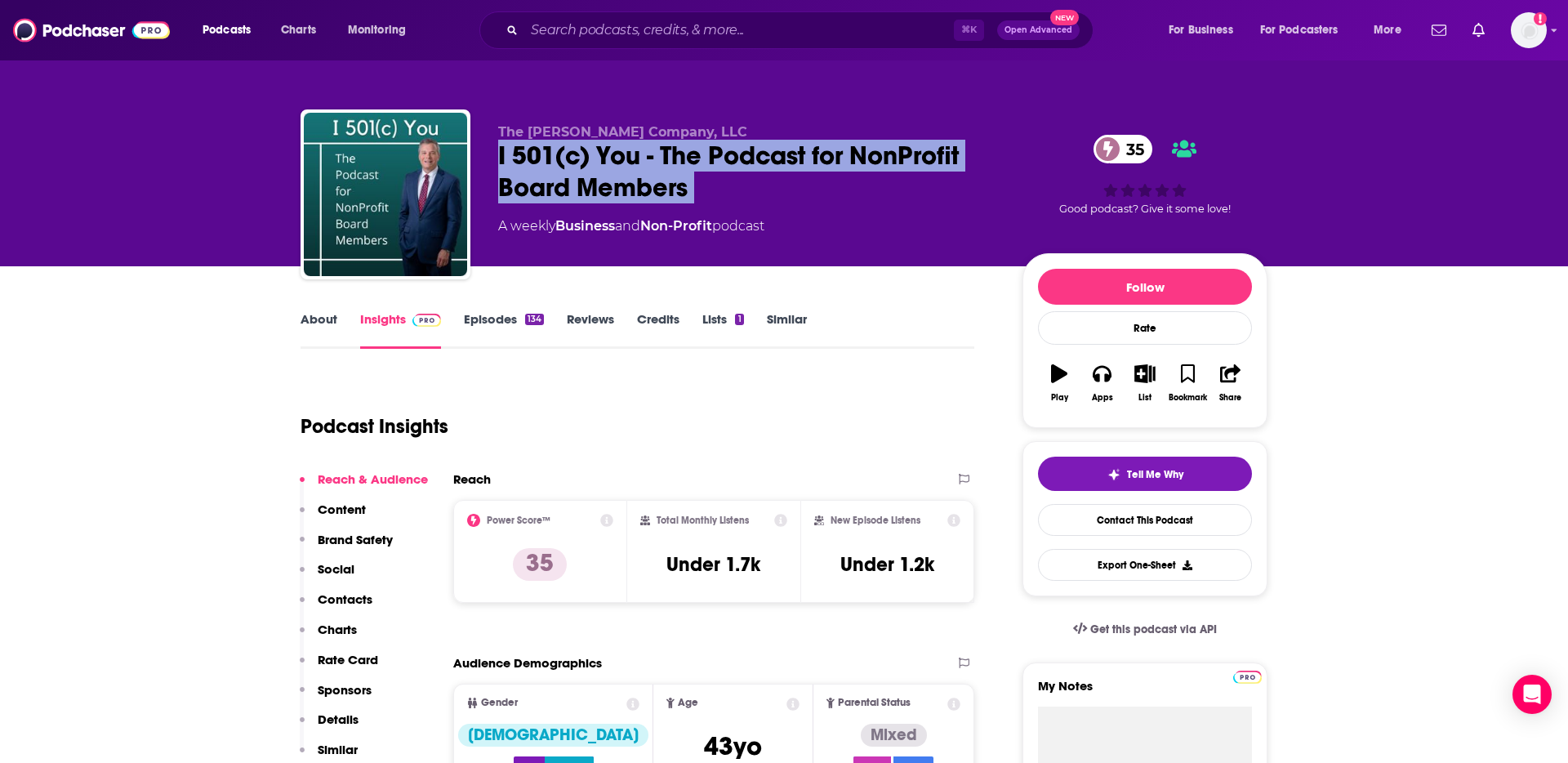
click at [526, 162] on div "I 501(c) You - The Podcast for NonProfit Board Members 35" at bounding box center [747, 171] width 498 height 64
copy div "I 501(c) You - The Podcast for NonProfit Board Members 35"
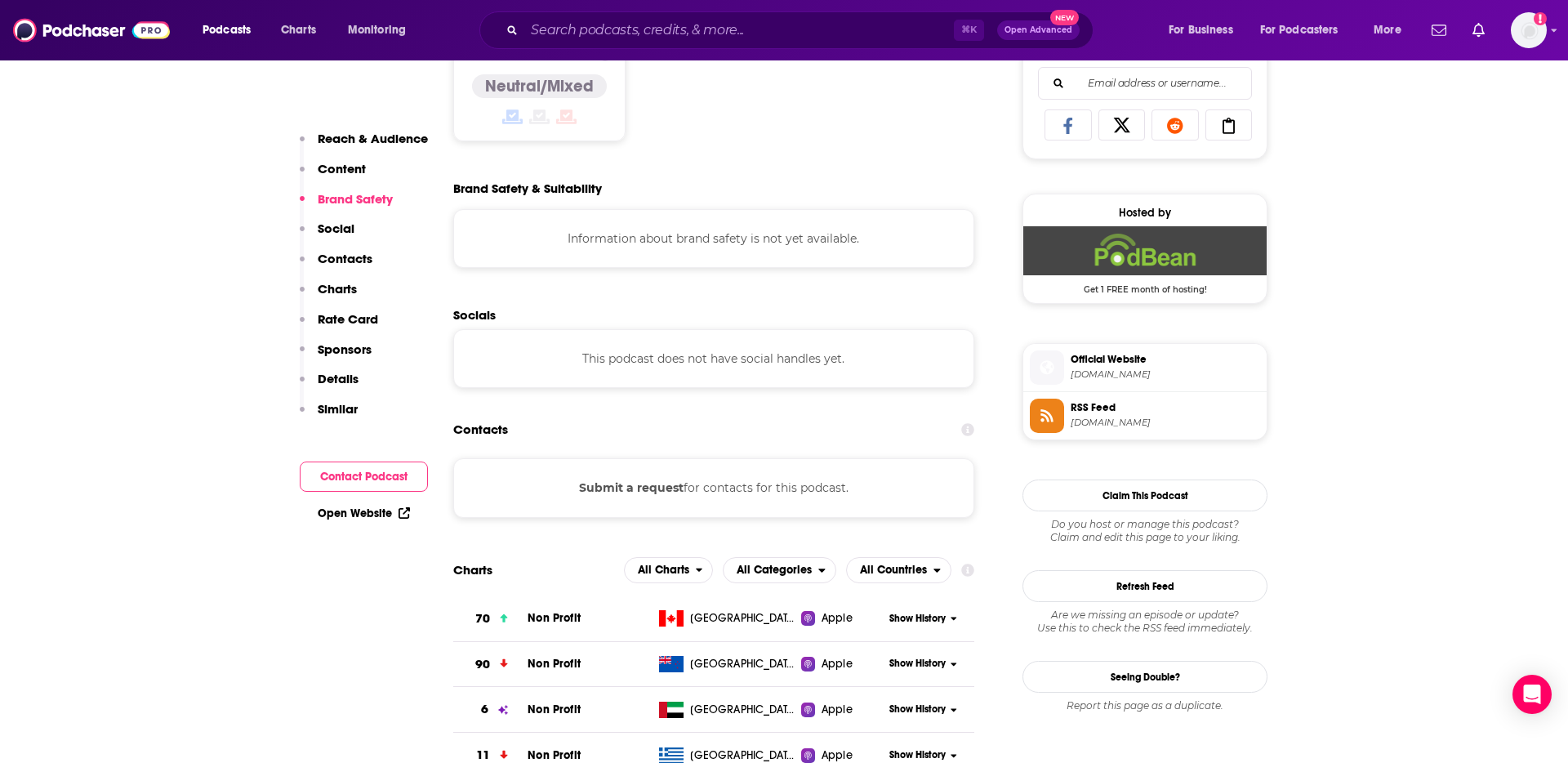
scroll to position [1064, 0]
click at [1114, 358] on span "Official Website" at bounding box center [1165, 358] width 190 height 15
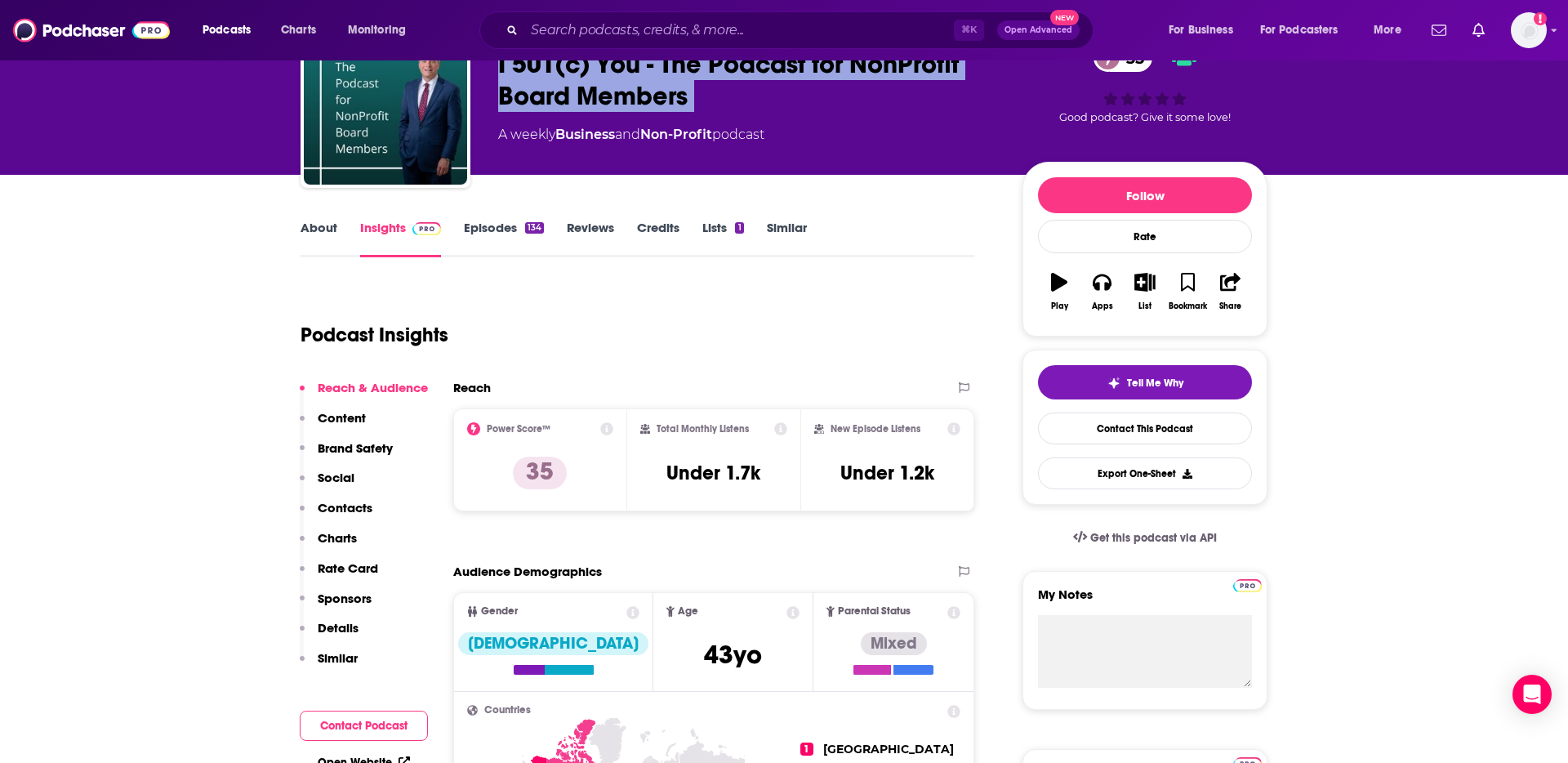
scroll to position [89, 0]
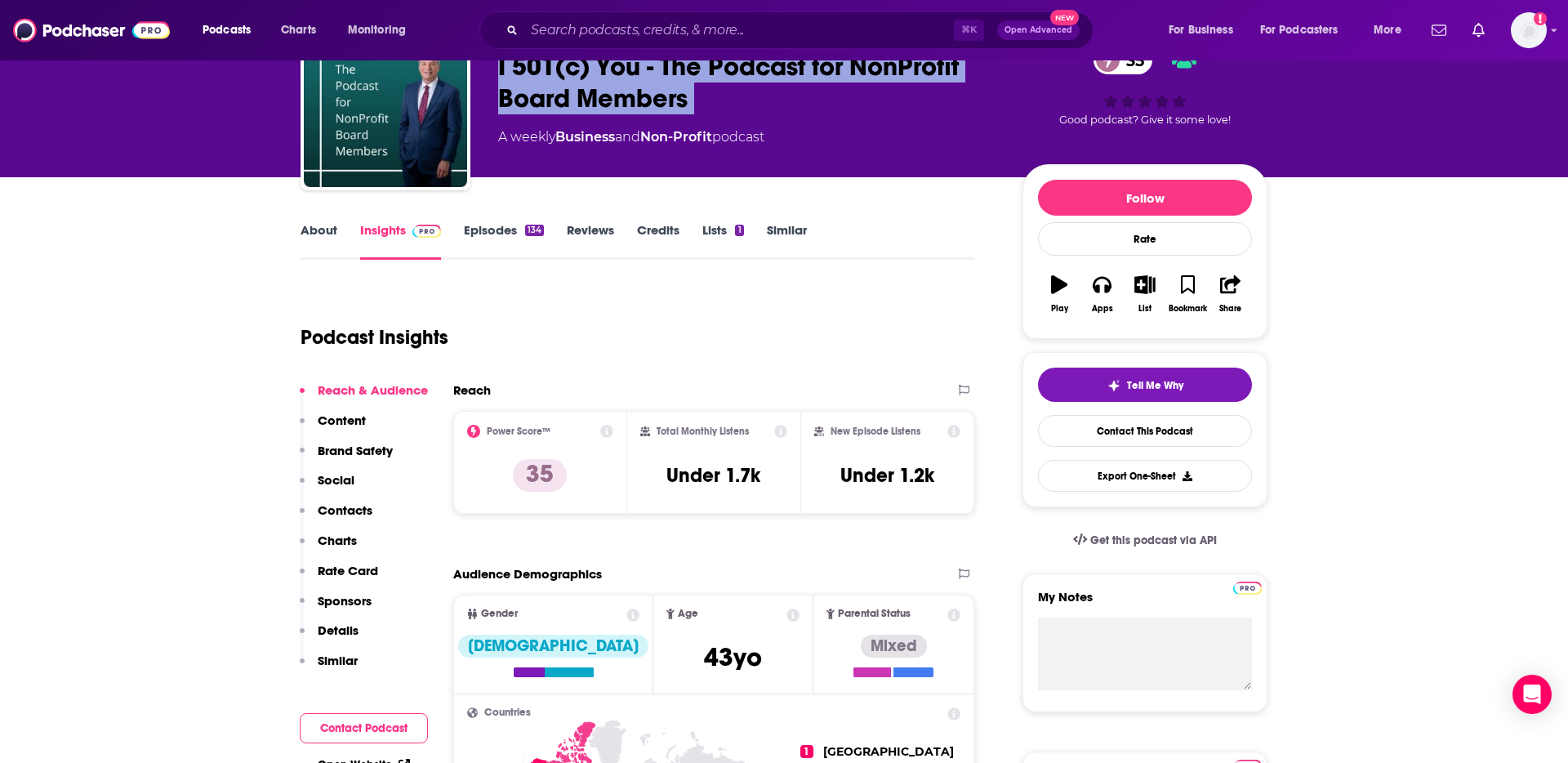
click at [324, 233] on link "About" at bounding box center [319, 241] width 37 height 38
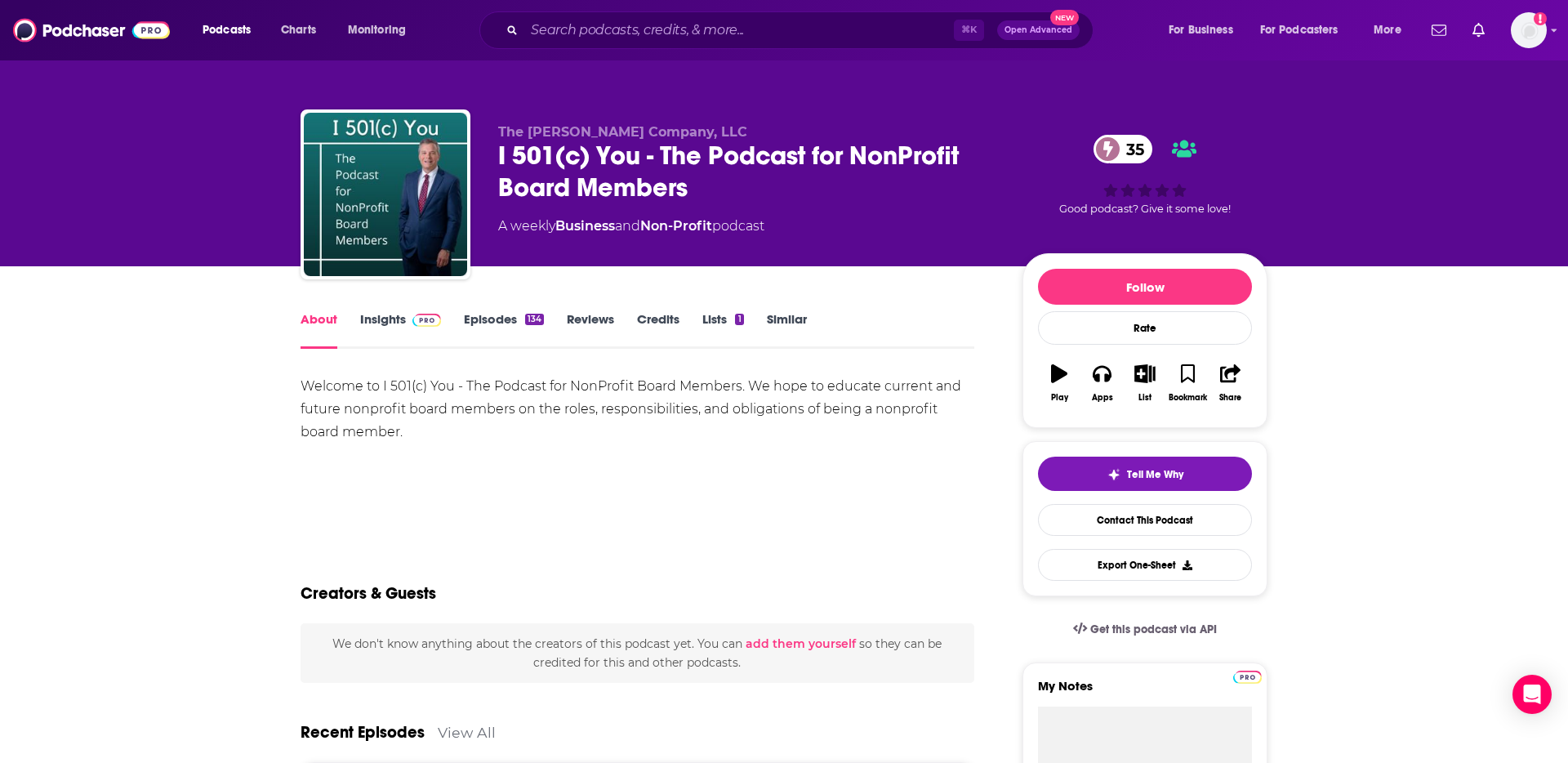
click at [332, 390] on div "Welcome to I 501(c) You - The Podcast for NonProfit Board Members. We hope to e…" at bounding box center [637, 409] width 673 height 69
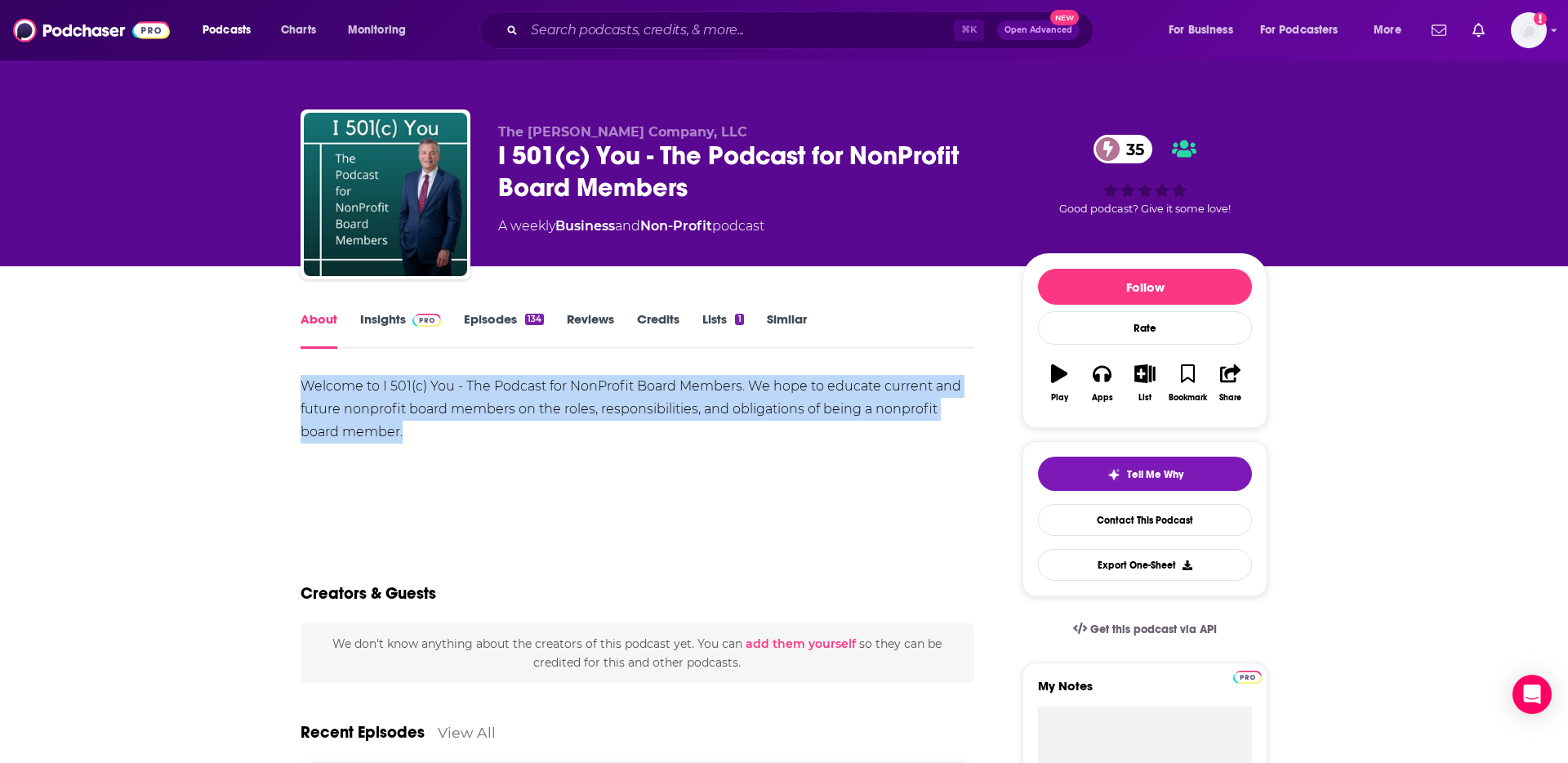
click at [332, 390] on div "Welcome to I 501(c) You - The Podcast for NonProfit Board Members. We hope to e…" at bounding box center [637, 409] width 673 height 69
copy div "Welcome to I 501(c) You - The Podcast for NonProfit Board Members. We hope to e…"
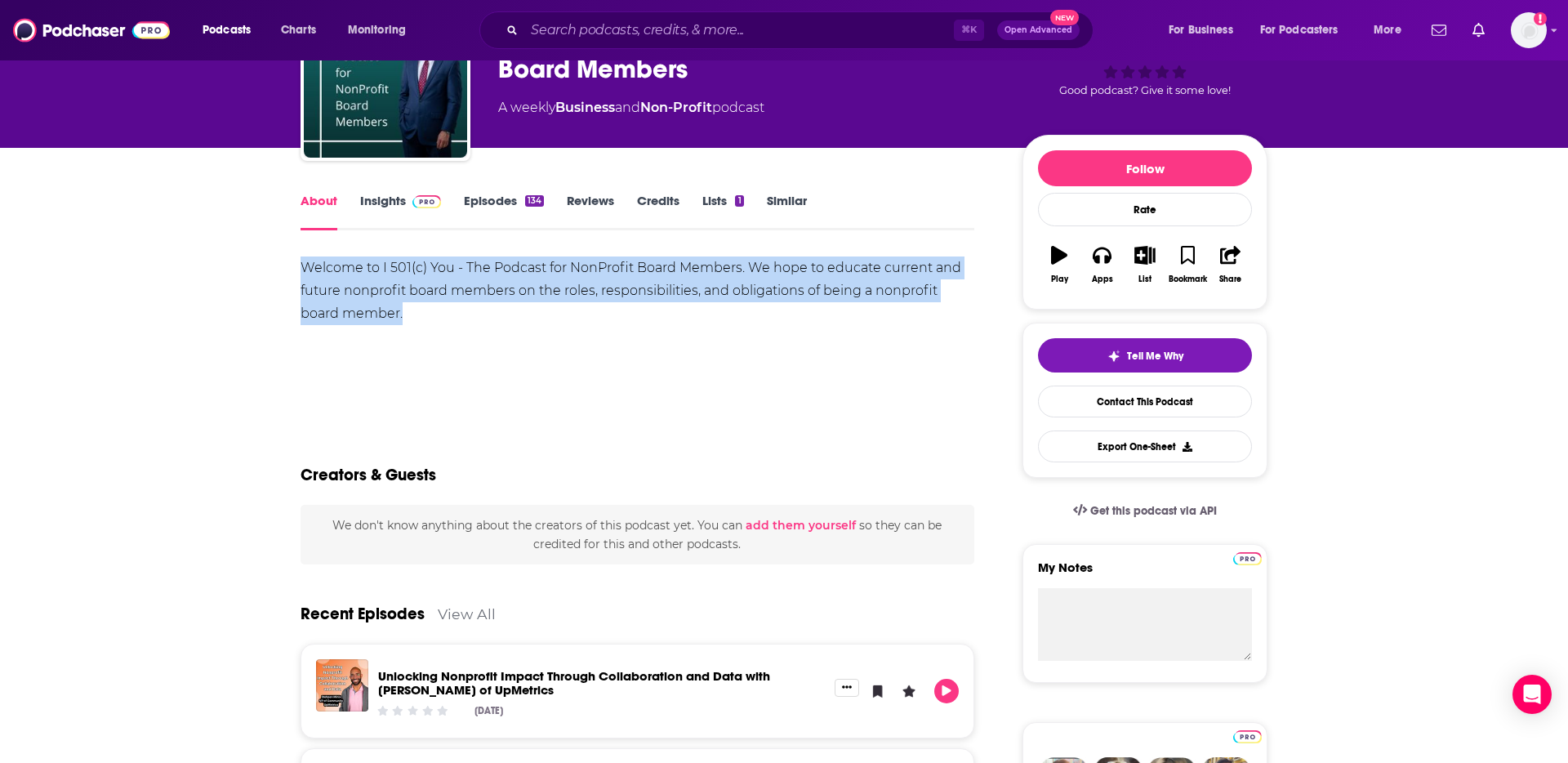
scroll to position [109, 0]
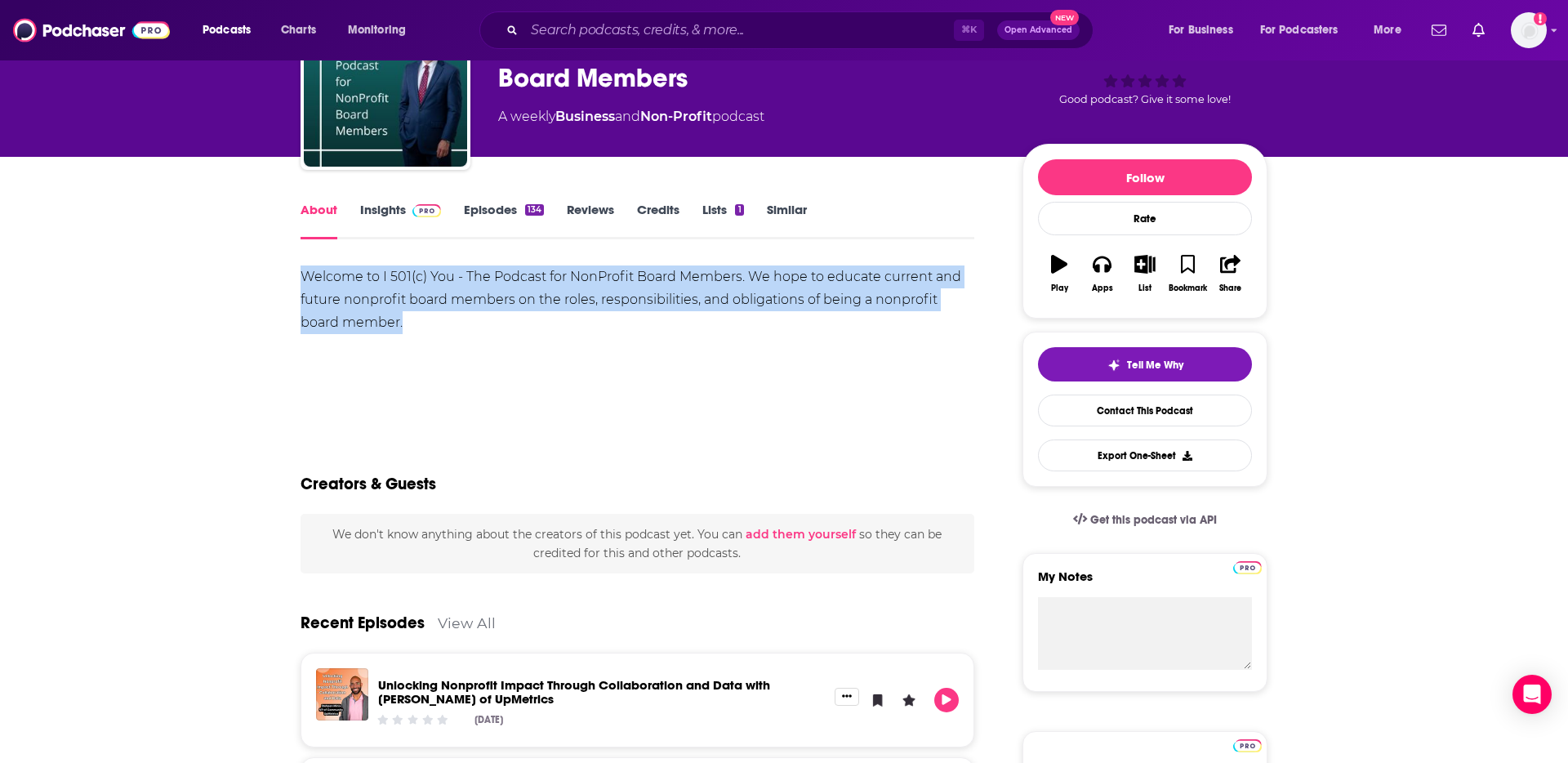
click at [647, 299] on div "Welcome to I 501(c) You - The Podcast for NonProfit Board Members. We hope to e…" at bounding box center [637, 300] width 673 height 69
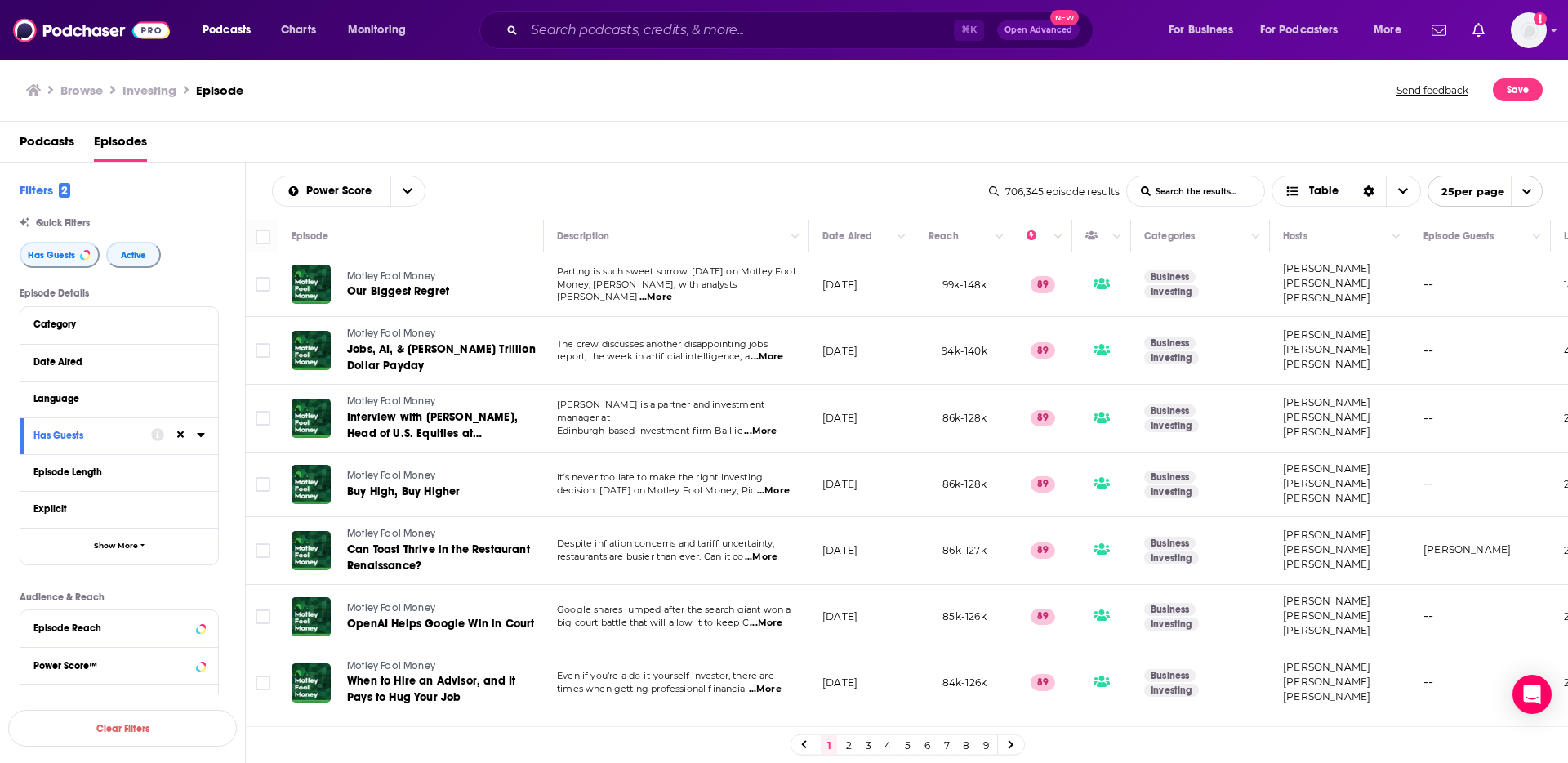
click at [45, 135] on span "Podcasts" at bounding box center [46, 145] width 54 height 33
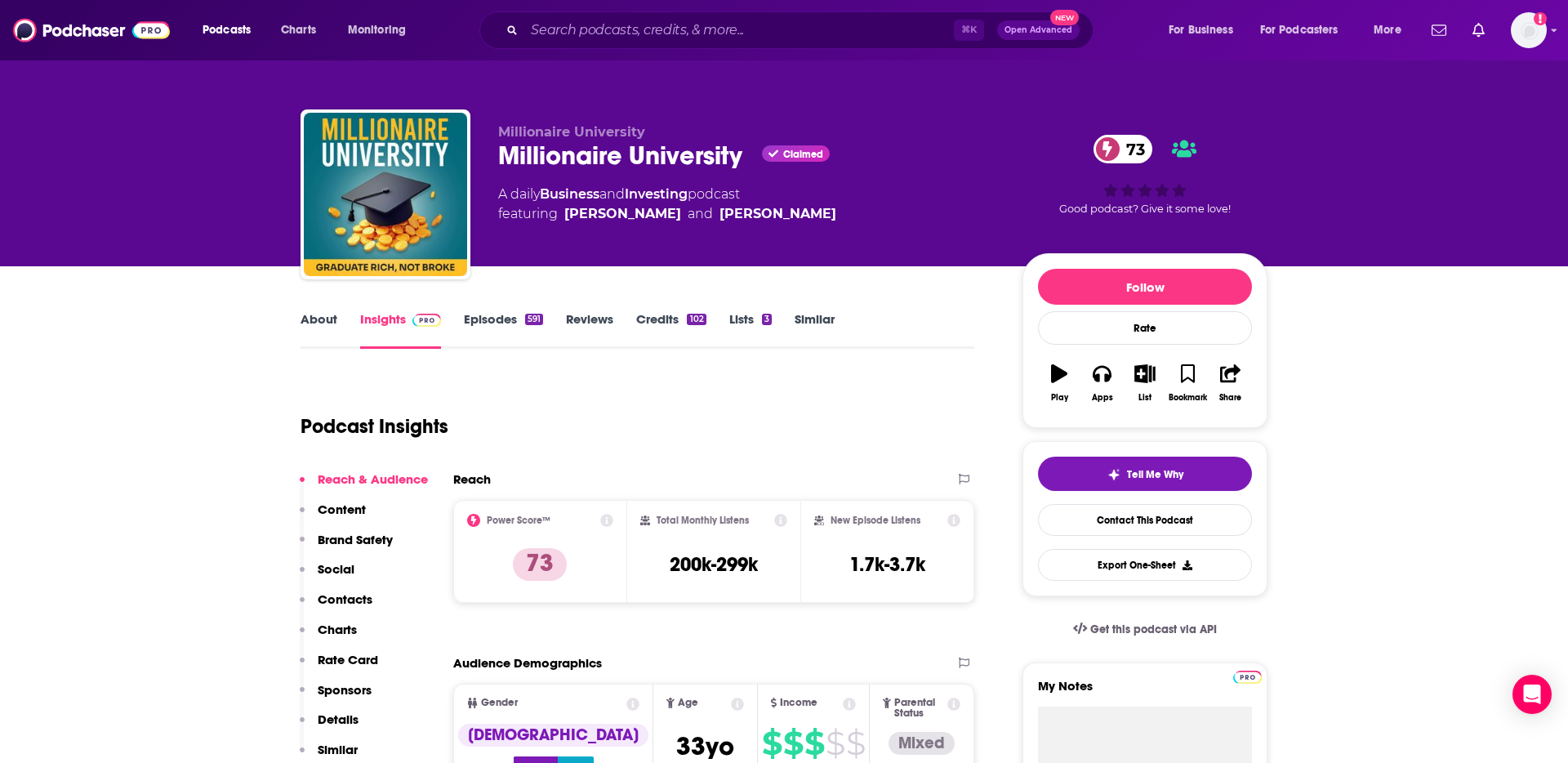
click at [319, 320] on link "About" at bounding box center [319, 329] width 37 height 38
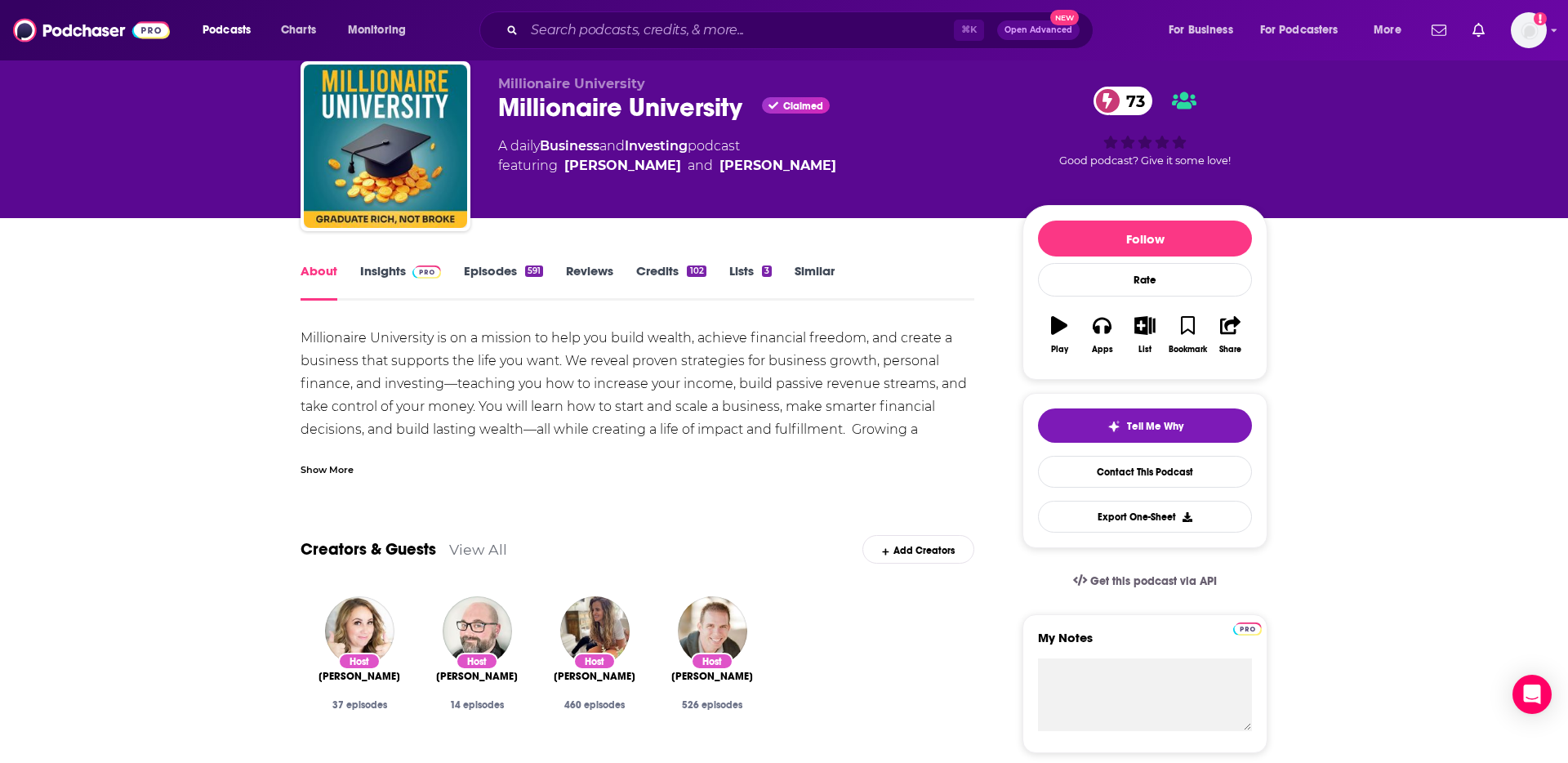
scroll to position [62, 0]
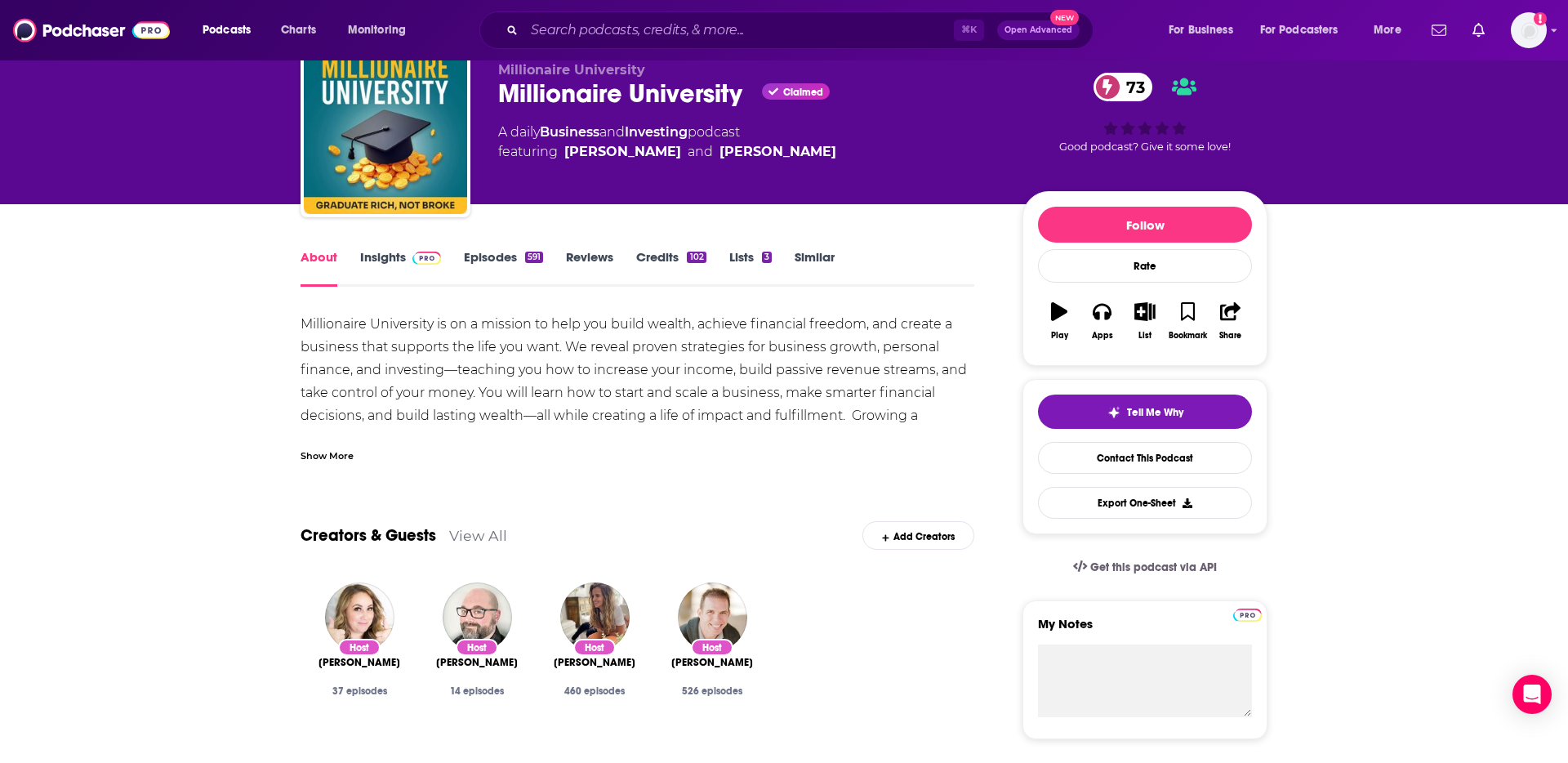
click at [325, 454] on div "Show More" at bounding box center [327, 455] width 53 height 16
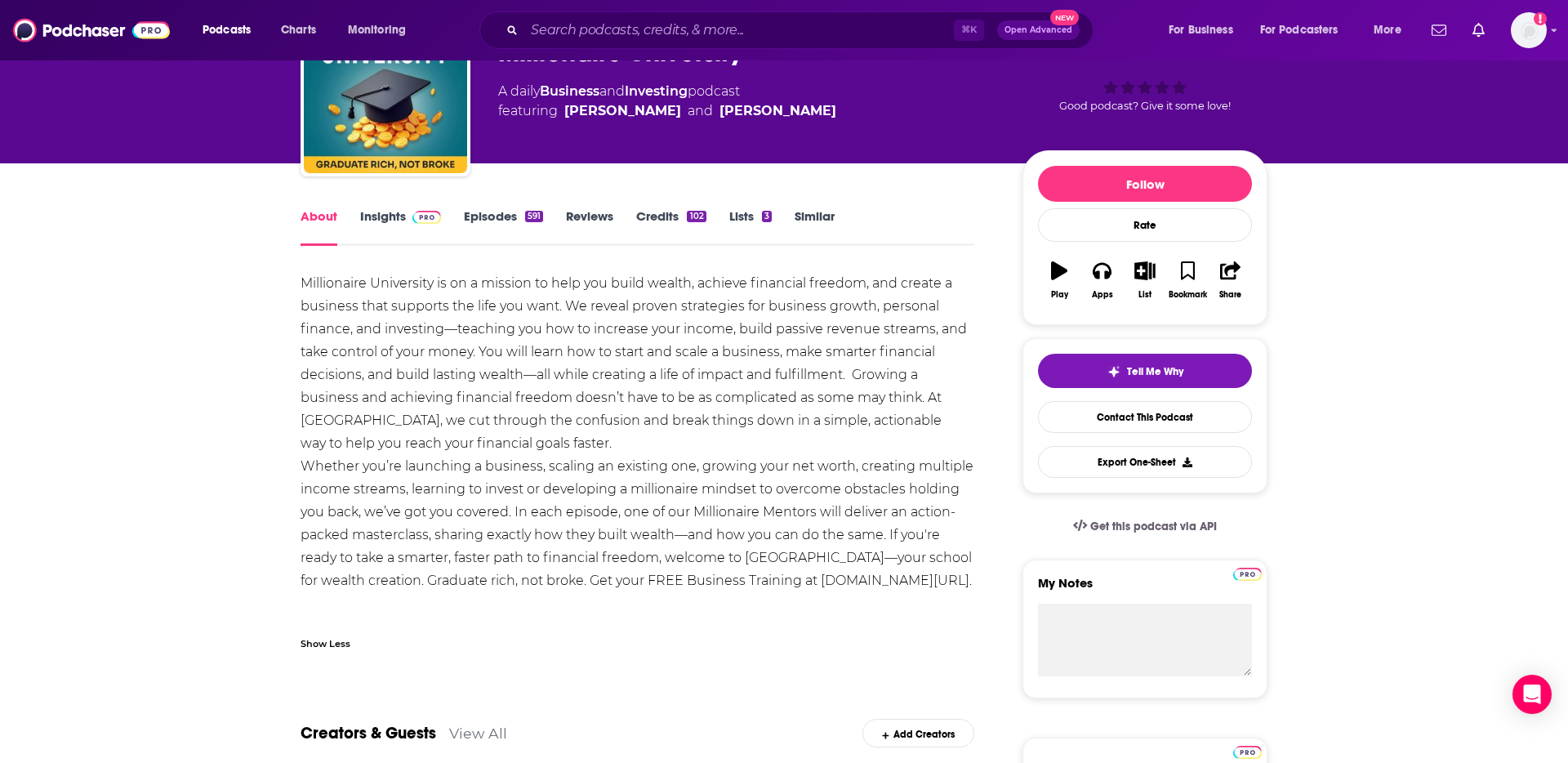
scroll to position [109, 0]
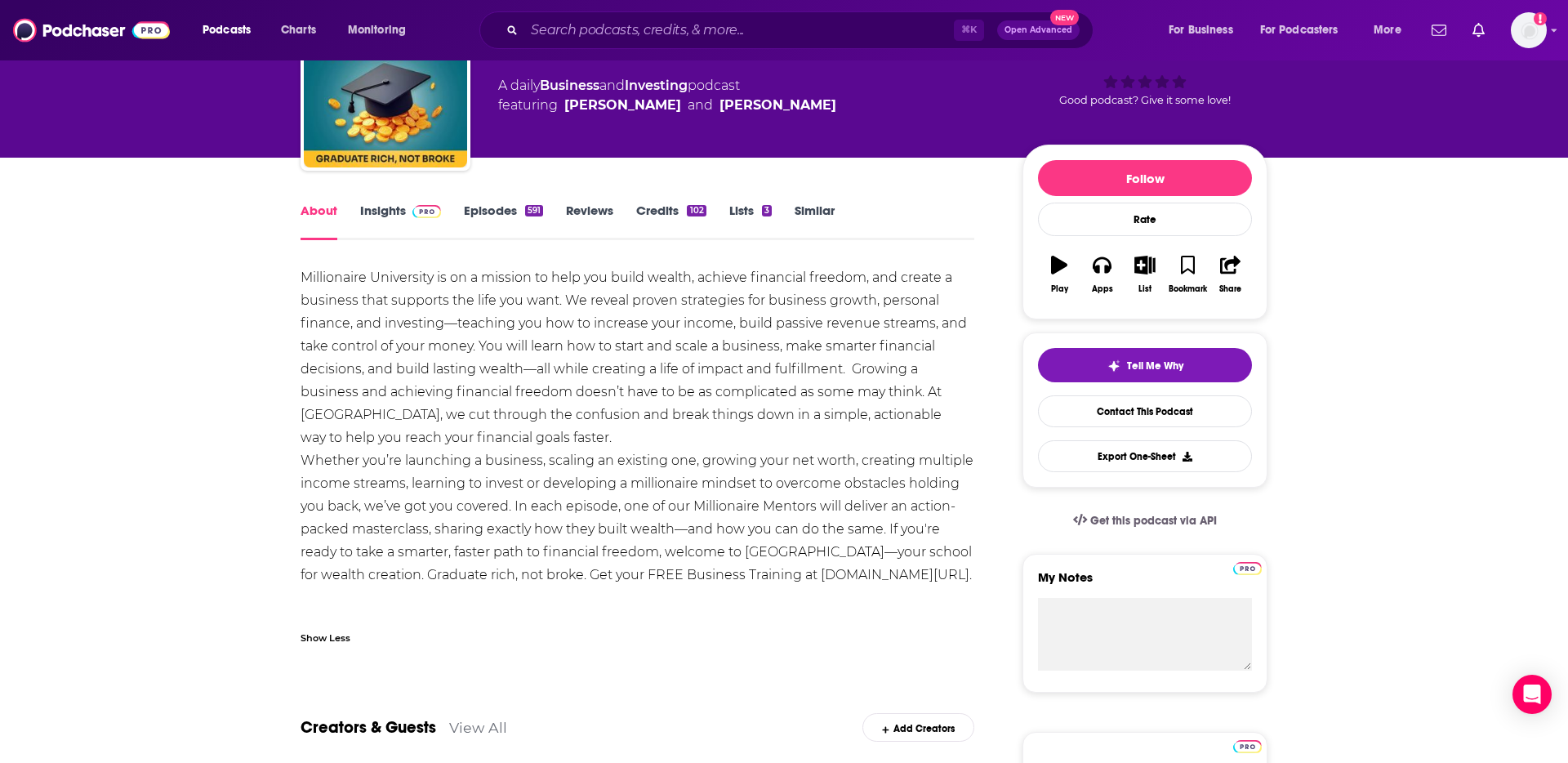
drag, startPoint x: 617, startPoint y: 434, endPoint x: 297, endPoint y: 278, distance: 356.0
copy div "Millionaire University is on a mission to help you build wealth, achieve financ…"
click at [393, 214] on link "Insights" at bounding box center [400, 221] width 81 height 38
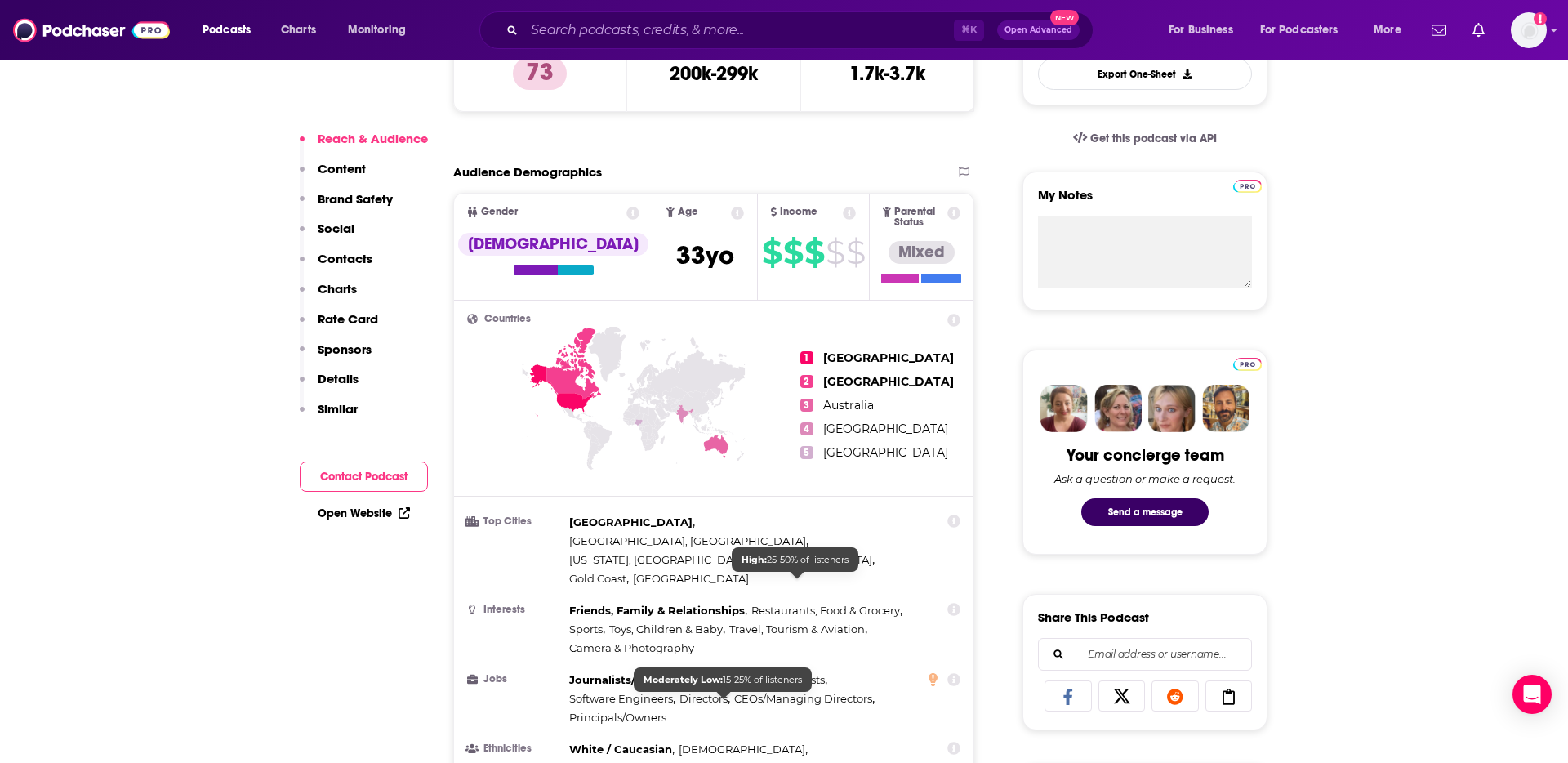
scroll to position [321, 0]
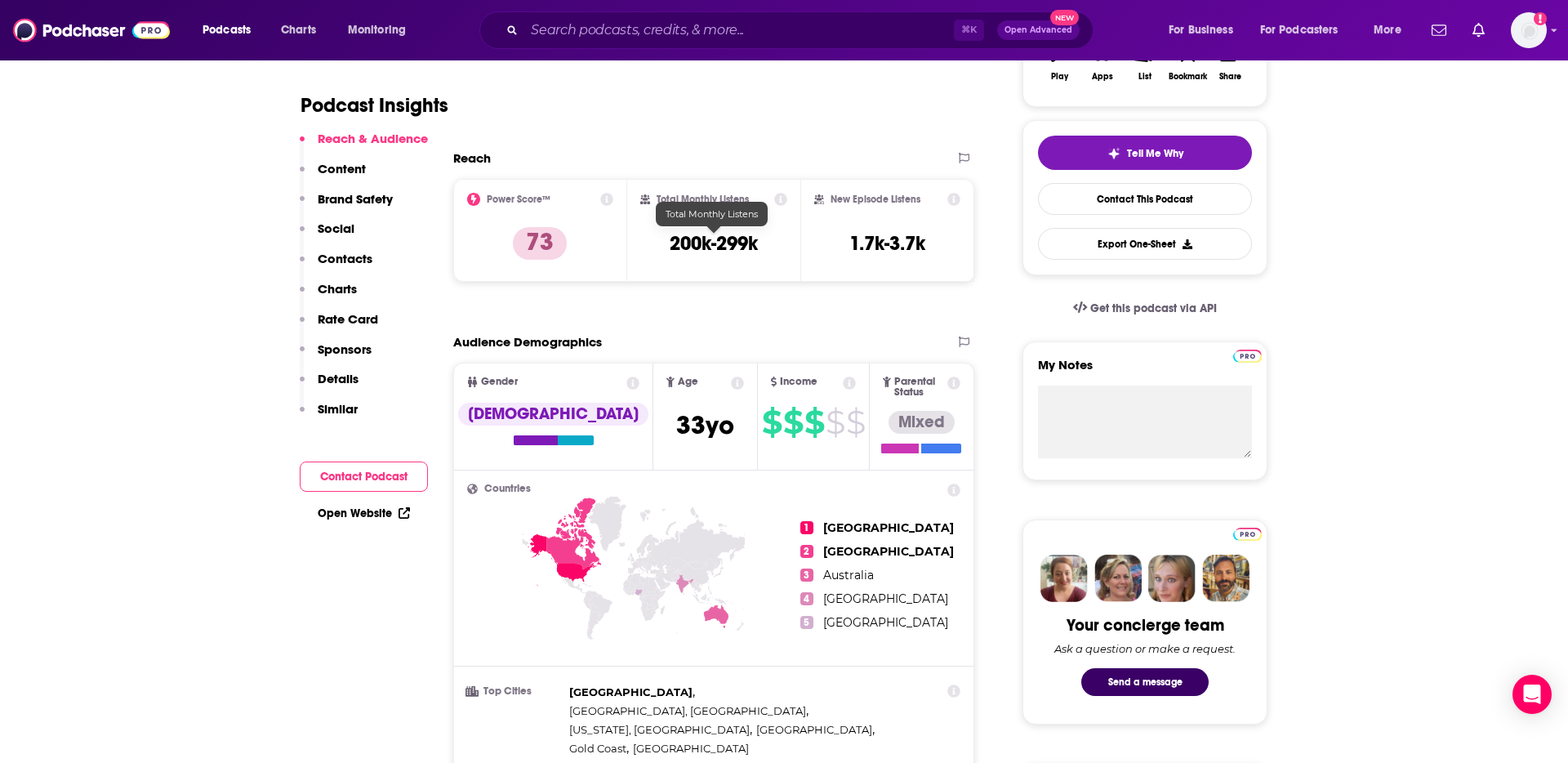
click at [714, 247] on h3 "200k-299k" at bounding box center [714, 243] width 89 height 24
copy div "200k-299k"
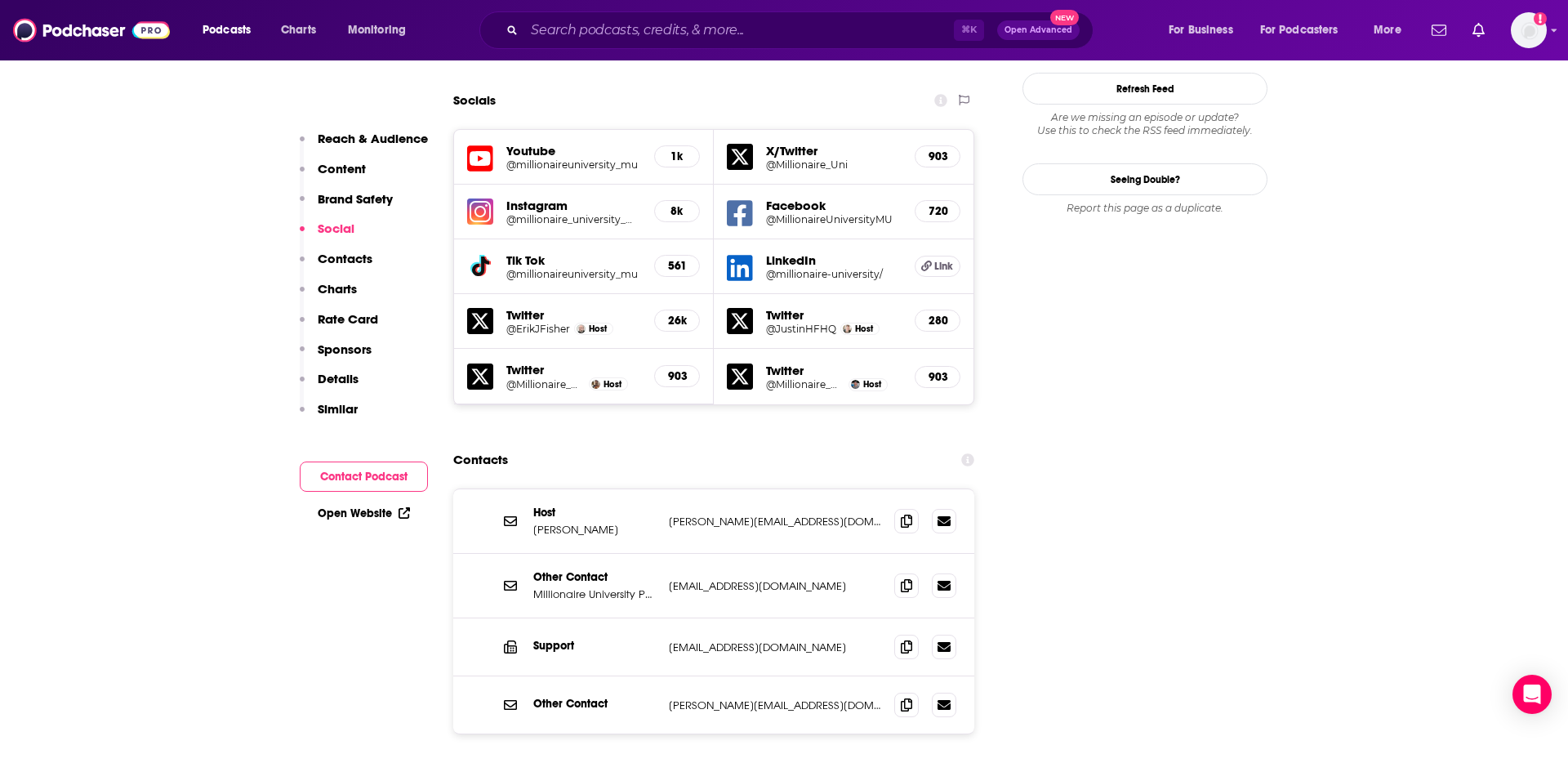
scroll to position [1940, 0]
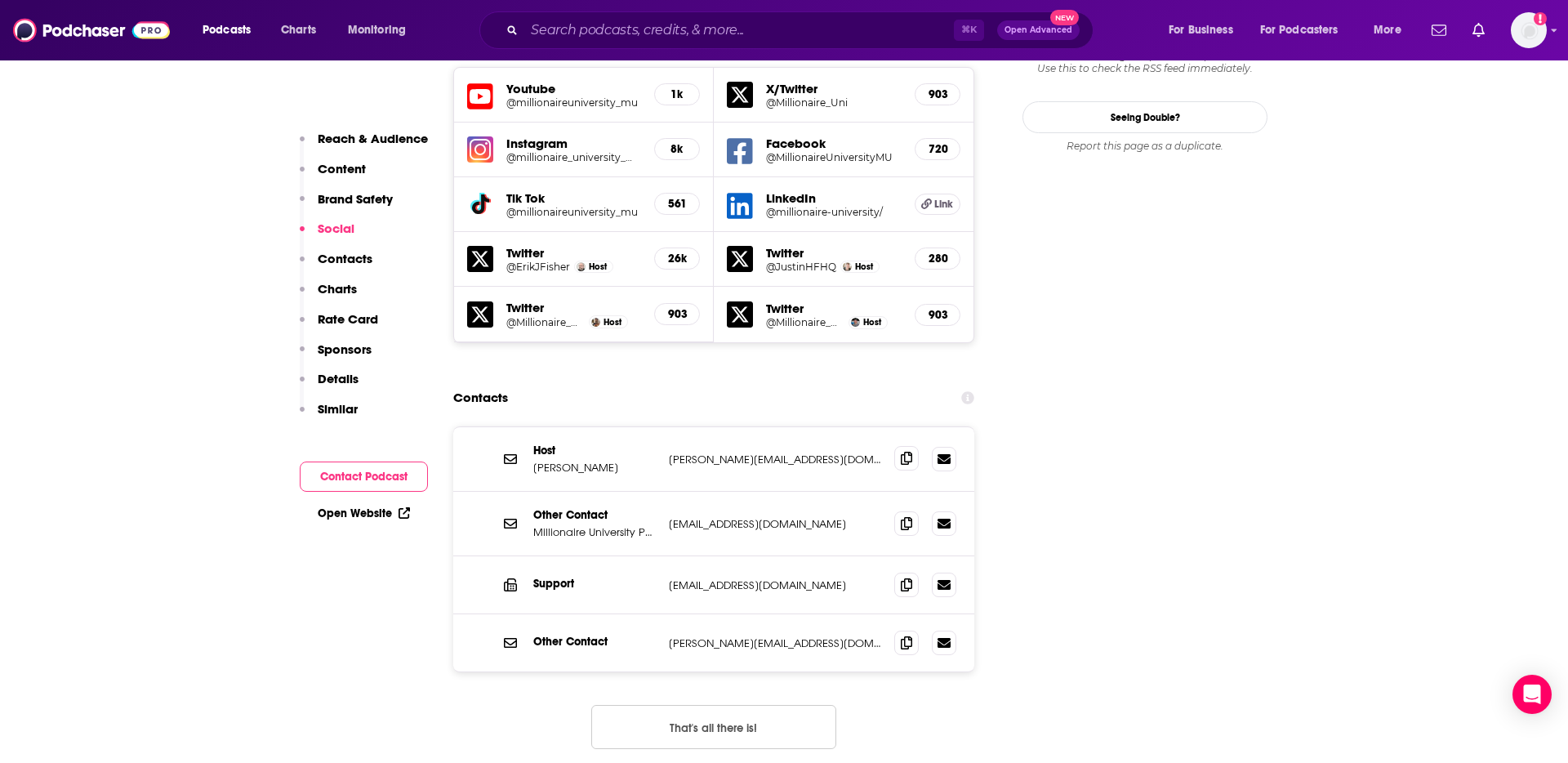
click at [905, 452] on icon at bounding box center [906, 459] width 12 height 13
click at [907, 635] on icon at bounding box center [906, 642] width 12 height 13
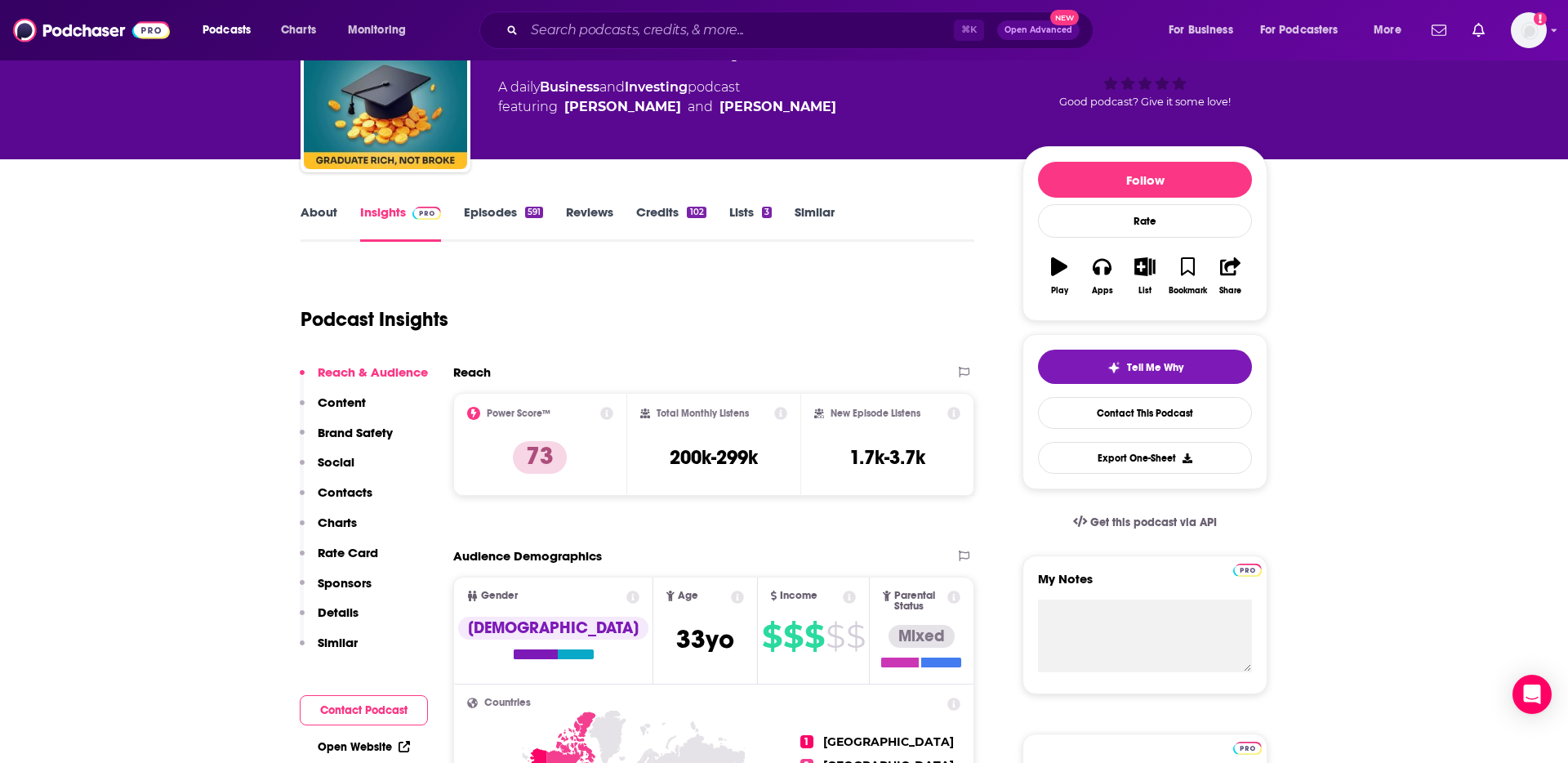
scroll to position [0, 0]
